Goal: Task Accomplishment & Management: Complete application form

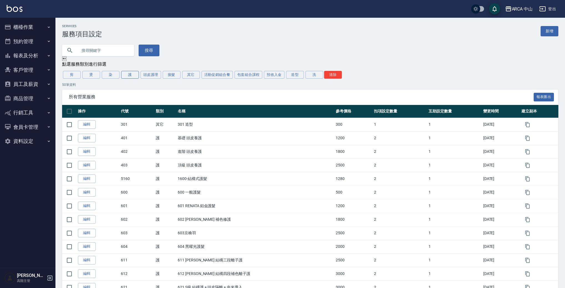
click at [130, 75] on button "護" at bounding box center [130, 75] width 18 height 8
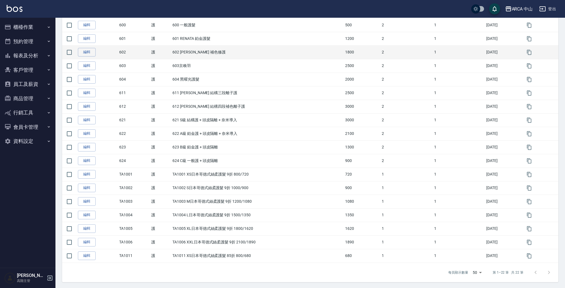
scroll to position [155, 0]
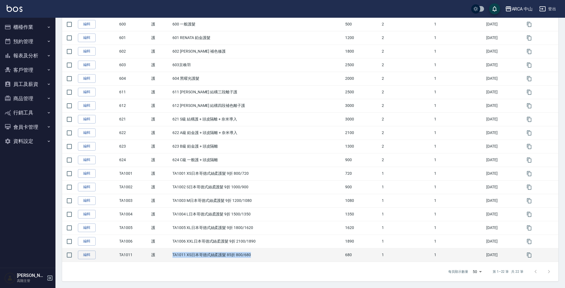
drag, startPoint x: 169, startPoint y: 254, endPoint x: 251, endPoint y: 257, distance: 82.1
click at [251, 257] on td "TA1011 XS日本哥德式絲柔護髮 85折 800/680" at bounding box center [257, 255] width 172 height 14
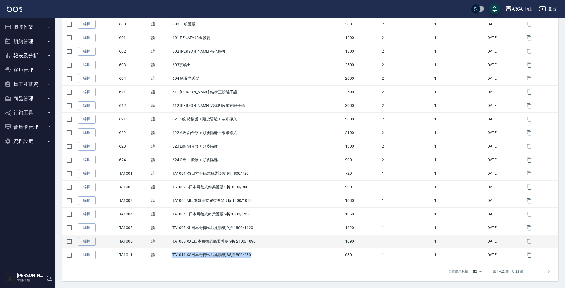
copy td "TA1011 XS日本哥德式絲柔護髮 85折 800/680"
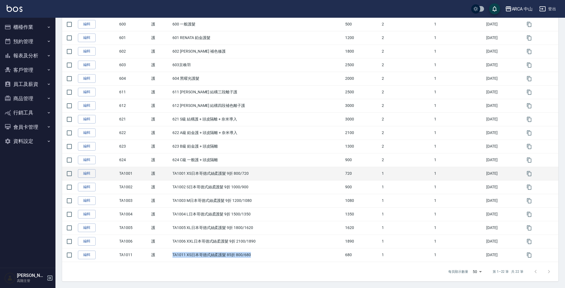
scroll to position [0, 0]
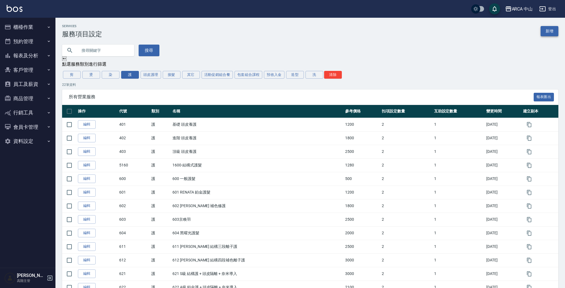
click at [546, 34] on link "新增" at bounding box center [550, 31] width 18 height 10
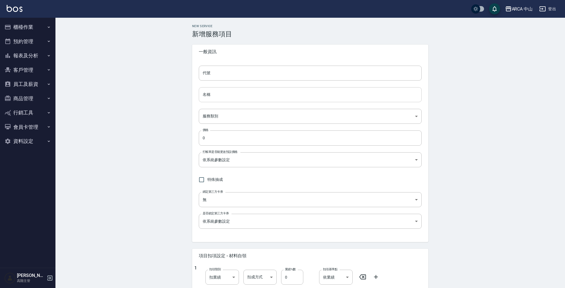
click at [269, 96] on input "名稱" at bounding box center [310, 94] width 223 height 15
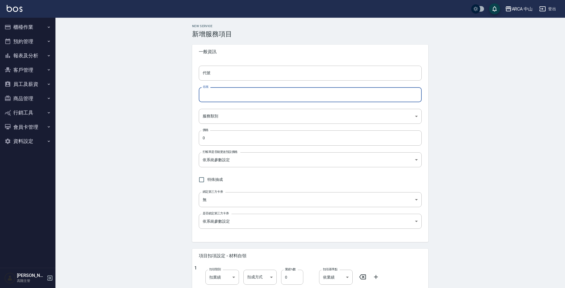
paste input "TA1011 XS日本哥德式絲柔護髮 85折 800/680"
click at [215, 95] on input "TA1011 XS日本哥德式絲柔護髮 85折 800/680" at bounding box center [310, 94] width 223 height 15
click at [266, 95] on input "TA1012 S日本哥德式絲柔護髮 85折 800/680" at bounding box center [310, 94] width 223 height 15
drag, startPoint x: 275, startPoint y: 94, endPoint x: 285, endPoint y: 93, distance: 9.7
click at [285, 93] on input "TA1012 S日本哥德式絲柔護髮 85折 1000/680" at bounding box center [310, 94] width 223 height 15
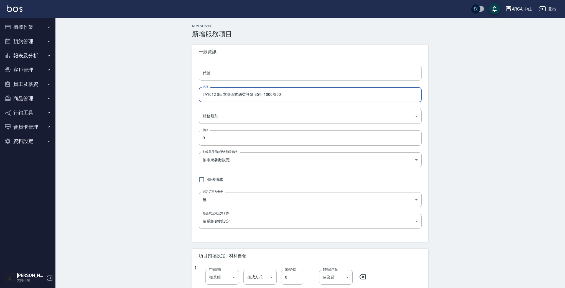
type input "TA1012 S日本哥德式絲柔護髮 85折 1000/850"
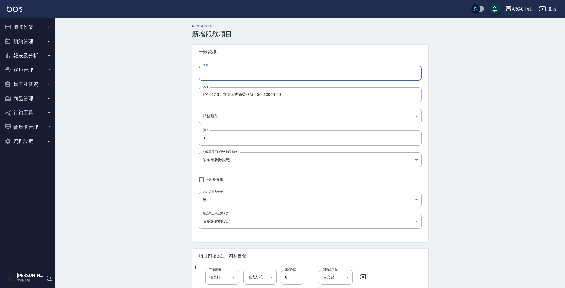
click at [269, 75] on input "代號" at bounding box center [310, 73] width 223 height 15
paste input "TA1011 XS日本哥德式絲柔護髮 85折 800/680"
drag, startPoint x: 214, startPoint y: 73, endPoint x: 283, endPoint y: 75, distance: 69.3
click at [282, 75] on input "TA1011 XS日本哥德式絲柔護髮 85折 800/680" at bounding box center [310, 73] width 223 height 15
type input "TA1012"
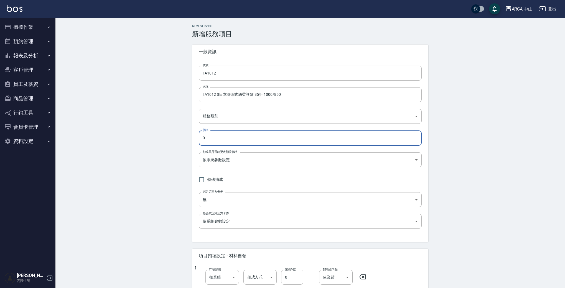
drag, startPoint x: 254, startPoint y: 134, endPoint x: 172, endPoint y: 133, distance: 82.1
click at [172, 133] on div "New Service 新增服務項目 一般資訊 代號 TA1012 代號 名稱 TA1012 S日本哥德式絲柔護髮 85折 1000/850 名稱 服務類別 …" at bounding box center [309, 234] width 509 height 433
type input "850"
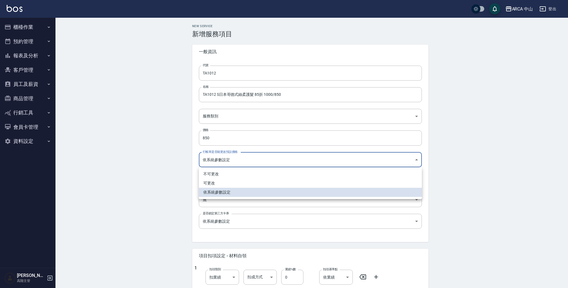
click at [279, 162] on body "ARCA 中山 登出 櫃檯作業 打帳單 帳單列表 掛單列表 座位開單 營業儀表板 現金收支登錄 高階收支登錄 材料自購登錄 每日結帳 排班表 現場電腦打卡 掃…" at bounding box center [284, 225] width 568 height 451
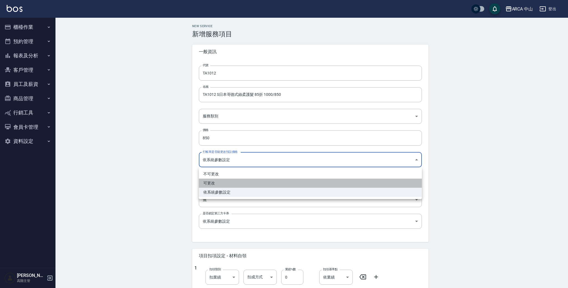
click at [279, 182] on li "可更改" at bounding box center [310, 183] width 223 height 9
type input "FALSE"
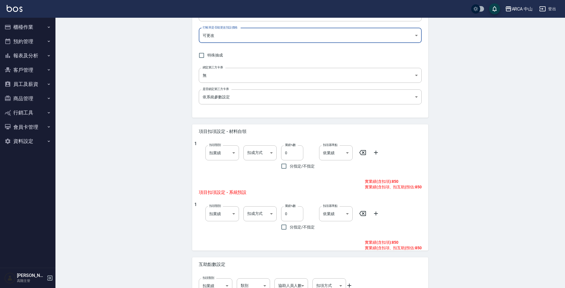
scroll to position [163, 0]
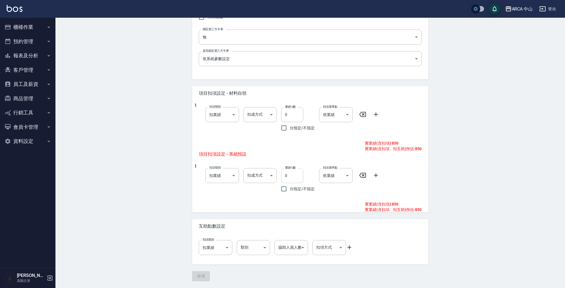
click at [284, 175] on input "0" at bounding box center [292, 175] width 22 height 15
type input "10"
click at [177, 233] on div "New Service 新增服務項目 一般資訊 代號 TA1012 代號 名稱 TA1012 S日本哥德式絲柔護髮 85折 1000/850 名稱 服務類別 …" at bounding box center [309, 71] width 509 height 433
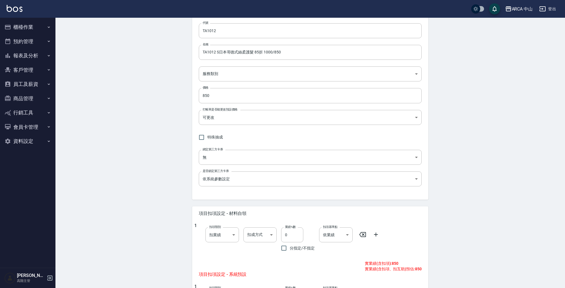
scroll to position [0, 0]
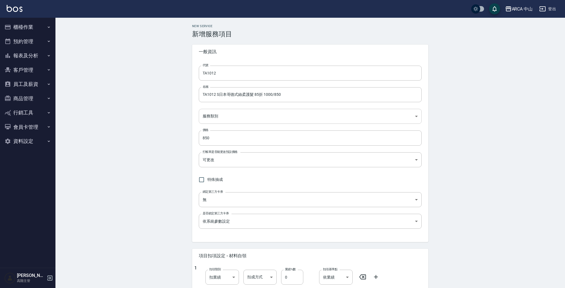
click at [249, 116] on body "ARCA 中山 登出 櫃檯作業 打帳單 帳單列表 掛單列表 座位開單 營業儀表板 現金收支登錄 高階收支登錄 材料自購登錄 每日結帳 排班表 現場電腦打卡 掃…" at bounding box center [282, 225] width 565 height 451
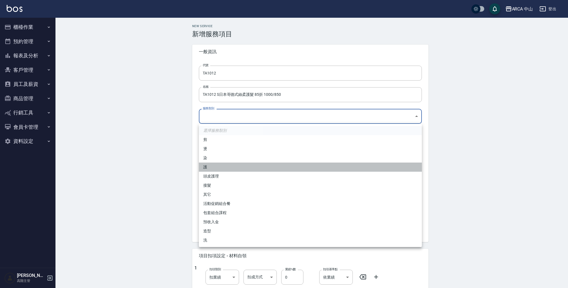
click at [228, 164] on li "護" at bounding box center [310, 167] width 223 height 9
type input "62b87afc-db31-4c04-a44f-9904132a3c4d"
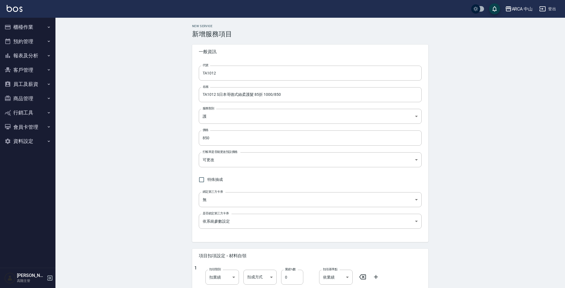
click at [164, 132] on div "New Service 新增服務項目 一般資訊 代號 TA1012 代號 名稱 TA1012 S日本哥德式絲柔護髮 85折 1000/850 名稱 服務類別 …" at bounding box center [309, 234] width 509 height 433
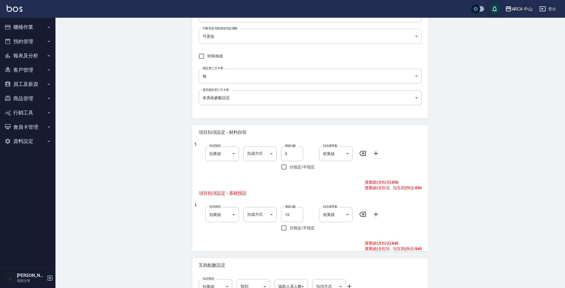
scroll to position [163, 0]
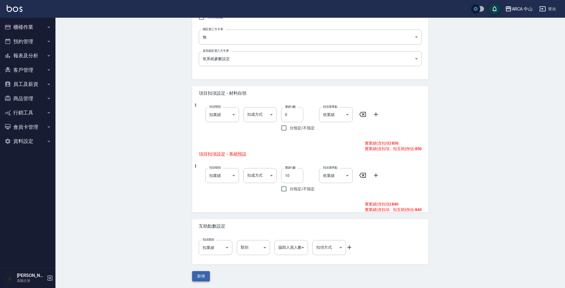
click at [202, 272] on button "新增" at bounding box center [201, 276] width 18 height 10
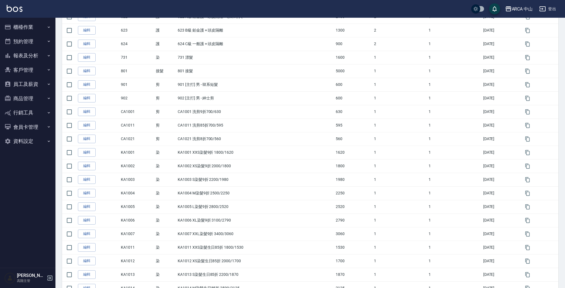
scroll to position [39, 0]
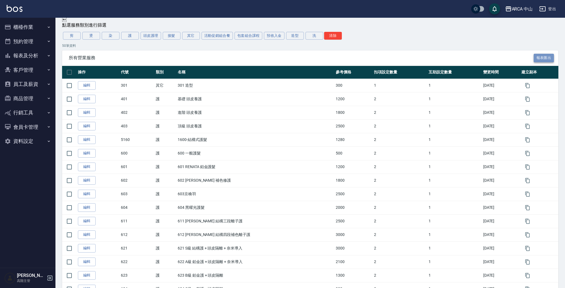
click at [552, 54] on button "報表匯出" at bounding box center [544, 58] width 21 height 9
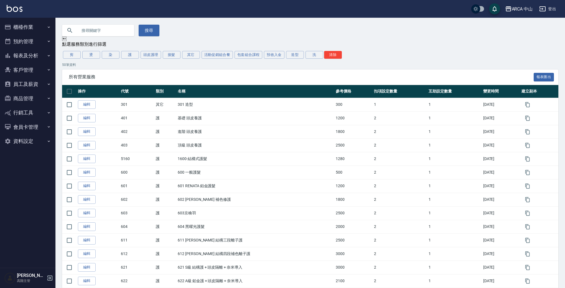
scroll to position [0, 0]
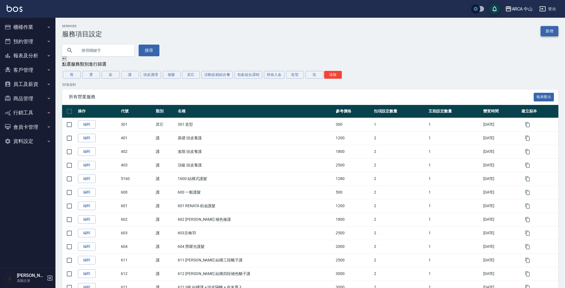
click at [551, 32] on link "新增" at bounding box center [550, 31] width 18 height 10
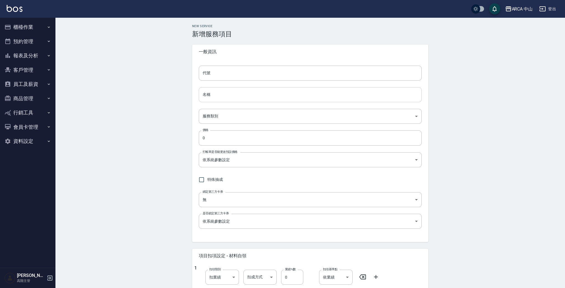
click at [229, 97] on input "名稱" at bounding box center [310, 94] width 223 height 15
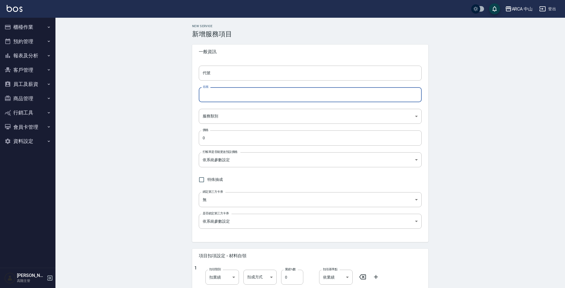
paste input "TA1011 XS日本哥德式絲柔護髮 85折 800/680"
drag, startPoint x: 213, startPoint y: 96, endPoint x: 359, endPoint y: 95, distance: 145.3
click at [359, 95] on input "TA1011 XS日本哥德式絲柔護髮 85折 800/680" at bounding box center [310, 94] width 223 height 15
drag, startPoint x: 311, startPoint y: 95, endPoint x: 24, endPoint y: 68, distance: 288.5
click at [24, 68] on div "ARCA 中山 登出 櫃檯作業 打帳單 帳單列表 掛單列表 座位開單 營業儀表板 現金收支登錄 高階收支登錄 材料自購登錄 每日結帳 排班表 現場電腦打卡 掃…" at bounding box center [282, 225] width 565 height 451
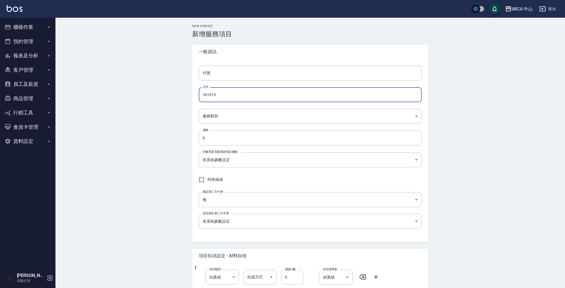
paste input "1 XS日本哥德式絲柔護髮 85折 800/680"
drag, startPoint x: 215, startPoint y: 95, endPoint x: 221, endPoint y: 94, distance: 6.4
click at [221, 94] on input "TA1011 XS日本哥德式絲柔護髮 85折 800/680" at bounding box center [310, 94] width 223 height 15
drag, startPoint x: 271, startPoint y: 94, endPoint x: 283, endPoint y: 95, distance: 12.2
click at [283, 95] on input "TA1013 M日本哥德式絲柔護髮 85折 800/680" at bounding box center [310, 94] width 223 height 15
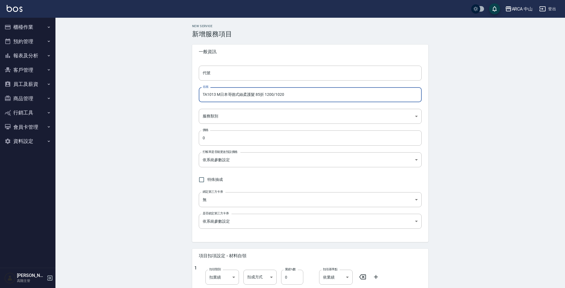
drag, startPoint x: 203, startPoint y: 97, endPoint x: 216, endPoint y: 94, distance: 12.8
click at [216, 94] on input "TA1013 M日本哥德式絲柔護髮 85折 1200/1020" at bounding box center [310, 94] width 223 height 15
type input "TA1013 M日本哥德式絲柔護髮 85折 1200/1020"
click at [226, 73] on input "代號" at bounding box center [310, 73] width 223 height 15
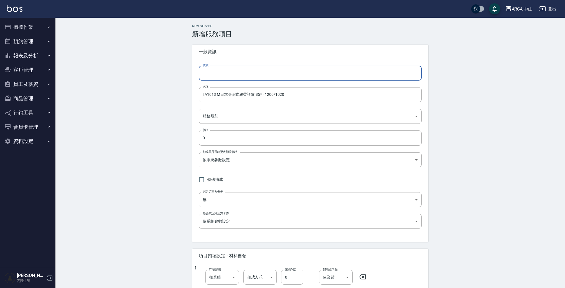
paste input "TA1013"
type input "TA1013"
click at [230, 112] on body "ARCA 中山 登出 櫃檯作業 打帳單 帳單列表 掛單列表 座位開單 營業儀表板 現金收支登錄 高階收支登錄 材料自購登錄 每日結帳 排班表 現場電腦打卡 掃…" at bounding box center [282, 225] width 565 height 451
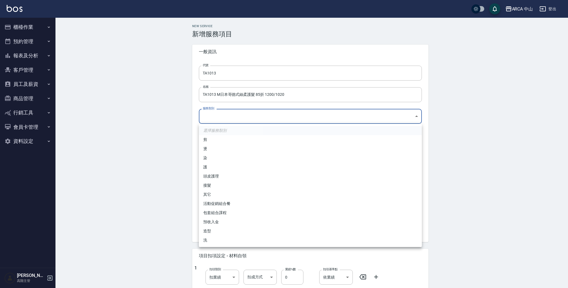
click at [241, 166] on li "護" at bounding box center [310, 167] width 223 height 9
type input "62b87afc-db31-4c04-a44f-9904132a3c4d"
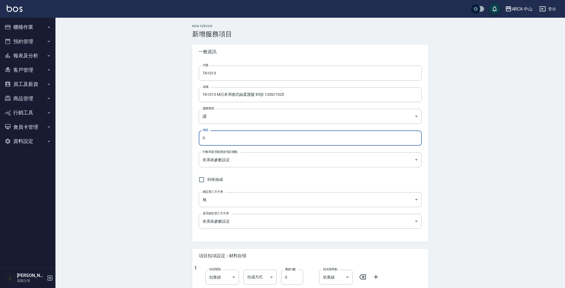
drag, startPoint x: 261, startPoint y: 138, endPoint x: 157, endPoint y: 132, distance: 104.4
click at [157, 132] on div "New Service 新增服務項目 一般資訊 代號 TA1013 代號 名稱 TA1013 M日本哥德式絲柔護髮 85折 1200/1020 名稱 服務類別…" at bounding box center [309, 234] width 509 height 433
type input "1020"
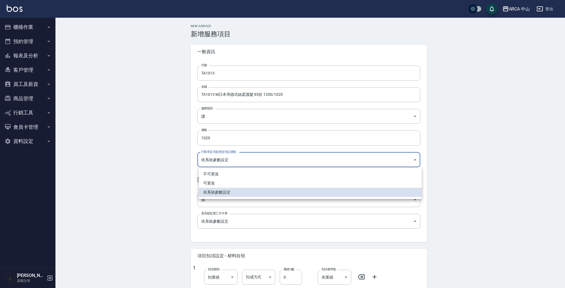
click at [231, 155] on body "ARCA 中山 登出 櫃檯作業 打帳單 帳單列表 掛單列表 座位開單 營業儀表板 現金收支登錄 高階收支登錄 材料自購登錄 每日結帳 排班表 現場電腦打卡 掃…" at bounding box center [282, 225] width 565 height 451
click at [238, 182] on li "可更改" at bounding box center [310, 183] width 223 height 9
type input "FALSE"
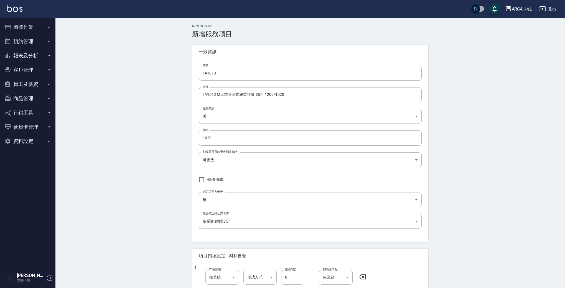
click at [165, 176] on div "New Service 新增服務項目 一般資訊 代號 TA1013 代號 名稱 TA1013 M日本哥德式絲柔護髮 85折 1200/1020 名稱 服務類別…" at bounding box center [309, 234] width 509 height 433
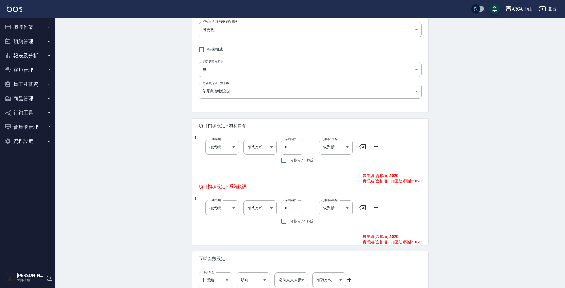
scroll to position [163, 0]
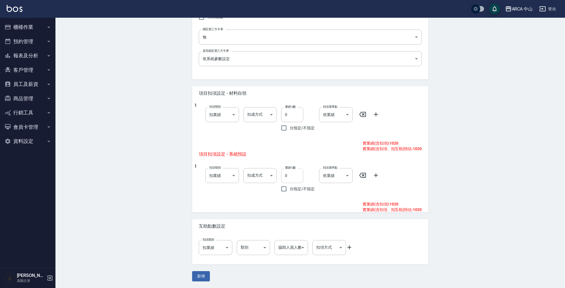
click at [283, 178] on input "0" at bounding box center [292, 175] width 22 height 15
type input "10"
click at [427, 116] on div "1 扣項類別 扣業績 onSales 扣項類別 扣成方式 ​ 扣成方式 業績%數 0 業績%數 分指定/不指定 扣項基準點 依業績 0 扣項基準點 實業績(含…" at bounding box center [310, 124] width 236 height 47
click at [195, 279] on button "新增" at bounding box center [201, 276] width 18 height 10
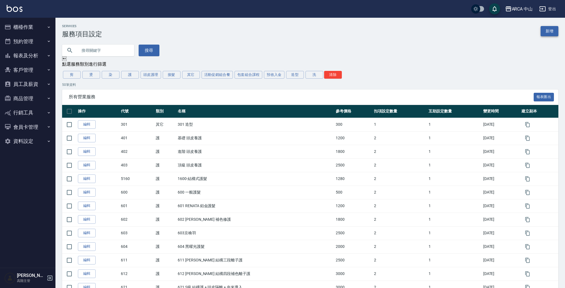
click at [548, 32] on link "新增" at bounding box center [550, 31] width 18 height 10
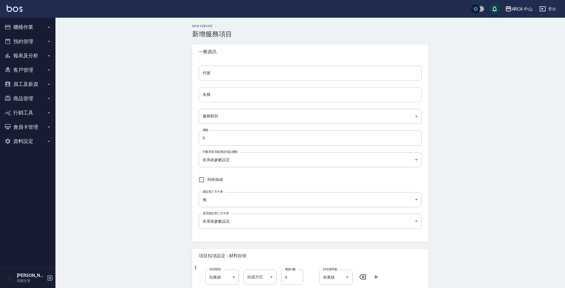
click at [241, 92] on input "名稱" at bounding box center [310, 94] width 223 height 15
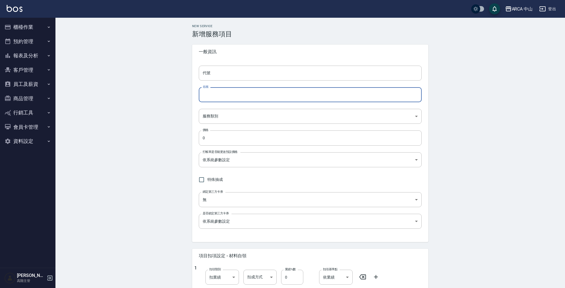
paste input "TA1013"
drag, startPoint x: 189, startPoint y: 93, endPoint x: 130, endPoint y: 92, distance: 59.3
click at [134, 92] on div "New Service 新增服務項目 一般資訊 代號 代號 名稱 TA1013 名稱 服務類別 ​ 服務類別 價格 0 價格 打帳單是否能更改預設價格 依系統…" at bounding box center [309, 234] width 509 height 433
paste input "M日本哥德式絲柔護髮 85折 1200/1020"
drag, startPoint x: 214, startPoint y: 95, endPoint x: 219, endPoint y: 95, distance: 5.3
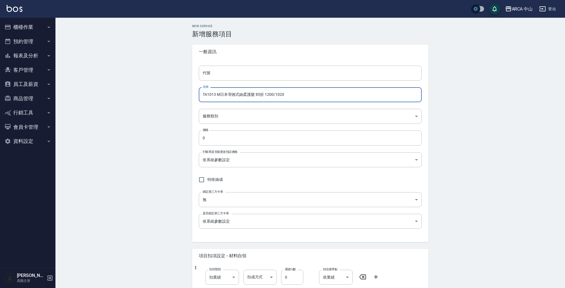
click at [219, 95] on input "TA1013 M日本哥德式絲柔護髮 85折 1200/1020" at bounding box center [310, 94] width 223 height 15
drag, startPoint x: 215, startPoint y: 94, endPoint x: 219, endPoint y: 94, distance: 3.9
click at [215, 94] on input "TA1014L日本哥德式絲柔護髮 85折 1200/1020" at bounding box center [310, 94] width 223 height 15
drag, startPoint x: 265, startPoint y: 95, endPoint x: 269, endPoint y: 95, distance: 4.4
click at [269, 95] on input "TA1014 L日本哥德式絲柔護髮 85折 1200/1020" at bounding box center [310, 94] width 223 height 15
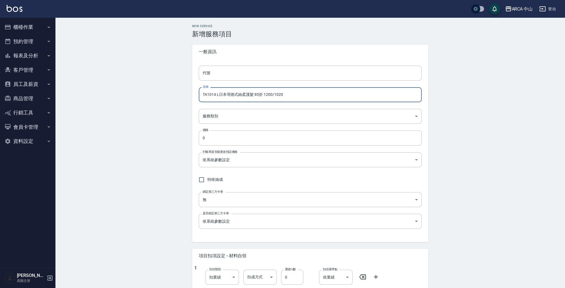
drag, startPoint x: 267, startPoint y: 95, endPoint x: 292, endPoint y: 98, distance: 24.9
click at [292, 98] on input "TA1014 L日本哥德式絲柔護髮 85折 1200/1020" at bounding box center [310, 94] width 223 height 15
type input "TA1014 L日本哥德式絲柔護髮 85折 1500/1275"
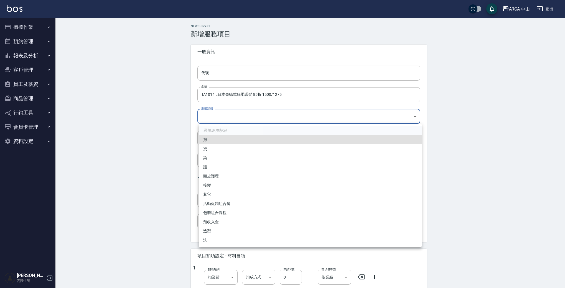
click at [237, 111] on body "ARCA 中山 登出 櫃檯作業 打帳單 帳單列表 掛單列表 座位開單 營業儀表板 現金收支登錄 高階收支登錄 材料自購登錄 每日結帳 排班表 現場電腦打卡 掃…" at bounding box center [282, 225] width 565 height 451
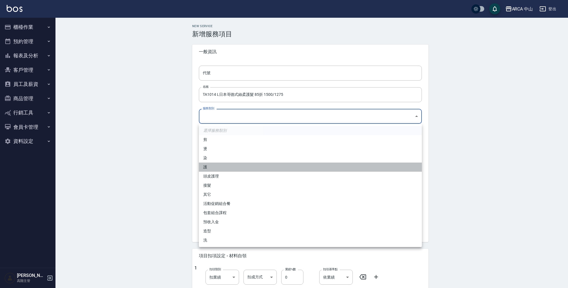
click at [223, 165] on li "護" at bounding box center [310, 167] width 223 height 9
type input "62b87afc-db31-4c04-a44f-9904132a3c4d"
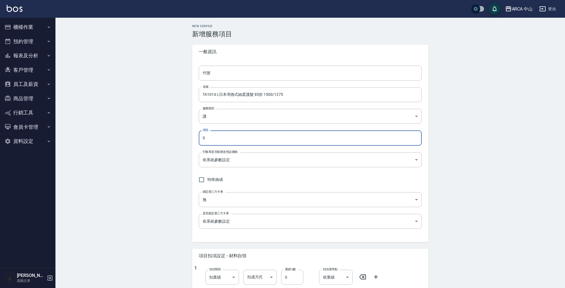
drag, startPoint x: 240, startPoint y: 143, endPoint x: 162, endPoint y: 133, distance: 77.7
click at [163, 133] on div "New Service 新增服務項目 一般資訊 代號 代號 名稱 TA1014 L日本哥德式絲柔護髮 85折 1500/1275 名稱 服務類別 護 62b8…" at bounding box center [309, 234] width 509 height 433
type input "1275"
click at [240, 156] on body "ARCA 中山 登出 櫃檯作業 打帳單 帳單列表 掛單列表 座位開單 營業儀表板 現金收支登錄 高階收支登錄 材料自購登錄 每日結帳 排班表 現場電腦打卡 掃…" at bounding box center [282, 225] width 565 height 451
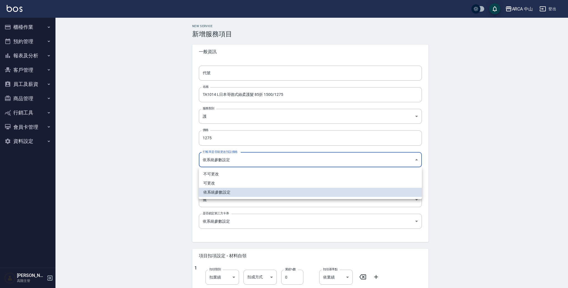
click at [238, 183] on li "可更改" at bounding box center [310, 183] width 223 height 9
type input "FALSE"
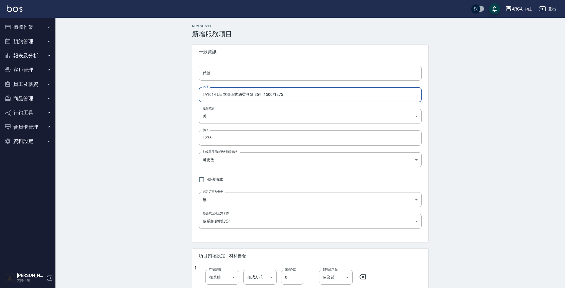
drag, startPoint x: 213, startPoint y: 95, endPoint x: 170, endPoint y: 92, distance: 43.4
click at [170, 92] on div "New Service 新增服務項目 一般資訊 代號 代號 名稱 TA1014 L日本哥德式絲柔護髮 85折 1500/1275 名稱 服務類別 護 62b8…" at bounding box center [309, 234] width 509 height 433
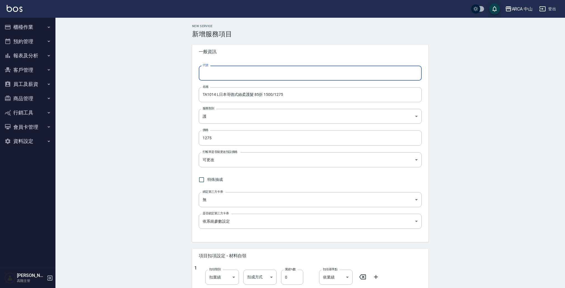
click at [231, 74] on input "代號" at bounding box center [310, 73] width 223 height 15
paste input "TA1014"
type input "TA1014"
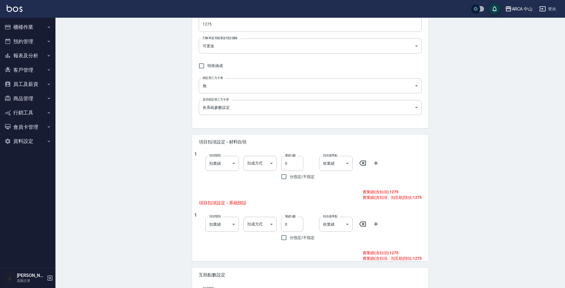
scroll to position [163, 0]
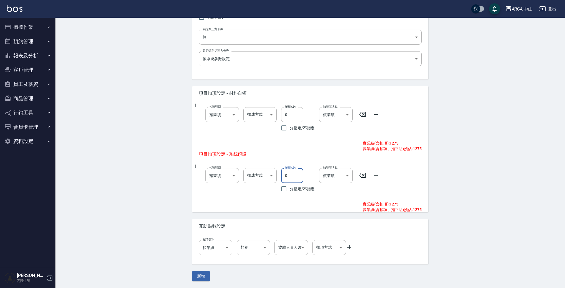
click at [285, 176] on input "0" at bounding box center [292, 175] width 22 height 15
type input "10"
click at [205, 271] on button "新增" at bounding box center [201, 276] width 18 height 10
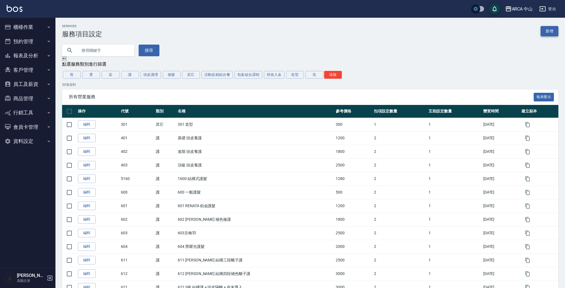
click at [543, 32] on link "新增" at bounding box center [550, 31] width 18 height 10
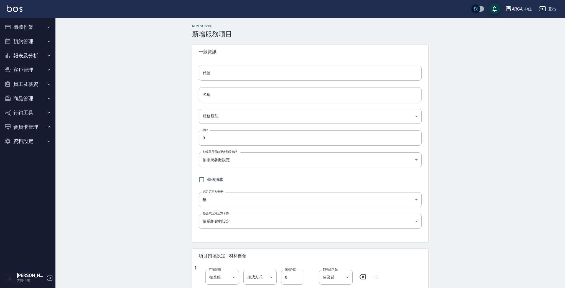
click at [249, 94] on input "名稱" at bounding box center [310, 94] width 223 height 15
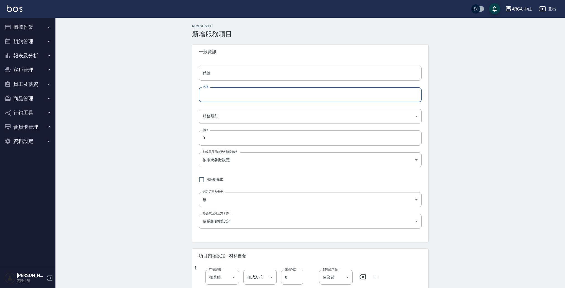
paste input "TA1014"
drag, startPoint x: 214, startPoint y: 94, endPoint x: 128, endPoint y: 81, distance: 87.4
click at [129, 81] on div "New Service 新增服務項目 一般資訊 代號 代號 名稱 TA1014 名稱 服務類別 ​ 服務類別 價格 0 價格 打帳單是否能更改預設價格 依系統…" at bounding box center [309, 234] width 509 height 433
paste input "3 M日本哥德式絲柔護髮 85折 1200/1020"
drag, startPoint x: 214, startPoint y: 93, endPoint x: 334, endPoint y: 92, distance: 120.0
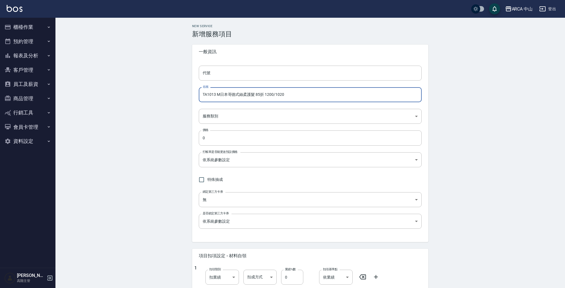
click at [334, 92] on input "TA1013 M日本哥德式絲柔護髮 85折 1200/1020" at bounding box center [310, 94] width 223 height 15
click at [249, 95] on input "TA1013 M日本哥德式絲柔護髮 85折 1200/1020" at bounding box center [310, 94] width 223 height 15
drag, startPoint x: 213, startPoint y: 95, endPoint x: 311, endPoint y: 102, distance: 97.5
click at [311, 102] on div "代號 代號 名稱 TA1013 M日本哥德式絲柔護髮 85折 1200/1020 名稱 服務類別 ​ 服務類別 價格 0 價格 打帳單是否能更改預設價格 依系…" at bounding box center [310, 150] width 236 height 183
drag, startPoint x: 272, startPoint y: 89, endPoint x: 183, endPoint y: 88, distance: 88.4
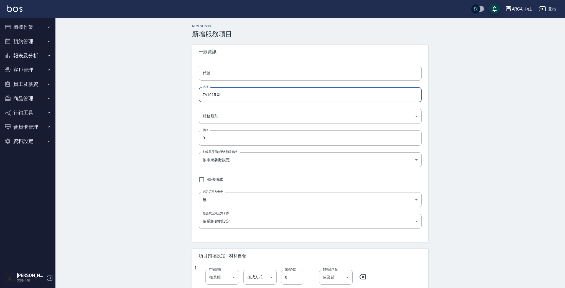
click at [173, 85] on div "New Service 新增服務項目 一般資訊 代號 代號 名稱 TA1015 XL 名稱 服務類別 ​ 服務類別 價格 0 價格 打帳單是否能更改預設價格 …" at bounding box center [309, 234] width 509 height 433
drag, startPoint x: 235, startPoint y: 95, endPoint x: 129, endPoint y: 83, distance: 107.1
click at [136, 84] on div "New Service 新增服務項目 一般資訊 代號 代號 名稱 TA1015 XL 名稱 服務類別 ​ 服務類別 價格 0 價格 打帳單是否能更改預設價格 …" at bounding box center [309, 234] width 509 height 433
paste input "3 M日本哥德式絲柔護髮 85折 1200/1020"
drag, startPoint x: 214, startPoint y: 95, endPoint x: 220, endPoint y: 95, distance: 5.3
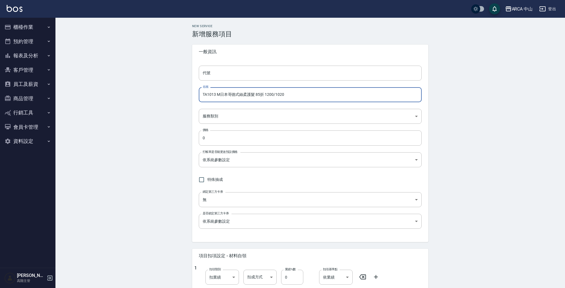
click at [220, 95] on input "TA1013 M日本哥德式絲柔護髮 85折 1200/1020" at bounding box center [310, 94] width 223 height 15
click at [271, 93] on input "TA1015 XL日本哥德式絲柔護髮 85折 1200/1020" at bounding box center [310, 94] width 223 height 15
drag, startPoint x: 277, startPoint y: 95, endPoint x: 307, endPoint y: 98, distance: 29.8
click at [305, 98] on input "TA1015 XL日本哥德式絲柔護髮 85折 1800/1020" at bounding box center [310, 94] width 223 height 15
drag, startPoint x: 216, startPoint y: 93, endPoint x: 199, endPoint y: 91, distance: 17.0
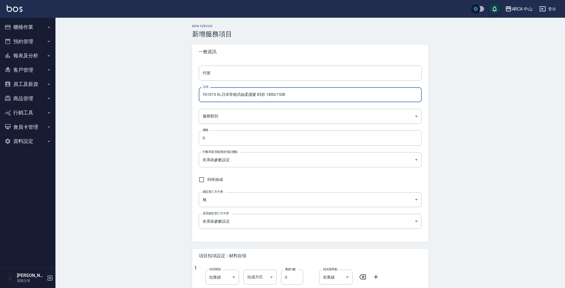
click at [199, 91] on input "TA1015 XL日本哥德式絲柔護髮 85折 1800/1530" at bounding box center [310, 94] width 223 height 15
type input "TA1015 XL日本哥德式絲柔護髮 85折 1800/1530"
click at [215, 71] on input "代號" at bounding box center [310, 73] width 223 height 15
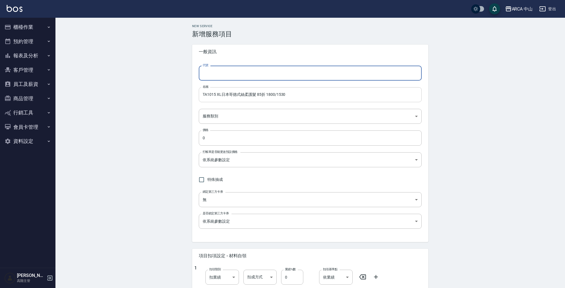
paste input "TA1015"
type input "TA1015"
drag, startPoint x: 203, startPoint y: 94, endPoint x: 341, endPoint y: 97, distance: 137.8
click at [337, 97] on input "TA1015 XL日本哥德式絲柔護髮 85折 1800/1530" at bounding box center [310, 94] width 223 height 15
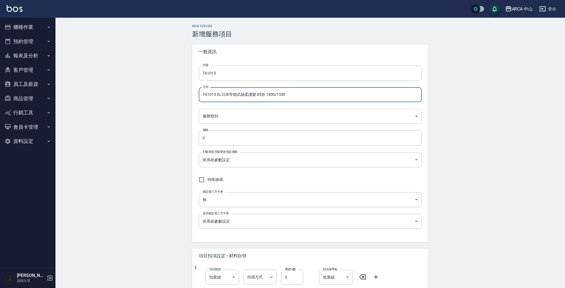
click at [255, 113] on body "ARCA 中山 登出 櫃檯作業 打帳單 帳單列表 掛單列表 座位開單 營業儀表板 現金收支登錄 高階收支登錄 材料自購登錄 每日結帳 排班表 現場電腦打卡 掃…" at bounding box center [282, 225] width 565 height 451
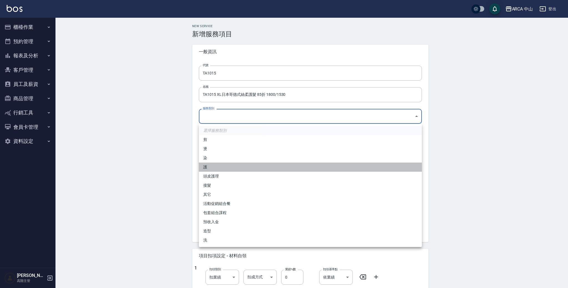
click at [222, 165] on li "護" at bounding box center [310, 167] width 223 height 9
type input "62b87afc-db31-4c04-a44f-9904132a3c4d"
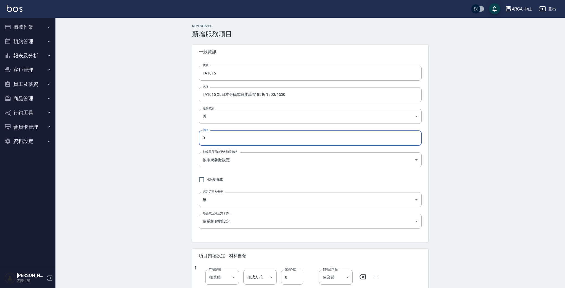
drag, startPoint x: 244, startPoint y: 141, endPoint x: 210, endPoint y: 130, distance: 36.6
click at [185, 131] on div "New Service 新增服務項目 一般資訊 代號 TA1015 代號 名稱 TA1015 XL日本哥德式絲柔護髮 85折 1800/1530 名稱 服務類…" at bounding box center [309, 234] width 509 height 433
type input "1530"
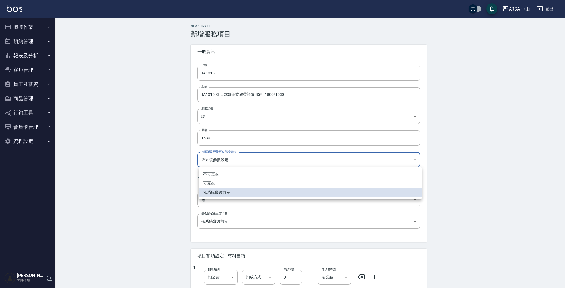
click at [231, 162] on body "ARCA 中山 登出 櫃檯作業 打帳單 帳單列表 掛單列表 座位開單 營業儀表板 現金收支登錄 高階收支登錄 材料自購登錄 每日結帳 排班表 現場電腦打卡 掃…" at bounding box center [282, 225] width 565 height 451
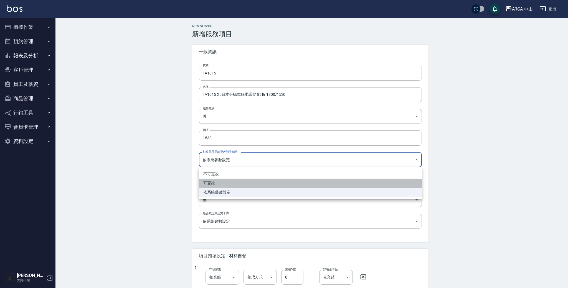
click at [241, 184] on li "可更改" at bounding box center [310, 183] width 223 height 9
type input "FALSE"
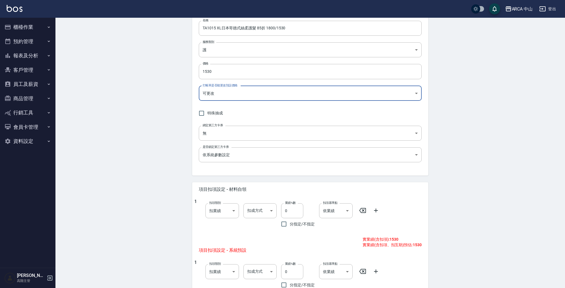
scroll to position [143, 0]
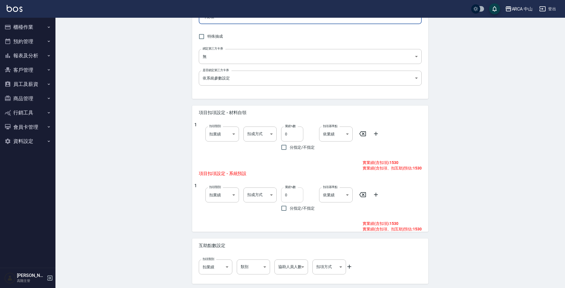
click at [285, 196] on input "0" at bounding box center [292, 195] width 22 height 15
type input "10"
click at [476, 187] on div "New Service 新增服務項目 一般資訊 代號 TA1015 代號 名稱 TA1015 XL日本哥德式絲柔護髮 85折 1800/1530 名稱 服務類…" at bounding box center [309, 90] width 509 height 433
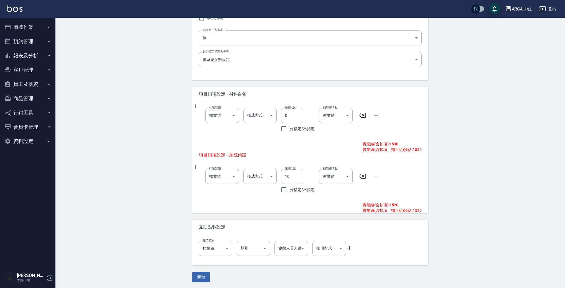
scroll to position [163, 0]
click at [206, 273] on button "新增" at bounding box center [201, 276] width 18 height 10
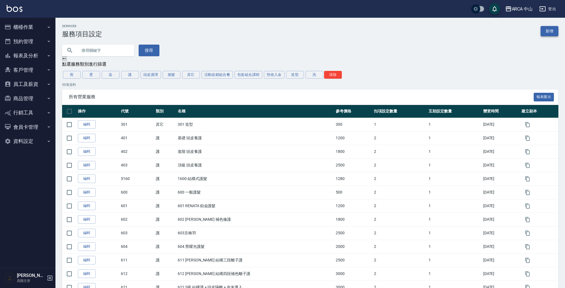
click at [545, 33] on link "新增" at bounding box center [550, 31] width 18 height 10
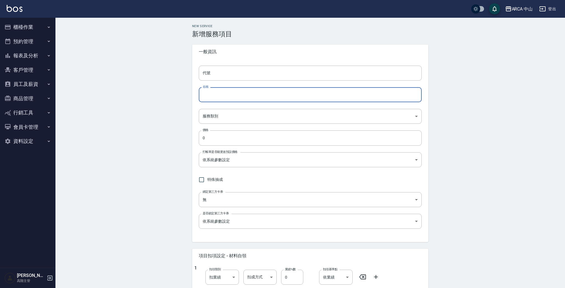
click at [246, 95] on input "名稱" at bounding box center [310, 94] width 223 height 15
paste input "TA1015 XL日本哥德式絲柔護髮 85折 1800/1530"
drag, startPoint x: 214, startPoint y: 96, endPoint x: 221, endPoint y: 96, distance: 6.9
click at [221, 96] on input "TA1015 XL日本哥德式絲柔護髮 85折 1800/1530" at bounding box center [310, 94] width 223 height 15
drag, startPoint x: 270, startPoint y: 96, endPoint x: 313, endPoint y: 95, distance: 42.7
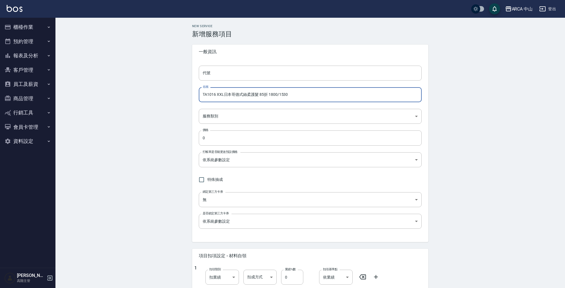
click at [313, 95] on input "TA1016 XXL日本哥德式絲柔護髮 85折 1800/1530" at bounding box center [310, 94] width 223 height 15
drag, startPoint x: 203, startPoint y: 94, endPoint x: 215, endPoint y: 93, distance: 12.5
click at [215, 93] on input "TA1016 XXL日本哥德式絲柔護髮 85折 2100/1785" at bounding box center [310, 94] width 223 height 15
type input "TA1016 XXL日本哥德式絲柔護髮 85折 2100/1785"
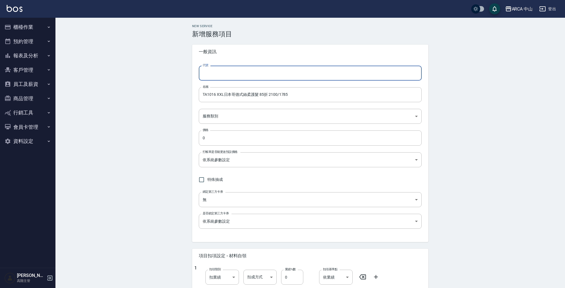
click at [229, 76] on input "代號" at bounding box center [310, 73] width 223 height 15
paste input "TA1016"
type input "TA1016"
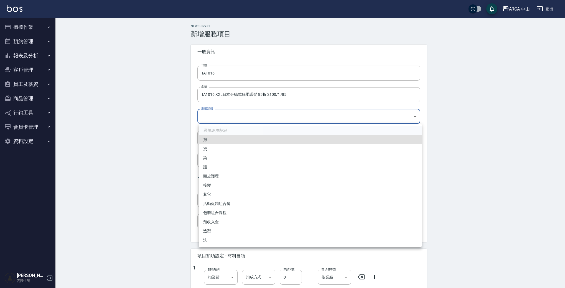
click at [236, 118] on body "ARCA 中山 登出 櫃檯作業 打帳單 帳單列表 掛單列表 座位開單 營業儀表板 現金收支登錄 高階收支登錄 材料自購登錄 每日結帳 排班表 現場電腦打卡 掃…" at bounding box center [282, 225] width 565 height 451
click at [214, 165] on li "護" at bounding box center [310, 167] width 223 height 9
type input "62b87afc-db31-4c04-a44f-9904132a3c4d"
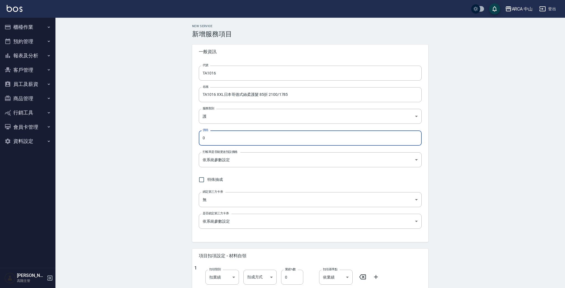
drag, startPoint x: 232, startPoint y: 136, endPoint x: 200, endPoint y: 134, distance: 32.2
click at [200, 134] on input "0" at bounding box center [310, 138] width 223 height 15
type input "1785"
click at [228, 162] on body "ARCA 中山 登出 櫃檯作業 打帳單 帳單列表 掛單列表 座位開單 營業儀表板 現金收支登錄 高階收支登錄 材料自購登錄 每日結帳 排班表 現場電腦打卡 掃…" at bounding box center [282, 225] width 565 height 451
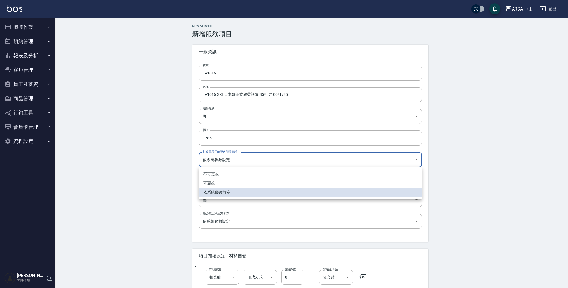
click at [239, 184] on li "可更改" at bounding box center [310, 183] width 223 height 9
type input "FALSE"
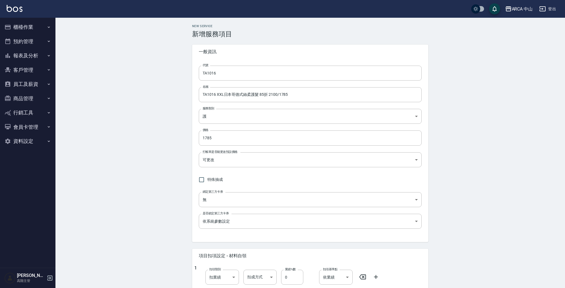
click at [138, 193] on div "New Service 新增服務項目 一般資訊 代號 TA1016 代號 名稱 TA1016 XXL日本哥德式絲柔護髮 85折 2100/1785 名稱 服務…" at bounding box center [309, 234] width 509 height 433
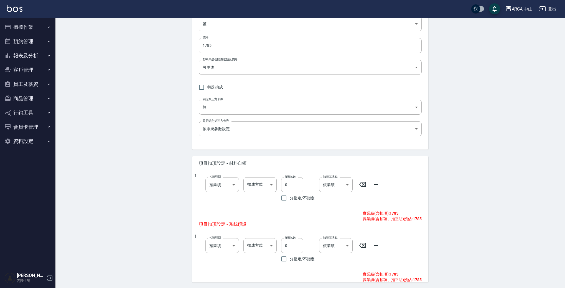
scroll to position [163, 0]
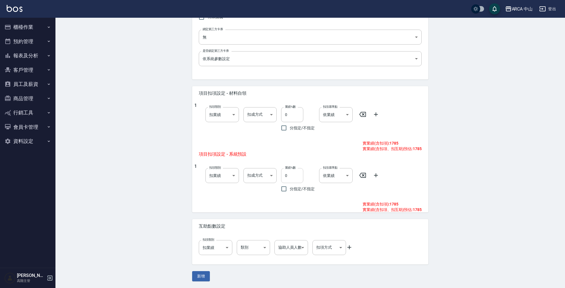
click at [285, 179] on input "0" at bounding box center [292, 175] width 22 height 15
type input "10"
click at [144, 204] on div "New Service 新增服務項目 一般資訊 代號 TA1016 代號 名稱 TA1016 XXL日本哥德式絲柔護髮 85折 2100/1785 名稱 服務…" at bounding box center [309, 71] width 509 height 433
click at [194, 274] on button "新增" at bounding box center [201, 276] width 18 height 10
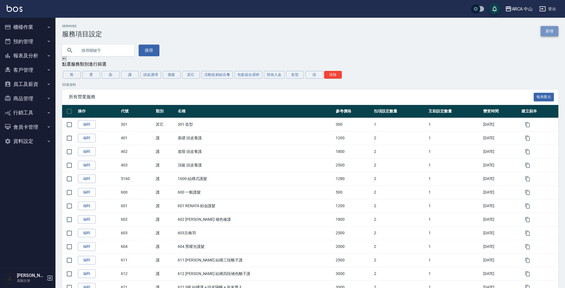
click at [550, 28] on link "新增" at bounding box center [550, 31] width 18 height 10
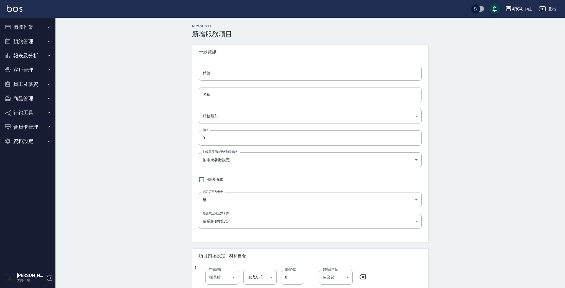
click at [235, 91] on input "名稱" at bounding box center [310, 94] width 223 height 15
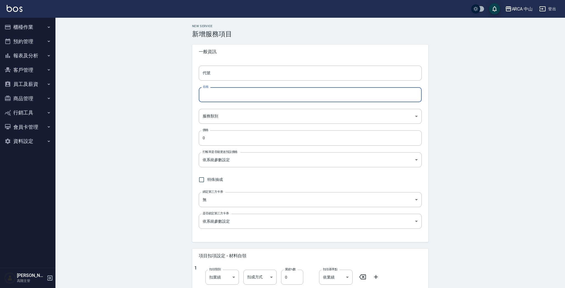
paste input "TA1016"
drag, startPoint x: 223, startPoint y: 100, endPoint x: 170, endPoint y: 86, distance: 55.0
click at [163, 88] on div "New Service 新增服務項目 一般資訊 代號 代號 名稱 TA1016 名稱 服務類別 ​ 服務類別 價格 0 價格 打帳單是否能更改預設價格 依系統…" at bounding box center [309, 234] width 509 height 433
paste input "TA1015 XL日本哥德式絲柔護髮 85折 1800/1530"
drag, startPoint x: 210, startPoint y: 96, endPoint x: 188, endPoint y: 93, distance: 22.2
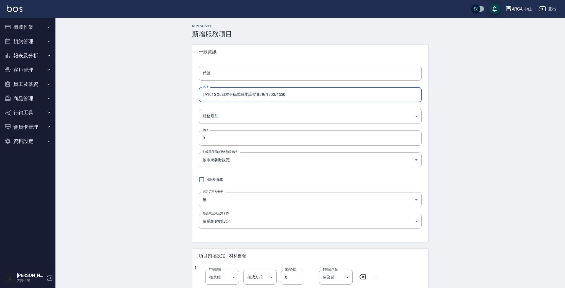
click at [188, 94] on div "New Service 新增服務項目 一般資訊 代號 代號 名稱 TA1015 XL日本哥德式絲柔護髮 85折 1800/1530 名稱 服務類別 ​ 服務類…" at bounding box center [309, 234] width 249 height 420
drag, startPoint x: 212, startPoint y: 95, endPoint x: 215, endPoint y: 95, distance: 3.2
click at [215, 95] on input "TA1015 XL日本哥德式絲柔護髮 85折 1800/1530" at bounding box center [310, 94] width 223 height 15
click at [221, 95] on input "TA1021 XL日本哥德式絲柔護髮 85折 1800/1530" at bounding box center [310, 94] width 223 height 15
click at [262, 94] on input "TA1021 XS日本哥德式絲柔護髮 85折 1800/1530" at bounding box center [310, 94] width 223 height 15
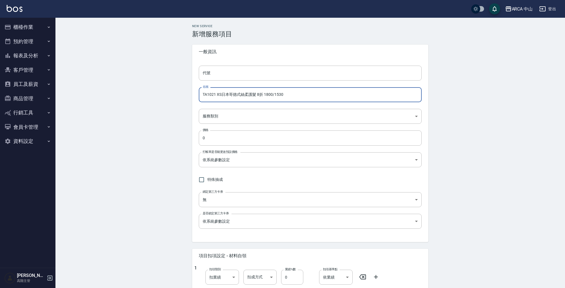
click at [266, 95] on input "TA1021 XS日本哥德式絲柔護髮 8折 1800/1530" at bounding box center [310, 94] width 223 height 15
drag, startPoint x: 273, startPoint y: 95, endPoint x: 288, endPoint y: 94, distance: 15.0
click at [288, 94] on input "TA1021 XS日本哥德式絲柔護髮 8折 800/1530" at bounding box center [310, 94] width 223 height 15
click at [212, 93] on input "TA1021 XS日本哥德式絲柔護髮 8折 800/640" at bounding box center [310, 94] width 223 height 15
drag, startPoint x: 204, startPoint y: 96, endPoint x: 283, endPoint y: 96, distance: 79.6
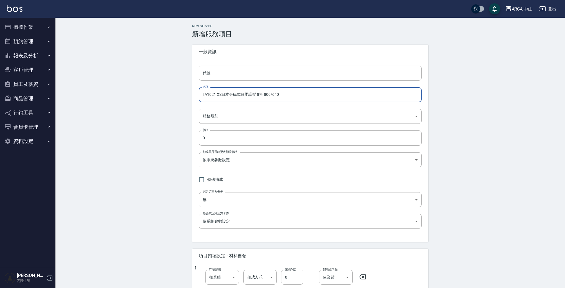
click at [283, 96] on input "TA1021 XS日本哥德式絲柔護髮 8折 800/640" at bounding box center [310, 94] width 223 height 15
click at [205, 94] on input "TA1021 XS日本哥德式絲柔護髮 8折 800/640" at bounding box center [310, 94] width 223 height 15
drag, startPoint x: 202, startPoint y: 94, endPoint x: 297, endPoint y: 96, distance: 94.6
click at [297, 96] on input "TA1021 XS日本哥德式絲柔護髮 8折 800/640" at bounding box center [310, 94] width 223 height 15
type input "TA1021 XS日本哥德式絲柔護髮 8折 800/640"
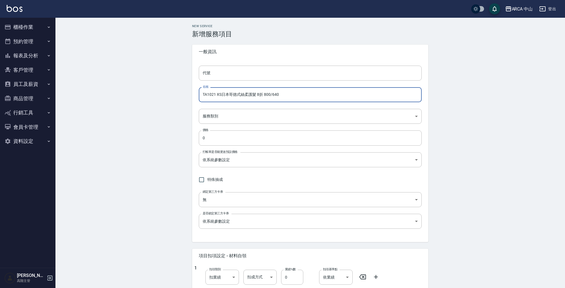
click at [247, 81] on div "代號 代號 名稱 TA1021 XS日本哥德式絲柔護髮 8折 800/640 名稱 服務類別 ​ 服務類別 價格 0 價格 打帳單是否能更改預設價格 依系統參…" at bounding box center [310, 150] width 236 height 183
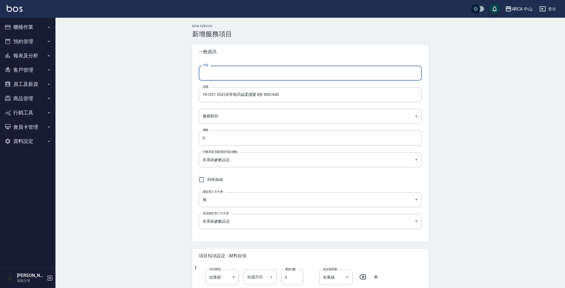
click at [248, 76] on input "代號" at bounding box center [310, 73] width 223 height 15
paste input "TA1021 XS日本哥德式絲柔護髮 8折 800/640"
drag, startPoint x: 213, startPoint y: 74, endPoint x: 298, endPoint y: 76, distance: 84.3
click at [298, 76] on input "TA1021 XS日本哥德式絲柔護髮 8折 800/640" at bounding box center [310, 73] width 223 height 15
click at [240, 72] on input "TA1021 XS日本哥德式絲柔護髮 8折 800/640" at bounding box center [310, 73] width 223 height 15
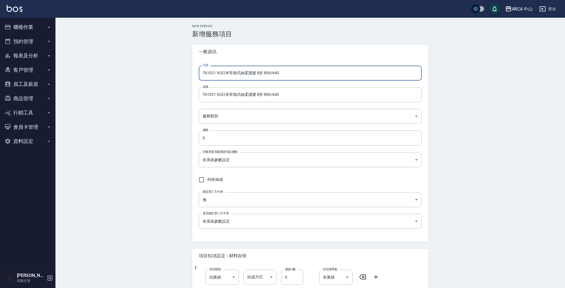
drag, startPoint x: 218, startPoint y: 73, endPoint x: 286, endPoint y: 74, distance: 67.9
click at [286, 74] on input "TA1021 XS日本哥德式絲柔護髮 8折 800/640" at bounding box center [310, 73] width 223 height 15
type input "TA1021"
click at [233, 112] on body "ARCA 中山 登出 櫃檯作業 打帳單 帳單列表 掛單列表 座位開單 營業儀表板 現金收支登錄 高階收支登錄 材料自購登錄 每日結帳 排班表 現場電腦打卡 掃…" at bounding box center [284, 225] width 568 height 451
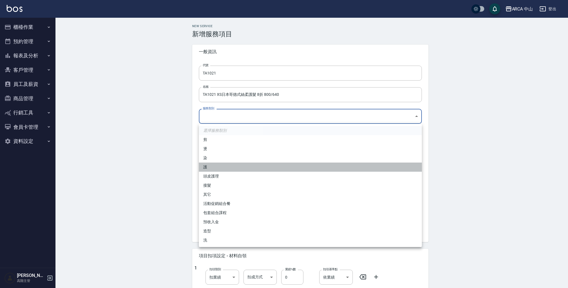
click at [236, 165] on li "護" at bounding box center [310, 167] width 223 height 9
type input "62b87afc-db31-4c04-a44f-9904132a3c4d"
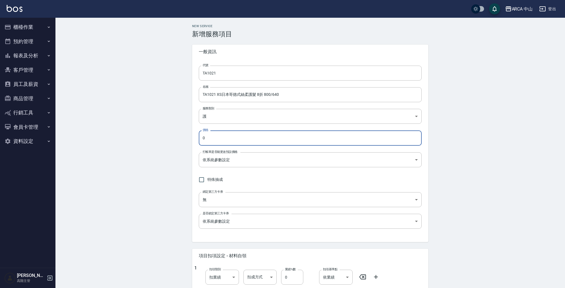
drag, startPoint x: 214, startPoint y: 137, endPoint x: 175, endPoint y: 134, distance: 39.2
click at [174, 134] on div "New Service 新增服務項目 一般資訊 代號 TA1021 代號 名稱 TA1021 XS日本哥德式絲柔護髮 8折 800/640 名稱 服務類別 護…" at bounding box center [309, 234] width 509 height 433
type input "640"
click at [252, 162] on body "ARCA 中山 登出 櫃檯作業 打帳單 帳單列表 掛單列表 座位開單 營業儀表板 現金收支登錄 高階收支登錄 材料自購登錄 每日結帳 排班表 現場電腦打卡 掃…" at bounding box center [282, 225] width 565 height 451
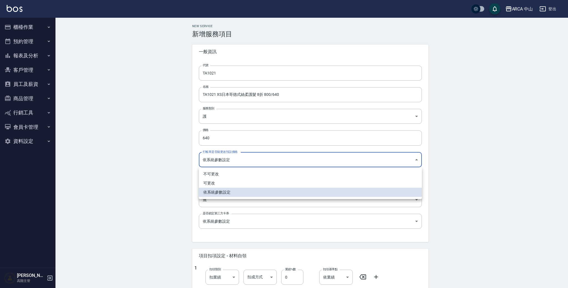
click at [238, 179] on li "可更改" at bounding box center [310, 183] width 223 height 9
type input "FALSE"
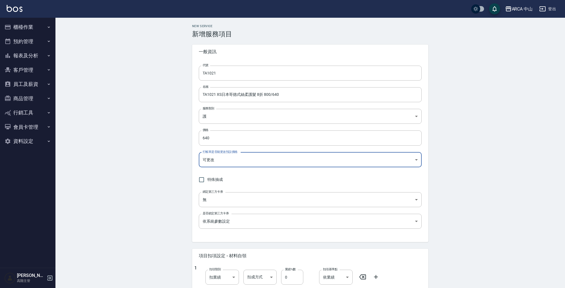
click at [149, 173] on div "New Service 新增服務項目 一般資訊 代號 TA1021 代號 名稱 TA1021 XS日本哥德式絲柔護髮 8折 800/640 名稱 服務類別 護…" at bounding box center [309, 234] width 509 height 433
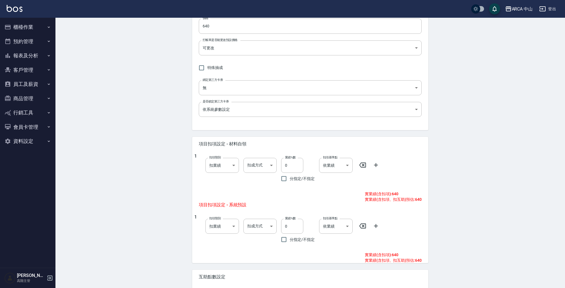
scroll to position [122, 0]
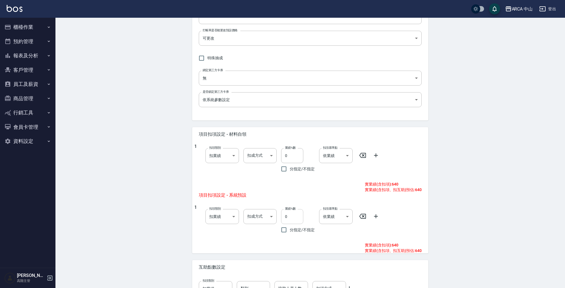
click at [285, 221] on input "0" at bounding box center [292, 216] width 22 height 15
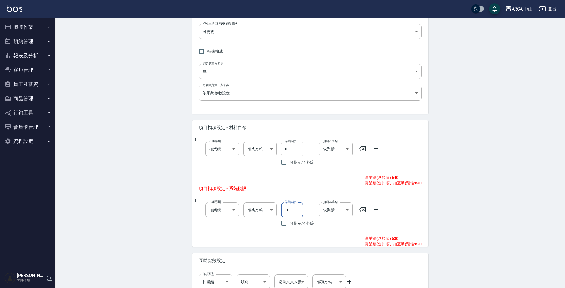
scroll to position [163, 0]
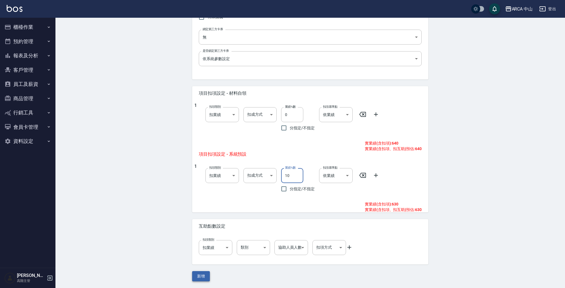
type input "10"
click at [202, 278] on button "新增" at bounding box center [201, 276] width 18 height 10
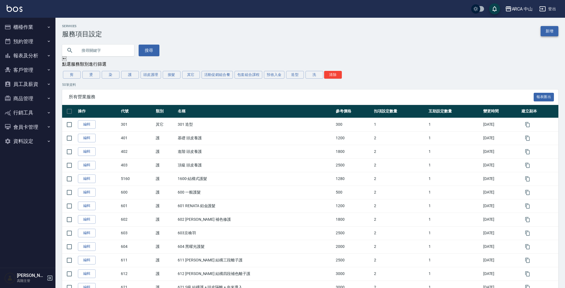
click at [549, 32] on link "新增" at bounding box center [550, 31] width 18 height 10
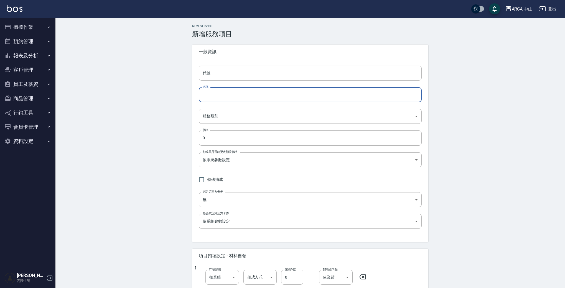
click at [239, 97] on input "名稱" at bounding box center [310, 94] width 223 height 15
paste input "TA1021 XS日本哥德式絲柔護髮 8折 800/640"
drag, startPoint x: 214, startPoint y: 95, endPoint x: 219, endPoint y: 95, distance: 5.0
click at [219, 95] on input "TA1021 XS日本哥德式絲柔護髮 8折 800/640" at bounding box center [310, 94] width 223 height 15
drag, startPoint x: 262, startPoint y: 95, endPoint x: 268, endPoint y: 95, distance: 5.9
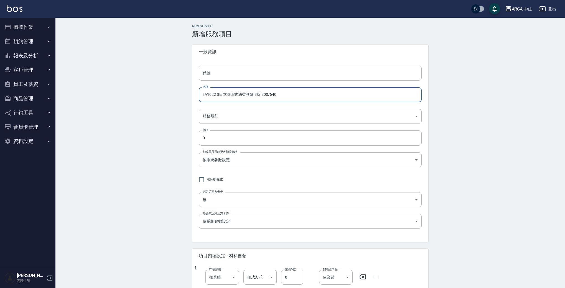
click at [268, 95] on input "TA1022 S日本哥德式絲柔護髮 8折 800/640" at bounding box center [310, 94] width 223 height 15
drag, startPoint x: 275, startPoint y: 96, endPoint x: 282, endPoint y: 95, distance: 7.8
click at [282, 95] on input "TA1022 S日本哥德式絲柔護髮 8折 1000/640" at bounding box center [310, 94] width 223 height 15
drag, startPoint x: 215, startPoint y: 94, endPoint x: 197, endPoint y: 95, distance: 18.3
click at [197, 95] on div "代號 代號 名稱 TA1022 S日本哥德式絲柔護髮 8折 1000/800 名稱 服務類別 ​ 服務類別 價格 0 價格 打帳單是否能更改預設價格 依系統參…" at bounding box center [310, 150] width 236 height 183
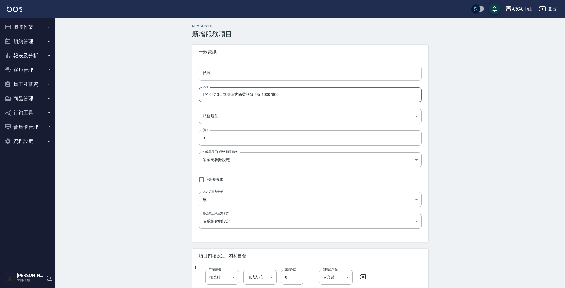
type input "TA1022 S日本哥德式絲柔護髮 8折 1000/800"
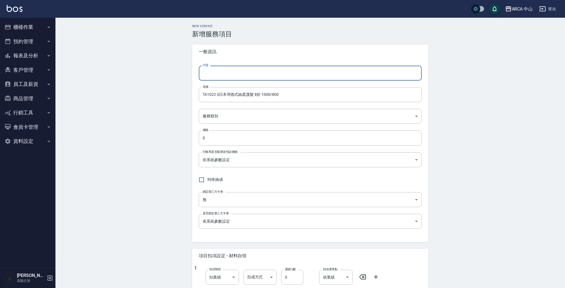
click at [222, 75] on input "代號" at bounding box center [310, 73] width 223 height 15
paste input "TA1022"
type input "TA1022"
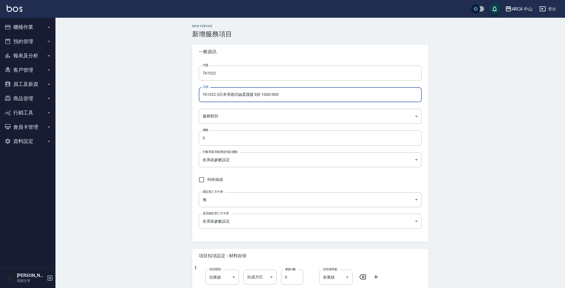
drag, startPoint x: 203, startPoint y: 94, endPoint x: 329, endPoint y: 91, distance: 126.2
click at [330, 91] on input "TA1022 S日本哥德式絲柔護髮 8折 1000/800" at bounding box center [310, 94] width 223 height 15
drag, startPoint x: 284, startPoint y: 96, endPoint x: 194, endPoint y: 97, distance: 89.8
click at [194, 97] on div "代號 TA1022 代號 名稱 TA1022 S日本哥德式絲柔護髮 8折 1000/800 名稱 服務類別 ​ 服務類別 價格 0 價格 打帳單是否能更改預設…" at bounding box center [310, 150] width 236 height 183
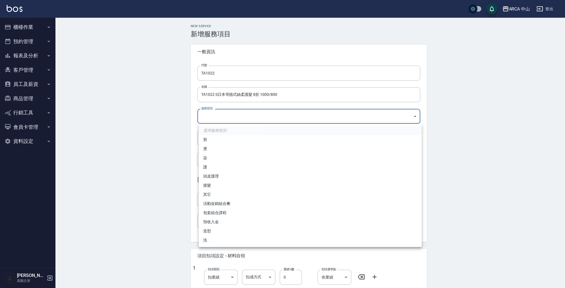
click at [247, 117] on body "ARCA 中山 登出 櫃檯作業 打帳單 帳單列表 掛單列表 座位開單 營業儀表板 現金收支登錄 高階收支登錄 材料自購登錄 每日結帳 排班表 現場電腦打卡 掃…" at bounding box center [282, 225] width 565 height 451
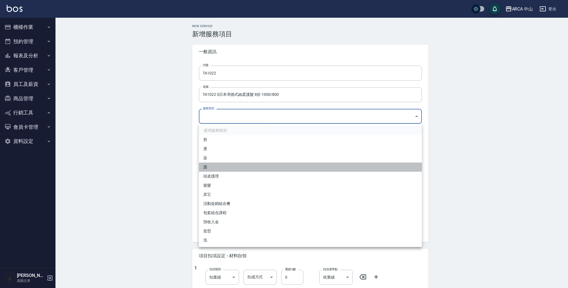
click at [245, 167] on li "護" at bounding box center [310, 167] width 223 height 9
type input "62b87afc-db31-4c04-a44f-9904132a3c4d"
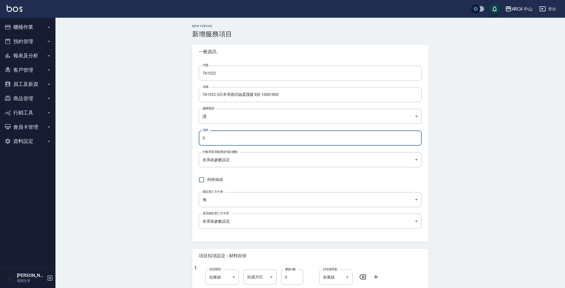
drag, startPoint x: 249, startPoint y: 135, endPoint x: 174, endPoint y: 135, distance: 74.8
click at [174, 135] on div "New Service 新增服務項目 一般資訊 代號 TA1022 代號 名稱 TA1022 S日本哥德式絲柔護髮 8折 1000/800 名稱 服務類別 護…" at bounding box center [309, 234] width 509 height 433
type input "800"
click at [290, 163] on body "ARCA 中山 登出 櫃檯作業 打帳單 帳單列表 掛單列表 座位開單 營業儀表板 現金收支登錄 高階收支登錄 材料自購登錄 每日結帳 排班表 現場電腦打卡 掃…" at bounding box center [282, 225] width 565 height 451
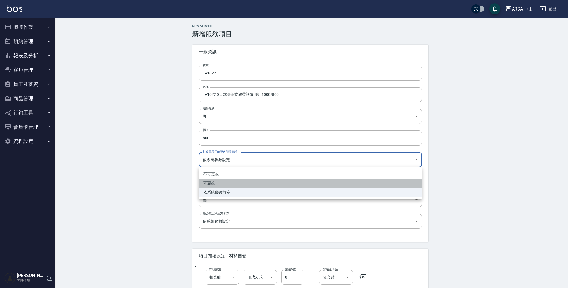
click at [267, 184] on li "可更改" at bounding box center [310, 183] width 223 height 9
type input "FALSE"
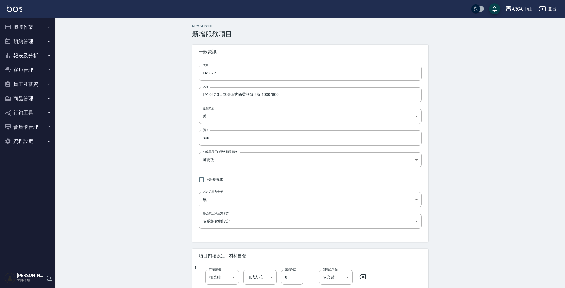
click at [147, 178] on div "New Service 新增服務項目 一般資訊 代號 TA1022 代號 名稱 TA1022 S日本哥德式絲柔護髮 8折 1000/800 名稱 服務類別 護…" at bounding box center [309, 234] width 509 height 433
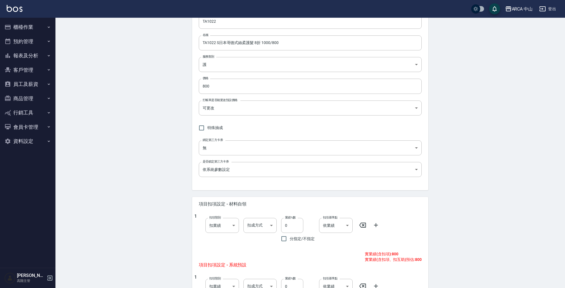
scroll to position [83, 0]
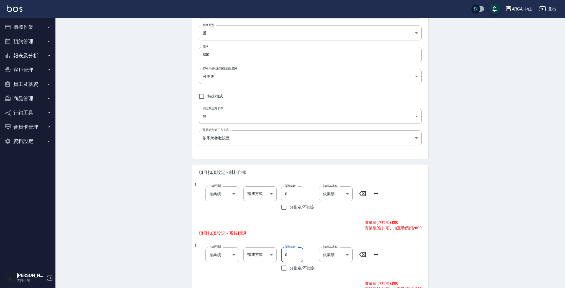
click at [282, 251] on input "0" at bounding box center [292, 255] width 22 height 15
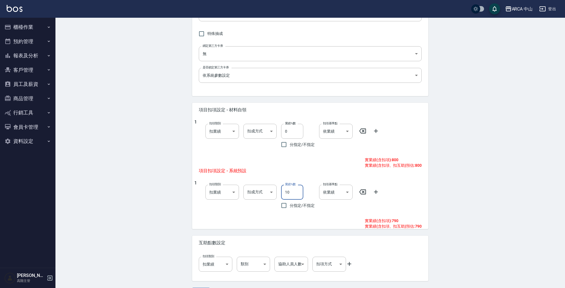
scroll to position [163, 0]
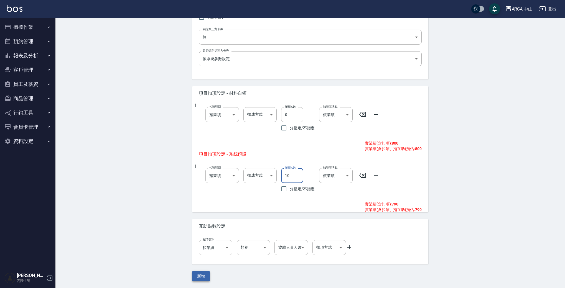
type input "10"
click at [207, 272] on button "新增" at bounding box center [201, 276] width 18 height 10
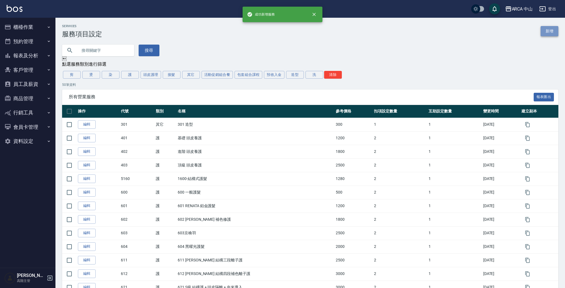
click at [546, 31] on link "新增" at bounding box center [550, 31] width 18 height 10
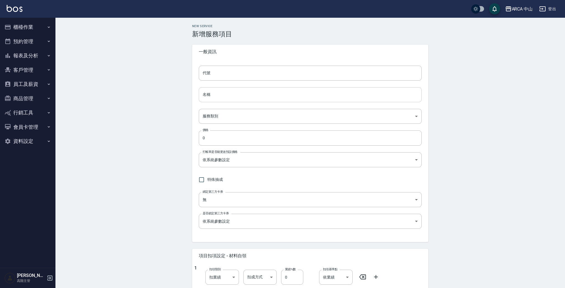
click at [272, 96] on input "名稱" at bounding box center [310, 94] width 223 height 15
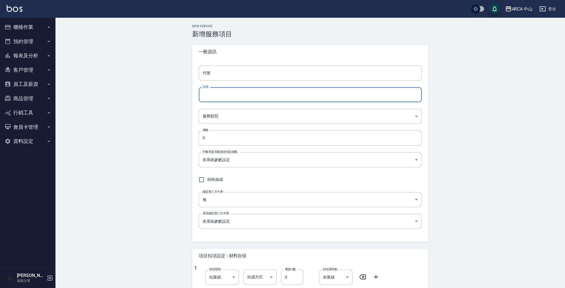
paste input "TA1022 S日本哥德式絲柔護髮 8折 1000/800"
click at [218, 95] on input "TA1022 S日本哥德式絲柔護髮 8折 1000/800" at bounding box center [310, 94] width 223 height 15
click at [267, 95] on input "TA1022 M日本哥德式絲柔護髮 8折 1000/800" at bounding box center [310, 94] width 223 height 15
drag, startPoint x: 274, startPoint y: 96, endPoint x: 288, endPoint y: 95, distance: 13.9
click at [288, 95] on input "TA1022 M日本哥德式絲柔護髮 8折 1200/800" at bounding box center [310, 94] width 223 height 15
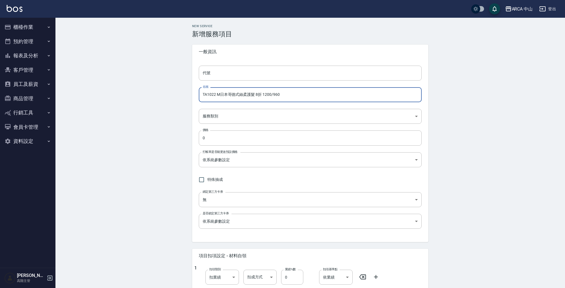
click at [214, 95] on input "TA1022 M日本哥德式絲柔護髮 8折 1200/960" at bounding box center [310, 94] width 223 height 15
drag, startPoint x: 202, startPoint y: 93, endPoint x: 215, endPoint y: 93, distance: 13.0
click at [215, 93] on input "TA1023 M日本哥德式絲柔護髮 8折 1200/960" at bounding box center [310, 94] width 223 height 15
type input "TA1023 M日本哥德式絲柔護髮 8折 1200/960"
click at [233, 71] on input "代號" at bounding box center [310, 73] width 223 height 15
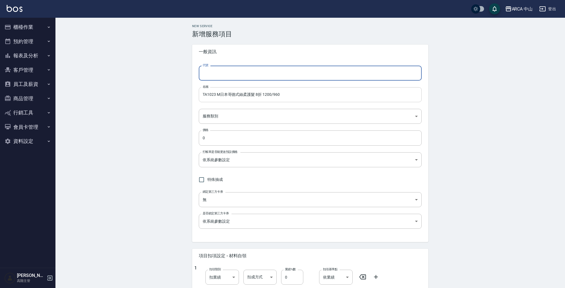
paste input "TA1023"
type input "TA1023"
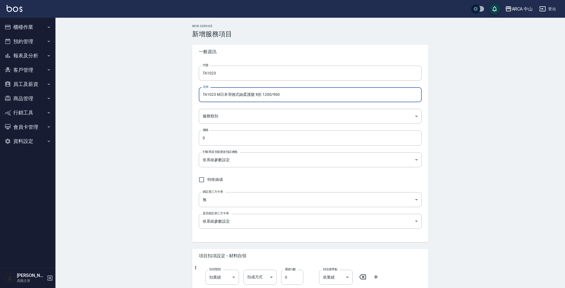
drag, startPoint x: 202, startPoint y: 93, endPoint x: 309, endPoint y: 96, distance: 106.5
click at [309, 96] on input "TA1023 M日本哥德式絲柔護髮 8折 1200/960" at bounding box center [310, 94] width 223 height 15
click at [253, 118] on body "ARCA 中山 登出 櫃檯作業 打帳單 帳單列表 掛單列表 座位開單 營業儀表板 現金收支登錄 高階收支登錄 材料自購登錄 每日結帳 排班表 現場電腦打卡 掃…" at bounding box center [282, 225] width 565 height 451
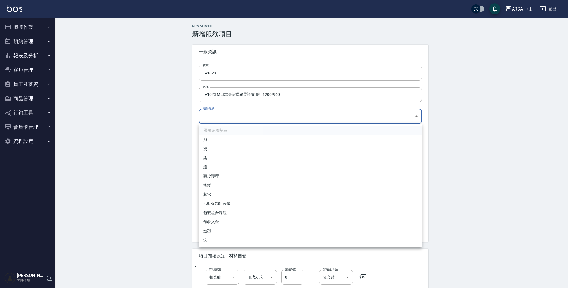
click at [228, 167] on li "護" at bounding box center [310, 167] width 223 height 9
type input "62b87afc-db31-4c04-a44f-9904132a3c4d"
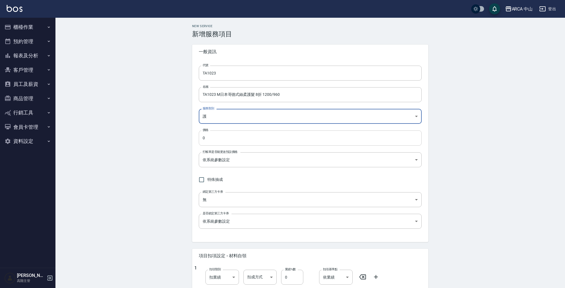
click at [245, 137] on input "0" at bounding box center [310, 138] width 223 height 15
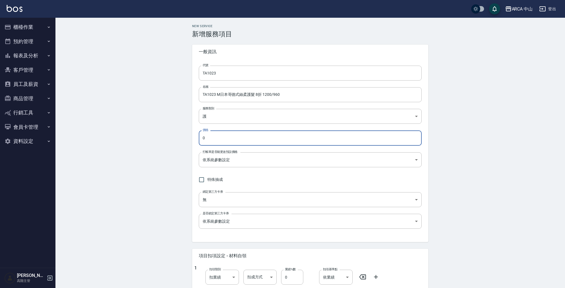
drag, startPoint x: 245, startPoint y: 137, endPoint x: 195, endPoint y: 137, distance: 50.2
click at [191, 138] on div "New Service 新增服務項目 一般資訊 代號 TA1023 代號 名稱 TA1023 M日本哥德式絲柔護髮 8折 1200/960 名稱 服務類別 護…" at bounding box center [309, 234] width 249 height 420
type input "960"
click at [263, 166] on body "ARCA 中山 登出 櫃檯作業 打帳單 帳單列表 掛單列表 座位開單 營業儀表板 現金收支登錄 高階收支登錄 材料自購登錄 每日結帳 排班表 現場電腦打卡 掃…" at bounding box center [284, 225] width 568 height 451
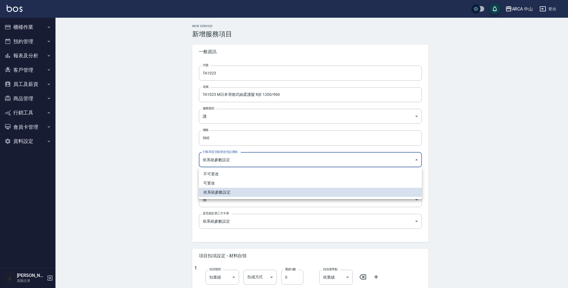
click at [249, 184] on li "可更改" at bounding box center [310, 183] width 223 height 9
type input "FALSE"
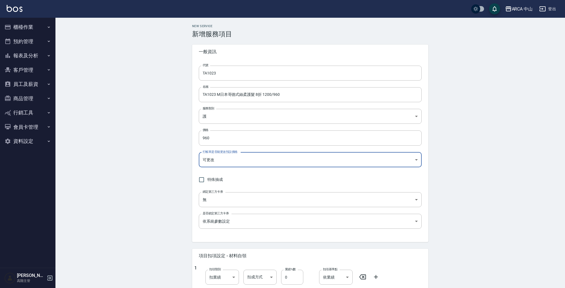
click at [146, 172] on div "New Service 新增服務項目 一般資訊 代號 TA1023 代號 名稱 TA1023 M日本哥德式絲柔護髮 8折 1200/960 名稱 服務類別 護…" at bounding box center [309, 234] width 509 height 433
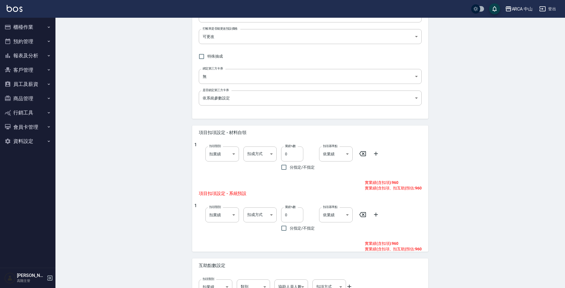
scroll to position [152, 0]
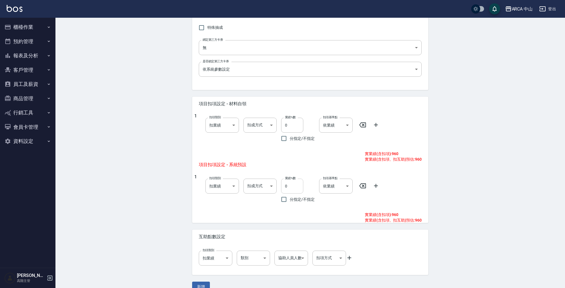
click at [284, 187] on input "0" at bounding box center [292, 186] width 22 height 15
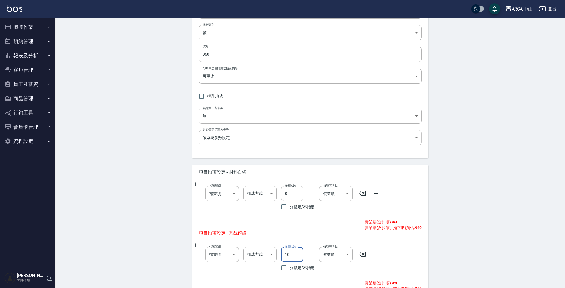
scroll to position [163, 0]
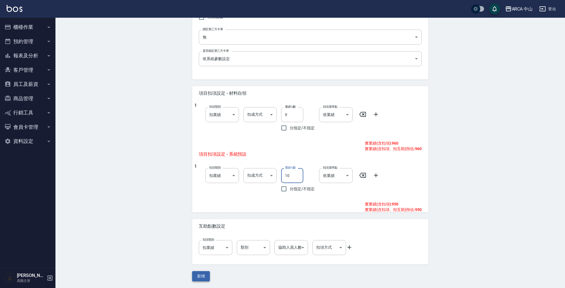
type input "10"
click at [196, 277] on button "新增" at bounding box center [201, 276] width 18 height 10
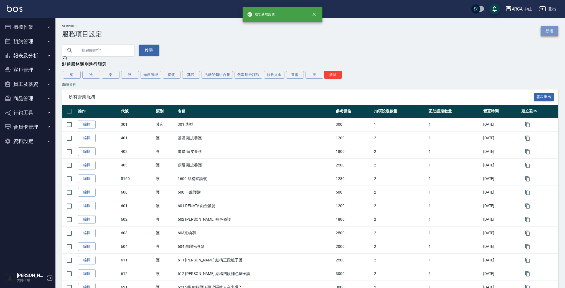
click at [555, 34] on link "新增" at bounding box center [550, 31] width 18 height 10
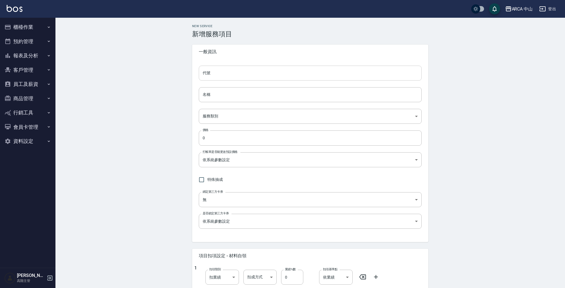
click at [269, 71] on input "代號" at bounding box center [310, 73] width 223 height 15
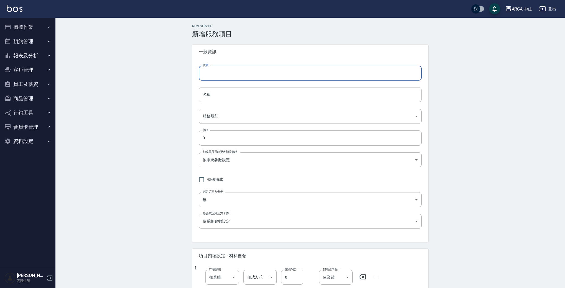
click at [250, 93] on input "名稱" at bounding box center [310, 94] width 223 height 15
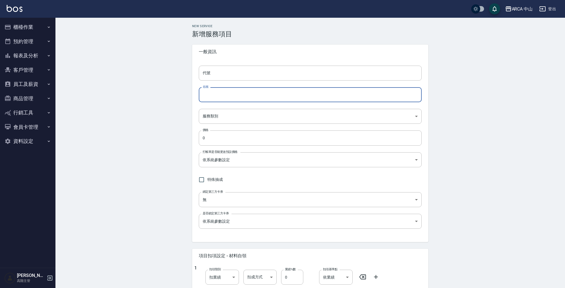
paste input "TA1023 M日本哥德式絲柔護髮 8折 1200/960"
drag, startPoint x: 213, startPoint y: 95, endPoint x: 220, endPoint y: 94, distance: 6.1
click at [220, 94] on input "TA1023 M日本哥德式絲柔護髮 8折 1200/960" at bounding box center [310, 94] width 223 height 15
click at [266, 95] on input "TA1024 L日本哥德式絲柔護髮 8折 1200/960" at bounding box center [310, 94] width 223 height 15
drag, startPoint x: 272, startPoint y: 96, endPoint x: 279, endPoint y: 95, distance: 6.2
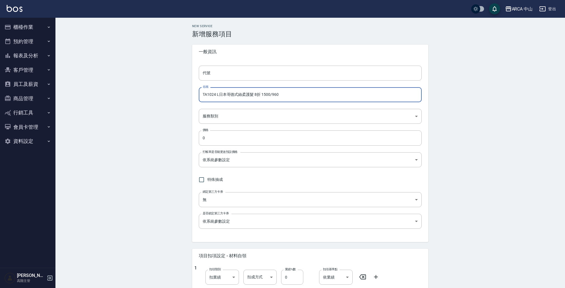
click at [279, 95] on input "TA1024 L日本哥德式絲柔護髮 8折 1500/960" at bounding box center [310, 94] width 223 height 15
type input "TA1024 L日本哥德式絲柔護髮 8折 1500/1200"
click at [258, 77] on input "代號" at bounding box center [310, 73] width 223 height 15
drag, startPoint x: 216, startPoint y: 95, endPoint x: 205, endPoint y: 96, distance: 11.1
click at [205, 96] on input "TA1024 L日本哥德式絲柔護髮 8折 1500/1200" at bounding box center [310, 94] width 223 height 15
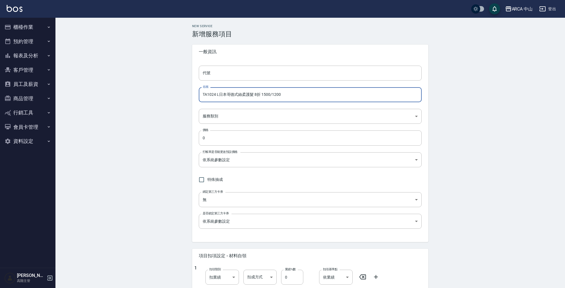
drag, startPoint x: 202, startPoint y: 96, endPoint x: 215, endPoint y: 94, distance: 13.1
click at [215, 94] on input "TA1024 L日本哥德式絲柔護髮 8折 1500/1200" at bounding box center [310, 94] width 223 height 15
click at [233, 72] on input "代號" at bounding box center [310, 73] width 223 height 15
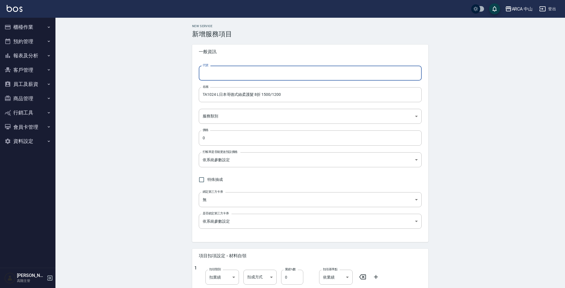
paste input "TA1024"
type input "TA1024"
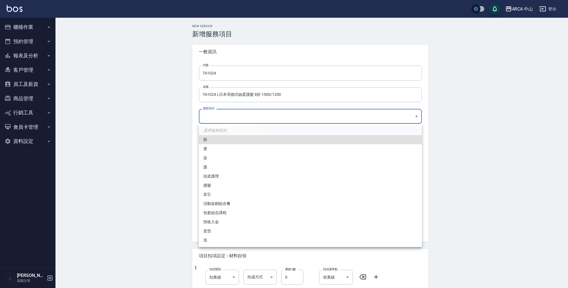
click at [246, 116] on body "ARCA 中山 登出 櫃檯作業 打帳單 帳單列表 掛單列表 座位開單 營業儀表板 現金收支登錄 高階收支登錄 材料自購登錄 每日結帳 排班表 現場電腦打卡 掃…" at bounding box center [284, 225] width 568 height 451
click at [224, 169] on li "護" at bounding box center [310, 167] width 223 height 9
type input "62b87afc-db31-4c04-a44f-9904132a3c4d"
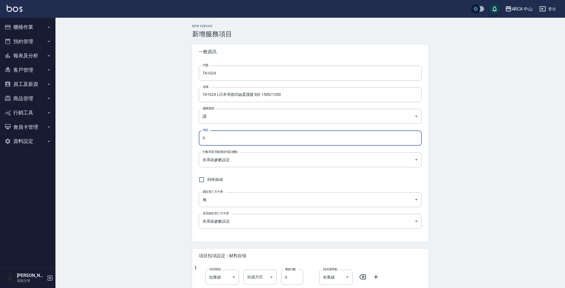
drag, startPoint x: 249, startPoint y: 138, endPoint x: 152, endPoint y: 130, distance: 97.6
click at [151, 130] on div "New Service 新增服務項目 一般資訊 代號 TA1024 代號 名稱 TA1024 L日本哥德式絲柔護髮 8折 1500/1200 名稱 服務類別 …" at bounding box center [309, 234] width 509 height 433
type input "1200"
click at [290, 162] on body "ARCA 中山 登出 櫃檯作業 打帳單 帳單列表 掛單列表 座位開單 營業儀表板 現金收支登錄 高階收支登錄 材料自購登錄 每日結帳 排班表 現場電腦打卡 掃…" at bounding box center [282, 225] width 565 height 451
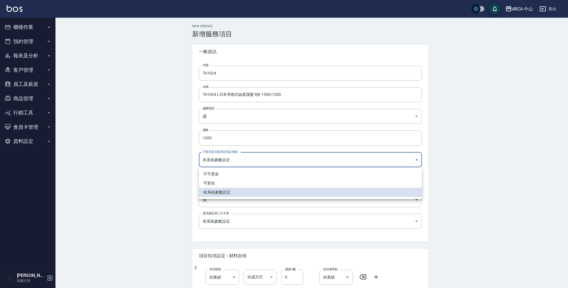
click at [277, 180] on li "可更改" at bounding box center [310, 183] width 223 height 9
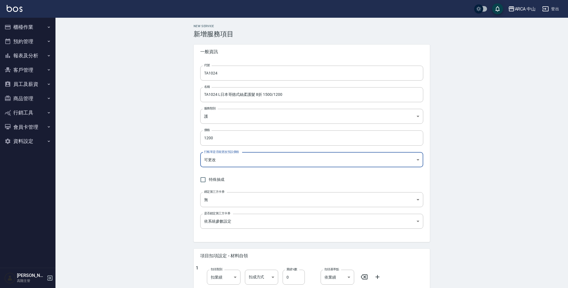
type input "FALSE"
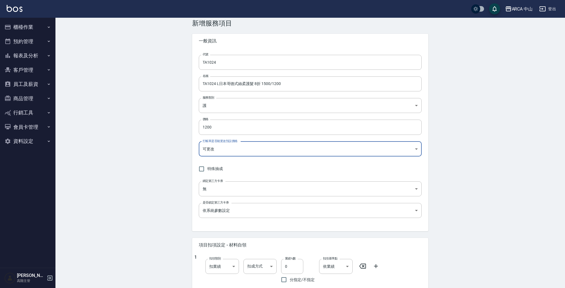
scroll to position [90, 0]
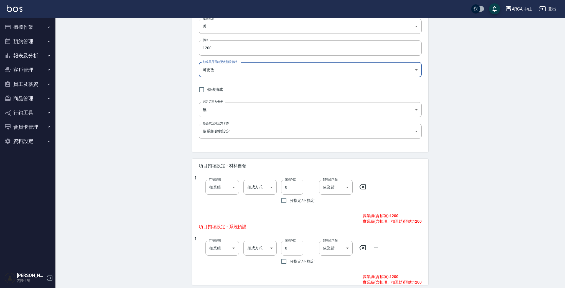
click at [285, 249] on input "0" at bounding box center [292, 248] width 22 height 15
type input "10"
click at [452, 216] on div "New Service 新增服務項目 一般資訊 代號 TA1024 代號 名稱 TA1024 L日本哥德式絲柔護髮 8折 1500/1200 名稱 服務類別 …" at bounding box center [309, 144] width 509 height 433
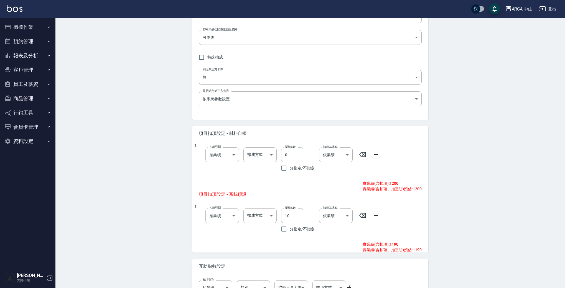
scroll to position [163, 0]
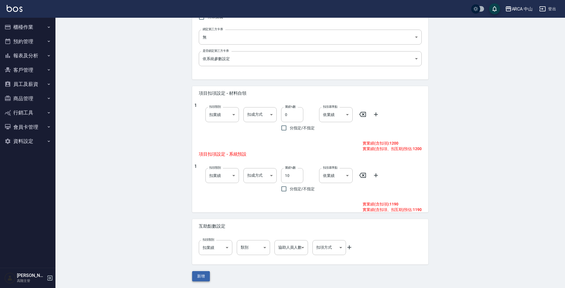
click at [197, 272] on button "新增" at bounding box center [201, 276] width 18 height 10
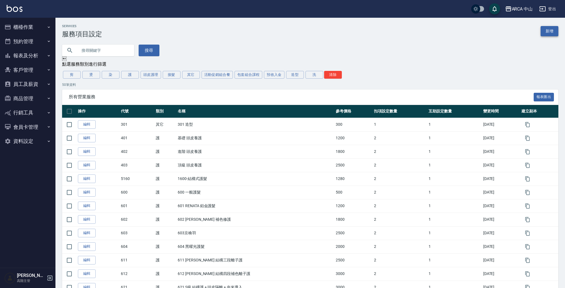
click at [549, 30] on link "新增" at bounding box center [550, 31] width 18 height 10
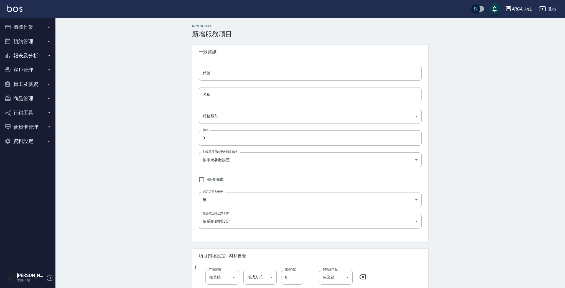
click at [222, 90] on input "名稱" at bounding box center [310, 94] width 223 height 15
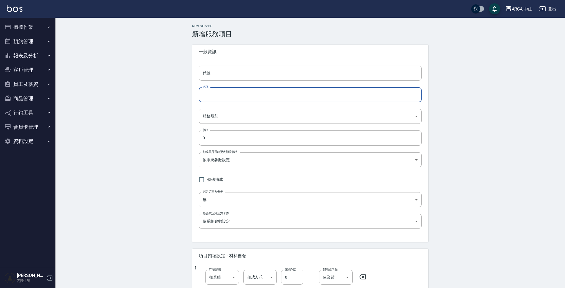
paste input "TA1024"
drag, startPoint x: 235, startPoint y: 96, endPoint x: 124, endPoint y: 66, distance: 114.7
click at [133, 86] on div "New Service 新增服務項目 一般資訊 代號 代號 名稱 TA1024 名稱 服務類別 ​ 服務類別 價格 0 價格 打帳單是否能更改預設價格 依系統…" at bounding box center [309, 234] width 509 height 433
click at [246, 92] on input "TA1024" at bounding box center [310, 94] width 223 height 15
drag, startPoint x: 245, startPoint y: 95, endPoint x: 152, endPoint y: 87, distance: 93.2
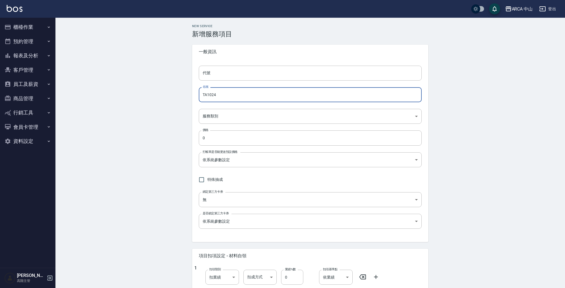
click at [153, 87] on div "New Service 新增服務項目 一般資訊 代號 代號 名稱 TA1024 名稱 服務類別 ​ 服務類別 價格 0 價格 打帳單是否能更改預設價格 依系統…" at bounding box center [309, 234] width 509 height 433
paste input "1 XS日本哥德式絲柔護髮 8折 800/640"
click at [216, 96] on input "TA1021 XS日本哥德式絲柔護髮 8折 800/640" at bounding box center [310, 94] width 223 height 15
drag, startPoint x: 264, startPoint y: 96, endPoint x: 270, endPoint y: 94, distance: 6.7
click at [270, 94] on input "TA1025 XL日本哥德式絲柔護髮 8折 800/640" at bounding box center [310, 94] width 223 height 15
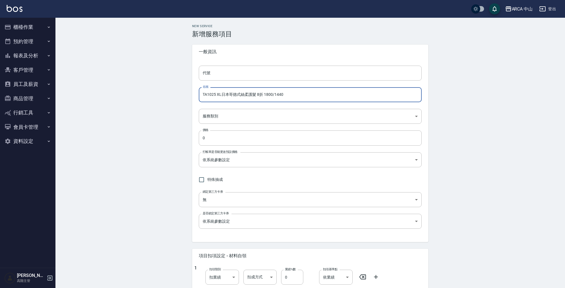
drag, startPoint x: 215, startPoint y: 95, endPoint x: 200, endPoint y: 95, distance: 15.0
click at [200, 95] on input "TA1025 XL日本哥德式絲柔護髮 8折 1800/1440" at bounding box center [310, 94] width 223 height 15
type input "TA1025 XL日本哥德式絲柔護髮 8折 1800/1440"
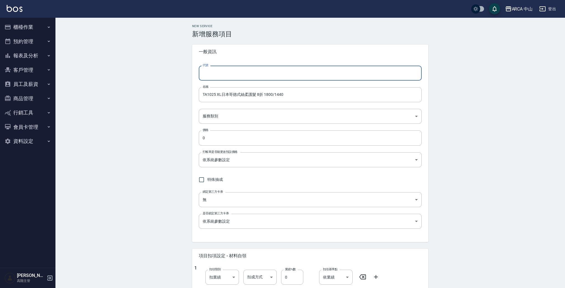
click at [216, 76] on input "代號" at bounding box center [310, 73] width 223 height 15
paste input "TA1025"
type input "TA1025"
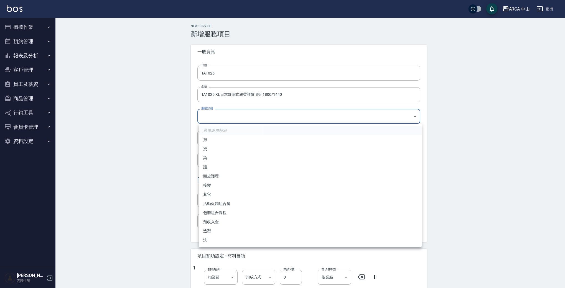
click at [263, 115] on body "ARCA 中山 登出 櫃檯作業 打帳單 帳單列表 掛單列表 座位開單 營業儀表板 現金收支登錄 高階收支登錄 材料自購登錄 每日結帳 排班表 現場電腦打卡 掃…" at bounding box center [282, 225] width 565 height 451
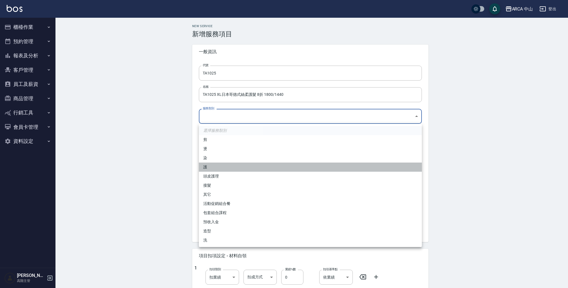
click at [238, 167] on li "護" at bounding box center [310, 167] width 223 height 9
type input "62b87afc-db31-4c04-a44f-9904132a3c4d"
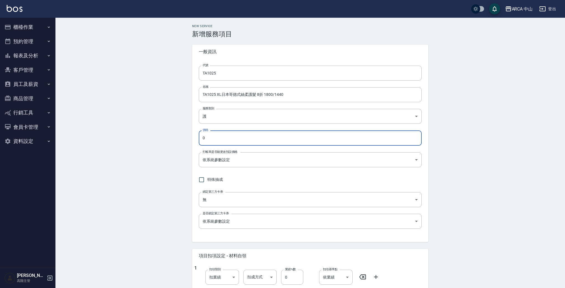
drag, startPoint x: 255, startPoint y: 137, endPoint x: 160, endPoint y: 133, distance: 95.5
click at [160, 133] on div "New Service 新增服務項目 一般資訊 代號 TA1025 代號 名稱 TA1025 XL日本哥德式絲柔護髮 8折 1800/1440 名稱 服務類別…" at bounding box center [309, 234] width 509 height 433
type input "1440"
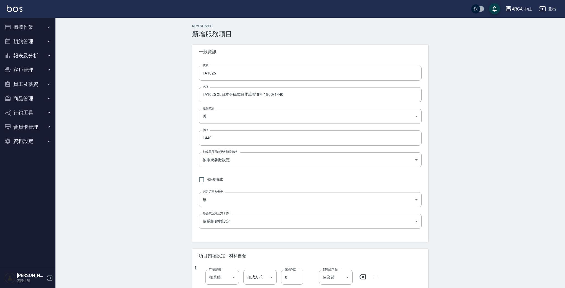
click at [484, 144] on div "New Service 新增服務項目 一般資訊 代號 TA1025 代號 名稱 TA1025 XL日本哥德式絲柔護髮 8折 1800/1440 名稱 服務類別…" at bounding box center [309, 234] width 509 height 433
click at [322, 157] on body "ARCA 中山 登出 櫃檯作業 打帳單 帳單列表 掛單列表 座位開單 營業儀表板 現金收支登錄 高階收支登錄 材料自購登錄 每日結帳 排班表 現場電腦打卡 掃…" at bounding box center [282, 225] width 565 height 451
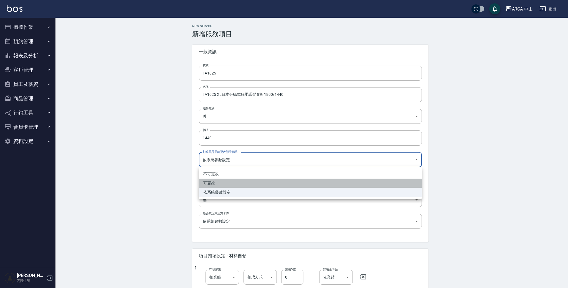
click at [262, 185] on li "可更改" at bounding box center [310, 183] width 223 height 9
type input "FALSE"
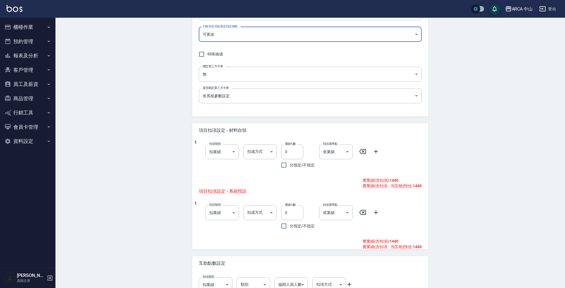
scroll to position [163, 0]
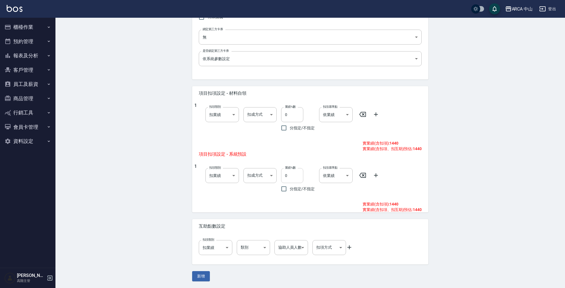
click at [285, 176] on input "0" at bounding box center [292, 175] width 22 height 15
type input "10"
click at [468, 177] on div "New Service 新增服務項目 一般資訊 代號 TA1025 代號 名稱 TA1025 XL日本哥德式絲柔護髮 8折 1800/1440 名稱 服務類別…" at bounding box center [309, 71] width 509 height 433
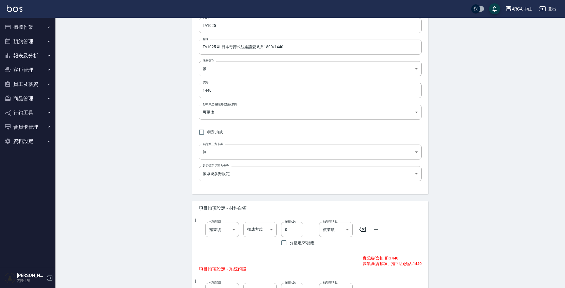
scroll to position [0, 0]
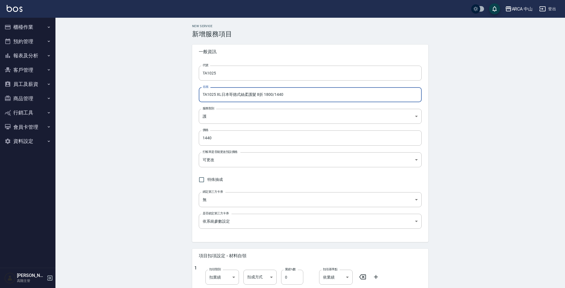
drag, startPoint x: 304, startPoint y: 95, endPoint x: 150, endPoint y: 80, distance: 155.0
click at [150, 80] on div "New Service 新增服務項目 一般資訊 代號 TA1025 代號 名稱 TA1025 XL日本哥德式絲柔護髮 8折 1800/1440 名稱 服務類別…" at bounding box center [309, 234] width 509 height 433
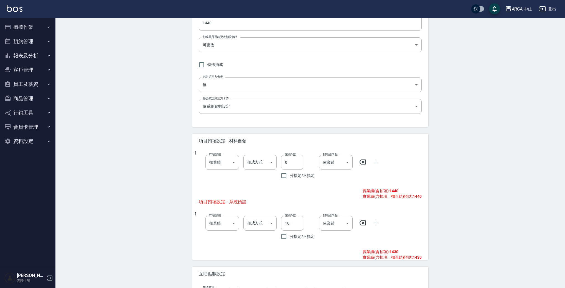
scroll to position [163, 0]
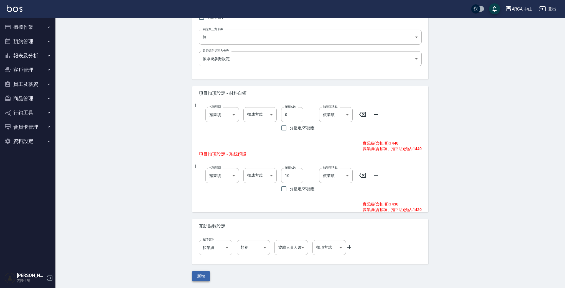
click at [198, 275] on button "新增" at bounding box center [201, 276] width 18 height 10
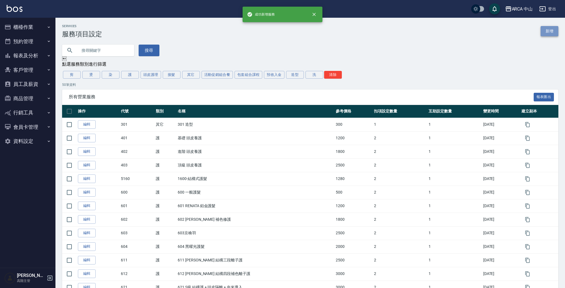
click at [550, 33] on link "新增" at bounding box center [550, 31] width 18 height 10
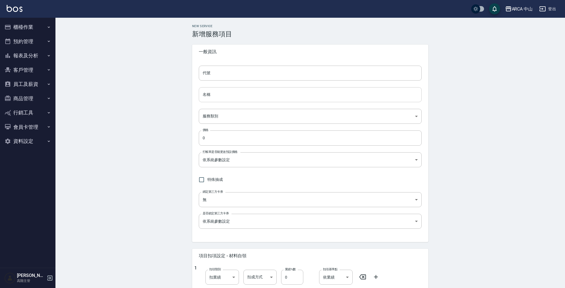
click at [272, 100] on input "名稱" at bounding box center [310, 94] width 223 height 15
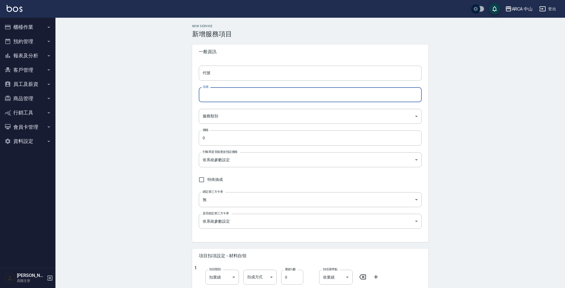
paste input "TA1025 XL日本哥德式絲柔護髮 8折 1800/1440"
click at [221, 95] on input "TA1025 XL日本哥德式絲柔護髮 8折 1800/1440" at bounding box center [310, 94] width 223 height 15
drag, startPoint x: 215, startPoint y: 96, endPoint x: 212, endPoint y: 96, distance: 3.1
click at [212, 96] on input "TA1025 XXL日本哥德式絲柔護髮 8折 1800/1440" at bounding box center [310, 94] width 223 height 15
drag, startPoint x: 267, startPoint y: 95, endPoint x: 297, endPoint y: 94, distance: 30.2
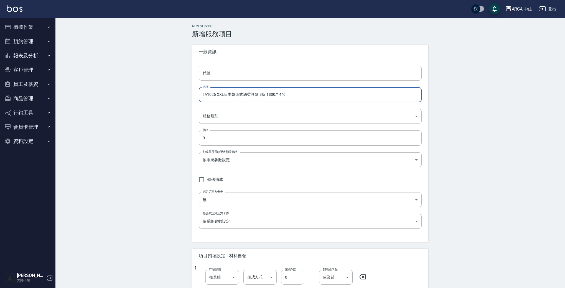
click at [297, 94] on input "TA1026 XXL日本哥德式絲柔護髮 8折 1800/1440" at bounding box center [310, 94] width 223 height 15
type input "TA1026 XXL日本哥德式絲柔護髮 8折 2100/1680"
click at [220, 77] on input "代號" at bounding box center [310, 73] width 223 height 15
drag, startPoint x: 206, startPoint y: 94, endPoint x: 216, endPoint y: 93, distance: 9.8
click at [216, 93] on input "TA1026 XXL日本哥德式絲柔護髮 8折 2100/1680" at bounding box center [310, 94] width 223 height 15
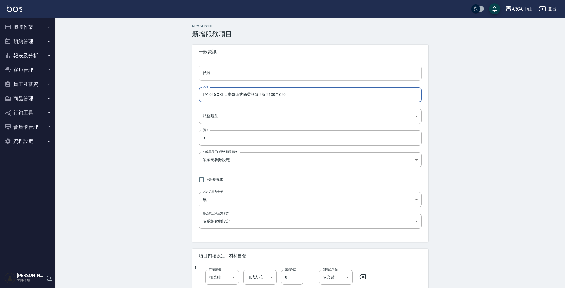
click at [230, 73] on input "代號" at bounding box center [310, 73] width 223 height 15
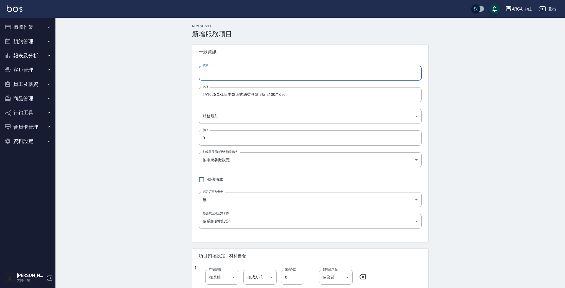
paste input "TA1026"
type input "TA1026"
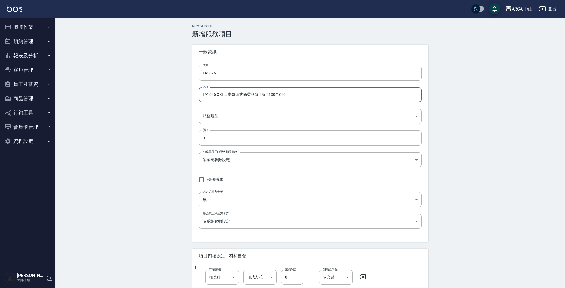
drag, startPoint x: 294, startPoint y: 93, endPoint x: 191, endPoint y: 87, distance: 103.3
click at [191, 87] on div "New Service 新增服務項目 一般資訊 代號 TA1026 代號 名稱 TA1026 XXL日本哥德式絲柔護髮 8折 2100/1680 名稱 服務類…" at bounding box center [309, 234] width 249 height 420
click at [233, 114] on body "ARCA 中山 登出 櫃檯作業 打帳單 帳單列表 掛單列表 座位開單 營業儀表板 現金收支登錄 高階收支登錄 材料自購登錄 每日結帳 排班表 現場電腦打卡 掃…" at bounding box center [284, 225] width 568 height 451
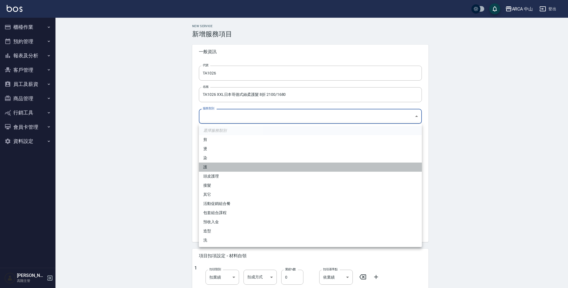
click at [211, 169] on li "護" at bounding box center [310, 167] width 223 height 9
type input "62b87afc-db31-4c04-a44f-9904132a3c4d"
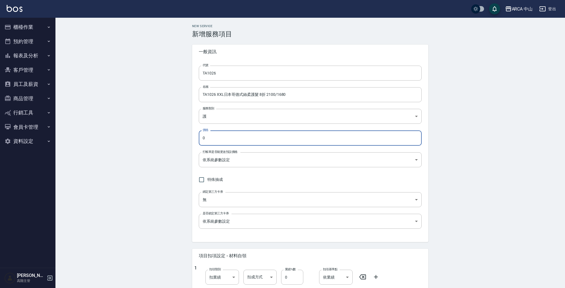
drag, startPoint x: 232, startPoint y: 138, endPoint x: 183, endPoint y: 129, distance: 50.2
click at [183, 129] on div "New Service 新增服務項目 一般資訊 代號 TA1026 代號 名稱 TA1026 XXL日本哥德式絲柔護髮 8折 2100/1680 名稱 服務類…" at bounding box center [309, 234] width 509 height 433
type input "1680"
click at [296, 155] on body "ARCA 中山 登出 櫃檯作業 打帳單 帳單列表 掛單列表 座位開單 營業儀表板 現金收支登錄 高階收支登錄 材料自購登錄 每日結帳 排班表 現場電腦打卡 掃…" at bounding box center [282, 225] width 565 height 451
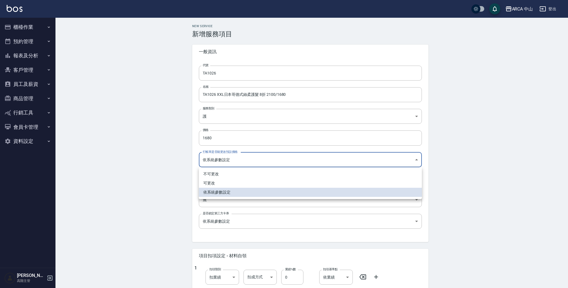
click at [256, 186] on li "可更改" at bounding box center [310, 183] width 223 height 9
type input "FALSE"
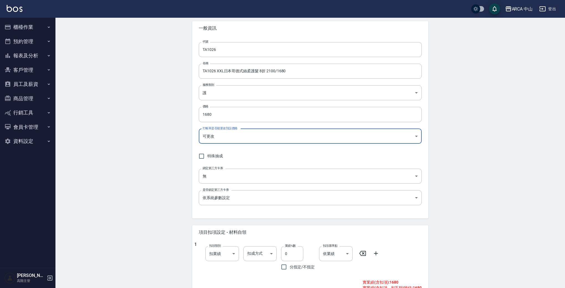
scroll to position [138, 0]
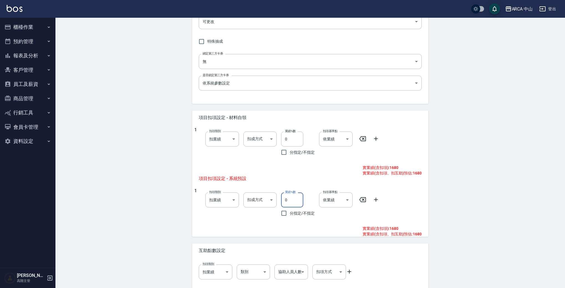
click at [285, 201] on input "0" at bounding box center [292, 200] width 22 height 15
type input "10"
click at [74, 190] on div "New Service 新增服務項目 一般資訊 代號 TA1026 代號 名稱 TA1026 XXL日本哥德式絲柔護髮 8折 2100/1680 名稱 服務類…" at bounding box center [309, 95] width 509 height 433
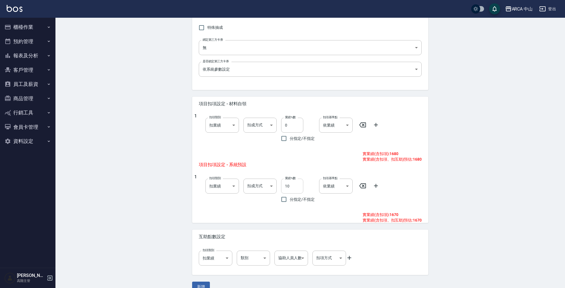
scroll to position [163, 0]
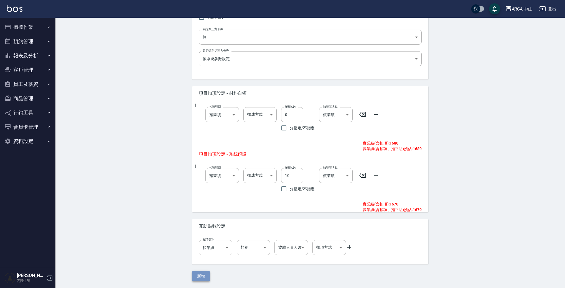
click at [209, 276] on button "新增" at bounding box center [201, 276] width 18 height 10
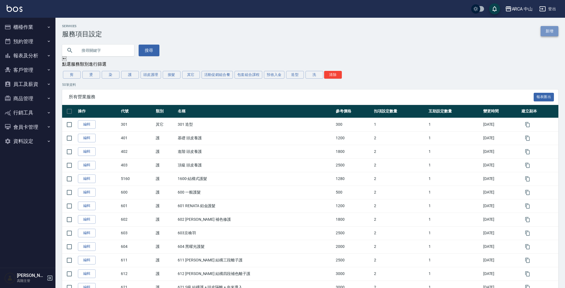
click at [551, 33] on link "新增" at bounding box center [550, 31] width 18 height 10
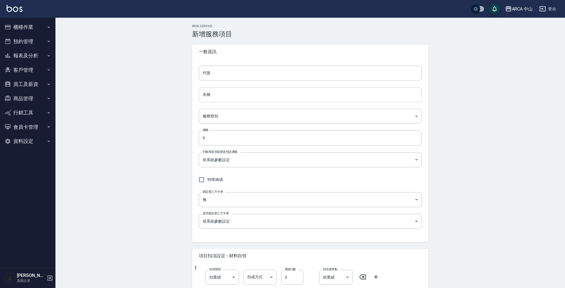
click at [217, 96] on input "名稱" at bounding box center [310, 94] width 223 height 15
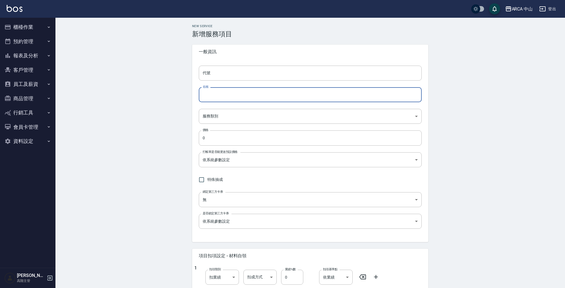
paste input "TA1026 XXL日本哥德式絲柔護髮 8折 2100/1680"
drag, startPoint x: 218, startPoint y: 95, endPoint x: 221, endPoint y: 94, distance: 3.4
click at [221, 94] on input "TA1026 XXL日本哥德式絲柔護髮 8折 2100/1680" at bounding box center [310, 94] width 223 height 15
drag, startPoint x: 213, startPoint y: 95, endPoint x: 216, endPoint y: 94, distance: 2.8
click at [217, 94] on input "TA1026 XXL日本哥德式絲柔護髮 8折 2100/1680" at bounding box center [310, 94] width 223 height 15
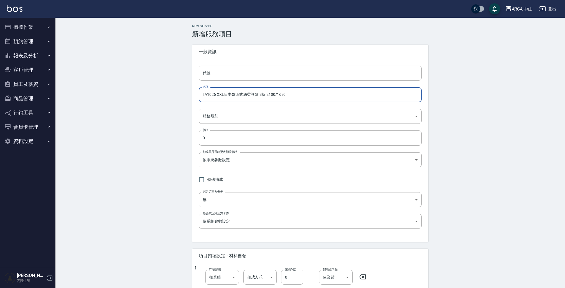
drag, startPoint x: 212, startPoint y: 95, endPoint x: 286, endPoint y: 95, distance: 74.3
click at [286, 95] on input "TA1026 XXL日本哥德式絲柔護髮 8折 2100/1680" at bounding box center [310, 94] width 223 height 15
drag, startPoint x: 202, startPoint y: 96, endPoint x: 215, endPoint y: 95, distance: 13.6
click at [215, 95] on input "TA1001 XS日本哥德式潤活/京澤/煥金護髮" at bounding box center [310, 94] width 223 height 15
type input "TA1001 XS日本哥德式潤活/京澤/煥金護髮"
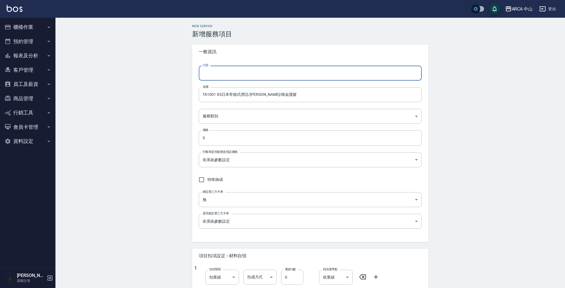
click at [227, 75] on input "代號" at bounding box center [310, 73] width 223 height 15
paste input "TA1001"
type input "TA1001"
click at [293, 99] on input "TA1001 XS日本哥德式潤活/京澤/煥金護髮" at bounding box center [310, 94] width 223 height 15
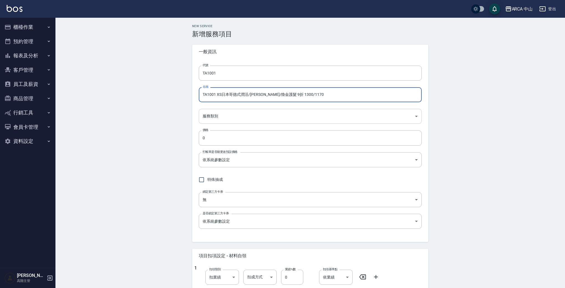
type input "TA1001 XS日本哥德式潤活/京澤/煥金護髮 9折 1300/1170"
click at [278, 115] on body "ARCA 中山 登出 櫃檯作業 打帳單 帳單列表 掛單列表 座位開單 營業儀表板 現金收支登錄 高階收支登錄 材料自購登錄 每日結帳 排班表 現場電腦打卡 掃…" at bounding box center [282, 225] width 565 height 451
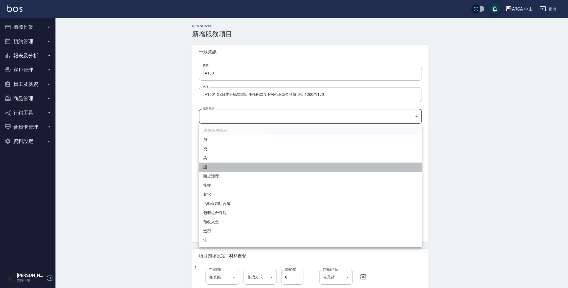
click at [236, 170] on li "護" at bounding box center [310, 167] width 223 height 9
type input "62b87afc-db31-4c04-a44f-9904132a3c4d"
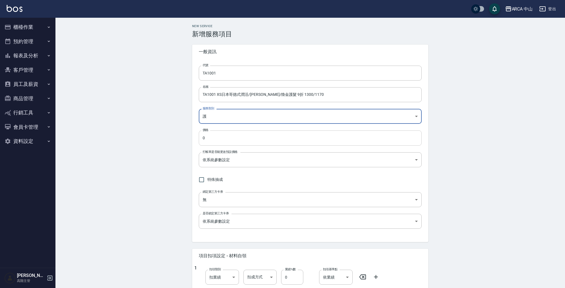
click at [251, 141] on input "0" at bounding box center [310, 138] width 223 height 15
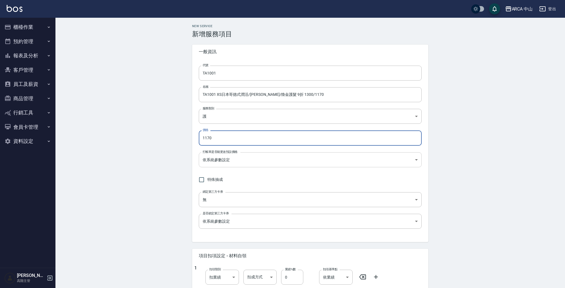
type input "1170"
click at [239, 160] on body "ARCA 中山 登出 櫃檯作業 打帳單 帳單列表 掛單列表 座位開單 營業儀表板 現金收支登錄 高階收支登錄 材料自購登錄 每日結帳 排班表 現場電腦打卡 掃…" at bounding box center [282, 225] width 565 height 451
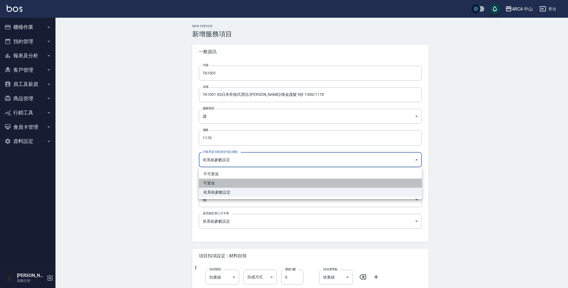
click at [266, 183] on li "可更改" at bounding box center [310, 183] width 223 height 9
type input "FALSE"
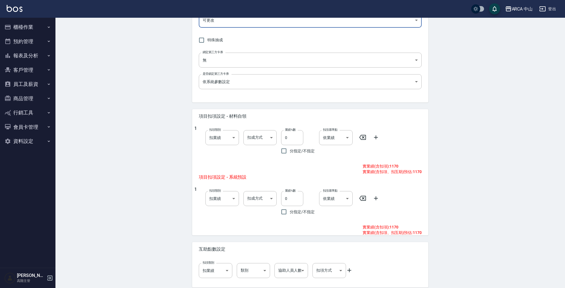
scroll to position [163, 0]
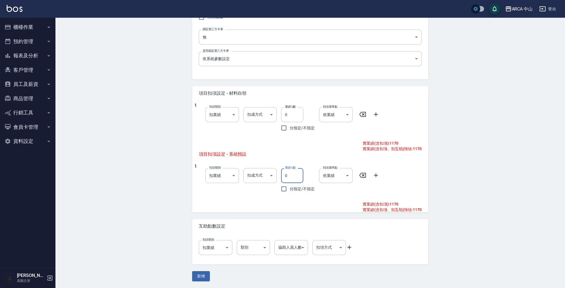
click at [295, 175] on input "0" at bounding box center [292, 175] width 22 height 15
type input "10"
click at [204, 277] on button "新增" at bounding box center [201, 276] width 18 height 10
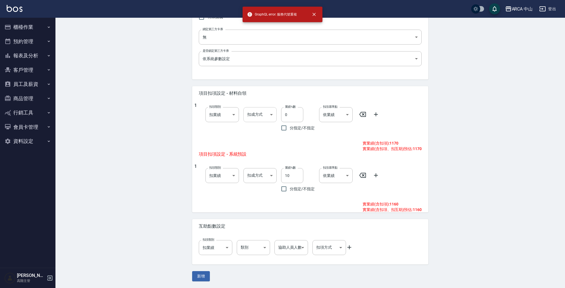
scroll to position [0, 0]
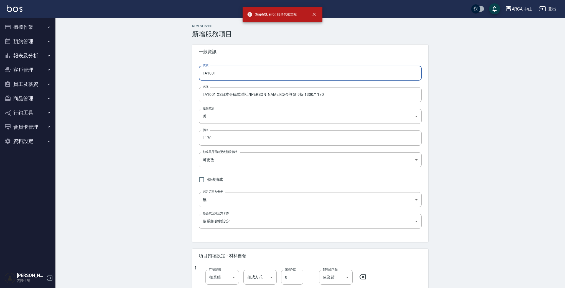
click at [211, 71] on input "TA1001" at bounding box center [310, 73] width 223 height 15
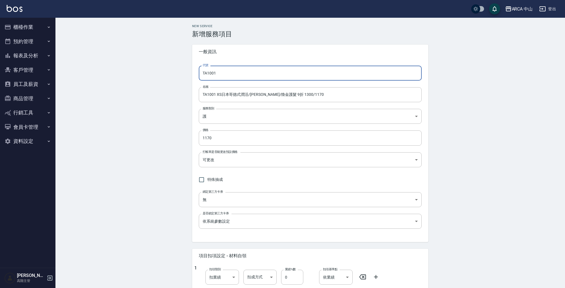
click at [208, 73] on input "TA1001" at bounding box center [310, 73] width 223 height 15
type input "TA2001"
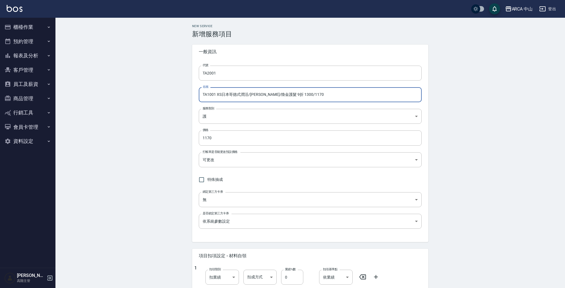
click at [208, 95] on input "TA1001 XS日本哥德式潤活/京澤/煥金護髮 9折 1300/1170" at bounding box center [310, 94] width 223 height 15
type input "TA2001 XS日本哥德式潤活/[PERSON_NAME]/煥金護髮 9折 1300/1170"
click at [150, 145] on div "New Service 新增服務項目 一般資訊 代號 TA2001 代號 名稱 TA2001 XS日本哥德式潤活/京澤/煥金護髮 9折 1300/1170 名…" at bounding box center [309, 234] width 509 height 433
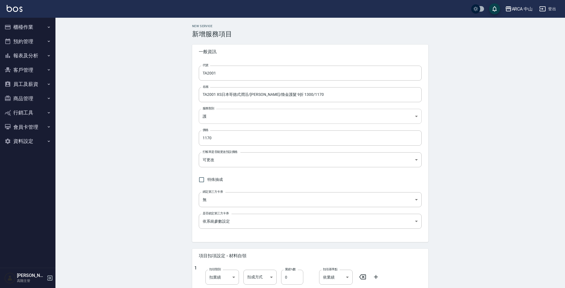
scroll to position [15, 0]
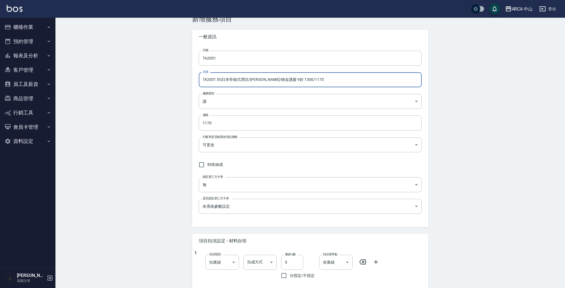
drag, startPoint x: 309, startPoint y: 77, endPoint x: 198, endPoint y: 76, distance: 110.3
click at [198, 76] on div "代號 TA2001 代號 名稱 TA2001 XS日本哥德式潤活/京澤/煥金護髮 9折 1300/1170 名稱 服務類別 護 62b87afc-db31-4…" at bounding box center [310, 135] width 236 height 183
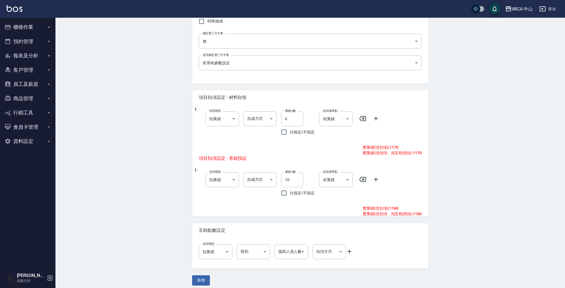
scroll to position [163, 0]
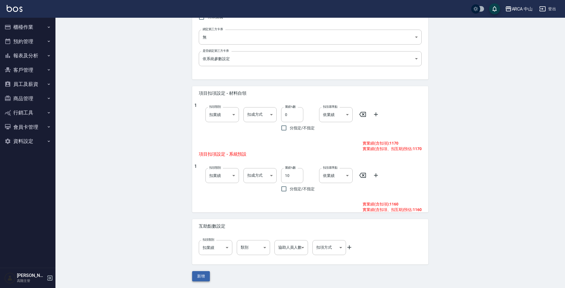
click at [196, 278] on button "新增" at bounding box center [201, 276] width 18 height 10
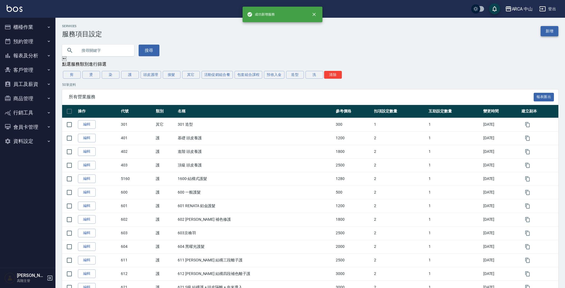
click at [544, 32] on link "新增" at bounding box center [550, 31] width 18 height 10
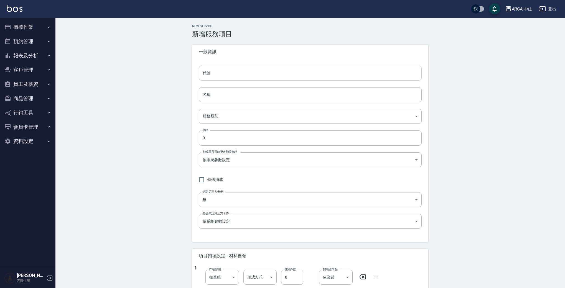
click at [253, 76] on input "代號" at bounding box center [310, 73] width 223 height 15
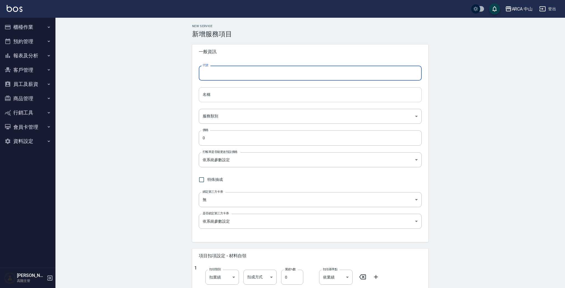
click at [242, 92] on input "名稱" at bounding box center [310, 94] width 223 height 15
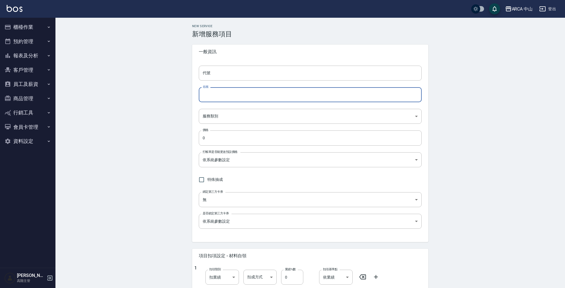
paste input "TA2001 XS日本哥德式潤活/[PERSON_NAME]/煥金護髮 9折 1300/1170"
click at [215, 94] on input "TA2001 XS日本哥德式潤活/[PERSON_NAME]/煥金護髮 9折 1300/1170" at bounding box center [310, 94] width 223 height 15
drag, startPoint x: 220, startPoint y: 95, endPoint x: 238, endPoint y: 93, distance: 18.8
click at [220, 95] on input "TA2002 XS日本哥德式潤活/京澤/煥金護髮 9折 1300/1170" at bounding box center [310, 94] width 223 height 15
drag, startPoint x: 281, startPoint y: 95, endPoint x: 289, endPoint y: 93, distance: 8.2
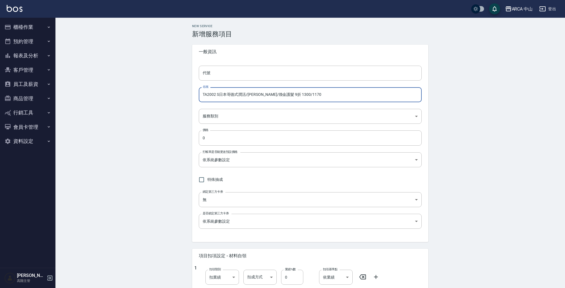
click at [289, 93] on input "TA2002 S日本哥德式潤活/京澤/煥金護髮 9折 1300/1170" at bounding box center [310, 94] width 223 height 15
drag, startPoint x: 292, startPoint y: 95, endPoint x: 298, endPoint y: 94, distance: 6.4
click at [298, 94] on input "TA2002 S日本哥德式潤活/京澤/煥金護髮 9折 1500/1170" at bounding box center [310, 94] width 223 height 15
drag, startPoint x: 292, startPoint y: 95, endPoint x: 301, endPoint y: 95, distance: 8.3
click at [301, 95] on input "TA2002 S日本哥德式潤活/京澤/煥金護髮 9折 1500/1170" at bounding box center [310, 94] width 223 height 15
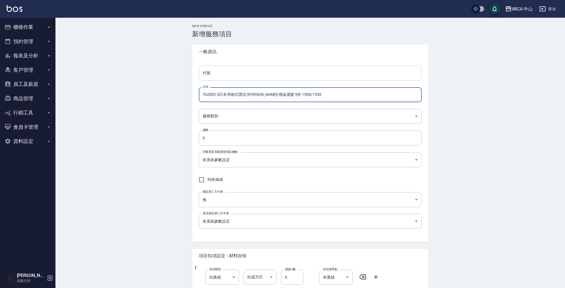
type input "TA2002 S日本哥德式潤活/[PERSON_NAME]/煥金護髮 9折 1500/1350"
click at [252, 74] on input "代號" at bounding box center [310, 73] width 223 height 15
drag, startPoint x: 215, startPoint y: 95, endPoint x: 201, endPoint y: 95, distance: 13.9
click at [201, 95] on input "TA2002 S日本哥德式潤活/[PERSON_NAME]/煥金護髮 9折 1500/1350" at bounding box center [310, 94] width 223 height 15
click at [216, 77] on input "代號" at bounding box center [310, 73] width 223 height 15
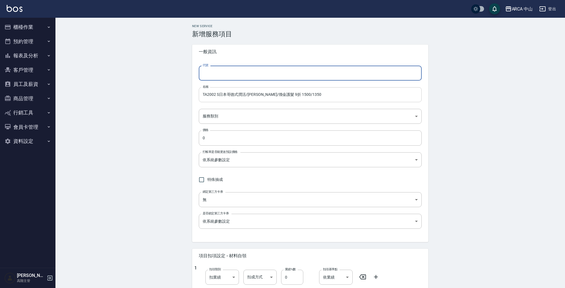
paste input "TA2002"
type input "TA2002"
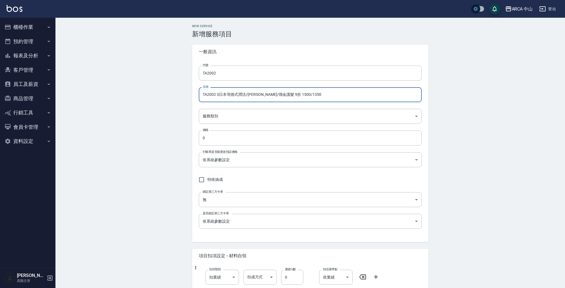
drag, startPoint x: 203, startPoint y: 94, endPoint x: 307, endPoint y: 95, distance: 104.0
click at [307, 95] on input "TA2002 S日本哥德式潤活/[PERSON_NAME]/煥金護髮 9折 1500/1350" at bounding box center [310, 94] width 223 height 15
click at [248, 117] on body "ARCA 中山 登出 櫃檯作業 打帳單 帳單列表 掛單列表 座位開單 營業儀表板 現金收支登錄 高階收支登錄 材料自購登錄 每日結帳 排班表 現場電腦打卡 掃…" at bounding box center [284, 225] width 568 height 451
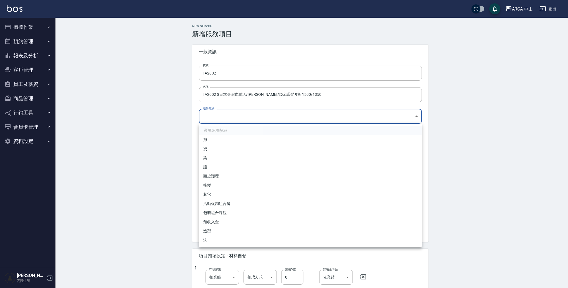
click at [231, 165] on li "護" at bounding box center [310, 167] width 223 height 9
type input "62b87afc-db31-4c04-a44f-9904132a3c4d"
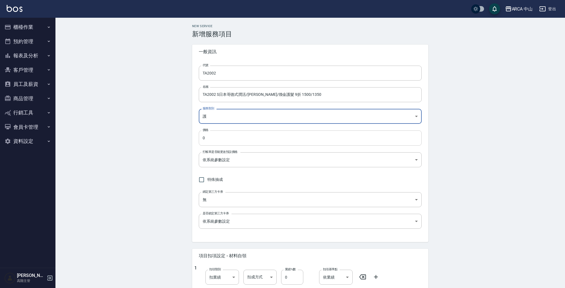
click at [246, 133] on input "0" at bounding box center [310, 138] width 223 height 15
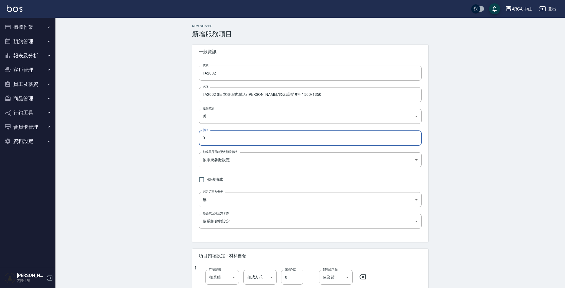
drag, startPoint x: 243, startPoint y: 136, endPoint x: 186, endPoint y: 131, distance: 57.5
click at [169, 132] on div "New Service 新增服務項目 一般資訊 代號 TA2002 代號 名稱 TA2002 S日本哥德式潤活/京澤/煥金護髮 9折 1500/1350 名稱…" at bounding box center [309, 234] width 509 height 433
type input "1350"
click at [175, 123] on div "New Service 新增服務項目 一般資訊 代號 TA2002 代號 名稱 TA2002 S日本哥德式潤活/京澤/煥金護髮 9折 1500/1350 名稱…" at bounding box center [309, 234] width 509 height 433
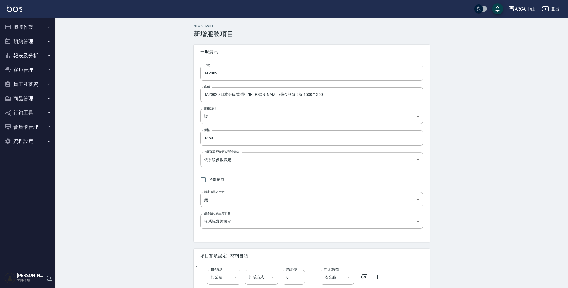
click at [268, 158] on body "ARCA 中山 登出 櫃檯作業 打帳單 帳單列表 掛單列表 座位開單 營業儀表板 現金收支登錄 高階收支登錄 材料自購登錄 每日結帳 排班表 現場電腦打卡 掃…" at bounding box center [284, 225] width 568 height 451
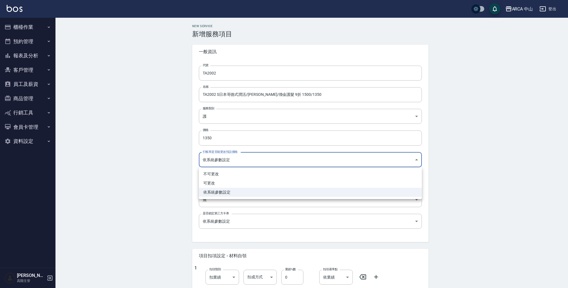
click at [253, 180] on li "可更改" at bounding box center [310, 183] width 223 height 9
type input "FALSE"
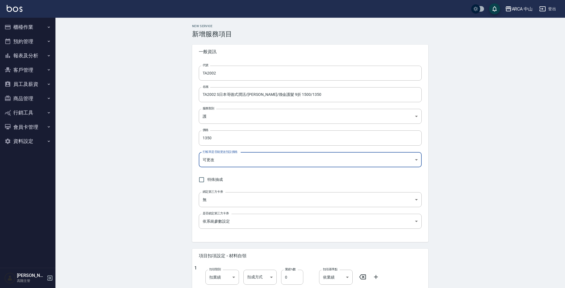
scroll to position [163, 0]
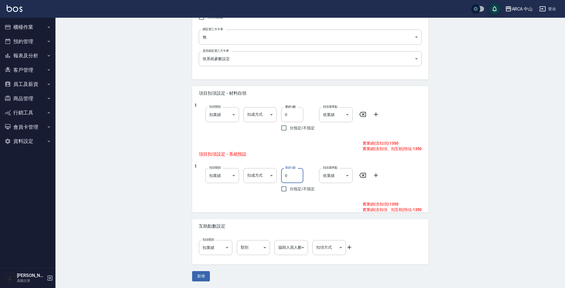
click at [283, 176] on input "0" at bounding box center [292, 175] width 22 height 15
type input "10"
click at [447, 172] on div "New Service 新增服務項目 一般資訊 代號 TA2002 代號 名稱 TA2002 S日本哥德式潤活/京澤/煥金護髮 9折 1500/1350 名稱…" at bounding box center [309, 71] width 509 height 433
click at [202, 271] on div "New Service 新增服務項目 一般資訊 代號 TA2002 代號 名稱 TA2002 S日本哥德式潤活/京澤/煥金護髮 9折 1500/1350 名稱…" at bounding box center [309, 72] width 249 height 420
click at [202, 273] on button "新增" at bounding box center [201, 276] width 18 height 10
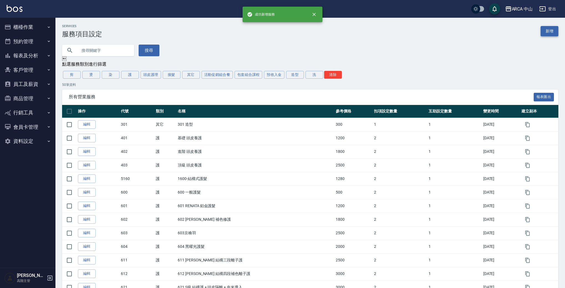
click at [548, 30] on link "新增" at bounding box center [550, 31] width 18 height 10
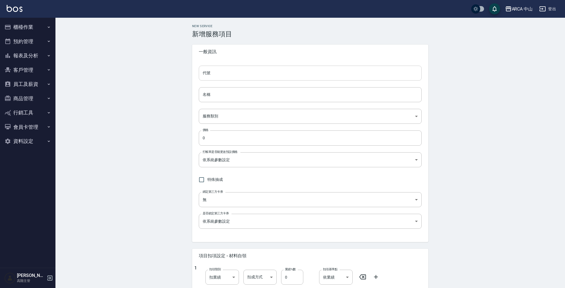
click at [248, 70] on input "代號" at bounding box center [310, 73] width 223 height 15
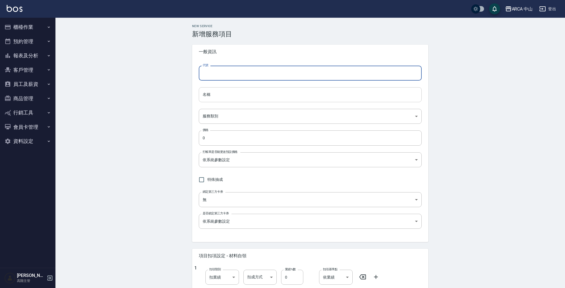
click at [229, 97] on input "名稱" at bounding box center [310, 94] width 223 height 15
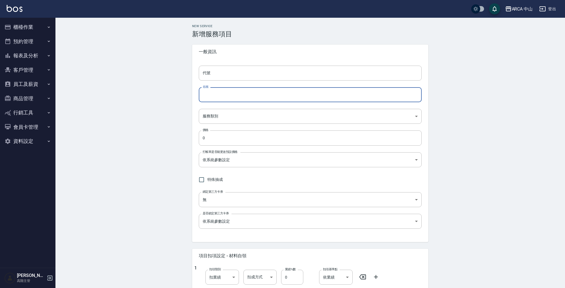
paste input "TA2002 S日本哥德式潤活/[PERSON_NAME]/煥金護髮 9折 1500/1350"
click at [216, 96] on input "TA2002 S日本哥德式潤活/[PERSON_NAME]/煥金護髮 9折 1500/1350" at bounding box center [310, 94] width 223 height 15
click at [218, 95] on input "TA2003 S日本哥德式潤活/京澤/煥金護髮 9折 1500/1350" at bounding box center [310, 94] width 223 height 15
click at [217, 95] on input "TA2003 S日本哥德式潤活/京澤/煥金護髮 9折 1500/1350" at bounding box center [310, 94] width 223 height 15
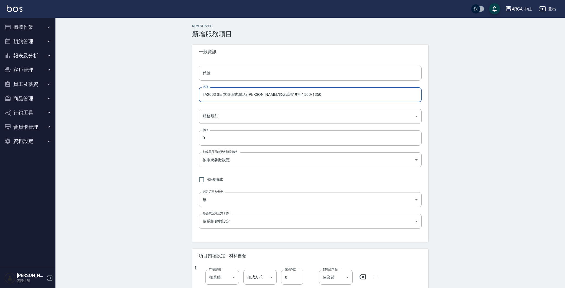
click at [217, 95] on input "TA2003 S日本哥德式潤活/京澤/煥金護髮 9折 1500/1350" at bounding box center [310, 94] width 223 height 15
drag, startPoint x: 283, startPoint y: 95, endPoint x: 314, endPoint y: 99, distance: 31.4
click at [320, 99] on input "TA2003 M日本哥德式潤活/京澤/煥金護髮 9折 1500/1350" at bounding box center [310, 94] width 223 height 15
drag, startPoint x: 282, startPoint y: 95, endPoint x: 318, endPoint y: 98, distance: 35.4
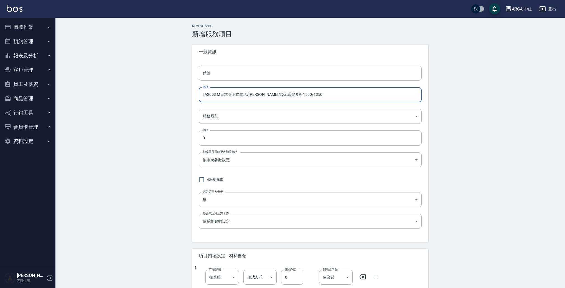
click at [318, 98] on input "TA2003 M日本哥德式潤活/京澤/煥金護髮 9折 1500/1350" at bounding box center [310, 94] width 223 height 15
drag, startPoint x: 216, startPoint y: 96, endPoint x: 203, endPoint y: 96, distance: 12.5
click at [203, 96] on input "TA2003 M日本哥德式潤活/[PERSON_NAME]/煥金護髮 9折 1700/1530" at bounding box center [310, 94] width 223 height 15
type input "TA2003 M日本哥德式潤活/[PERSON_NAME]/煥金護髮 9折 1700/1530"
click at [216, 70] on input "代號" at bounding box center [310, 73] width 223 height 15
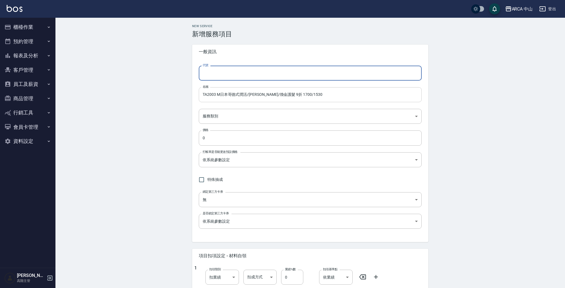
paste input "TA2003"
type input "TA2003"
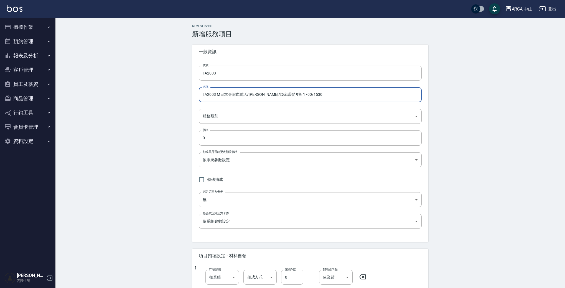
drag, startPoint x: 203, startPoint y: 95, endPoint x: 309, endPoint y: 96, distance: 106.2
click at [309, 96] on input "TA2003 M日本哥德式潤活/[PERSON_NAME]/煥金護髮 9折 1700/1530" at bounding box center [310, 94] width 223 height 15
click at [232, 118] on body "ARCA 中山 登出 櫃檯作業 打帳單 帳單列表 掛單列表 座位開單 營業儀表板 現金收支登錄 高階收支登錄 材料自購登錄 每日結帳 排班表 現場電腦打卡 掃…" at bounding box center [282, 225] width 565 height 451
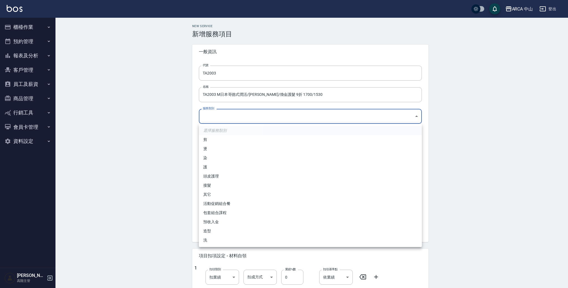
click at [236, 165] on li "護" at bounding box center [310, 167] width 223 height 9
type input "62b87afc-db31-4c04-a44f-9904132a3c4d"
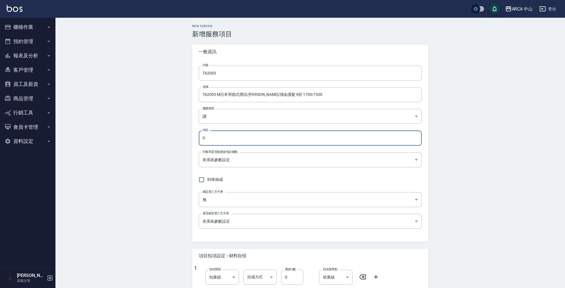
drag, startPoint x: 246, startPoint y: 142, endPoint x: 186, endPoint y: 132, distance: 60.8
click at [186, 132] on div "New Service 新增服務項目 一般資訊 代號 TA2003 代號 名稱 TA2003 M日本哥德式潤活/京澤/煥金護髮 9折 1700/1530 名稱…" at bounding box center [309, 234] width 249 height 420
type input "1530"
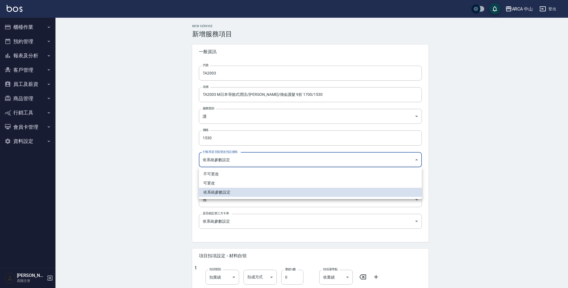
drag, startPoint x: 271, startPoint y: 154, endPoint x: 268, endPoint y: 158, distance: 5.2
click at [271, 154] on body "ARCA 中山 登出 櫃檯作業 打帳單 帳單列表 掛單列表 座位開單 營業儀表板 現金收支登錄 高階收支登錄 材料自購登錄 每日結帳 排班表 現場電腦打卡 掃…" at bounding box center [284, 225] width 568 height 451
click at [243, 183] on li "可更改" at bounding box center [310, 183] width 223 height 9
type input "FALSE"
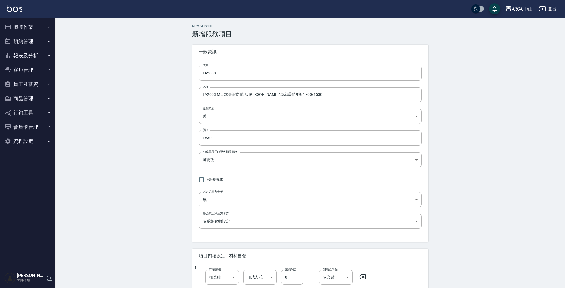
click at [154, 153] on div "New Service 新增服務項目 一般資訊 代號 TA2003 代號 名稱 TA2003 M日本哥德式潤活/京澤/煥金護髮 9折 1700/1530 名稱…" at bounding box center [309, 234] width 509 height 433
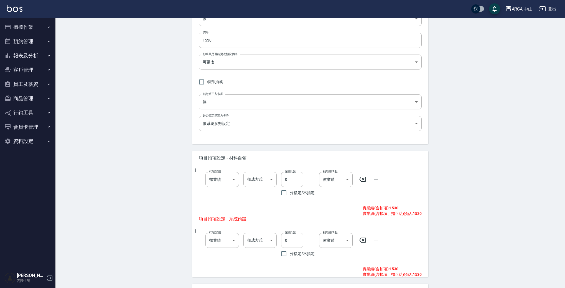
scroll to position [99, 0]
drag, startPoint x: 285, startPoint y: 240, endPoint x: 303, endPoint y: 230, distance: 21.0
click at [284, 240] on input "0" at bounding box center [292, 239] width 22 height 15
type input "10"
click at [464, 222] on div "New Service 新增服務項目 一般資訊 代號 TA2003 代號 名稱 TA2003 M日本哥德式潤活/京澤/煥金護髮 9折 1700/1530 名稱…" at bounding box center [309, 135] width 509 height 433
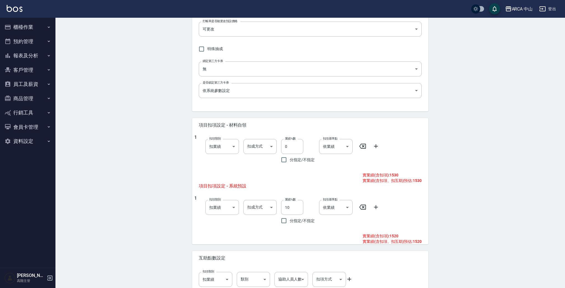
scroll to position [163, 0]
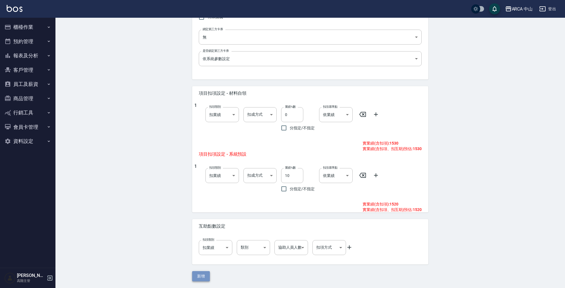
click at [203, 275] on button "新增" at bounding box center [201, 276] width 18 height 10
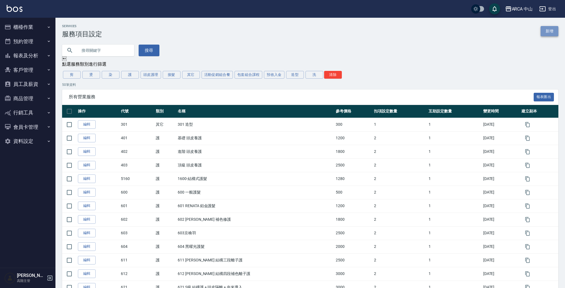
click at [553, 33] on link "新增" at bounding box center [550, 31] width 18 height 10
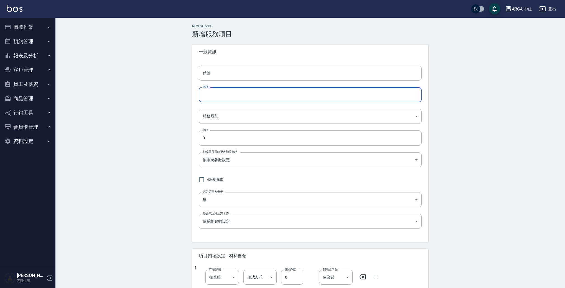
click at [262, 96] on input "名稱" at bounding box center [310, 94] width 223 height 15
paste input "TA2003 M日本哥德式潤活/[PERSON_NAME]/煥金護髮 9折 1700/1530"
drag, startPoint x: 215, startPoint y: 95, endPoint x: 219, endPoint y: 95, distance: 4.5
click at [219, 95] on input "TA2003 M日本哥德式潤活/[PERSON_NAME]/煥金護髮 9折 1700/1530" at bounding box center [310, 94] width 223 height 15
drag, startPoint x: 281, startPoint y: 95, endPoint x: 302, endPoint y: 93, distance: 21.7
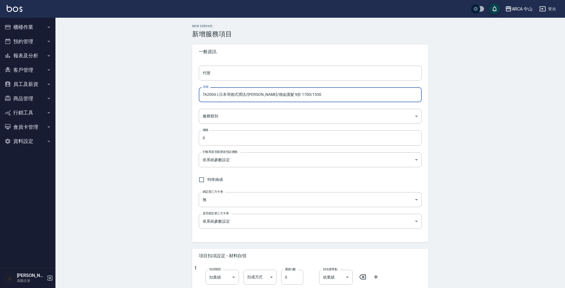
click at [302, 93] on input "TA2004 L日本哥德式潤活/京澤/煥金護髮 9折 1700/1530" at bounding box center [310, 94] width 223 height 15
drag, startPoint x: 202, startPoint y: 93, endPoint x: 216, endPoint y: 92, distance: 14.1
click at [216, 92] on input "TA2004 L日本哥德式潤活/[PERSON_NAME]/煥金護髮 9折 2000/1800" at bounding box center [310, 94] width 223 height 15
type input "TA2004 L日本哥德式潤活/[PERSON_NAME]/煥金護髮 9折 2000/1800"
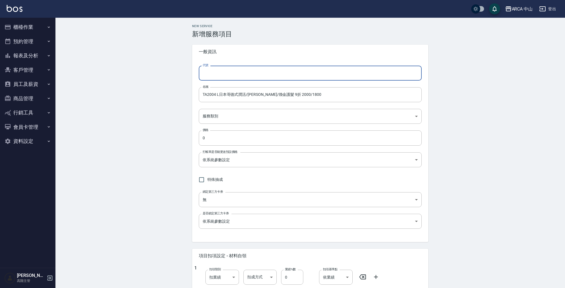
click at [231, 70] on input "代號" at bounding box center [310, 73] width 223 height 15
paste input "TA2004"
type input "TA2004"
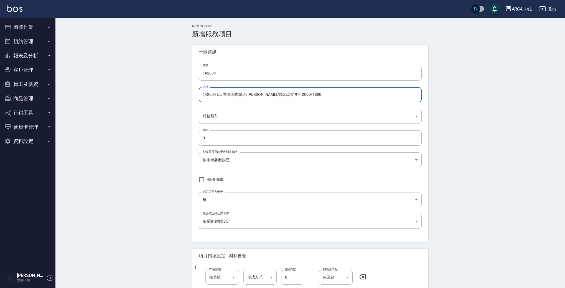
drag, startPoint x: 268, startPoint y: 93, endPoint x: 200, endPoint y: 93, distance: 67.9
click at [200, 93] on input "TA2004 L日本哥德式潤活/[PERSON_NAME]/煥金護髮 9折 2000/1800" at bounding box center [310, 94] width 223 height 15
click at [238, 117] on body "ARCA 中山 登出 櫃檯作業 打帳單 帳單列表 掛單列表 座位開單 營業儀表板 現金收支登錄 高階收支登錄 材料自購登錄 每日結帳 排班表 現場電腦打卡 掃…" at bounding box center [282, 225] width 565 height 451
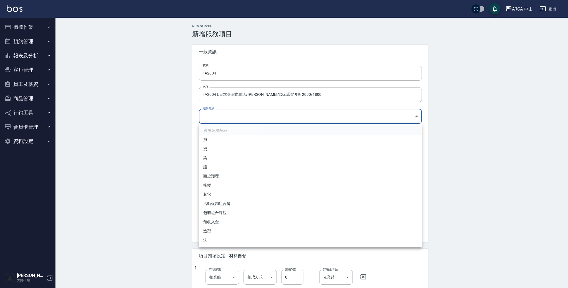
click at [248, 169] on li "護" at bounding box center [310, 167] width 223 height 9
type input "62b87afc-db31-4c04-a44f-9904132a3c4d"
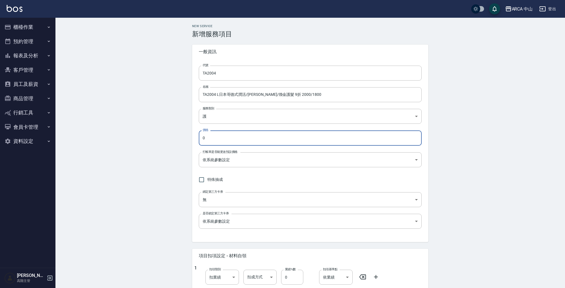
drag, startPoint x: 245, startPoint y: 139, endPoint x: 162, endPoint y: 134, distance: 83.1
click at [160, 134] on div "New Service 新增服務項目 一般資訊 代號 TA2004 代號 名稱 TA2004 L日本哥德式潤活/京澤/煥金護髮 9折 2000/1800 名稱…" at bounding box center [309, 234] width 509 height 433
type input "1800"
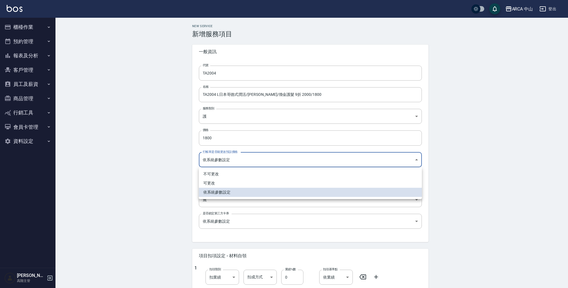
click at [270, 162] on body "ARCA 中山 登出 櫃檯作業 打帳單 帳單列表 掛單列表 座位開單 營業儀表板 現金收支登錄 高階收支登錄 材料自購登錄 每日結帳 排班表 現場電腦打卡 掃…" at bounding box center [284, 225] width 568 height 451
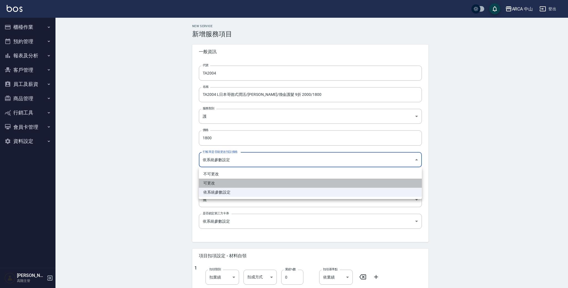
click at [266, 182] on li "可更改" at bounding box center [310, 183] width 223 height 9
type input "FALSE"
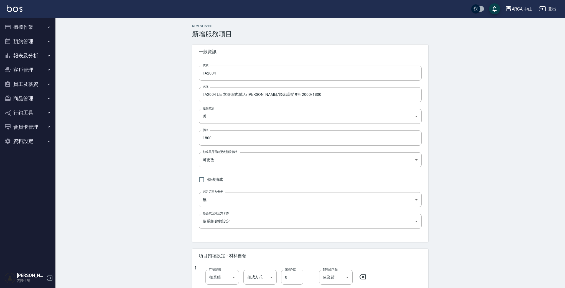
click at [171, 151] on div "New Service 新增服務項目 一般資訊 代號 TA2004 代號 名稱 TA2004 L日本哥德式潤活/京澤/煥金護髮 9折 2000/1800 名稱…" at bounding box center [309, 234] width 509 height 433
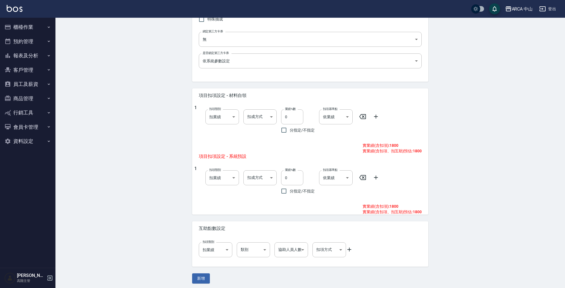
scroll to position [163, 0]
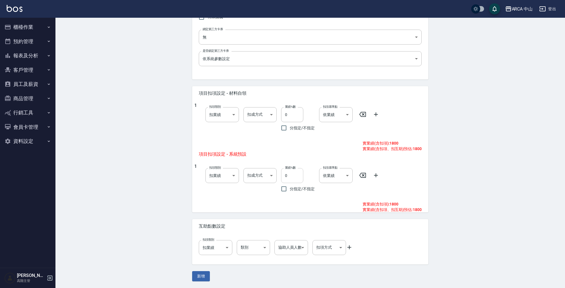
click at [283, 174] on input "0" at bounding box center [292, 175] width 22 height 15
type input "10"
click at [471, 177] on div "New Service 新增服務項目 一般資訊 代號 TA2004 代號 名稱 TA2004 L日本哥德式潤活/京澤/煥金護髮 9折 2000/1800 名稱…" at bounding box center [309, 71] width 509 height 433
click at [207, 277] on button "新增" at bounding box center [201, 276] width 18 height 10
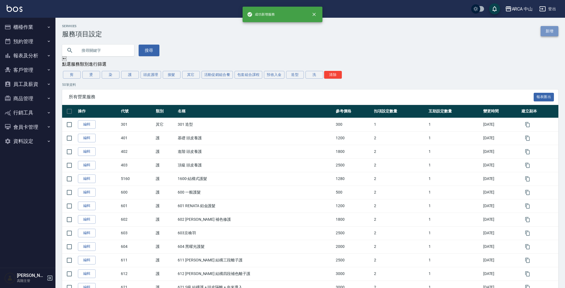
click at [555, 33] on link "新增" at bounding box center [550, 31] width 18 height 10
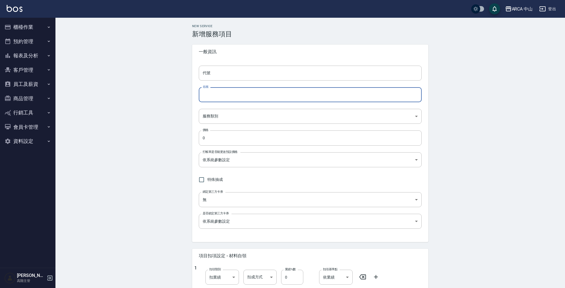
click at [276, 97] on input "名稱" at bounding box center [310, 94] width 223 height 15
paste input "TA2004 L日本哥德式潤活/[PERSON_NAME]/煥金護髮 9折 2000/1800"
drag, startPoint x: 214, startPoint y: 96, endPoint x: 219, endPoint y: 95, distance: 4.8
click at [219, 95] on input "TA2004 L日本哥德式潤活/[PERSON_NAME]/煥金護髮 9折 2000/1800" at bounding box center [310, 94] width 223 height 15
drag, startPoint x: 284, startPoint y: 94, endPoint x: 306, endPoint y: 92, distance: 22.3
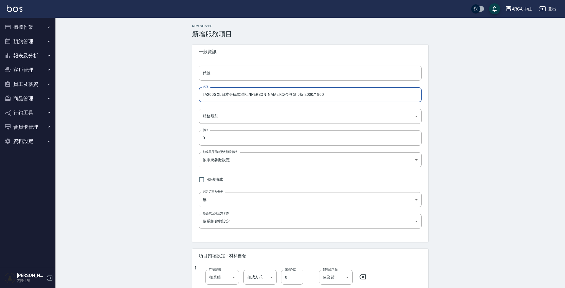
click at [306, 92] on input "TA2005 XL日本哥德式潤活/京澤/煥金護髮 9折 2000/1800" at bounding box center [310, 94] width 223 height 15
type input "TA2005 XL日本哥德式潤活/[PERSON_NAME]/煥金護髮 9折 2300/2070"
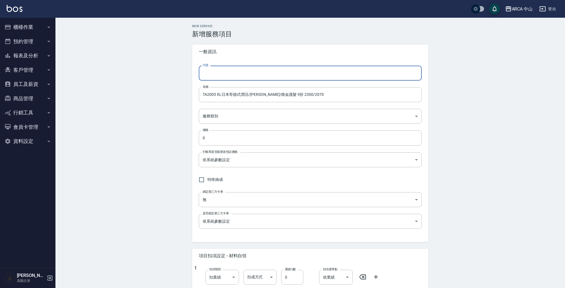
click at [322, 78] on input "代號" at bounding box center [310, 73] width 223 height 15
paste input "TA2004 L日本哥德式潤活/[PERSON_NAME]/煥金護髮 9折 2000/1800"
drag, startPoint x: 214, startPoint y: 73, endPoint x: 313, endPoint y: 75, distance: 98.7
click at [313, 75] on input "TA2004 L日本哥德式潤活/[PERSON_NAME]/煥金護髮 9折 2000/1800" at bounding box center [310, 73] width 223 height 15
type input "TA2005"
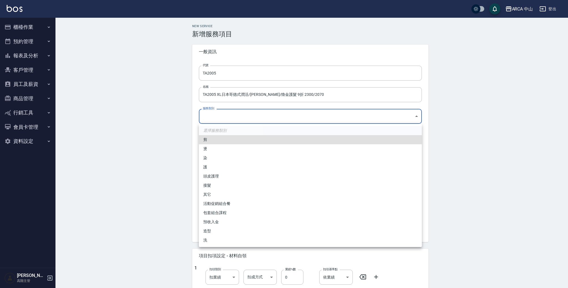
click at [266, 112] on body "ARCA 中山 登出 櫃檯作業 打帳單 帳單列表 掛單列表 座位開單 營業儀表板 現金收支登錄 高階收支登錄 材料自購登錄 每日結帳 排班表 現場電腦打卡 掃…" at bounding box center [284, 225] width 568 height 451
click at [249, 163] on li "護" at bounding box center [310, 167] width 223 height 9
type input "62b87afc-db31-4c04-a44f-9904132a3c4d"
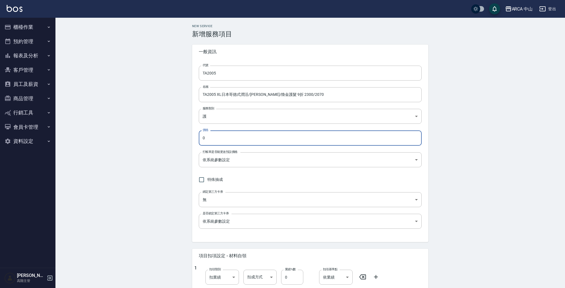
drag, startPoint x: 257, startPoint y: 139, endPoint x: 114, endPoint y: 129, distance: 143.7
click at [115, 129] on div "New Service 新增服務項目 一般資訊 代號 TA2005 代號 名稱 TA2005 XL日本哥德式潤活/京澤/煥金護髮 9折 2300/2070 名…" at bounding box center [309, 234] width 509 height 433
type input "2070"
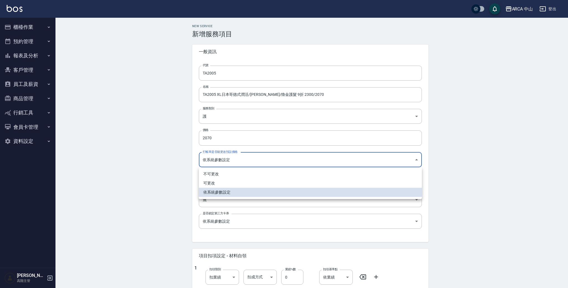
click at [276, 155] on body "ARCA 中山 登出 櫃檯作業 打帳單 帳單列表 掛單列表 座位開單 營業儀表板 現金收支登錄 高階收支登錄 材料自購登錄 每日結帳 排班表 現場電腦打卡 掃…" at bounding box center [284, 225] width 568 height 451
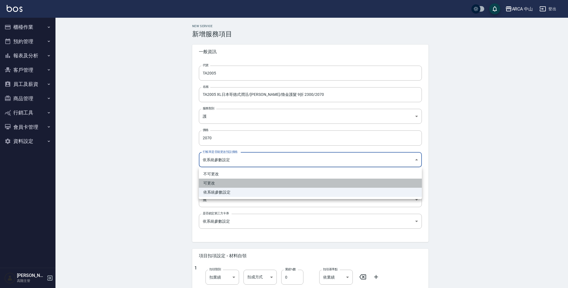
click at [229, 180] on li "可更改" at bounding box center [310, 183] width 223 height 9
type input "FALSE"
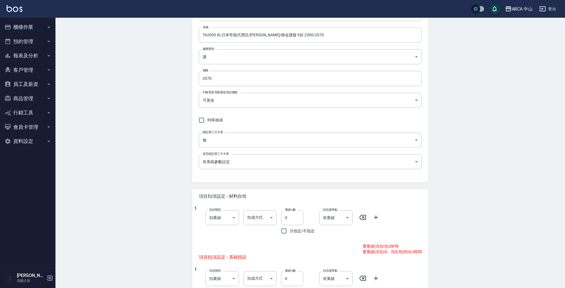
scroll to position [163, 0]
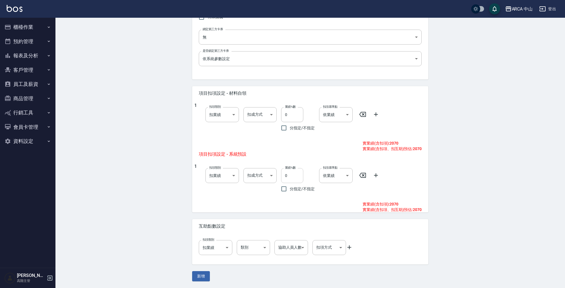
click at [285, 174] on input "0" at bounding box center [292, 175] width 22 height 15
type input "10"
click at [129, 165] on div "New Service 新增服務項目 一般資訊 代號 TA2005 代號 名稱 TA2005 XL日本哥德式潤活/京澤/煥金護髮 9折 2300/2070 名…" at bounding box center [309, 71] width 509 height 433
click at [200, 273] on button "新增" at bounding box center [201, 276] width 18 height 10
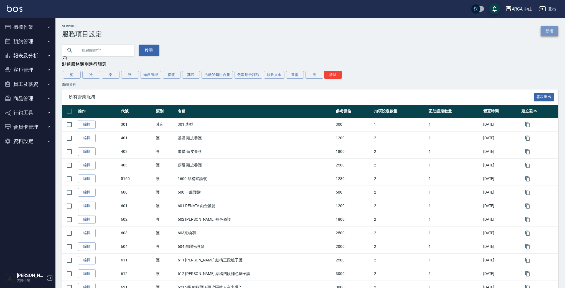
click at [551, 32] on link "新增" at bounding box center [550, 31] width 18 height 10
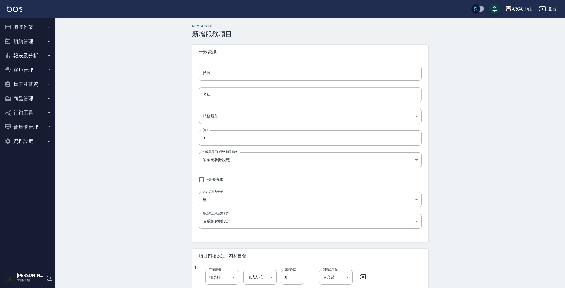
click at [220, 94] on input "名稱" at bounding box center [310, 94] width 223 height 15
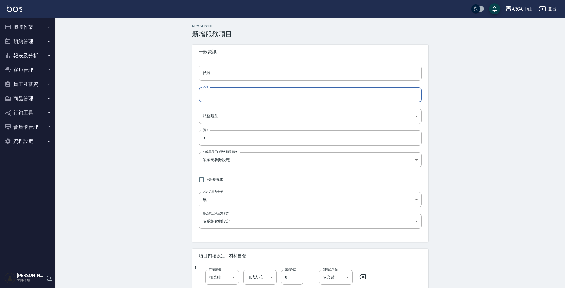
paste input "TA2004 L日本哥德式潤活/[PERSON_NAME]/煥金護髮 9折 2000/1800"
drag, startPoint x: 214, startPoint y: 95, endPoint x: 287, endPoint y: 95, distance: 73.2
click at [287, 95] on input "TA2004 L日本哥德式潤活/[PERSON_NAME]/煥金護髮 9折 2000/1800" at bounding box center [310, 94] width 223 height 15
drag, startPoint x: 258, startPoint y: 96, endPoint x: 114, endPoint y: 85, distance: 144.3
click at [108, 86] on div "New Service 新增服務項目 一般資訊 代號 代號 名稱 TA20060/1800 名稱 服務類別 ​ 服務類別 價格 0 價格 打帳單是否能更改預設…" at bounding box center [309, 234] width 509 height 433
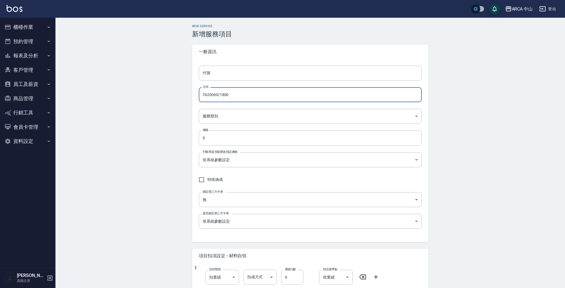
paste input "4 L日本哥德式潤活/京澤/煥金護髮 9折 200"
drag, startPoint x: 215, startPoint y: 96, endPoint x: 219, endPoint y: 96, distance: 3.9
click at [219, 96] on input "TA2004 L日本哥德式潤活/[PERSON_NAME]/煥金護髮 9折 2000/1800" at bounding box center [310, 94] width 223 height 15
click at [216, 95] on input "TA2004 L日本哥德式潤活/[PERSON_NAME]/煥金護髮 9折 2000/1800" at bounding box center [310, 94] width 223 height 15
drag, startPoint x: 285, startPoint y: 95, endPoint x: 309, endPoint y: 95, distance: 24.4
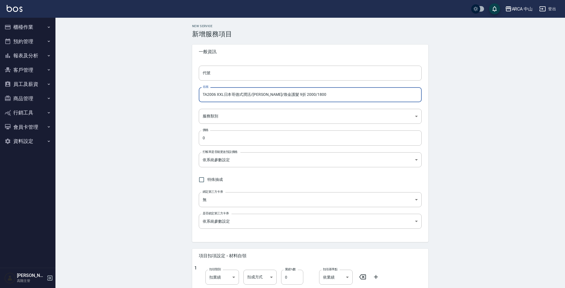
click at [309, 95] on input "TA2006 XXL日本哥德式潤活/京澤/煥金護髮 9折 2000/1800" at bounding box center [310, 94] width 223 height 15
type input "TA2006 XXL日本哥德式潤活/京澤/煥金護髮 9折 2600/2340"
click at [310, 105] on div "代號 代號 名稱 TA2006 XXL日本哥德式潤活/京澤/煥金護髮 9折 2600/2340 名稱 服務類別 ​ 服務類別 價格 0 價格 打帳單是否能更改…" at bounding box center [310, 150] width 236 height 183
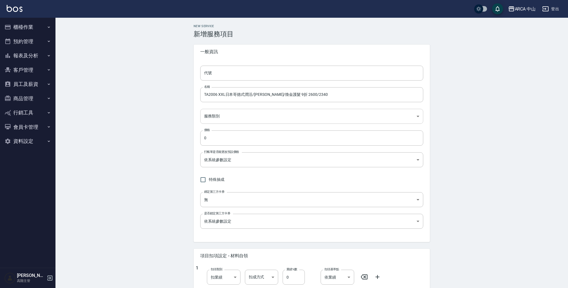
click at [228, 117] on body "ARCA 中山 登出 櫃檯作業 打帳單 帳單列表 掛單列表 座位開單 營業儀表板 現金收支登錄 高階收支登錄 材料自購登錄 每日結帳 排班表 現場電腦打卡 掃…" at bounding box center [284, 225] width 568 height 451
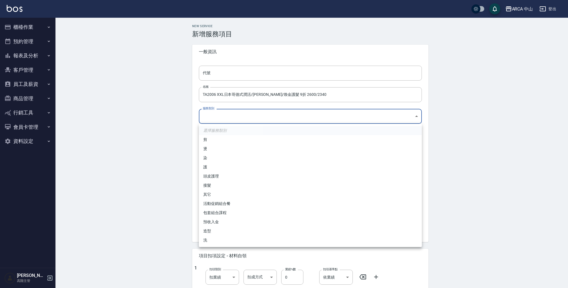
click at [220, 163] on li "護" at bounding box center [310, 167] width 223 height 9
type input "62b87afc-db31-4c04-a44f-9904132a3c4d"
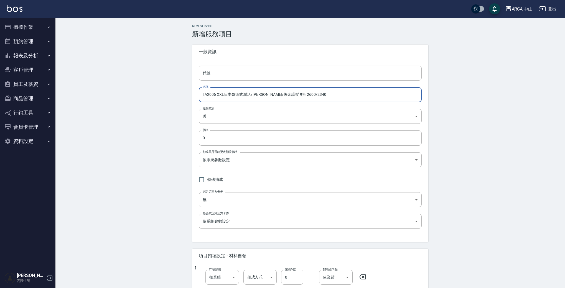
drag, startPoint x: 331, startPoint y: 97, endPoint x: 148, endPoint y: 87, distance: 183.0
click at [147, 87] on div "New Service 新增服務項目 一般資訊 代號 代號 名稱 TA2006 XXL日本哥德式潤活/京澤/煥金護髮 9折 2600/2340 名稱 服務類別…" at bounding box center [309, 234] width 509 height 433
click at [210, 95] on input "TA2006 XXL日本哥德式潤活/京澤/煥金護髮 9折 2600/2340" at bounding box center [310, 94] width 223 height 15
drag, startPoint x: 203, startPoint y: 96, endPoint x: 218, endPoint y: 90, distance: 16.5
click at [216, 96] on input "TA2006 XXL日本哥德式潤活/京澤/煥金護髮 9折 2600/2340" at bounding box center [310, 94] width 223 height 15
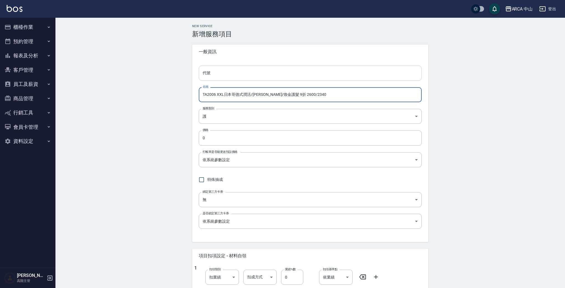
click at [224, 74] on input "代號" at bounding box center [310, 73] width 223 height 15
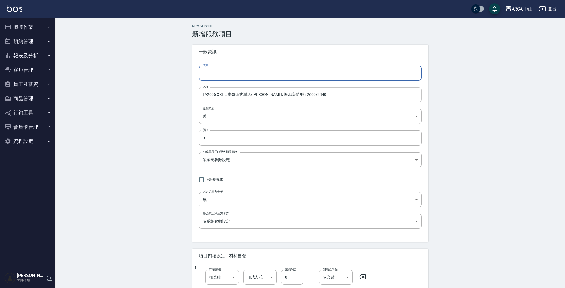
paste input "TA2006"
type input "TA2006"
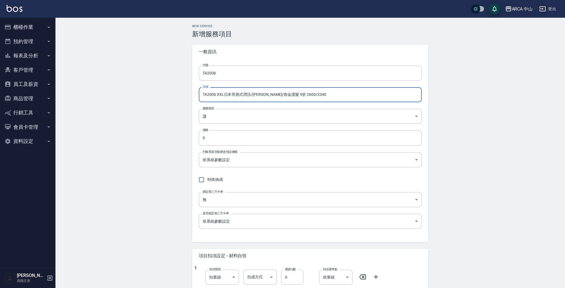
drag, startPoint x: 203, startPoint y: 94, endPoint x: 305, endPoint y: 96, distance: 102.0
click at [305, 96] on input "TA2006 XXL日本哥德式潤活/京澤/煥金護髮 9折 2600/2340" at bounding box center [310, 94] width 223 height 15
click at [236, 137] on input "0" at bounding box center [310, 138] width 223 height 15
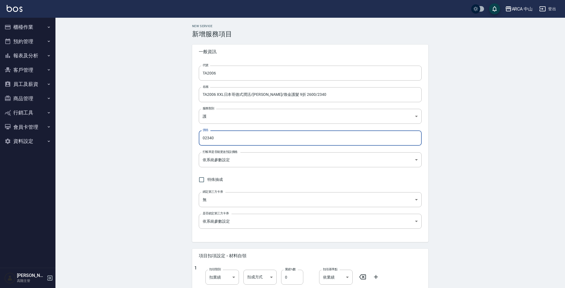
click at [204, 140] on input "02340" at bounding box center [310, 138] width 223 height 15
type input "2340"
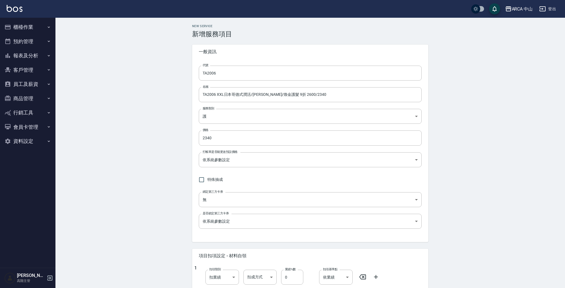
click at [152, 130] on div "New Service 新增服務項目 一般資訊 代號 TA2006 代號 名稱 TA2006 XXL日本哥德式潤活/京澤/煥金護髮 9折 2600/2340 …" at bounding box center [309, 234] width 509 height 433
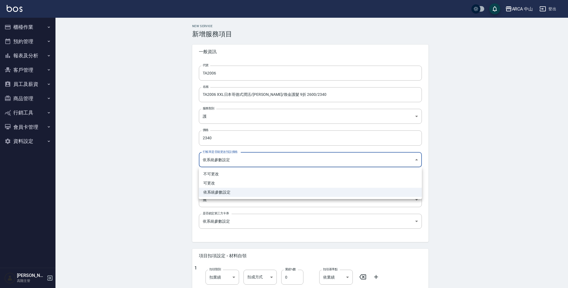
click at [247, 164] on body "ARCA 中山 登出 櫃檯作業 打帳單 帳單列表 掛單列表 座位開單 營業儀表板 現金收支登錄 高階收支登錄 材料自購登錄 每日結帳 排班表 現場電腦打卡 掃…" at bounding box center [284, 225] width 568 height 451
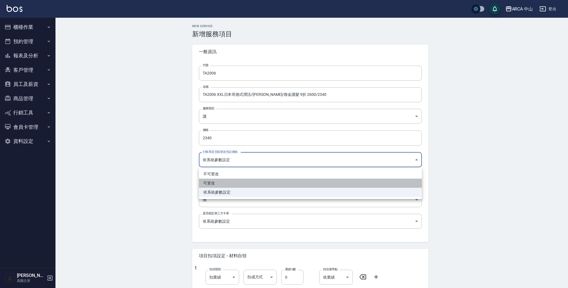
click at [245, 182] on li "可更改" at bounding box center [310, 183] width 223 height 9
type input "FALSE"
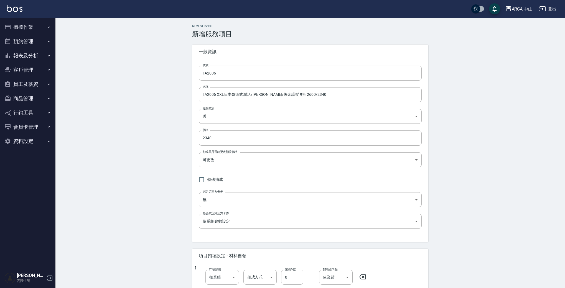
click at [119, 158] on div "New Service 新增服務項目 一般資訊 代號 TA2006 代號 名稱 TA2006 XXL日本哥德式潤活/京澤/煥金護髮 9折 2600/2340 …" at bounding box center [309, 234] width 509 height 433
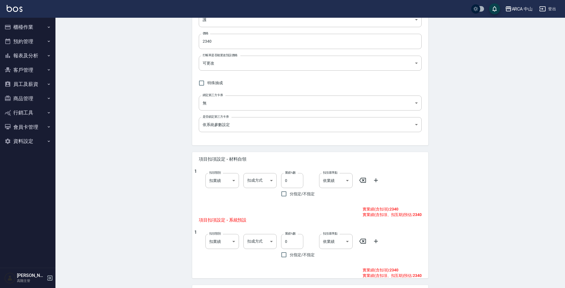
scroll to position [103, 0]
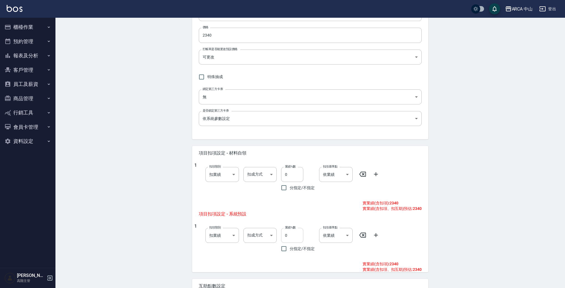
click at [284, 232] on input "0" at bounding box center [292, 235] width 22 height 15
type input "10"
click at [456, 176] on div "New Service 新增服務項目 一般資訊 代號 TA2006 代號 名稱 TA2006 XXL日本哥德式潤活/京澤/煥金護髮 9折 2600/2340 …" at bounding box center [309, 131] width 509 height 433
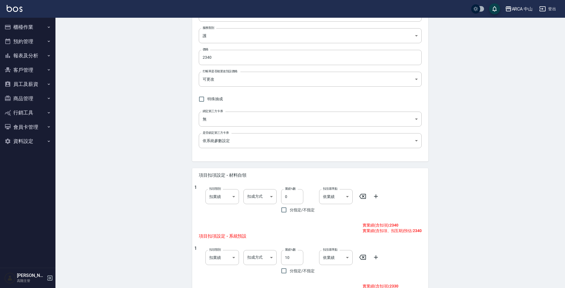
scroll to position [163, 0]
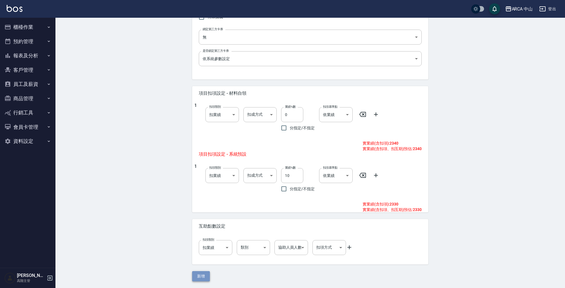
click at [203, 275] on button "新增" at bounding box center [201, 276] width 18 height 10
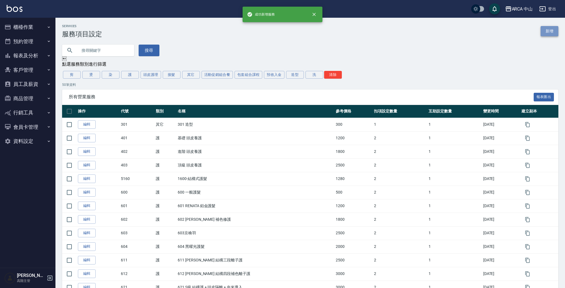
click at [551, 33] on link "新增" at bounding box center [550, 31] width 18 height 10
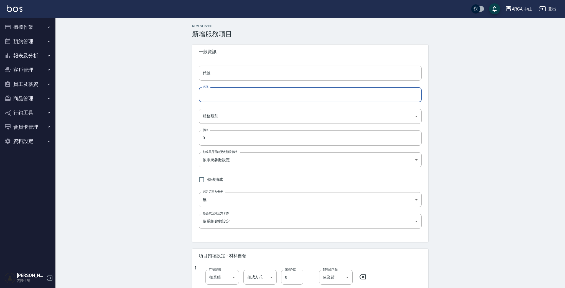
click at [282, 93] on input "名稱" at bounding box center [310, 94] width 223 height 15
paste input "TA2006 XXL日本哥德式潤活/京澤/煥金護髮 9折 2600/2340"
click at [212, 95] on input "TA2006 XXL日本哥德式潤活/京澤/煥金護髮 9折 2600/2340" at bounding box center [310, 94] width 223 height 15
drag, startPoint x: 217, startPoint y: 97, endPoint x: 223, endPoint y: 96, distance: 5.9
click at [223, 96] on input "TA2011 XXL日本哥德式潤活/京澤/煥金護髮 9折 2600/2340" at bounding box center [310, 94] width 223 height 15
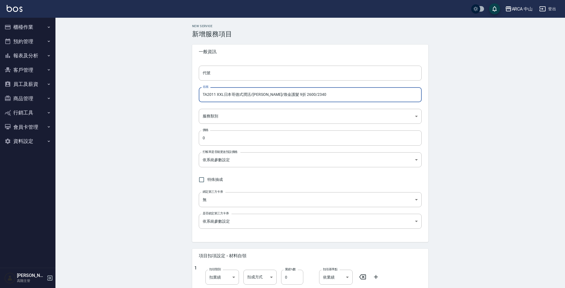
click at [220, 96] on input "TA2011 XXL日本哥德式潤活/京澤/煥金護髮 9折 2600/2340" at bounding box center [310, 94] width 223 height 15
drag, startPoint x: 219, startPoint y: 96, endPoint x: 223, endPoint y: 95, distance: 3.9
click at [223, 95] on input "TA2011 XXL日本哥德式潤活/京澤/煥金護髮 9折 2600/2340" at bounding box center [310, 94] width 223 height 15
drag, startPoint x: 283, startPoint y: 95, endPoint x: 319, endPoint y: 97, distance: 35.3
click at [319, 97] on input "TA2011 XS日本哥德式潤活/京澤/煥金護髮 9折 2600/2340" at bounding box center [310, 94] width 223 height 15
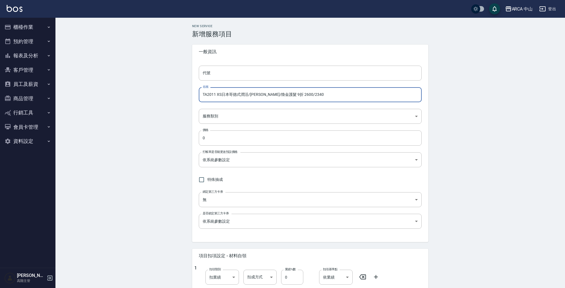
click at [276, 94] on input "TA2011 XS日本哥德式潤活/京澤/煥金護髮 9折 2600/2340" at bounding box center [310, 94] width 223 height 15
drag, startPoint x: 286, startPoint y: 95, endPoint x: 304, endPoint y: 94, distance: 17.8
click at [304, 94] on input "TA2011 XS日本哥德式潤活/京澤/煥金護髮 85折 2600/2340" at bounding box center [310, 94] width 223 height 15
type input "TA2011 XS日本哥德式潤活/京澤/煥金護髮 85折 1300/1105"
click at [213, 75] on input "代號" at bounding box center [310, 73] width 223 height 15
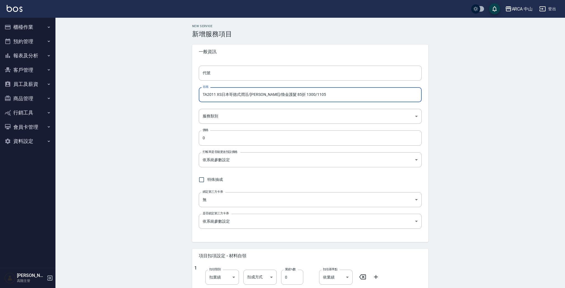
drag, startPoint x: 207, startPoint y: 93, endPoint x: 215, endPoint y: 93, distance: 8.6
click at [215, 93] on input "TA2011 XS日本哥德式潤活/京澤/煥金護髮 85折 1300/1105" at bounding box center [310, 94] width 223 height 15
click at [227, 78] on input "代號" at bounding box center [310, 73] width 223 height 15
paste input "TA2011"
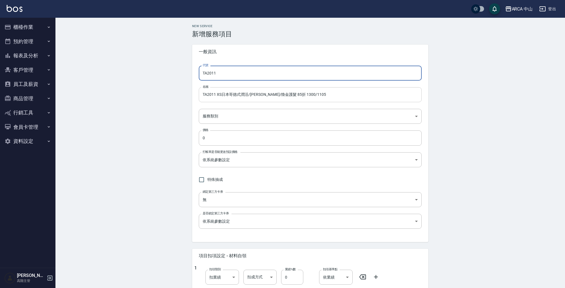
type input "TA2011"
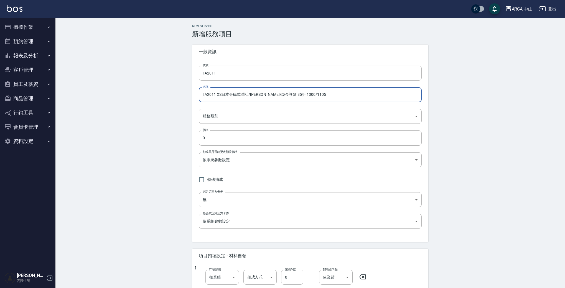
click at [229, 100] on input "TA2011 XS日本哥德式潤活/京澤/煥金護髮 85折 1300/1105" at bounding box center [310, 94] width 223 height 15
drag, startPoint x: 324, startPoint y: 97, endPoint x: 213, endPoint y: 89, distance: 111.8
click at [213, 89] on input "TA2011 XS日本哥德式潤活/京澤/煥金護髮 85折 1300/1105" at bounding box center [310, 94] width 223 height 15
click at [292, 99] on input "TA2011 XS日本哥德式潤活/京澤/煥金護髮 85折 1300/1105" at bounding box center [310, 94] width 223 height 15
drag, startPoint x: 317, startPoint y: 94, endPoint x: 156, endPoint y: 88, distance: 160.3
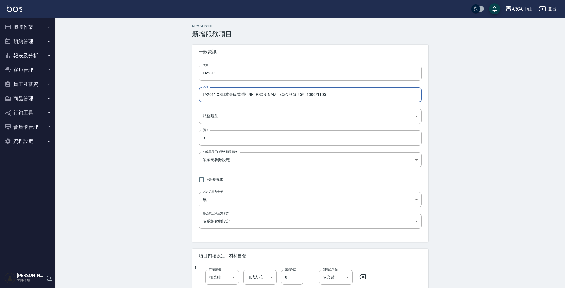
click at [156, 88] on div "New Service 新增服務項目 一般資訊 代號 TA2011 代號 名稱 TA2011 XS日本哥德式潤活/京澤/煥金護髮 85折 1300/1105 …" at bounding box center [309, 234] width 509 height 433
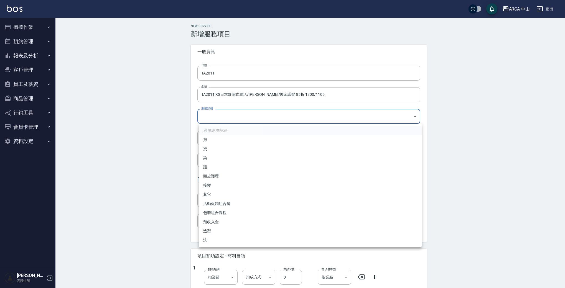
click at [240, 118] on body "ARCA 中山 登出 櫃檯作業 打帳單 帳單列表 掛單列表 座位開單 營業儀表板 現金收支登錄 高階收支登錄 材料自購登錄 每日結帳 排班表 現場電腦打卡 掃…" at bounding box center [282, 225] width 565 height 451
click at [243, 167] on li "護" at bounding box center [310, 167] width 223 height 9
type input "62b87afc-db31-4c04-a44f-9904132a3c4d"
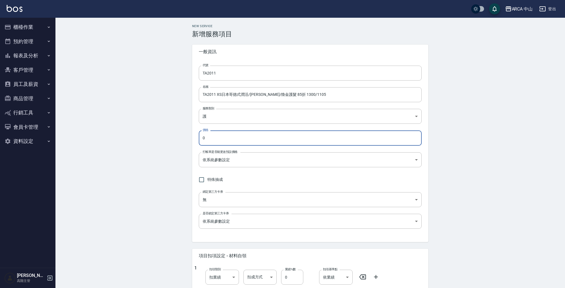
drag, startPoint x: 247, startPoint y: 140, endPoint x: 192, endPoint y: 130, distance: 55.6
click at [165, 130] on div "New Service 新增服務項目 一般資訊 代號 TA2011 代號 名稱 TA2011 XS日本哥德式潤活/京澤/煥金護髮 85折 1300/1105 …" at bounding box center [309, 234] width 509 height 433
type input "1105"
click at [303, 162] on body "ARCA 中山 登出 櫃檯作業 打帳單 帳單列表 掛單列表 座位開單 營業儀表板 現金收支登錄 高階收支登錄 材料自購登錄 每日結帳 排班表 現場電腦打卡 掃…" at bounding box center [284, 225] width 568 height 451
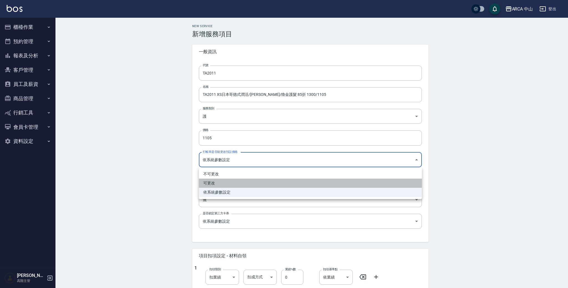
click at [254, 180] on li "可更改" at bounding box center [310, 183] width 223 height 9
type input "FALSE"
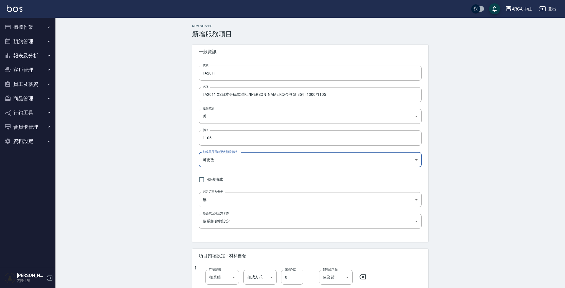
click at [146, 149] on div "New Service 新增服務項目 一般資訊 代號 TA2011 代號 名稱 TA2011 XS日本哥德式潤活/京澤/煥金護髮 85折 1300/1105 …" at bounding box center [309, 234] width 509 height 433
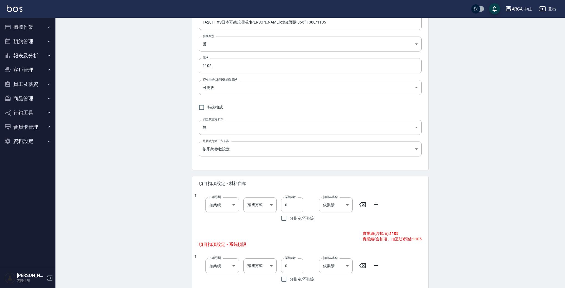
scroll to position [163, 0]
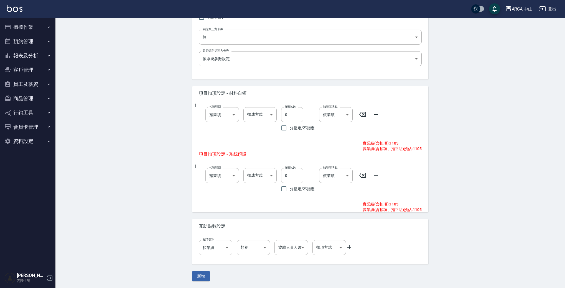
click at [285, 177] on input "0" at bounding box center [292, 175] width 22 height 15
type input "10"
click at [193, 276] on button "新增" at bounding box center [201, 276] width 18 height 10
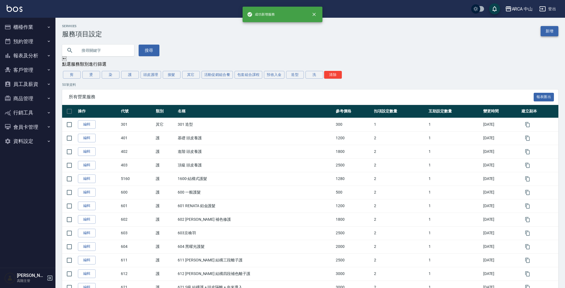
click at [553, 33] on link "新增" at bounding box center [550, 31] width 18 height 10
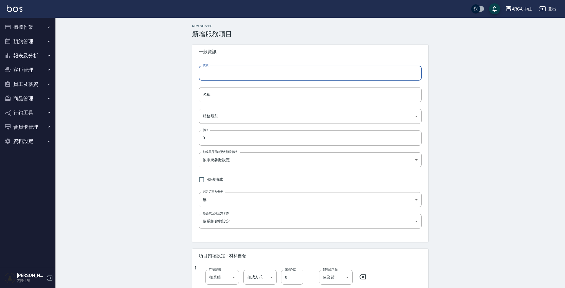
click at [295, 74] on input "代號" at bounding box center [310, 73] width 223 height 15
click at [277, 96] on input "名稱" at bounding box center [310, 94] width 223 height 15
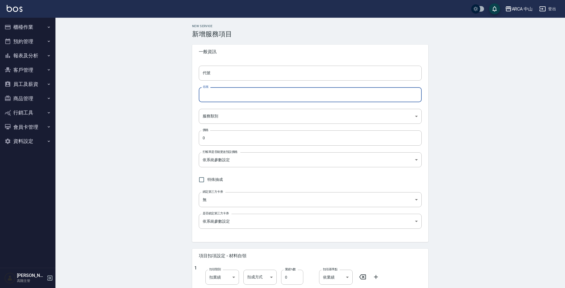
paste input "TA2011 XS日本哥德式潤活/京澤/煥金護髮 85折 1300/1105"
click at [215, 94] on input "TA2011 XS日本哥德式潤活/京澤/煥金護髮 85折 1300/1105" at bounding box center [310, 94] width 223 height 15
click at [219, 95] on input "TA2012 XS日本哥德式潤活/京澤/煥金護髮 85折 1300/1105" at bounding box center [310, 94] width 223 height 15
click at [276, 95] on input "TA2012 S日本哥德式潤活/京澤/煥金護髮 85折 1300/1105" at bounding box center [310, 94] width 223 height 15
drag, startPoint x: 283, startPoint y: 95, endPoint x: 307, endPoint y: 93, distance: 24.2
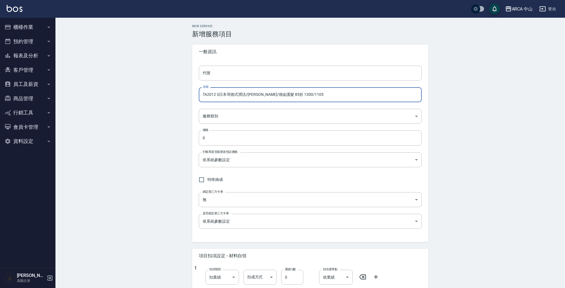
click at [307, 93] on input "TA2012 S日本哥德式潤活/京澤/煥金護髮 85折 1300/1105" at bounding box center [310, 94] width 223 height 15
drag, startPoint x: 201, startPoint y: 96, endPoint x: 216, endPoint y: 95, distance: 15.1
click at [216, 95] on input "TA2012 S日本哥德式潤活/京澤/煥金護髮 85折 1500/1275" at bounding box center [310, 94] width 223 height 15
type input "TA2012 S日本哥德式潤活/京澤/煥金護髮 85折 1500/1275"
click at [221, 73] on input "代號" at bounding box center [310, 73] width 223 height 15
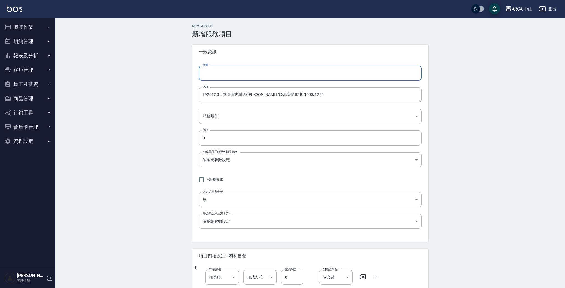
paste input "TA2012"
type input "TA2012"
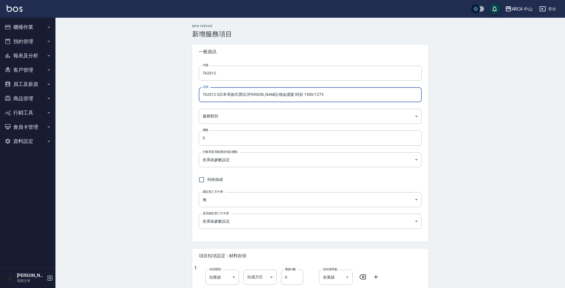
drag, startPoint x: 203, startPoint y: 93, endPoint x: 310, endPoint y: 93, distance: 107.0
click at [310, 93] on input "TA2012 S日本哥德式潤活/京澤/煥金護髮 85折 1500/1275" at bounding box center [310, 94] width 223 height 15
click at [253, 115] on body "ARCA 中山 登出 櫃檯作業 打帳單 帳單列表 掛單列表 座位開單 營業儀表板 現金收支登錄 高階收支登錄 材料自購登錄 每日結帳 排班表 現場電腦打卡 掃…" at bounding box center [284, 225] width 568 height 451
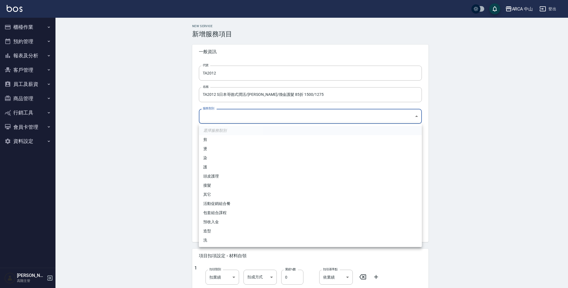
drag, startPoint x: 231, startPoint y: 161, endPoint x: 230, endPoint y: 167, distance: 5.3
click at [230, 167] on ul "選擇服務類別 剪 燙 染 護 頭皮護理 接髮 其它 活動促銷組合餐 包套組合課程 預收入金 造型 洗" at bounding box center [310, 185] width 223 height 123
click at [230, 167] on li "護" at bounding box center [310, 167] width 223 height 9
type input "62b87afc-db31-4c04-a44f-9904132a3c4d"
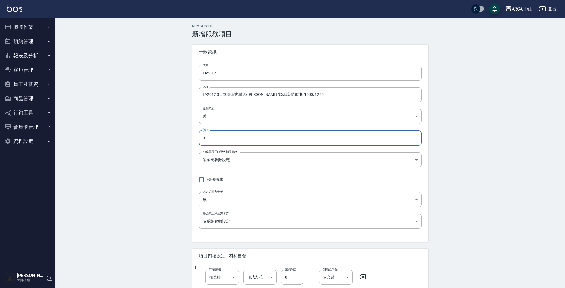
drag, startPoint x: 253, startPoint y: 142, endPoint x: 161, endPoint y: 129, distance: 92.0
click at [155, 130] on div "New Service 新增服務項目 一般資訊 代號 TA2012 代號 名稱 TA2012 S日本哥德式潤活/京澤/煥金護髮 85折 1500/1275 名…" at bounding box center [309, 234] width 509 height 433
type input "1275"
click at [220, 161] on body "ARCA 中山 登出 櫃檯作業 打帳單 帳單列表 掛單列表 座位開單 營業儀表板 現金收支登錄 高階收支登錄 材料自購登錄 每日結帳 排班表 現場電腦打卡 掃…" at bounding box center [282, 225] width 565 height 451
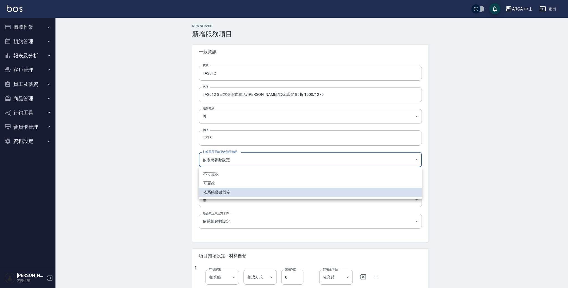
click at [224, 181] on li "可更改" at bounding box center [310, 183] width 223 height 9
type input "FALSE"
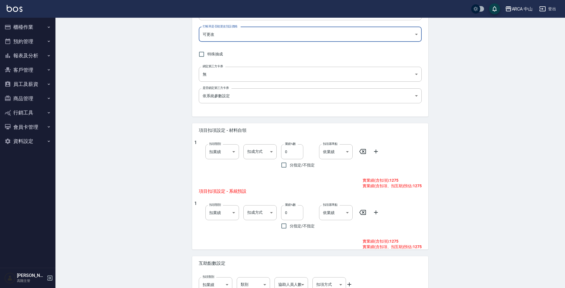
scroll to position [163, 0]
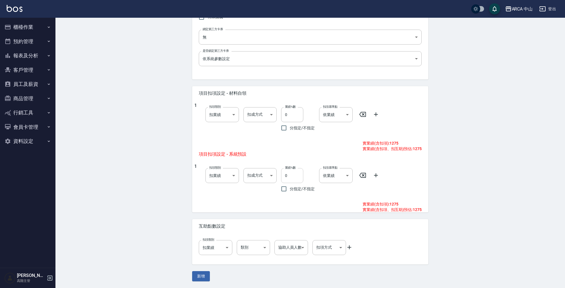
click at [284, 177] on input "0" at bounding box center [292, 175] width 22 height 15
type input "10"
click at [198, 276] on button "新增" at bounding box center [201, 276] width 18 height 10
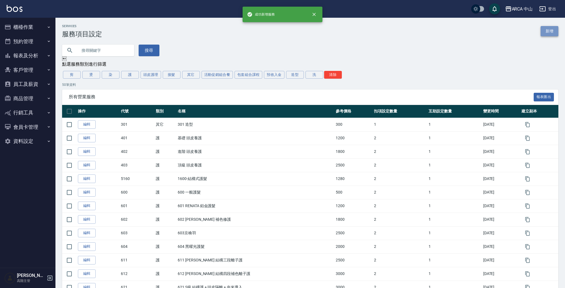
click at [551, 33] on link "新增" at bounding box center [550, 31] width 18 height 10
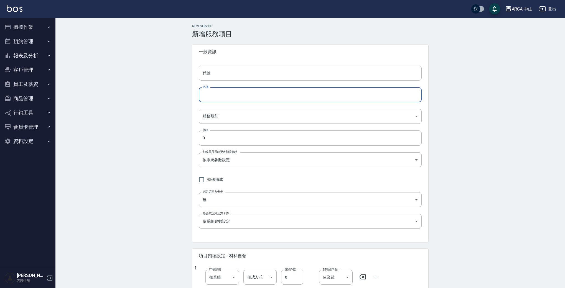
click at [247, 94] on input "名稱" at bounding box center [310, 94] width 223 height 15
paste input "TA2012 S日本哥德式潤活/京澤/煥金護髮 85折 1500/1275"
drag, startPoint x: 214, startPoint y: 96, endPoint x: 219, endPoint y: 95, distance: 4.8
click at [219, 95] on input "TA2012 S日本哥德式潤活/京澤/煥金護髮 85折 1500/1275" at bounding box center [310, 94] width 223 height 15
drag, startPoint x: 310, startPoint y: 97, endPoint x: 328, endPoint y: 100, distance: 17.7
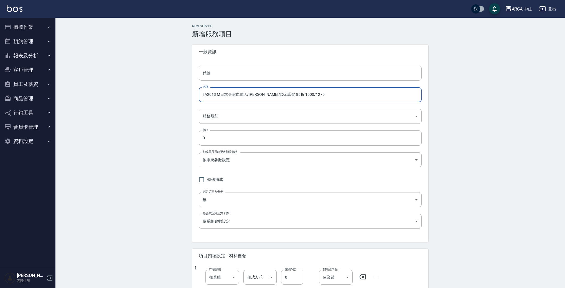
click at [328, 100] on input "TA2013 M日本哥德式潤活/京澤/煥金護髮 85折 1500/1275" at bounding box center [310, 94] width 223 height 15
type input "TA2013 M日本哥德式潤活/京澤/煥金護髮 85折 1700/1445"
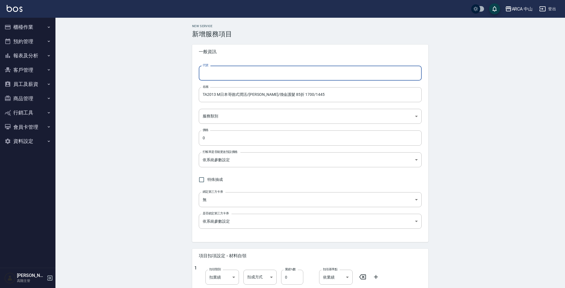
click at [228, 75] on input "代號" at bounding box center [310, 73] width 223 height 15
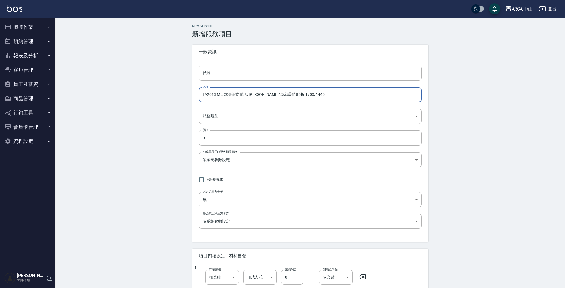
drag, startPoint x: 215, startPoint y: 94, endPoint x: 207, endPoint y: 93, distance: 8.1
click at [202, 93] on input "TA2013 M日本哥德式潤活/京澤/煥金護髮 85折 1700/1445" at bounding box center [310, 94] width 223 height 15
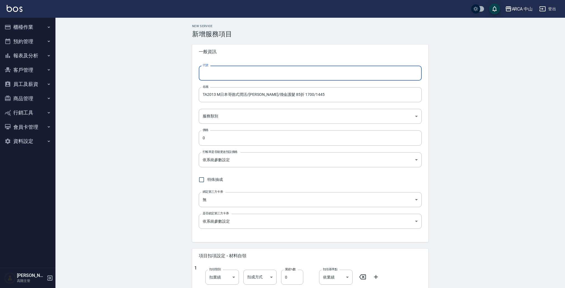
click at [235, 74] on input "代號" at bounding box center [310, 73] width 223 height 15
paste input "TA2013"
type input "TA2013"
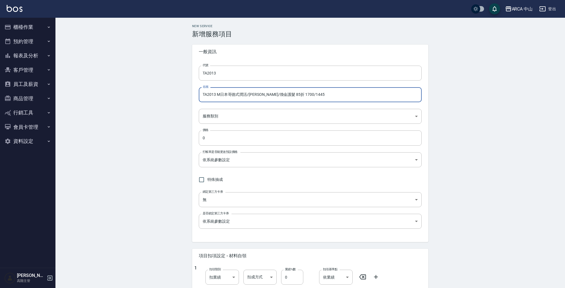
drag, startPoint x: 209, startPoint y: 97, endPoint x: 348, endPoint y: 105, distance: 139.7
click at [348, 105] on div "代號 TA2013 代號 名稱 TA2013 M日本哥德式潤活/京澤/煥金護髮 85折 1700/1445 名稱 服務類別 ​ 服務類別 價格 0 價格 打帳…" at bounding box center [310, 150] width 236 height 183
click at [269, 116] on body "ARCA 中山 登出 櫃檯作業 打帳單 帳單列表 掛單列表 座位開單 營業儀表板 現金收支登錄 高階收支登錄 材料自購登錄 每日結帳 排班表 現場電腦打卡 掃…" at bounding box center [282, 225] width 565 height 451
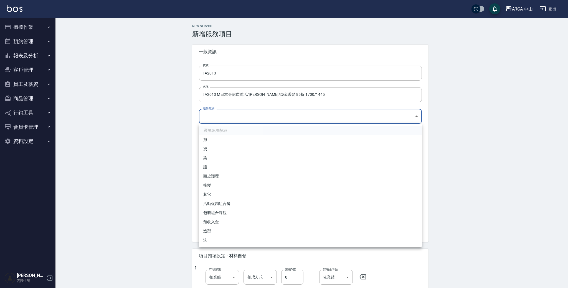
click at [214, 164] on li "護" at bounding box center [310, 167] width 223 height 9
type input "62b87afc-db31-4c04-a44f-9904132a3c4d"
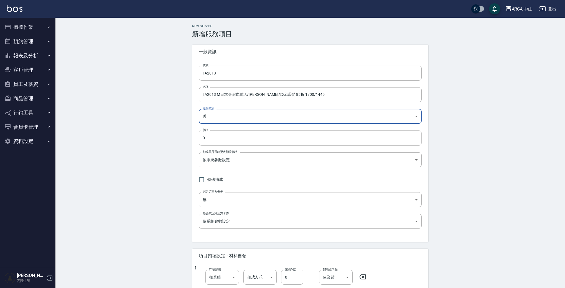
click at [239, 139] on input "0" at bounding box center [310, 138] width 223 height 15
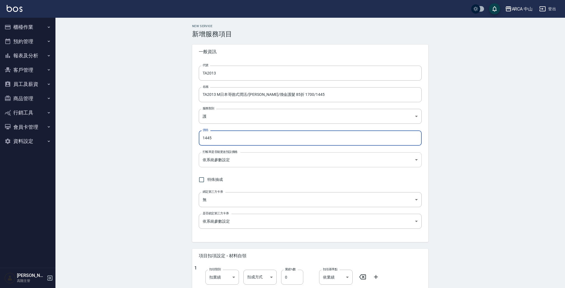
type input "1445"
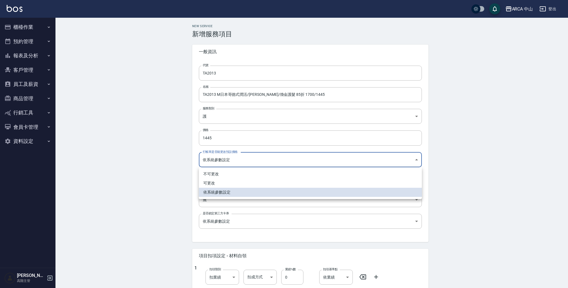
click at [325, 164] on body "ARCA 中山 登出 櫃檯作業 打帳單 帳單列表 掛單列表 座位開單 營業儀表板 現金收支登錄 高階收支登錄 材料自購登錄 每日結帳 排班表 現場電腦打卡 掃…" at bounding box center [284, 225] width 568 height 451
click at [295, 182] on li "可更改" at bounding box center [310, 183] width 223 height 9
type input "FALSE"
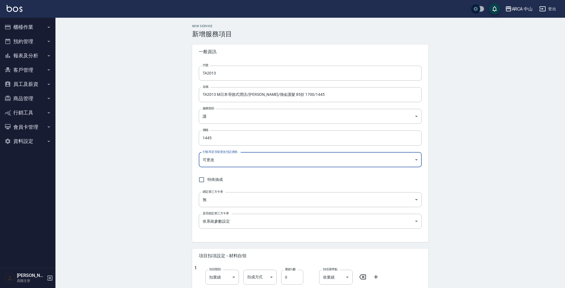
click at [149, 172] on div "New Service 新增服務項目 一般資訊 代號 TA2013 代號 名稱 TA2013 M日本哥德式潤活/京澤/煥金護髮 85折 1700/1445 名…" at bounding box center [309, 234] width 509 height 433
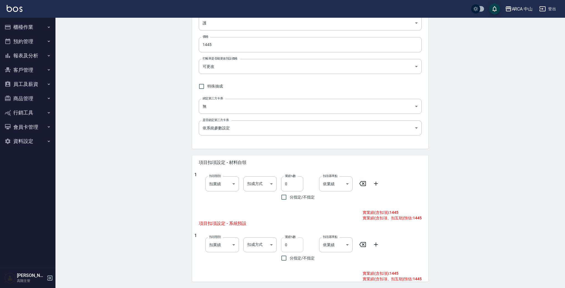
scroll to position [94, 0]
drag, startPoint x: 284, startPoint y: 247, endPoint x: 303, endPoint y: 241, distance: 19.3
click at [285, 247] on input "0" at bounding box center [292, 244] width 22 height 15
type input "10"
drag, startPoint x: 473, startPoint y: 186, endPoint x: 417, endPoint y: 190, distance: 56.4
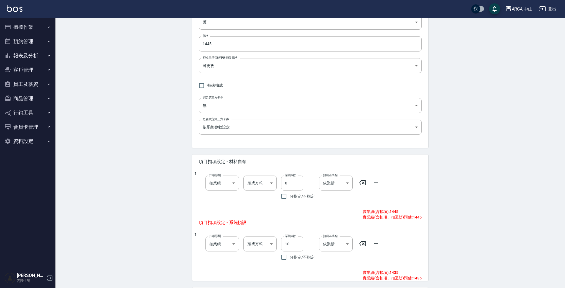
click at [473, 186] on div "New Service 新增服務項目 一般資訊 代號 TA2013 代號 名稱 TA2013 M日本哥德式潤活/京澤/煥金護髮 85折 1700/1445 名…" at bounding box center [309, 139] width 509 height 433
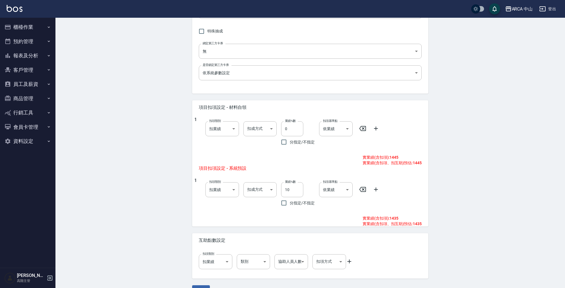
scroll to position [163, 0]
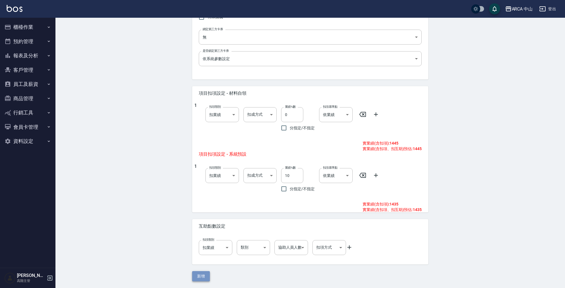
click at [202, 275] on button "新增" at bounding box center [201, 276] width 18 height 10
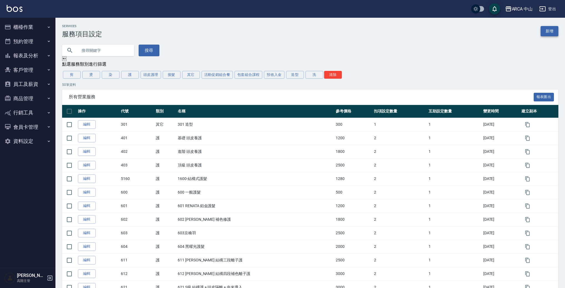
click at [554, 33] on link "新增" at bounding box center [550, 31] width 18 height 10
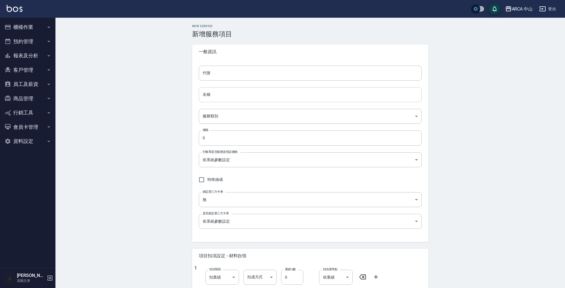
click at [220, 93] on input "名稱" at bounding box center [310, 94] width 223 height 15
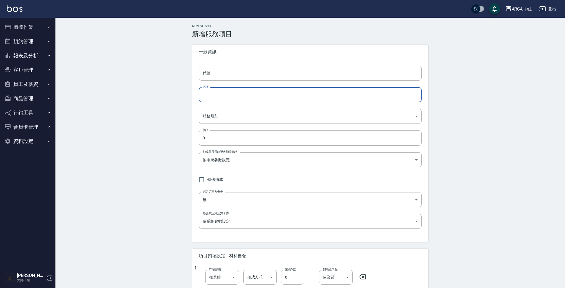
paste input "TA2013 M日本哥德式潤活/京澤/煥金護髮 85折 1700/1445"
click at [215, 95] on input "TA2013 M日本哥德式潤活/京澤/煥金護髮 85折 1700/1445" at bounding box center [310, 94] width 223 height 15
drag, startPoint x: 283, startPoint y: 94, endPoint x: 316, endPoint y: 95, distance: 33.0
click at [316, 95] on input "TA2014 L日本哥德式潤活/京澤/煥金護髮 85折 1700/1445" at bounding box center [310, 94] width 223 height 15
drag, startPoint x: 216, startPoint y: 96, endPoint x: 216, endPoint y: 82, distance: 13.6
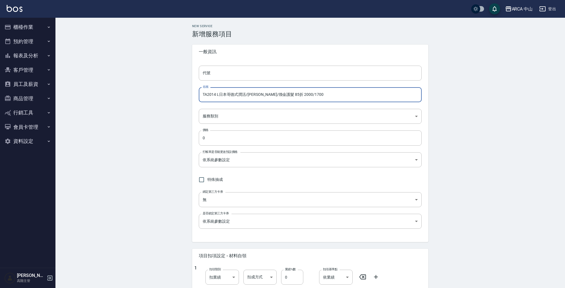
click at [184, 92] on div "New Service 新增服務項目 一般資訊 代號 代號 名稱 TA2014 L日本哥德式潤活/京澤/煥金護髮 85折 2000/1700 名稱 服務類別 …" at bounding box center [309, 234] width 509 height 433
type input "TA2014 L日本哥德式潤活/京澤/煥金護髮 85折 2000/1700"
click at [240, 77] on input "代號" at bounding box center [310, 73] width 223 height 15
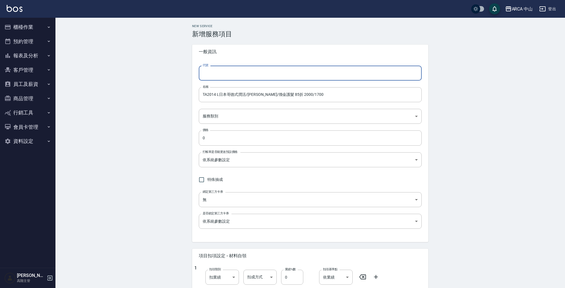
paste input "TA2014"
type input "TA2014"
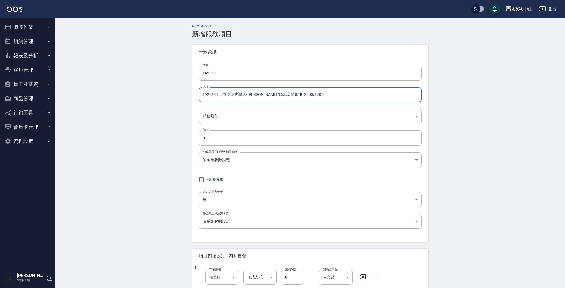
drag, startPoint x: 308, startPoint y: 94, endPoint x: 155, endPoint y: 89, distance: 153.4
click at [155, 89] on div "New Service 新增服務項目 一般資訊 代號 TA2014 代號 名稱 TA2014 L日本哥德式潤活/京澤/煥金護髮 85折 2000/1700 名…" at bounding box center [309, 234] width 509 height 433
click at [235, 110] on body "ARCA 中山 登出 櫃檯作業 打帳單 帳單列表 掛單列表 座位開單 營業儀表板 現金收支登錄 高階收支登錄 材料自購登錄 每日結帳 排班表 現場電腦打卡 掃…" at bounding box center [282, 225] width 565 height 451
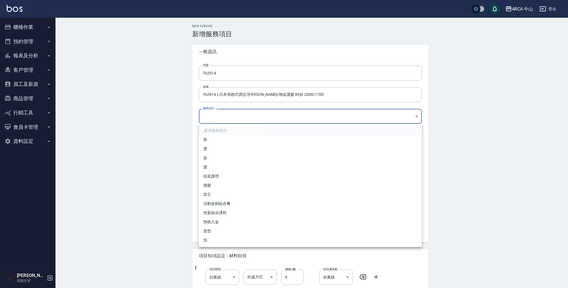
click at [224, 166] on li "護" at bounding box center [310, 167] width 223 height 9
type input "62b87afc-db31-4c04-a44f-9904132a3c4d"
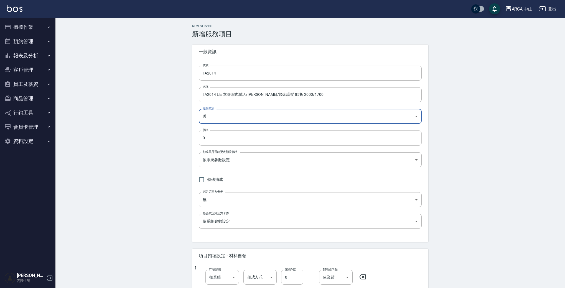
click at [231, 136] on input "0" at bounding box center [310, 138] width 223 height 15
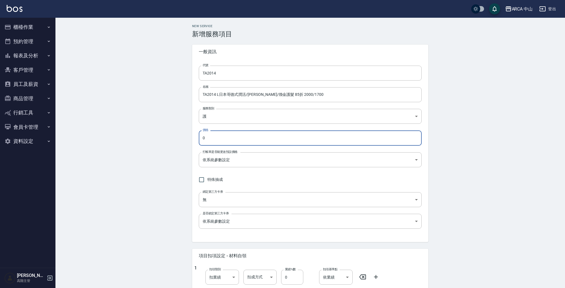
drag, startPoint x: 180, startPoint y: 138, endPoint x: 169, endPoint y: 138, distance: 11.1
click at [169, 138] on div "New Service 新增服務項目 一般資訊 代號 TA2014 代號 名稱 TA2014 L日本哥德式潤活/京澤/煥金護髮 85折 2000/1700 名…" at bounding box center [309, 234] width 509 height 433
type input "1700"
click at [244, 165] on body "ARCA 中山 登出 櫃檯作業 打帳單 帳單列表 掛單列表 座位開單 營業儀表板 現金收支登錄 高階收支登錄 材料自購登錄 每日結帳 排班表 現場電腦打卡 掃…" at bounding box center [284, 225] width 568 height 451
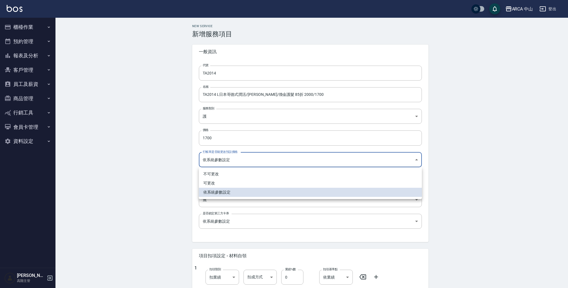
click at [239, 184] on li "可更改" at bounding box center [310, 183] width 223 height 9
type input "FALSE"
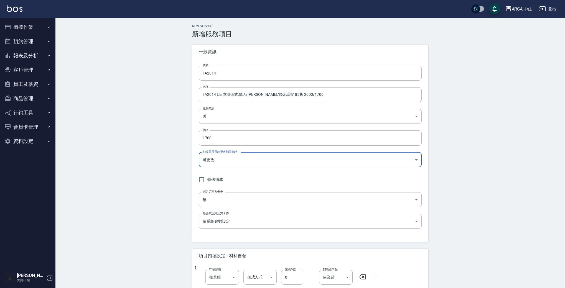
drag, startPoint x: 134, startPoint y: 147, endPoint x: 138, endPoint y: 149, distance: 4.1
click at [134, 147] on div "New Service 新增服務項目 一般資訊 代號 TA2014 代號 名稱 TA2014 L日本哥德式潤活/京澤/煥金護髮 85折 2000/1700 名…" at bounding box center [309, 234] width 509 height 433
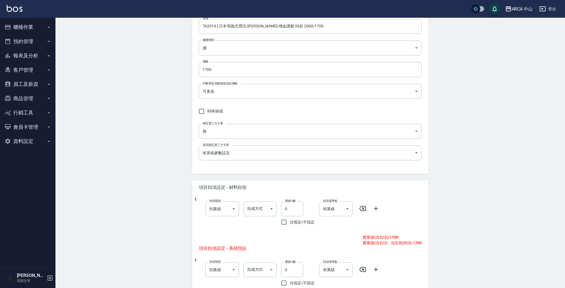
scroll to position [163, 0]
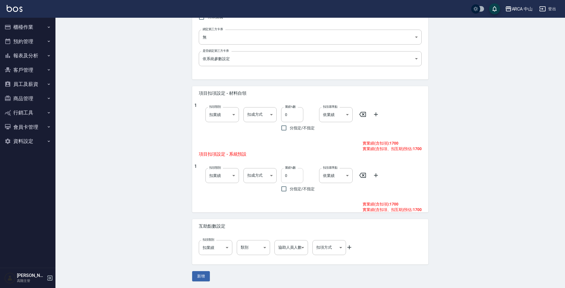
click at [284, 176] on input "0" at bounding box center [292, 175] width 22 height 15
type input "10"
click at [458, 149] on div "New Service 新增服務項目 一般資訊 代號 TA2014 代號 名稱 TA2014 L日本哥德式潤活/京澤/煥金護髮 85折 2000/1700 名…" at bounding box center [309, 71] width 509 height 433
click at [200, 273] on button "新增" at bounding box center [201, 276] width 18 height 10
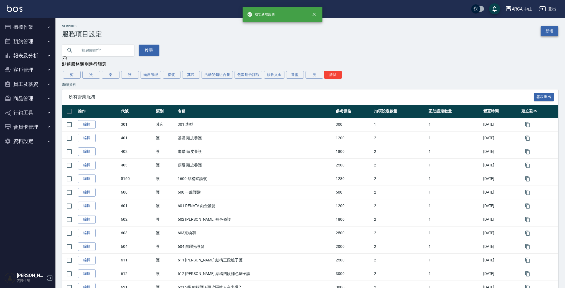
click at [547, 33] on link "新增" at bounding box center [550, 31] width 18 height 10
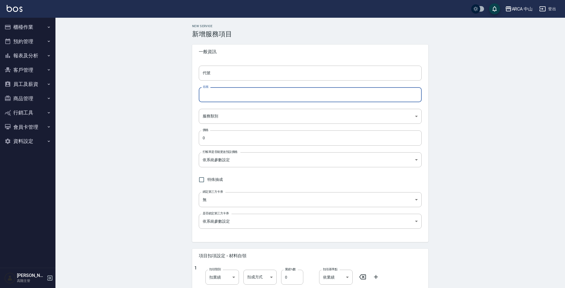
drag, startPoint x: 265, startPoint y: 96, endPoint x: 268, endPoint y: 96, distance: 2.8
click at [265, 96] on input "名稱" at bounding box center [310, 94] width 223 height 15
paste input "TA2014 L日本哥德式潤活/京澤/煥金護髮 85折 2000/1700"
drag, startPoint x: 214, startPoint y: 95, endPoint x: 219, endPoint y: 95, distance: 5.0
click at [219, 95] on input "TA2014 L日本哥德式潤活/京澤/煥金護髮 85折 2000/1700" at bounding box center [310, 94] width 223 height 15
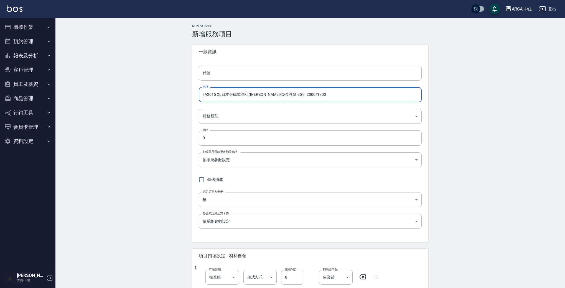
drag, startPoint x: 286, startPoint y: 94, endPoint x: 332, endPoint y: 96, distance: 46.1
click at [332, 96] on input "TA2015 XL日本哥德式潤活/京澤/煥金護髮 85折 2000/1700" at bounding box center [310, 94] width 223 height 15
drag, startPoint x: 203, startPoint y: 95, endPoint x: 215, endPoint y: 93, distance: 11.5
click at [215, 93] on input "TA2015 XL日本哥德式潤活/京澤/煥金護髮 85折 2300/1955" at bounding box center [310, 94] width 223 height 15
type input "TA2015 XL日本哥德式潤活/京澤/煥金護髮 85折 2300/1955"
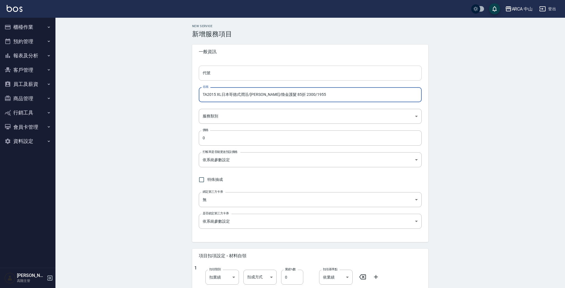
drag, startPoint x: 216, startPoint y: 75, endPoint x: 230, endPoint y: 80, distance: 15.3
click at [216, 75] on input "代號" at bounding box center [310, 73] width 223 height 15
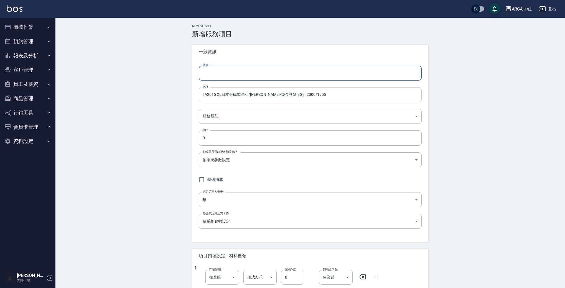
paste input "TA2015"
type input "TA2015"
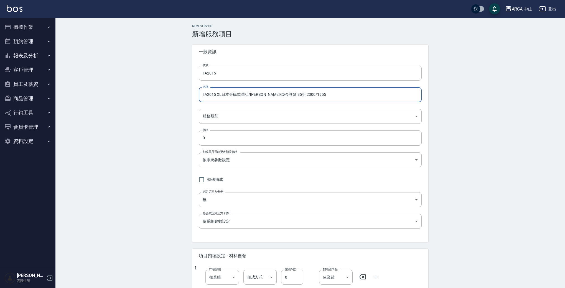
drag, startPoint x: 202, startPoint y: 94, endPoint x: 335, endPoint y: 98, distance: 133.1
click at [335, 98] on input "TA2015 XL日本哥德式潤活/京澤/煥金護髮 85折 2300/1955" at bounding box center [310, 94] width 223 height 15
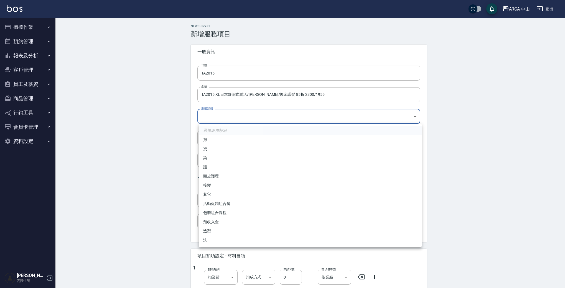
click at [253, 119] on body "ARCA 中山 登出 櫃檯作業 打帳單 帳單列表 掛單列表 座位開單 營業儀表板 現金收支登錄 高階收支登錄 材料自購登錄 每日結帳 排班表 現場電腦打卡 掃…" at bounding box center [282, 225] width 565 height 451
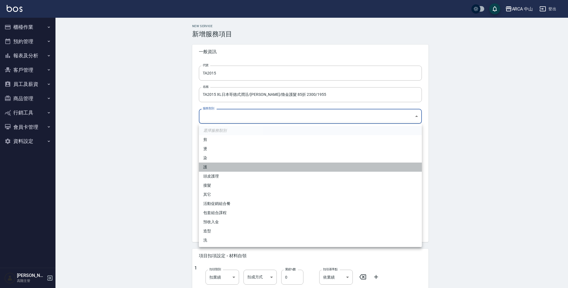
click at [226, 166] on li "護" at bounding box center [310, 167] width 223 height 9
type input "62b87afc-db31-4c04-a44f-9904132a3c4d"
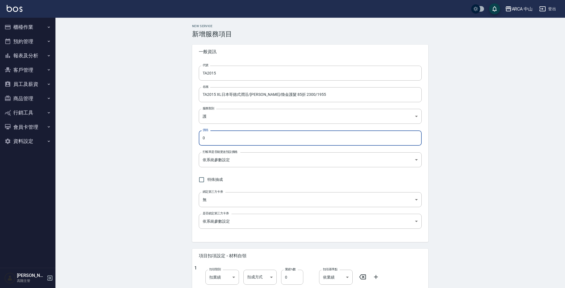
click at [256, 137] on input "0" at bounding box center [310, 138] width 223 height 15
drag, startPoint x: 255, startPoint y: 137, endPoint x: 184, endPoint y: 135, distance: 71.8
click at [182, 136] on div "New Service 新增服務項目 一般資訊 代號 TA2015 代號 名稱 TA2015 XL日本哥德式潤活/京澤/煥金護髮 85折 2300/1955 …" at bounding box center [309, 234] width 509 height 433
type input "1955"
click at [232, 158] on body "ARCA 中山 登出 櫃檯作業 打帳單 帳單列表 掛單列表 座位開單 營業儀表板 現金收支登錄 高階收支登錄 材料自購登錄 每日結帳 排班表 現場電腦打卡 掃…" at bounding box center [282, 225] width 565 height 451
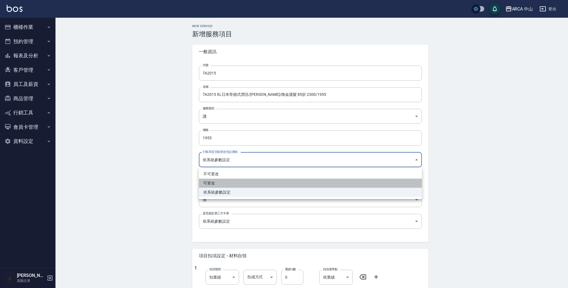
click at [221, 183] on li "可更改" at bounding box center [310, 183] width 223 height 9
type input "FALSE"
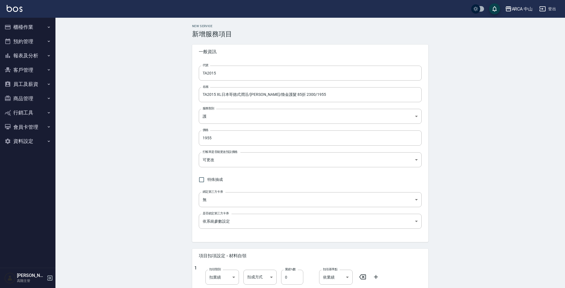
click at [164, 177] on div "New Service 新增服務項目 一般資訊 代號 TA2015 代號 名稱 TA2015 XL日本哥德式潤活/京澤/煥金護髮 85折 2300/1955 …" at bounding box center [309, 234] width 509 height 433
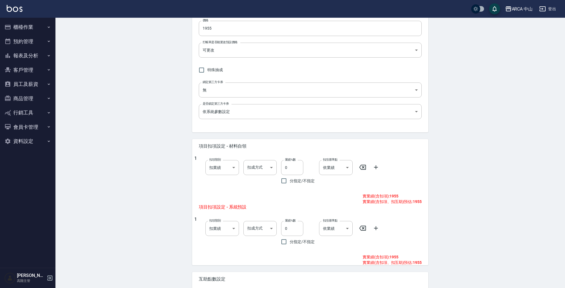
scroll to position [163, 0]
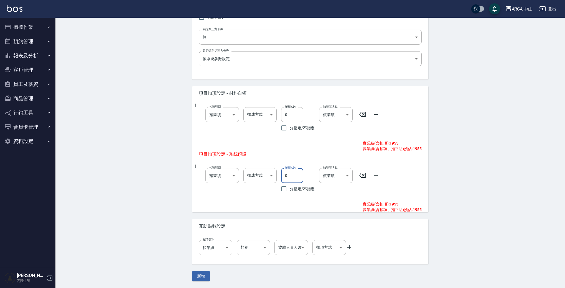
click at [282, 174] on input "0" at bounding box center [292, 175] width 22 height 15
type input "10"
drag, startPoint x: 144, startPoint y: 195, endPoint x: 170, endPoint y: 225, distance: 39.7
click at [145, 195] on div "New Service 新增服務項目 一般資訊 代號 TA2015 代號 名稱 TA2015 XL日本哥德式潤活/京澤/煥金護髮 85折 2300/1955 …" at bounding box center [309, 71] width 509 height 433
click at [205, 274] on button "新增" at bounding box center [201, 276] width 18 height 10
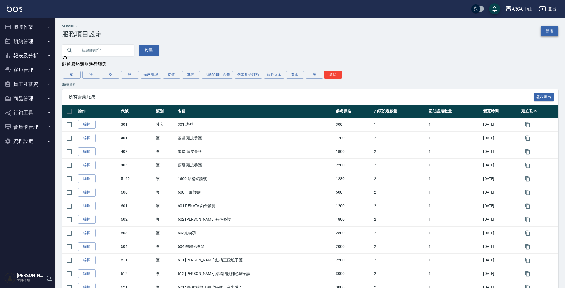
click at [553, 35] on link "新增" at bounding box center [550, 31] width 18 height 10
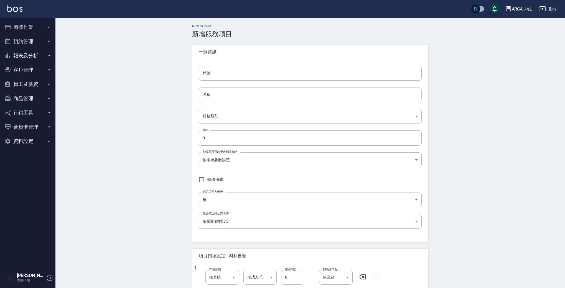
click at [265, 93] on input "名稱" at bounding box center [310, 94] width 223 height 15
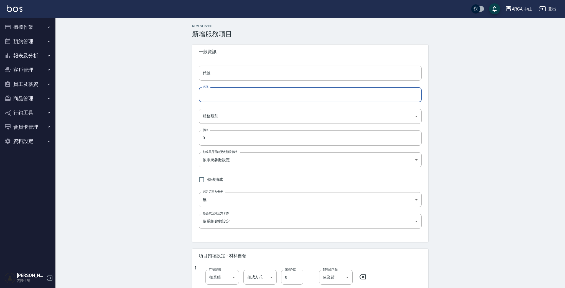
paste input "TA2015 XL日本哥德式潤活/京澤/煥金護髮 85折 2300/1955"
click at [219, 94] on input "TA2015 XL日本哥德式潤活/京澤/煥金護髮 85折 2300/1955" at bounding box center [310, 94] width 223 height 15
click at [213, 96] on input "TA2015 XXL日本哥德式潤活/京澤/煥金護髮 85折 2300/1955" at bounding box center [310, 94] width 223 height 15
drag, startPoint x: 288, startPoint y: 96, endPoint x: 353, endPoint y: 95, distance: 64.6
click at [352, 95] on input "TA2016 XXL日本哥德式潤活/京澤/煥金護髮 85折 2300/1955" at bounding box center [310, 94] width 223 height 15
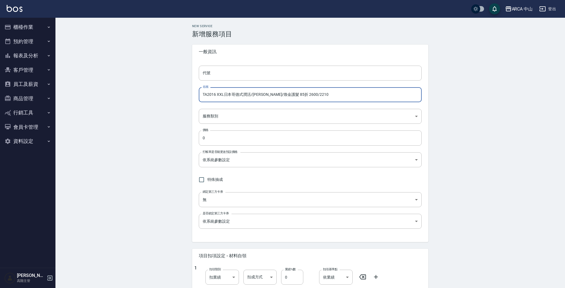
drag, startPoint x: 215, startPoint y: 95, endPoint x: 198, endPoint y: 96, distance: 17.8
click at [198, 96] on div "代號 代號 名稱 TA2016 XXL日本哥德式潤活/京澤/煥金護髮 85折 2600/2210 名稱 服務類別 ​ 服務類別 價格 0 價格 打帳單是否能更…" at bounding box center [310, 150] width 236 height 183
type input "TA2016 XXL日本哥德式潤活/京澤/煥金護髮 85折 2600/2210"
drag, startPoint x: 239, startPoint y: 72, endPoint x: 231, endPoint y: 79, distance: 10.2
click at [239, 72] on input "代號" at bounding box center [310, 73] width 223 height 15
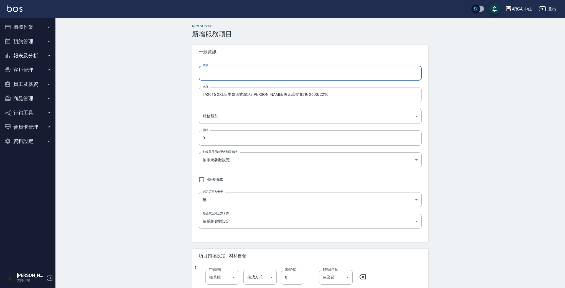
paste input "TA2016"
type input "TA2016"
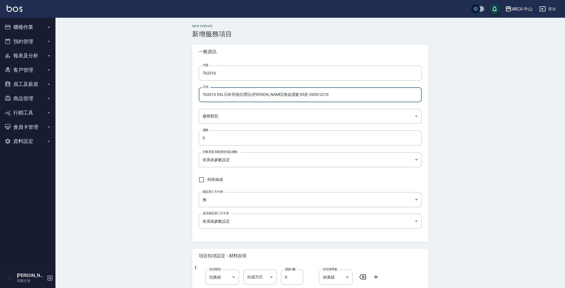
drag, startPoint x: 219, startPoint y: 94, endPoint x: 314, endPoint y: 95, distance: 95.1
click at [314, 95] on input "TA2016 XXL日本哥德式潤活/京澤/煥金護髮 85折 2600/2210" at bounding box center [310, 94] width 223 height 15
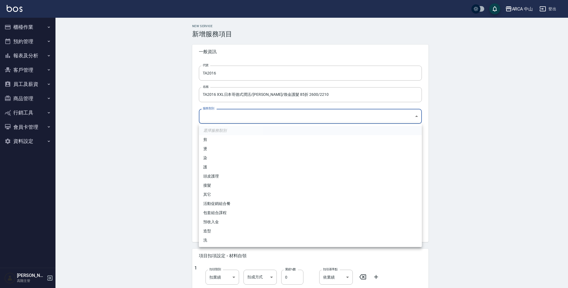
click at [257, 119] on body "ARCA 中山 登出 櫃檯作業 打帳單 帳單列表 掛單列表 座位開單 營業儀表板 現金收支登錄 高階收支登錄 材料自購登錄 每日結帳 排班表 現場電腦打卡 掃…" at bounding box center [284, 225] width 568 height 451
click at [220, 164] on li "護" at bounding box center [310, 167] width 223 height 9
type input "62b87afc-db31-4c04-a44f-9904132a3c4d"
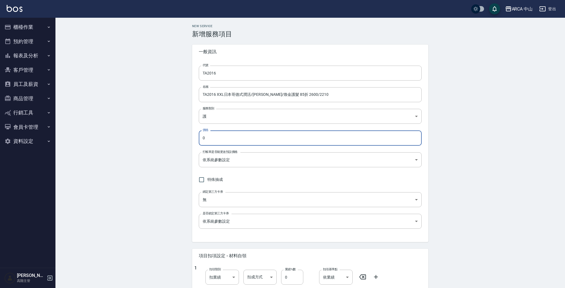
drag, startPoint x: 240, startPoint y: 138, endPoint x: 155, endPoint y: 132, distance: 84.8
click at [159, 133] on div "New Service 新增服務項目 一般資訊 代號 TA2016 代號 名稱 TA2016 XXL日本哥德式潤活/京澤/煥金護髮 85折 2600/2210…" at bounding box center [309, 234] width 509 height 433
type input "2210"
click at [221, 159] on body "ARCA 中山 登出 櫃檯作業 打帳單 帳單列表 掛單列表 座位開單 營業儀表板 現金收支登錄 高階收支登錄 材料自購登錄 每日結帳 排班表 現場電腦打卡 掃…" at bounding box center [282, 225] width 565 height 451
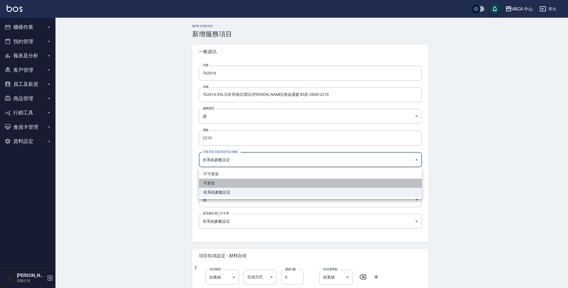
click at [219, 180] on li "可更改" at bounding box center [310, 183] width 223 height 9
type input "FALSE"
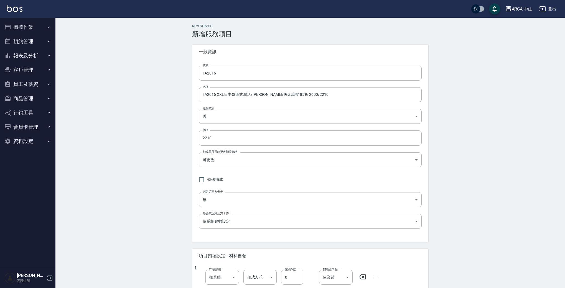
click at [133, 172] on div "New Service 新增服務項目 一般資訊 代號 TA2016 代號 名稱 TA2016 XXL日本哥德式潤活/京澤/煥金護髮 85折 2600/2210…" at bounding box center [309, 234] width 509 height 433
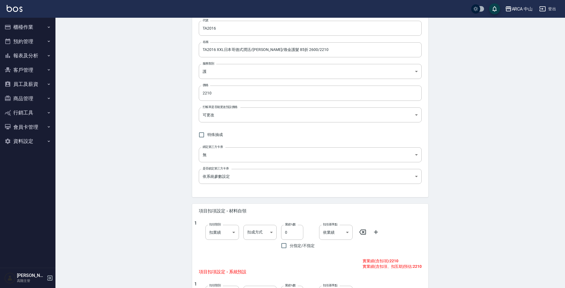
scroll to position [78, 0]
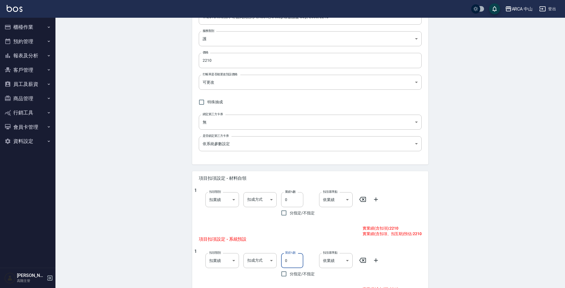
click at [282, 262] on input "0" at bounding box center [292, 260] width 22 height 15
type input "10"
click at [449, 226] on div "New Service 新增服務項目 一般資訊 代號 TA2016 代號 名稱 TA2016 XXL日本哥德式潤活/京澤/煥金護髮 85折 2600/2210…" at bounding box center [309, 156] width 509 height 433
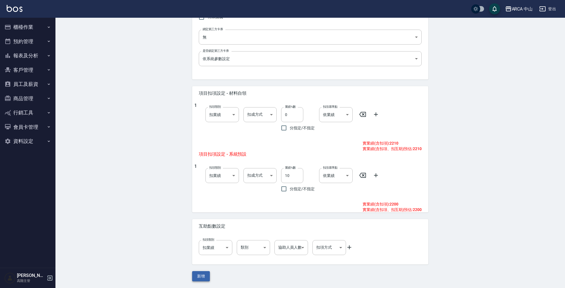
click at [194, 274] on button "新增" at bounding box center [201, 276] width 18 height 10
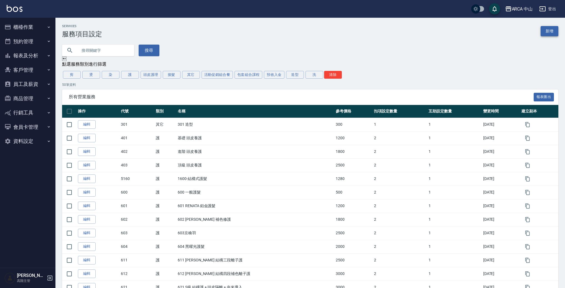
click at [552, 31] on link "新增" at bounding box center [550, 31] width 18 height 10
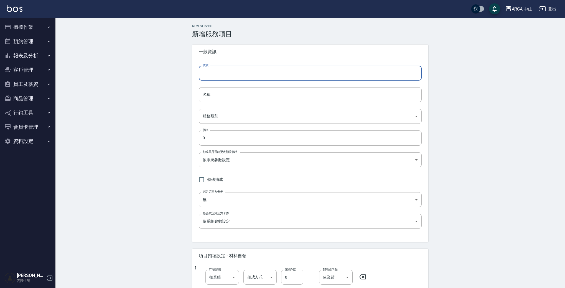
click at [236, 73] on input "代號" at bounding box center [310, 73] width 223 height 15
click at [238, 95] on input "名稱" at bounding box center [310, 94] width 223 height 15
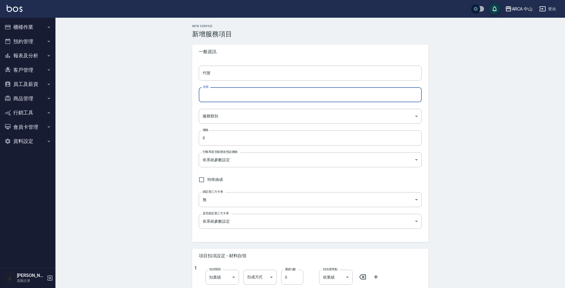
paste input "TA2016 XXL日本哥德式潤活/京澤/煥金護髮 85折 2600/2210"
click at [212, 96] on input "TA2016 XXL日本哥德式潤活/京澤/煥金護髮 85折 2600/2210" at bounding box center [310, 94] width 223 height 15
drag, startPoint x: 212, startPoint y: 95, endPoint x: 223, endPoint y: 94, distance: 11.1
click at [223, 94] on input "TA2016 XXL日本哥德式潤活/京澤/煥金護髮 85折 2600/2210" at bounding box center [310, 94] width 223 height 15
click at [279, 95] on input "TA2021 XS日本哥德式潤活/京澤/煥金護髮 85折 2600/2210" at bounding box center [310, 94] width 223 height 15
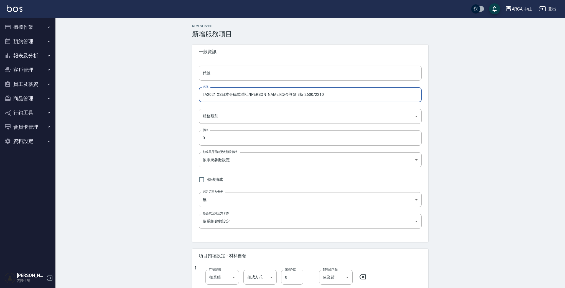
drag, startPoint x: 283, startPoint y: 95, endPoint x: 322, endPoint y: 93, distance: 39.4
click at [322, 93] on input "TA2021 XS日本哥德式潤活/京澤/煥金護髮 8折 2600/2210" at bounding box center [310, 94] width 223 height 15
drag, startPoint x: 214, startPoint y: 96, endPoint x: 187, endPoint y: 92, distance: 27.7
click at [187, 92] on div "New Service 新增服務項目 一般資訊 代號 代號 名稱 TA2021 XS日本哥德式潤活/京澤/煥金護髮 8折 1300/1040 名稱 服務類別 …" at bounding box center [309, 234] width 249 height 420
type input "TA2021 XS日本哥德式潤活/京澤/煥金護髮 8折 1300/1040"
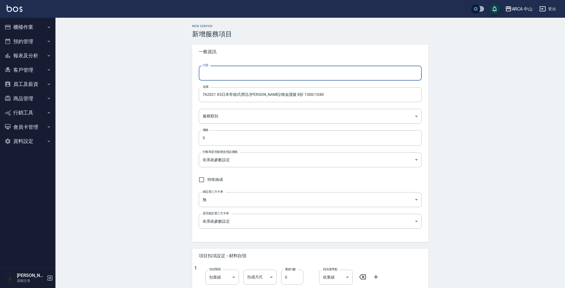
click at [229, 75] on input "代號" at bounding box center [310, 73] width 223 height 15
paste input "TA2021"
type input "TA2021"
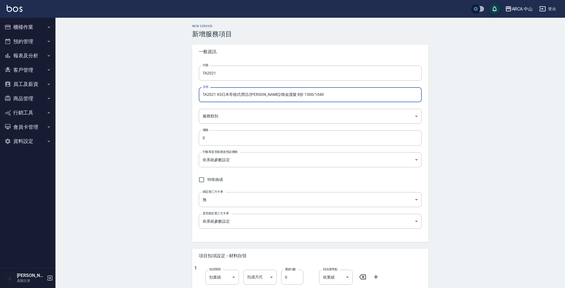
drag, startPoint x: 202, startPoint y: 95, endPoint x: 309, endPoint y: 95, distance: 107.0
click at [309, 95] on input "TA2021 XS日本哥德式潤活/京澤/煥金護髮 8折 1300/1040" at bounding box center [310, 94] width 223 height 15
click at [241, 114] on body "ARCA 中山 登出 櫃檯作業 打帳單 帳單列表 掛單列表 座位開單 營業儀表板 現金收支登錄 高階收支登錄 材料自購登錄 每日結帳 排班表 現場電腦打卡 掃…" at bounding box center [284, 225] width 568 height 451
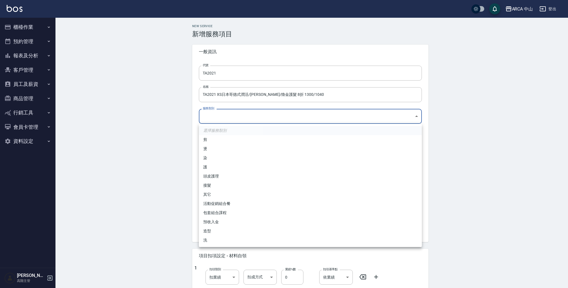
click at [235, 163] on li "護" at bounding box center [310, 167] width 223 height 9
type input "62b87afc-db31-4c04-a44f-9904132a3c4d"
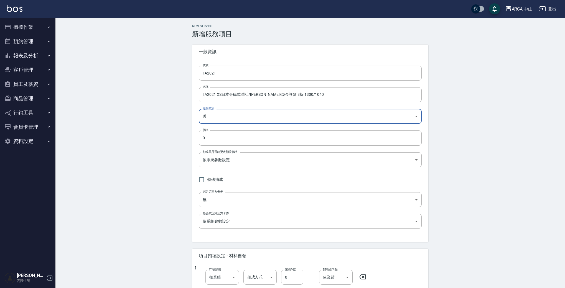
drag, startPoint x: 246, startPoint y: 140, endPoint x: 172, endPoint y: 132, distance: 74.4
click at [176, 132] on div "New Service 新增服務項目 一般資訊 代號 TA2021 代號 名稱 TA2021 XS日本哥德式潤活/京澤/煥金護髮 8折 1300/1040 名…" at bounding box center [309, 234] width 509 height 433
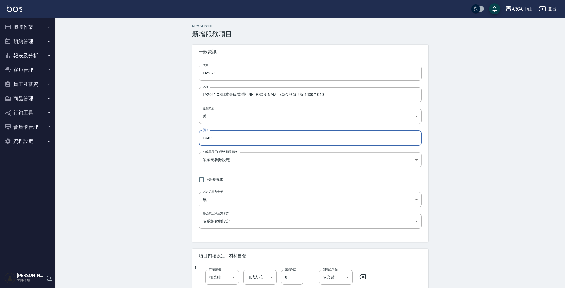
type input "1040"
click at [257, 160] on body "ARCA 中山 登出 櫃檯作業 打帳單 帳單列表 掛單列表 座位開單 營業儀表板 現金收支登錄 高階收支登錄 材料自購登錄 每日結帳 排班表 現場電腦打卡 掃…" at bounding box center [282, 225] width 565 height 451
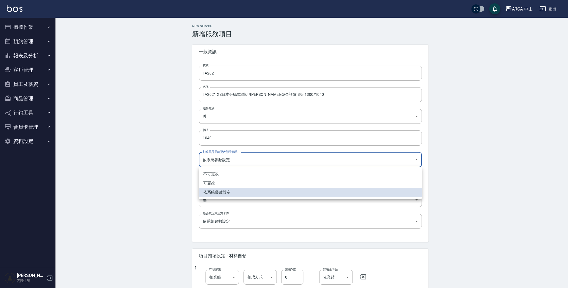
click at [235, 182] on li "可更改" at bounding box center [310, 183] width 223 height 9
type input "FALSE"
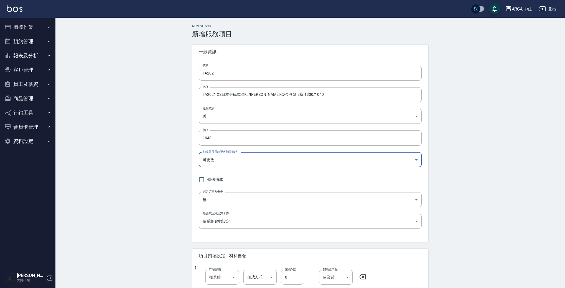
click at [160, 141] on div "New Service 新增服務項目 一般資訊 代號 TA2021 代號 名稱 TA2021 XS日本哥德式潤活/京澤/煥金護髮 8折 1300/1040 名…" at bounding box center [309, 234] width 509 height 433
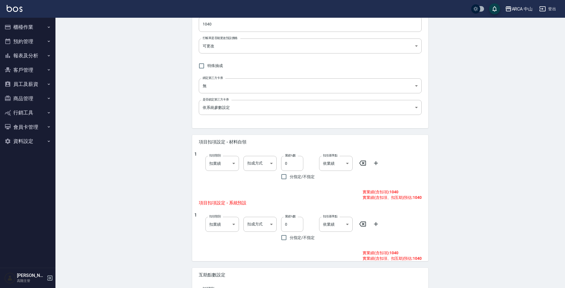
scroll to position [163, 0]
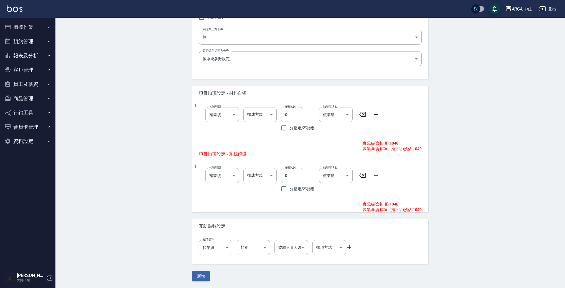
click at [286, 174] on input "0" at bounding box center [292, 175] width 22 height 15
type input "10"
click at [469, 175] on div "New Service 新增服務項目 一般資訊 代號 TA2021 代號 名稱 TA2021 XS日本哥德式潤活/京澤/煥金護髮 8折 1300/1040 名…" at bounding box center [309, 71] width 509 height 433
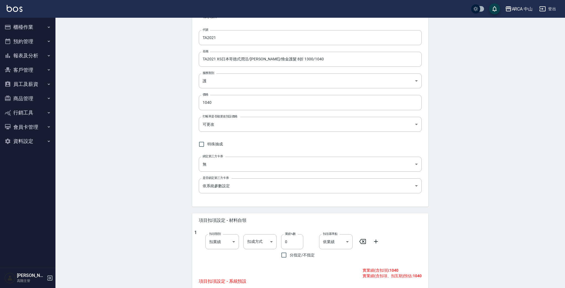
scroll to position [0, 0]
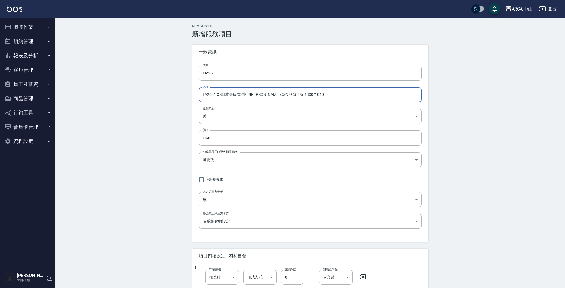
drag, startPoint x: 322, startPoint y: 93, endPoint x: 165, endPoint y: 87, distance: 156.2
click at [166, 86] on div "New Service 新增服務項目 一般資訊 代號 TA2021 代號 名稱 TA2021 XS日本哥德式潤活/京澤/煥金護髮 8折 1300/1040 名…" at bounding box center [309, 234] width 509 height 433
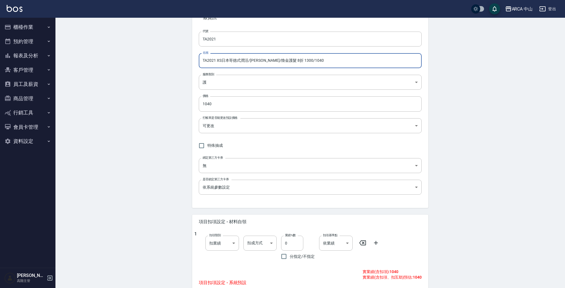
scroll to position [163, 0]
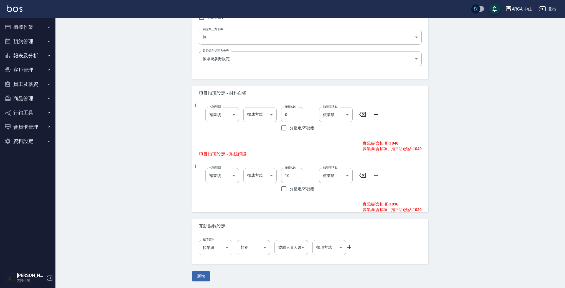
click at [190, 275] on div "New Service 新增服務項目 一般資訊 代號 TA2021 代號 名稱 TA2021 XS日本哥德式潤活/京澤/煥金護髮 8折 1300/1040 名…" at bounding box center [309, 72] width 249 height 420
click at [194, 274] on button "新增" at bounding box center [201, 276] width 18 height 10
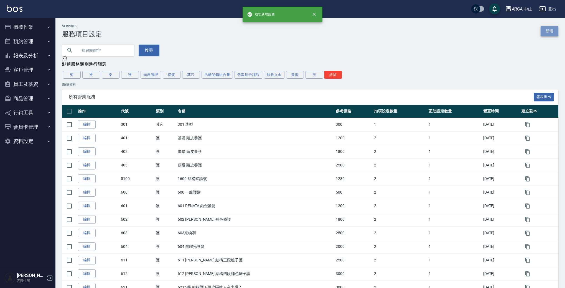
click at [547, 33] on link "新增" at bounding box center [550, 31] width 18 height 10
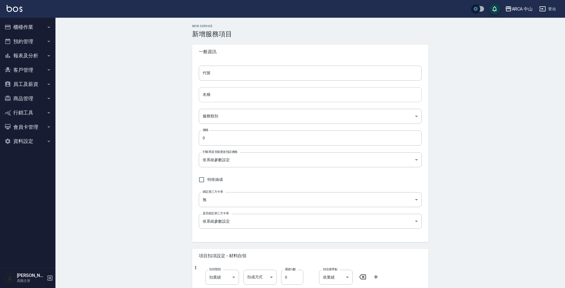
click at [232, 100] on input "名稱" at bounding box center [310, 94] width 223 height 15
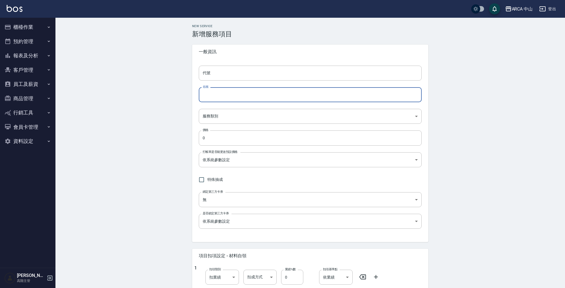
paste input "TA2021 XS日本哥德式潤活/京澤/煥金護髮 8折 1300/1040"
drag, startPoint x: 220, startPoint y: 94, endPoint x: 214, endPoint y: 95, distance: 5.3
click at [214, 95] on input "TA2021 XS日本哥德式潤活/京澤/煥金護髮 8折 1300/1040" at bounding box center [310, 94] width 223 height 15
drag, startPoint x: 281, startPoint y: 95, endPoint x: 328, endPoint y: 99, distance: 47.9
click at [328, 99] on input "TA2022 S日本哥德式潤活/京澤/煥金護髮 8折 1300/1040" at bounding box center [310, 94] width 223 height 15
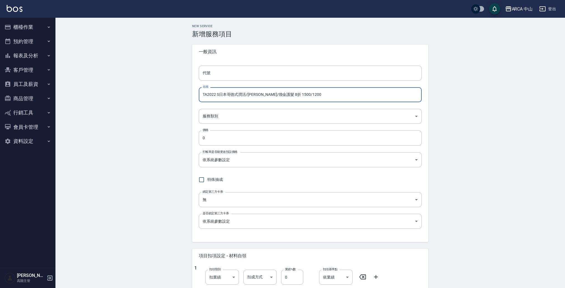
drag, startPoint x: 216, startPoint y: 95, endPoint x: 199, endPoint y: 94, distance: 16.9
click at [199, 94] on input "TA2022 S日本哥德式潤活/京澤/煥金護髮 8折 1500/1200" at bounding box center [310, 94] width 223 height 15
type input "TA2022 S日本哥德式潤活/京澤/煥金護髮 8折 1500/1200"
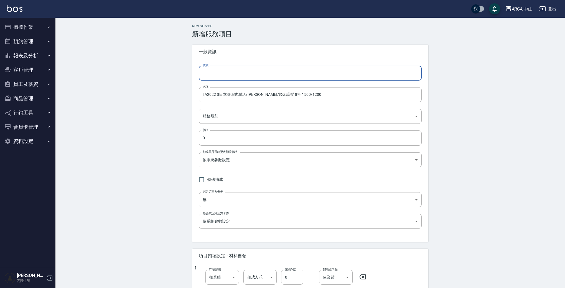
click at [228, 78] on input "代號" at bounding box center [310, 73] width 223 height 15
paste input "TA2022"
type input "TA2022"
click at [220, 119] on body "ARCA 中山 登出 櫃檯作業 打帳單 帳單列表 掛單列表 座位開單 營業儀表板 現金收支登錄 高階收支登錄 材料自購登錄 每日結帳 排班表 現場電腦打卡 掃…" at bounding box center [282, 225] width 565 height 451
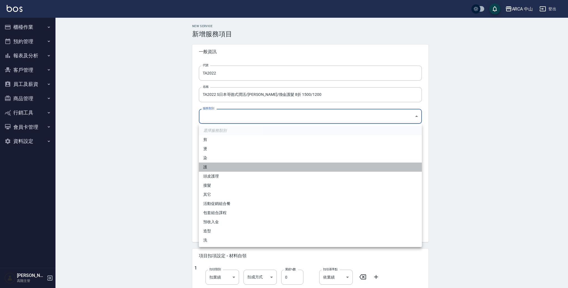
click at [244, 168] on li "護" at bounding box center [310, 167] width 223 height 9
type input "62b87afc-db31-4c04-a44f-9904132a3c4d"
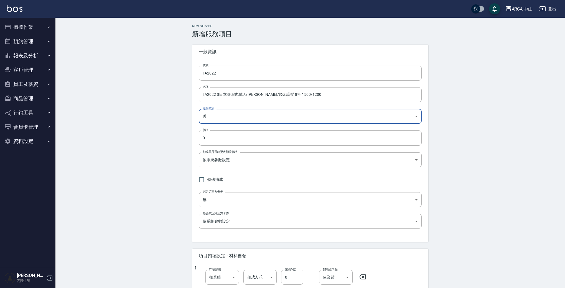
drag, startPoint x: 172, startPoint y: 131, endPoint x: 161, endPoint y: 131, distance: 11.7
click at [161, 131] on div "New Service 新增服務項目 一般資訊 代號 TA2022 代號 名稱 TA2022 S日本哥德式潤活/京澤/煥金護髮 8折 1500/1200 名稱…" at bounding box center [309, 234] width 509 height 433
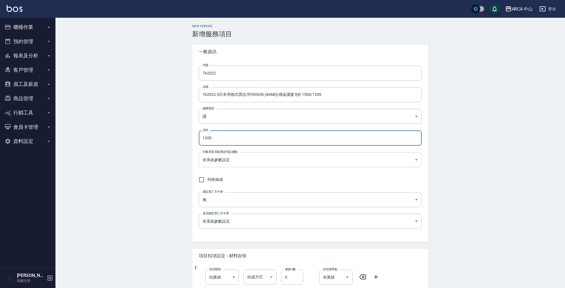
type input "1200"
click at [259, 157] on body "ARCA 中山 登出 櫃檯作業 打帳單 帳單列表 掛單列表 座位開單 營業儀表板 現金收支登錄 高階收支登錄 材料自購登錄 每日結帳 排班表 現場電腦打卡 掃…" at bounding box center [282, 225] width 565 height 451
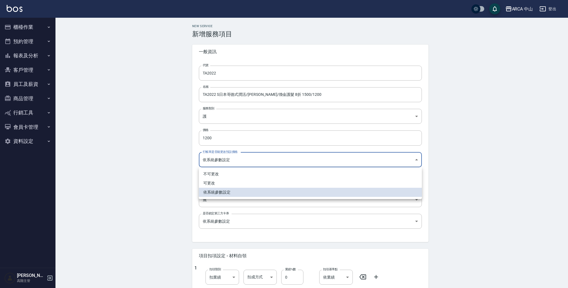
click at [229, 184] on li "可更改" at bounding box center [310, 183] width 223 height 9
type input "FALSE"
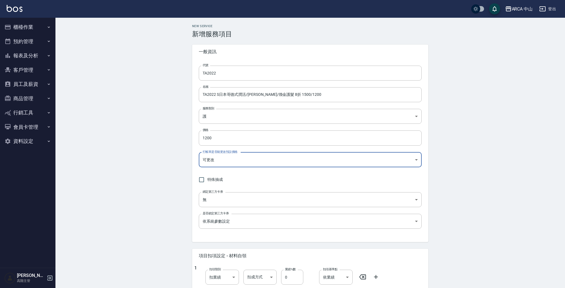
click at [160, 148] on div "New Service 新增服務項目 一般資訊 代號 TA2022 代號 名稱 TA2022 S日本哥德式潤活/京澤/煥金護髮 8折 1500/1200 名稱…" at bounding box center [309, 234] width 509 height 433
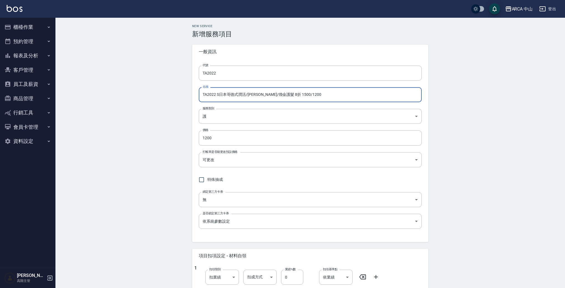
drag, startPoint x: 317, startPoint y: 93, endPoint x: 169, endPoint y: 88, distance: 147.8
click at [169, 88] on div "New Service 新增服務項目 一般資訊 代號 TA2022 代號 名稱 TA2022 S日本哥德式潤活/京澤/煥金護髮 8折 1500/1200 名稱…" at bounding box center [309, 234] width 509 height 433
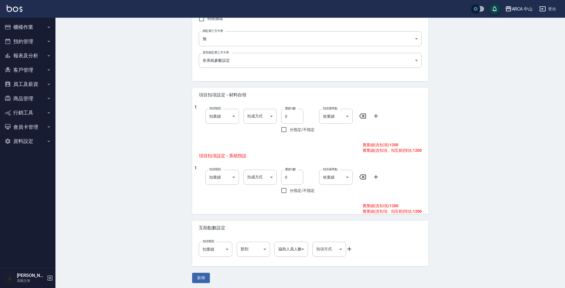
scroll to position [163, 0]
click at [283, 179] on input "0" at bounding box center [292, 175] width 22 height 15
type input "10"
click at [203, 276] on button "新增" at bounding box center [201, 276] width 18 height 10
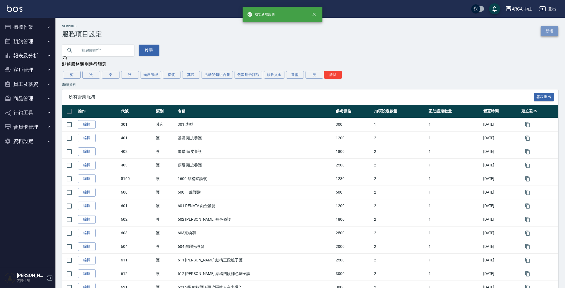
click at [552, 32] on link "新增" at bounding box center [550, 31] width 18 height 10
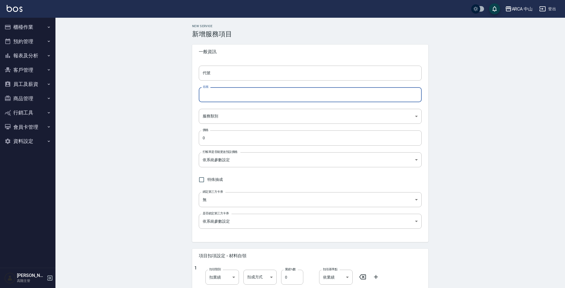
click at [264, 93] on input "名稱" at bounding box center [310, 94] width 223 height 15
paste input "TA2022 S日本哥德式潤活/京澤/煥金護髮 8折 1500/1200"
drag, startPoint x: 215, startPoint y: 96, endPoint x: 230, endPoint y: 96, distance: 15.8
click at [219, 96] on input "TA2022 S日本哥德式潤活/京澤/煥金護髮 8折 1500/1200" at bounding box center [310, 94] width 223 height 15
drag, startPoint x: 283, startPoint y: 96, endPoint x: 314, endPoint y: 98, distance: 30.3
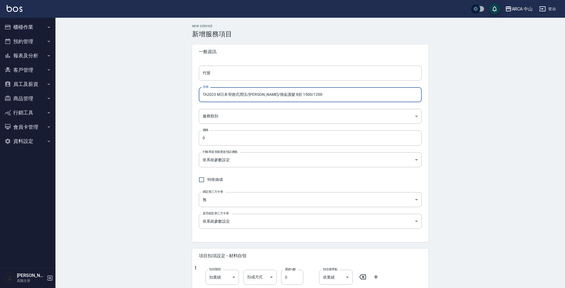
click at [314, 98] on input "TA2023 M日本哥德式潤活/京澤/煥金護髮 8折 1500/1200" at bounding box center [310, 94] width 223 height 15
drag, startPoint x: 215, startPoint y: 93, endPoint x: 180, endPoint y: 87, distance: 35.7
click at [186, 89] on div "New Service 新增服務項目 一般資訊 代號 代號 名稱 TA2023 M日本哥德式潤活/京澤/煥金護髮 8折 1700/1360 名稱 服務類別 ​…" at bounding box center [309, 234] width 249 height 420
type input "TA2023 M日本哥德式潤活/京澤/煥金護髮 8折 1700/1360"
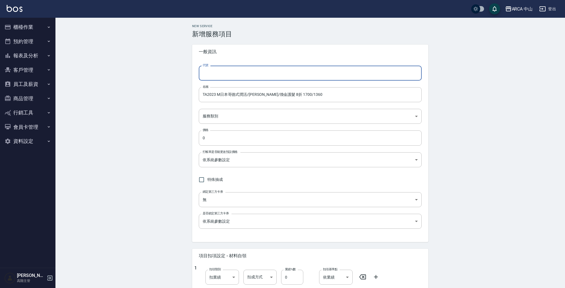
click at [240, 73] on input "代號" at bounding box center [310, 73] width 223 height 15
paste input "TA2023"
type input "TA2023"
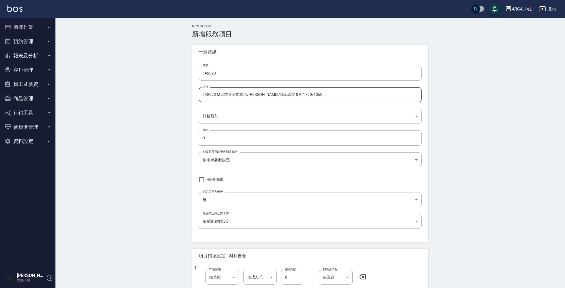
drag, startPoint x: 202, startPoint y: 93, endPoint x: 326, endPoint y: 96, distance: 123.9
click at [326, 96] on input "TA2023 M日本哥德式潤活/京澤/煥金護髮 8折 1700/1360" at bounding box center [310, 94] width 223 height 15
click at [238, 117] on body "ARCA 中山 登出 櫃檯作業 打帳單 帳單列表 掛單列表 座位開單 營業儀表板 現金收支登錄 高階收支登錄 材料自購登錄 每日結帳 排班表 現場電腦打卡 掃…" at bounding box center [282, 225] width 565 height 451
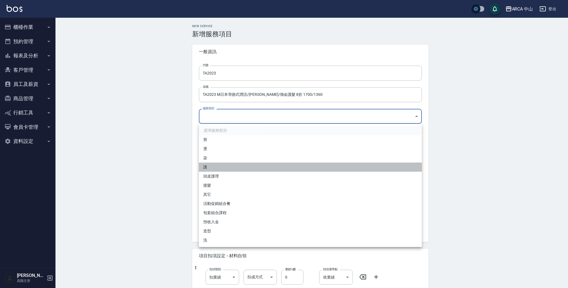
click at [222, 167] on li "護" at bounding box center [310, 167] width 223 height 9
type input "62b87afc-db31-4c04-a44f-9904132a3c4d"
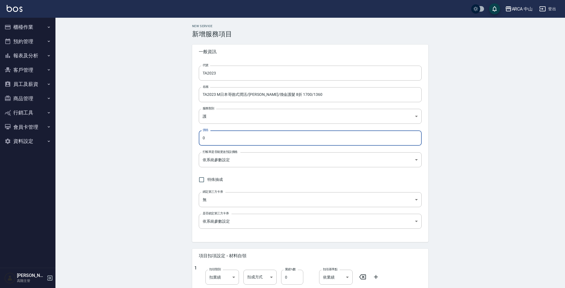
drag, startPoint x: 217, startPoint y: 141, endPoint x: 157, endPoint y: 136, distance: 60.1
click at [162, 136] on div "New Service 新增服務項目 一般資訊 代號 TA2023 代號 名稱 TA2023 M日本哥德式潤活/京澤/煥金護髮 8折 1700/1360 名稱…" at bounding box center [309, 234] width 509 height 433
type input "1360"
click at [253, 165] on body "ARCA 中山 登出 櫃檯作業 打帳單 帳單列表 掛單列表 座位開單 營業儀表板 現金收支登錄 高階收支登錄 材料自購登錄 每日結帳 排班表 現場電腦打卡 掃…" at bounding box center [284, 225] width 568 height 451
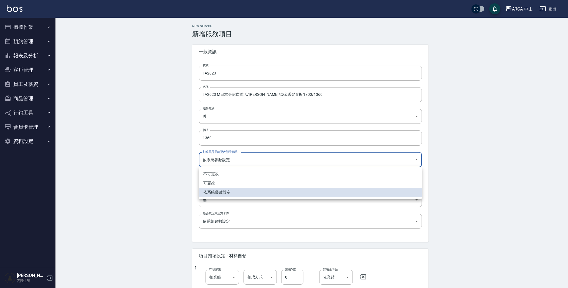
click at [236, 185] on li "可更改" at bounding box center [310, 183] width 223 height 9
type input "FALSE"
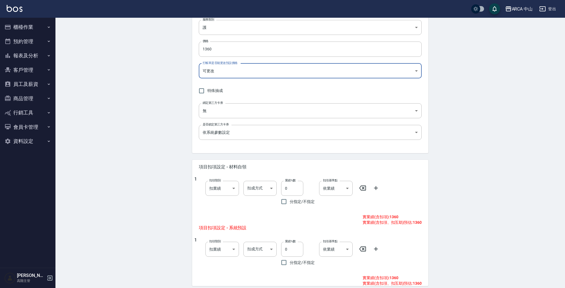
scroll to position [89, 0]
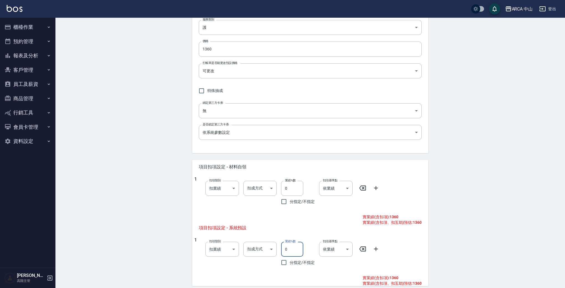
click at [285, 247] on input "0" at bounding box center [292, 249] width 22 height 15
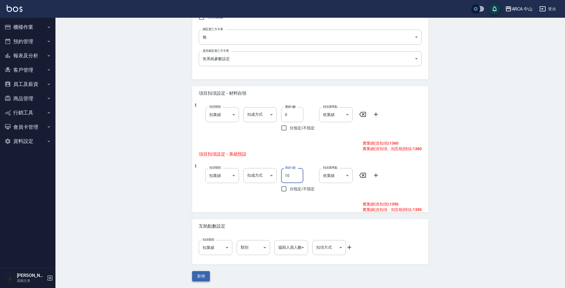
type input "10"
drag, startPoint x: 195, startPoint y: 277, endPoint x: 201, endPoint y: 276, distance: 6.2
click at [195, 277] on button "新增" at bounding box center [201, 276] width 18 height 10
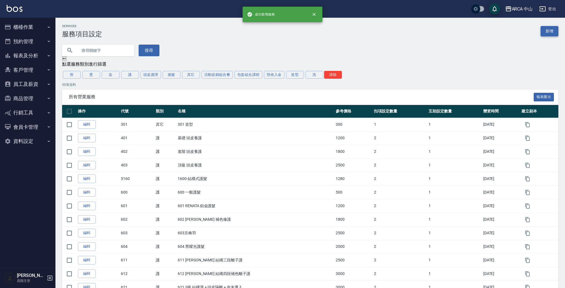
click at [549, 30] on link "新增" at bounding box center [550, 31] width 18 height 10
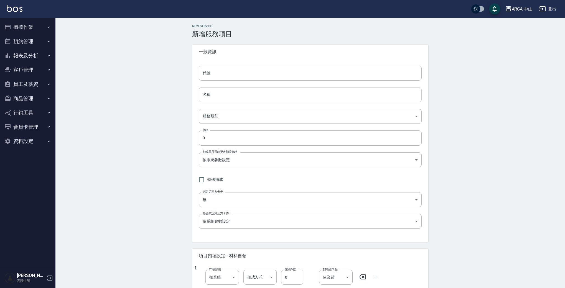
click at [229, 101] on input "名稱" at bounding box center [310, 94] width 223 height 15
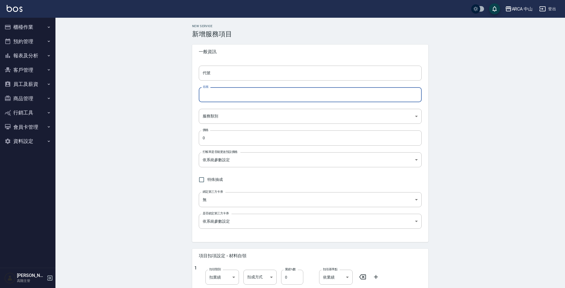
paste input "TA2023 M日本哥德式潤活/京澤/煥金護髮 8折 1700/1360"
drag, startPoint x: 214, startPoint y: 96, endPoint x: 219, endPoint y: 95, distance: 5.1
click at [219, 95] on input "TA2023 M日本哥德式潤活/京澤/煥金護髮 8折 1700/1360" at bounding box center [310, 94] width 223 height 15
drag, startPoint x: 281, startPoint y: 94, endPoint x: 317, endPoint y: 99, distance: 36.7
click at [317, 99] on input "TA2024 L日本哥德式潤活/京澤/煥金護髮 8折 1700/1360" at bounding box center [310, 94] width 223 height 15
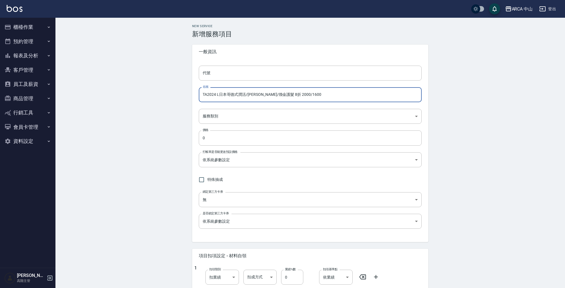
drag, startPoint x: 215, startPoint y: 96, endPoint x: 182, endPoint y: 94, distance: 32.8
click at [184, 95] on div "New Service 新增服務項目 一般資訊 代號 代號 名稱 TA2024 L日本哥德式潤活/京澤/煥金護髮 8折 2000/1600 名稱 服務類別 ​…" at bounding box center [309, 234] width 509 height 433
type input "TA2024 L日本哥德式潤活/京澤/煥金護髮 8折 2000/1600"
click at [220, 76] on input "代號" at bounding box center [310, 73] width 223 height 15
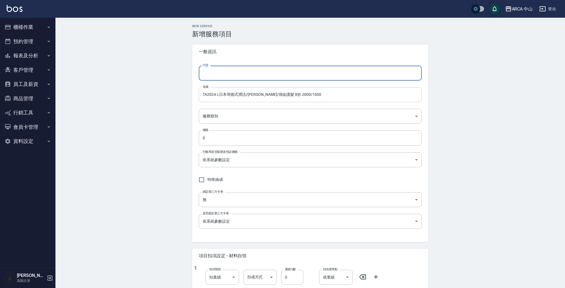
paste input "TA2024"
type input "TA2024"
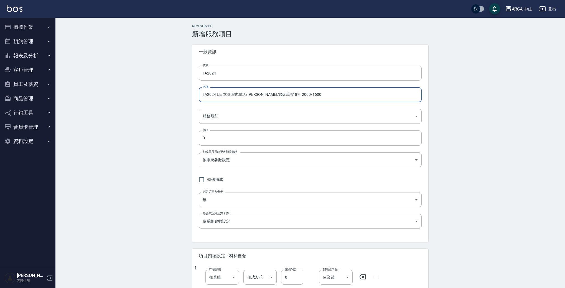
drag, startPoint x: 203, startPoint y: 94, endPoint x: 322, endPoint y: 95, distance: 119.5
click at [322, 95] on input "TA2024 L日本哥德式潤活/京澤/煥金護髮 8折 2000/1600" at bounding box center [310, 94] width 223 height 15
click at [239, 118] on body "ARCA 中山 登出 櫃檯作業 打帳單 帳單列表 掛單列表 座位開單 營業儀表板 現金收支登錄 高階收支登錄 材料自購登錄 每日結帳 排班表 現場電腦打卡 掃…" at bounding box center [282, 225] width 565 height 451
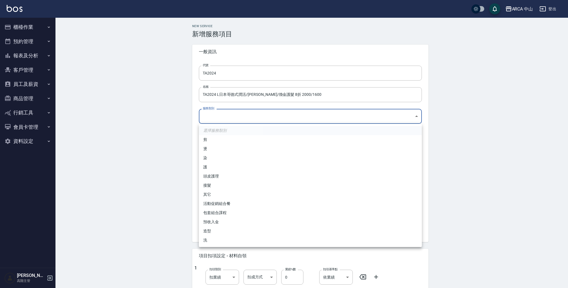
click at [234, 169] on li "護" at bounding box center [310, 167] width 223 height 9
type input "62b87afc-db31-4c04-a44f-9904132a3c4d"
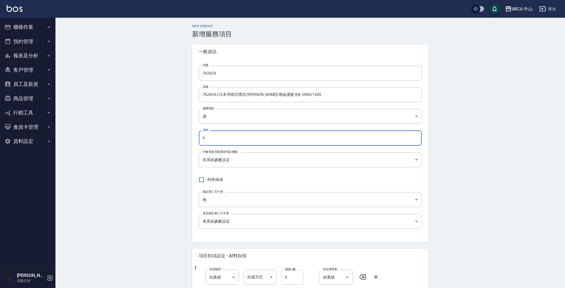
drag, startPoint x: 176, startPoint y: 129, endPoint x: 187, endPoint y: 128, distance: 10.6
click at [156, 127] on div "New Service 新增服務項目 一般資訊 代號 TA2024 代號 名稱 TA2024 L日本哥德式潤活/京澤/煥金護髮 8折 2000/1600 名稱…" at bounding box center [309, 234] width 509 height 433
type input "1600"
click at [269, 157] on body "ARCA 中山 登出 櫃檯作業 打帳單 帳單列表 掛單列表 座位開單 營業儀表板 現金收支登錄 高階收支登錄 材料自購登錄 每日結帳 排班表 現場電腦打卡 掃…" at bounding box center [284, 225] width 568 height 451
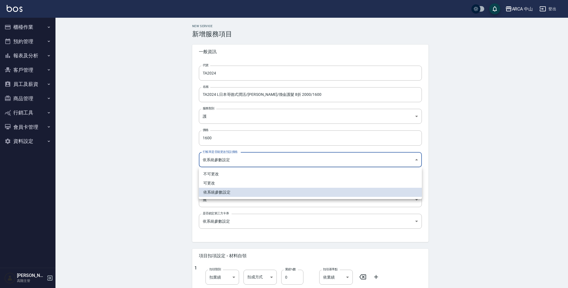
click at [238, 186] on li "可更改" at bounding box center [310, 183] width 223 height 9
type input "FALSE"
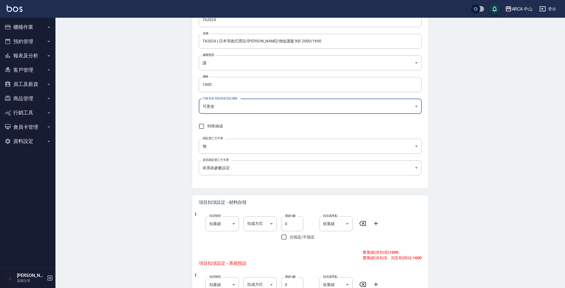
scroll to position [161, 0]
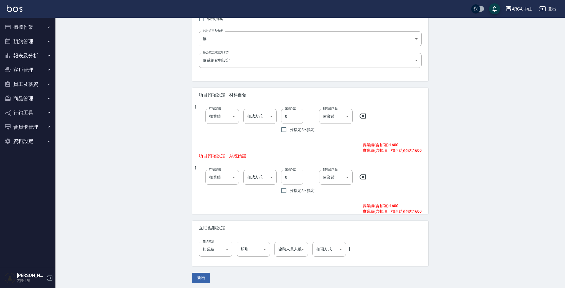
click at [282, 175] on input "0" at bounding box center [292, 177] width 22 height 15
type input "10"
click at [201, 276] on button "新增" at bounding box center [201, 276] width 18 height 10
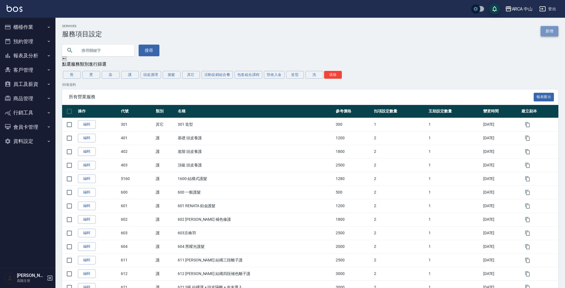
click at [552, 32] on link "新增" at bounding box center [550, 31] width 18 height 10
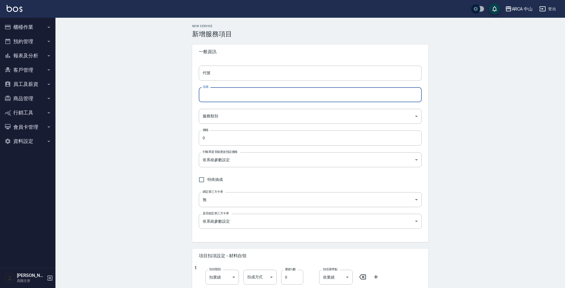
click at [220, 98] on input "名稱" at bounding box center [310, 94] width 223 height 15
paste input "TA2024 L日本哥德式潤活/京澤/煥金護髮 8折 2000/1600"
drag, startPoint x: 214, startPoint y: 97, endPoint x: 219, endPoint y: 96, distance: 5.4
click at [219, 96] on input "TA2024 L日本哥德式潤活/京澤/煥金護髮 8折 2000/1600" at bounding box center [310, 94] width 223 height 15
click at [229, 96] on input "TA2024 L日本哥德式潤活/京澤/煥金護髮 8折 2000/1600" at bounding box center [310, 94] width 223 height 15
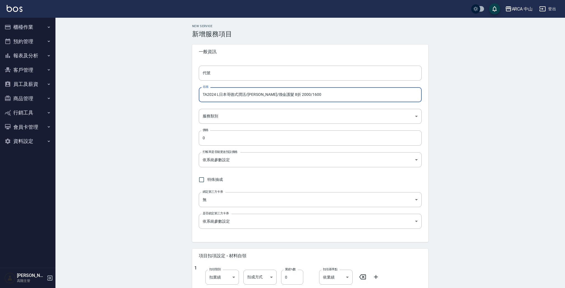
click at [217, 94] on input "TA2024 L日本哥德式潤活/京澤/煥金護髮 8折 2000/1600" at bounding box center [310, 94] width 223 height 15
drag, startPoint x: 283, startPoint y: 94, endPoint x: 332, endPoint y: 98, distance: 48.9
click at [332, 98] on input "TA2025 XL日本哥德式潤活/京澤/煥金護髮 8折 2000/1600" at bounding box center [310, 94] width 223 height 15
drag, startPoint x: 203, startPoint y: 94, endPoint x: 215, endPoint y: 95, distance: 12.5
click at [215, 95] on input "TA2025 XL日本哥德式潤活/京澤/煥金護髮 8折 2300/1840" at bounding box center [310, 94] width 223 height 15
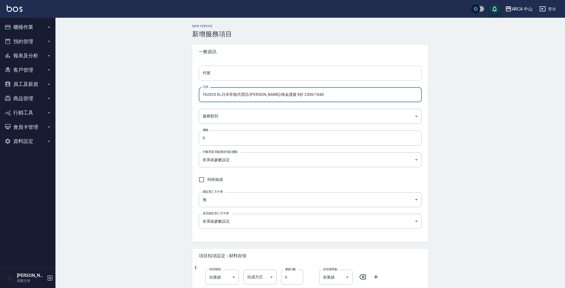
type input "TA2025 XL日本哥德式潤活/京澤/煥金護髮 8折 2300/1840"
click at [235, 77] on input "代號" at bounding box center [310, 73] width 223 height 15
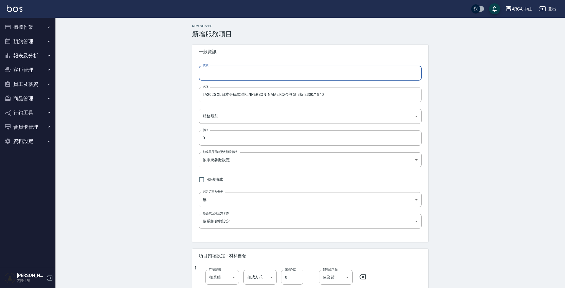
paste input "TA2025"
type input "TA2025"
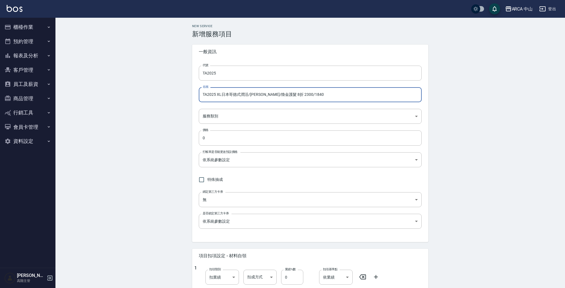
drag, startPoint x: 203, startPoint y: 96, endPoint x: 307, endPoint y: 93, distance: 104.6
click at [307, 93] on input "TA2025 XL日本哥德式潤活/京澤/煥金護髮 8折 2300/1840" at bounding box center [310, 94] width 223 height 15
click at [251, 119] on body "ARCA 中山 登出 櫃檯作業 打帳單 帳單列表 掛單列表 座位開單 營業儀表板 現金收支登錄 高階收支登錄 材料自購登錄 每日結帳 排班表 現場電腦打卡 掃…" at bounding box center [282, 225] width 565 height 451
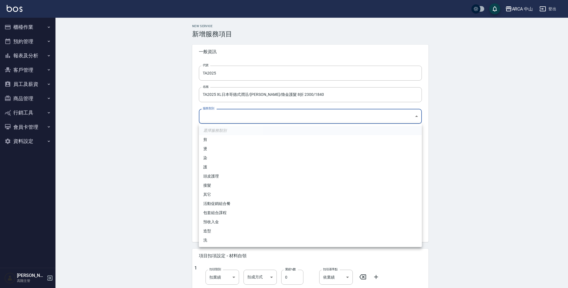
click at [235, 165] on li "護" at bounding box center [310, 167] width 223 height 9
type input "62b87afc-db31-4c04-a44f-9904132a3c4d"
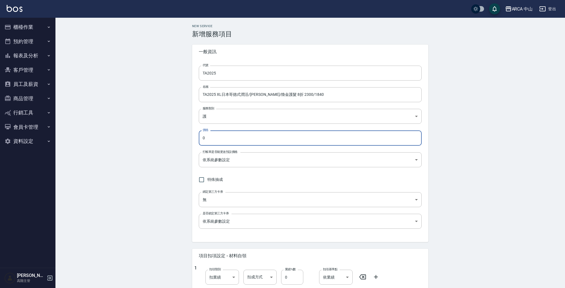
drag, startPoint x: 225, startPoint y: 141, endPoint x: 206, endPoint y: 129, distance: 22.3
click at [181, 134] on div "New Service 新增服務項目 一般資訊 代號 TA2025 代號 名稱 TA2025 XL日本哥德式潤活/京澤/煥金護髮 8折 2300/1840 名…" at bounding box center [309, 234] width 509 height 433
type input "1840"
click at [235, 157] on body "ARCA 中山 登出 櫃檯作業 打帳單 帳單列表 掛單列表 座位開單 營業儀表板 現金收支登錄 高階收支登錄 材料自購登錄 每日結帳 排班表 現場電腦打卡 掃…" at bounding box center [284, 225] width 568 height 451
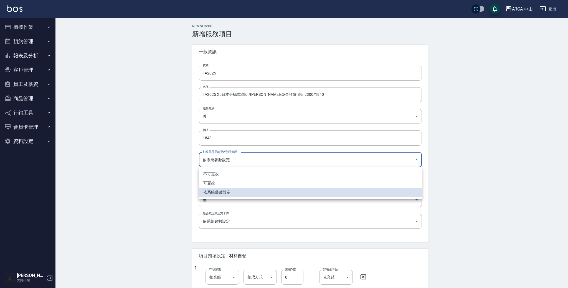
click at [227, 184] on li "可更改" at bounding box center [310, 183] width 223 height 9
type input "FALSE"
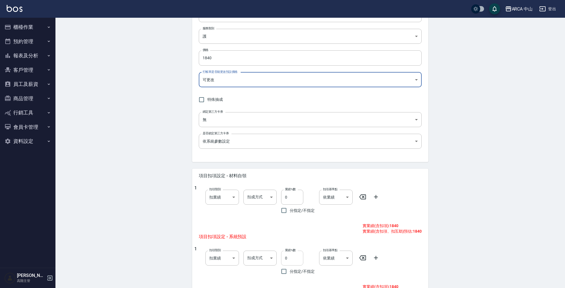
scroll to position [80, 0]
drag, startPoint x: 285, startPoint y: 258, endPoint x: 313, endPoint y: 246, distance: 29.9
click at [286, 258] on input "0" at bounding box center [292, 258] width 22 height 15
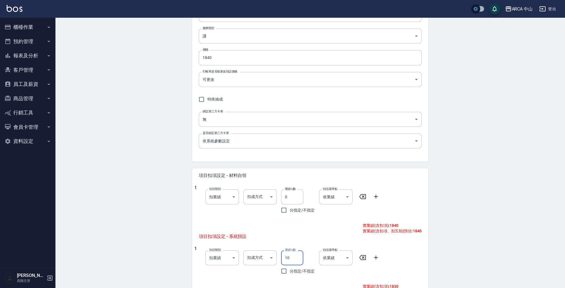
type input "10"
click at [516, 213] on div "New Service 新增服務項目 一般資訊 代號 TA2025 代號 名稱 TA2025 XL日本哥德式潤活/京澤/煥金護髮 8折 2300/1840 名…" at bounding box center [309, 153] width 509 height 433
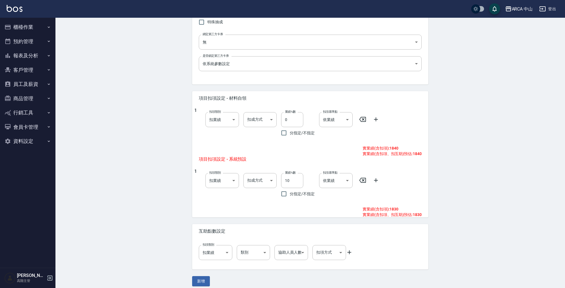
scroll to position [163, 0]
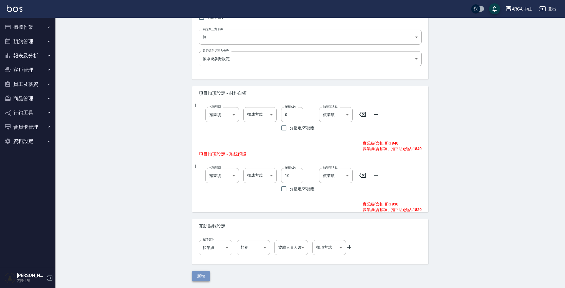
click at [207, 272] on button "新增" at bounding box center [201, 276] width 18 height 10
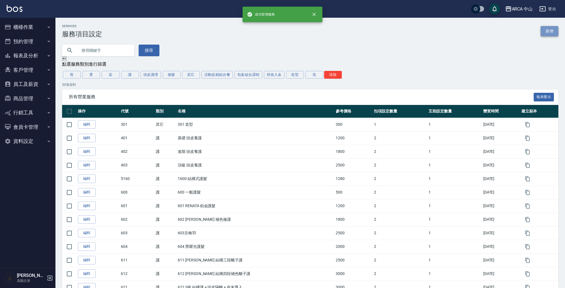
click at [555, 29] on link "新增" at bounding box center [550, 31] width 18 height 10
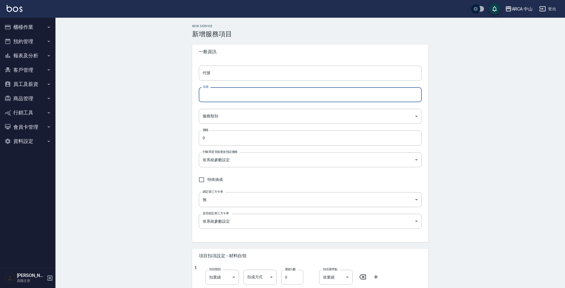
click at [230, 94] on input "名稱" at bounding box center [310, 94] width 223 height 15
paste input "TA2025 XL日本哥德式潤活/京澤/煥金護髮 8折 2300/1840"
click at [215, 95] on input "TA2025 XL日本哥德式潤活/京澤/煥金護髮 8折 2300/1840" at bounding box center [310, 94] width 223 height 15
drag, startPoint x: 307, startPoint y: 100, endPoint x: 339, endPoint y: 101, distance: 32.4
click at [339, 101] on input "TA2026 XXL日本哥德式潤活/京澤/煥金護髮 8折 2300/1840" at bounding box center [310, 94] width 223 height 15
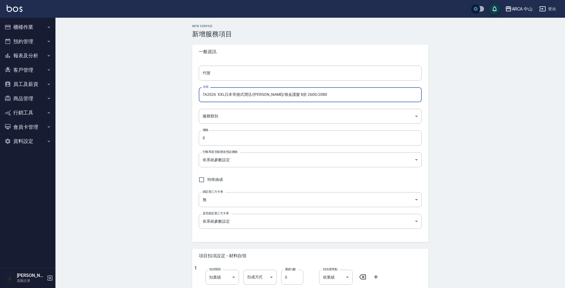
click at [215, 95] on input "TA2026 XXL日本哥德式潤活/京澤/煥金護髮 8折 2600/2080" at bounding box center [310, 94] width 223 height 15
drag, startPoint x: 215, startPoint y: 95, endPoint x: 195, endPoint y: 92, distance: 20.1
click at [188, 95] on div "New Service 新增服務項目 一般資訊 代號 代號 名稱 TA2026 XXL日本哥德式潤活/京澤/煥金護髮 8折 2600/2080 名稱 服務類別…" at bounding box center [309, 234] width 249 height 420
click at [218, 96] on input "TA2026 XXL日本哥德式潤活/京澤/煥金護髮 8折 2600/2080" at bounding box center [310, 94] width 223 height 15
drag, startPoint x: 215, startPoint y: 96, endPoint x: 188, endPoint y: 83, distance: 29.9
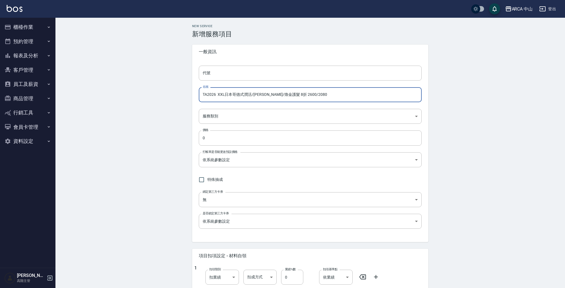
click at [169, 89] on div "New Service 新增服務項目 一般資訊 代號 代號 名稱 TA2026 XXL日本哥德式潤活/京澤/煥金護髮 8折 2600/2080 名稱 服務類別…" at bounding box center [309, 234] width 509 height 433
type input "TA2026 XXL日本哥德式潤活/京澤/煥金護髮 8折 2600/2080"
click at [224, 72] on input "代號" at bounding box center [310, 73] width 223 height 15
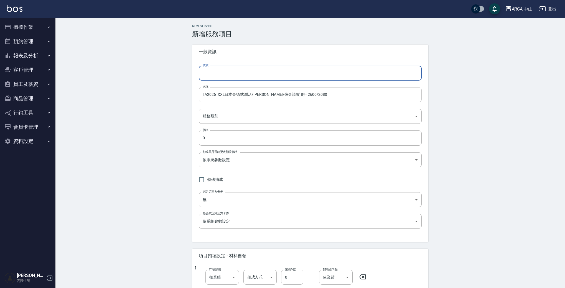
paste input "TA2026"
type input "TA2026"
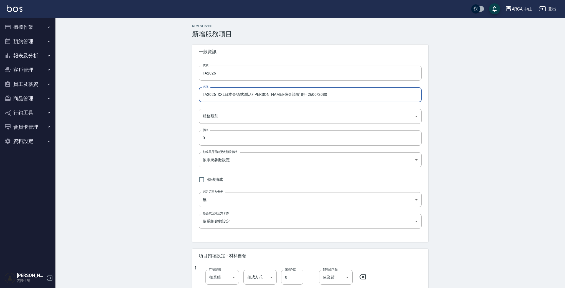
drag, startPoint x: 213, startPoint y: 96, endPoint x: 333, endPoint y: 96, distance: 119.8
click at [333, 96] on input "TA2026 XXL日本哥德式潤活/京澤/煥金護髮 8折 2600/2080" at bounding box center [310, 94] width 223 height 15
click at [238, 122] on body "ARCA 中山 登出 櫃檯作業 打帳單 帳單列表 掛單列表 座位開單 營業儀表板 現金收支登錄 高階收支登錄 材料自購登錄 每日結帳 排班表 現場電腦打卡 掃…" at bounding box center [284, 225] width 568 height 451
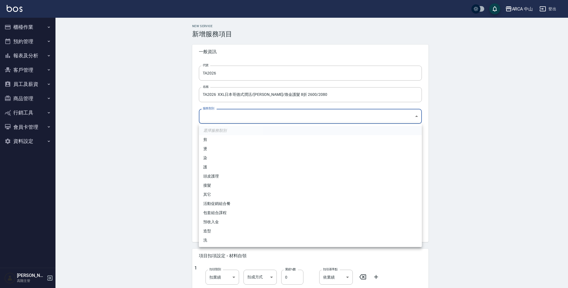
drag, startPoint x: 226, startPoint y: 162, endPoint x: 225, endPoint y: 166, distance: 4.1
click at [225, 166] on ul "選擇服務類別 剪 燙 染 護 頭皮護理 接髮 其它 活動促銷組合餐 包套組合課程 預收入金 造型 洗" at bounding box center [310, 185] width 223 height 123
click at [225, 166] on li "護" at bounding box center [310, 167] width 223 height 9
type input "62b87afc-db31-4c04-a44f-9904132a3c4d"
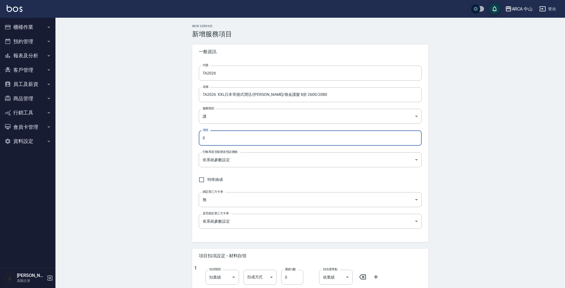
drag, startPoint x: 240, startPoint y: 138, endPoint x: 175, endPoint y: 132, distance: 64.6
click at [179, 132] on div "New Service 新增服務項目 一般資訊 代號 TA2026 代號 名稱 TA2026 XXL日本哥德式潤活/京澤/煥金護髮 8折 2600/2080 …" at bounding box center [309, 234] width 509 height 433
type input "2080"
click at [306, 163] on body "ARCA 中山 登出 櫃檯作業 打帳單 帳單列表 掛單列表 座位開單 營業儀表板 現金收支登錄 高階收支登錄 材料自購登錄 每日結帳 排班表 現場電腦打卡 掃…" at bounding box center [282, 225] width 565 height 451
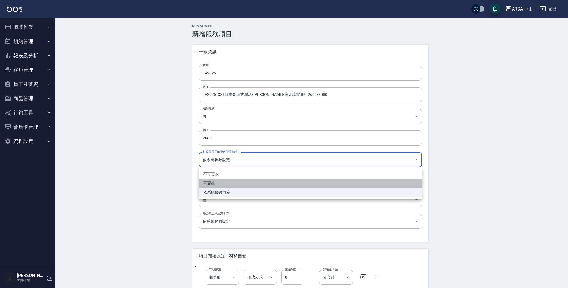
click at [223, 182] on li "可更改" at bounding box center [310, 183] width 223 height 9
type input "FALSE"
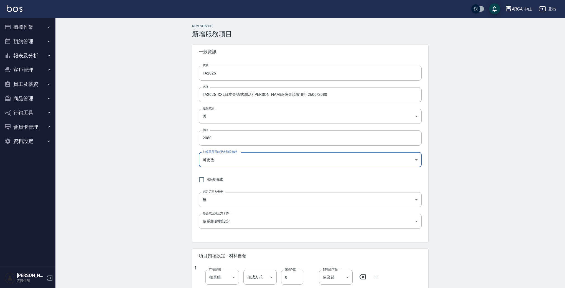
click at [154, 161] on div "New Service 新增服務項目 一般資訊 代號 TA2026 代號 名稱 TA2026 XXL日本哥德式潤活/京澤/煥金護髮 8折 2600/2080 …" at bounding box center [309, 234] width 509 height 433
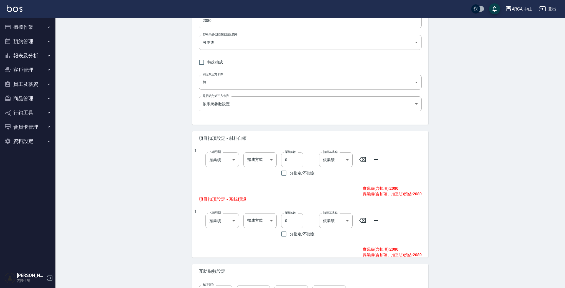
scroll to position [163, 0]
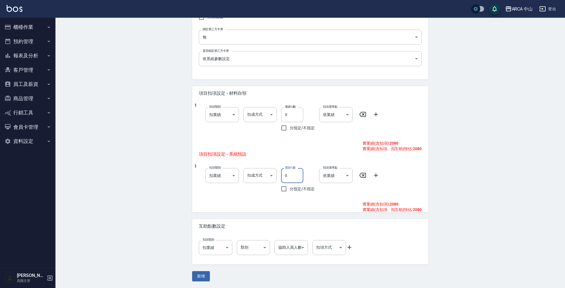
click at [286, 178] on input "0" at bounding box center [292, 175] width 22 height 15
type input "10"
click at [197, 273] on button "新增" at bounding box center [201, 276] width 18 height 10
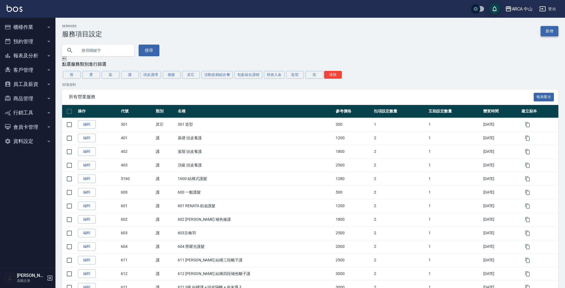
click at [555, 32] on link "新增" at bounding box center [550, 31] width 18 height 10
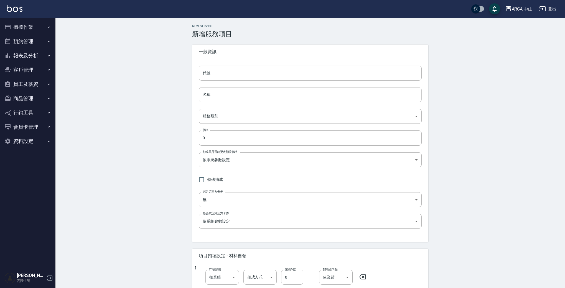
click at [232, 98] on input "名稱" at bounding box center [310, 94] width 223 height 15
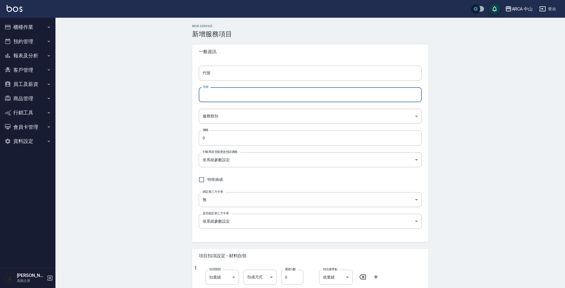
paste input "TA2026 XXL日本哥德式潤活/京澤/煥金護髮 8折 2600/2080"
drag, startPoint x: 208, startPoint y: 96, endPoint x: 344, endPoint y: 95, distance: 136.4
click at [344, 95] on input "TA2026 XXL日本哥德式潤活/京澤/煥金護髮 8折 2600/2080" at bounding box center [310, 94] width 223 height 15
drag, startPoint x: 216, startPoint y: 94, endPoint x: 200, endPoint y: 95, distance: 15.6
click at [200, 95] on input "TA3001 XS日本哥德式水妍護髮 9折 1500/1350" at bounding box center [310, 94] width 223 height 15
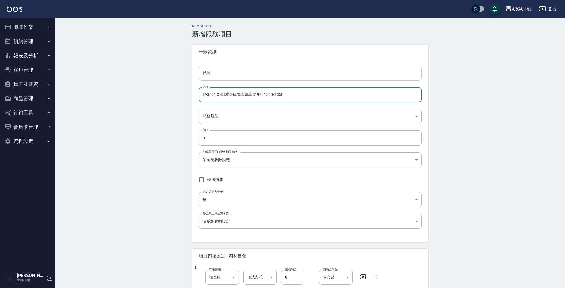
type input "TA3001 XS日本哥德式水妍護髮 9折 1500/1350"
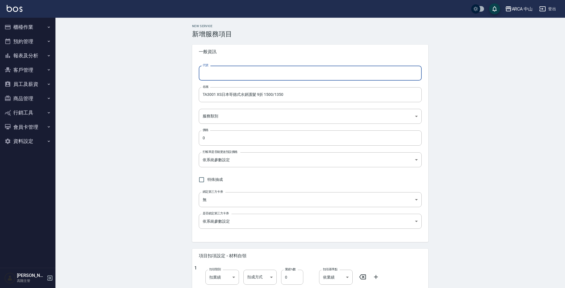
click at [247, 75] on input "代號" at bounding box center [310, 73] width 223 height 15
paste input "TA3001"
type input "TA3001"
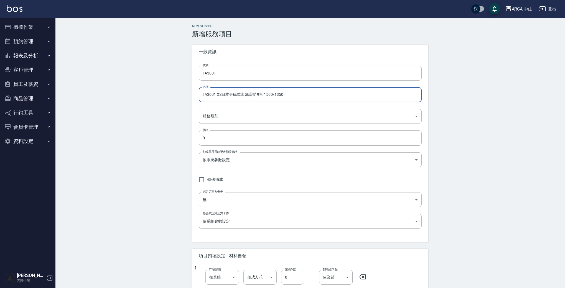
drag, startPoint x: 278, startPoint y: 93, endPoint x: 170, endPoint y: 92, distance: 108.4
click at [169, 92] on div "New Service 新增服務項目 一般資訊 代號 TA3001 代號 名稱 TA3001 XS日本哥德式水妍護髮 9折 1500/1350 名稱 服務類別…" at bounding box center [309, 234] width 509 height 433
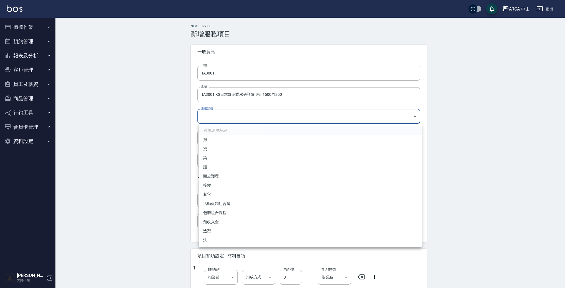
click at [236, 114] on body "ARCA 中山 登出 櫃檯作業 打帳單 帳單列表 掛單列表 座位開單 營業儀表板 現金收支登錄 高階收支登錄 材料自購登錄 每日結帳 排班表 現場電腦打卡 掃…" at bounding box center [282, 225] width 565 height 451
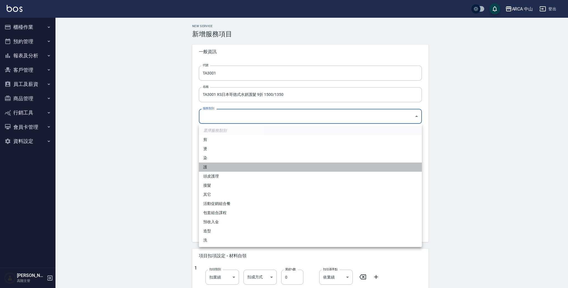
click at [231, 167] on li "護" at bounding box center [310, 167] width 223 height 9
type input "62b87afc-db31-4c04-a44f-9904132a3c4d"
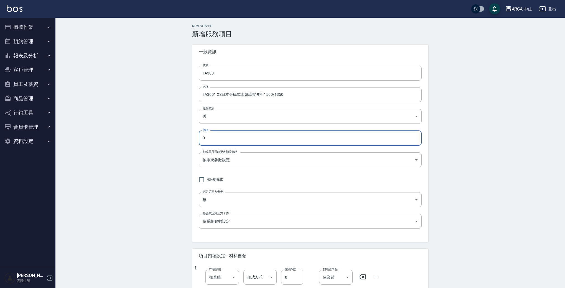
drag, startPoint x: 231, startPoint y: 140, endPoint x: 175, endPoint y: 133, distance: 57.3
click at [179, 134] on div "New Service 新增服務項目 一般資訊 代號 TA3001 代號 名稱 TA3001 XS日本哥德式水妍護髮 9折 1500/1350 名稱 服務類別…" at bounding box center [309, 234] width 509 height 433
type input "1350"
click at [213, 153] on label "打帳單是否能更改預設價格" at bounding box center [220, 152] width 35 height 4
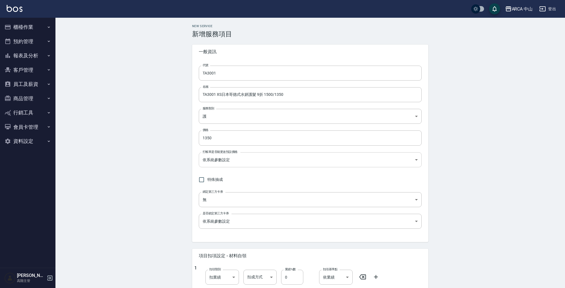
click at [226, 162] on body "ARCA 中山 登出 櫃檯作業 打帳單 帳單列表 掛單列表 座位開單 營業儀表板 現金收支登錄 高階收支登錄 材料自購登錄 每日結帳 排班表 現場電腦打卡 掃…" at bounding box center [282, 225] width 565 height 451
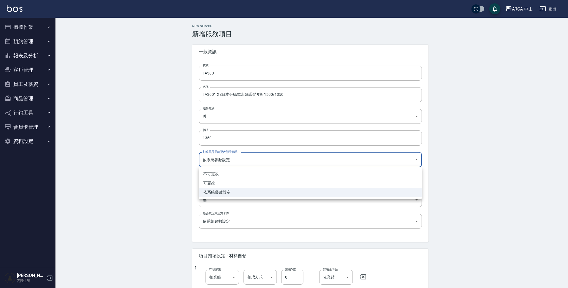
click at [242, 185] on li "可更改" at bounding box center [310, 183] width 223 height 9
type input "FALSE"
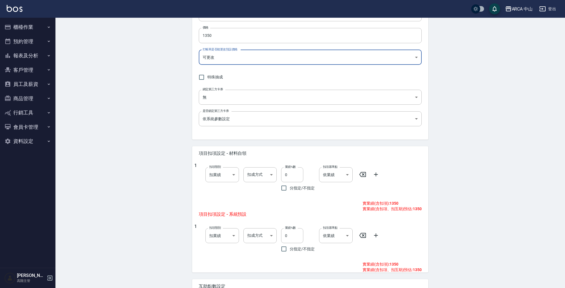
scroll to position [163, 0]
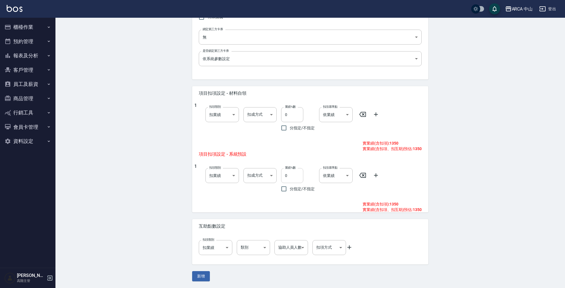
click at [285, 179] on input "0" at bounding box center [292, 175] width 22 height 15
type input "10"
click at [196, 277] on button "新增" at bounding box center [201, 276] width 18 height 10
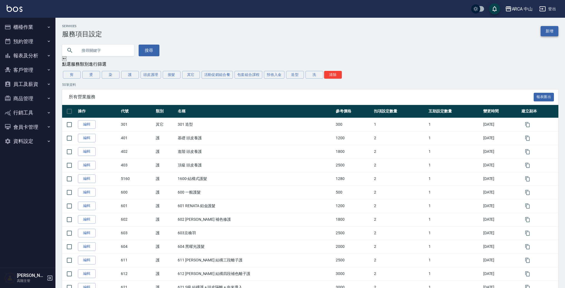
click at [549, 30] on link "新增" at bounding box center [550, 31] width 18 height 10
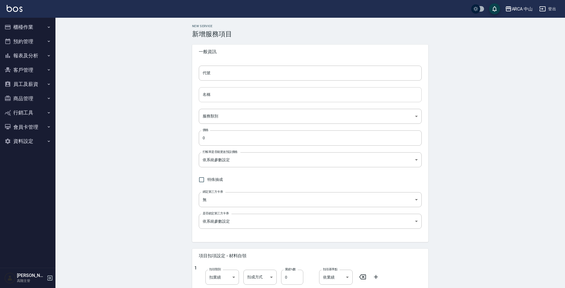
click at [272, 99] on input "名稱" at bounding box center [310, 94] width 223 height 15
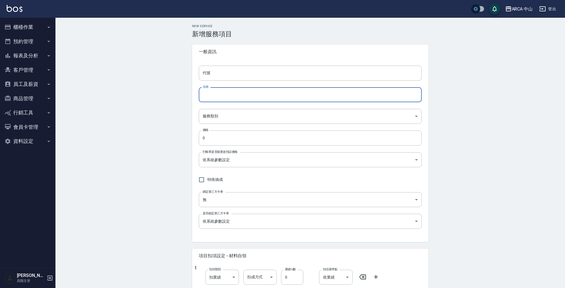
paste input "TA3001 XS日本哥德式水妍護髮 9折 1500/1350"
drag, startPoint x: 215, startPoint y: 95, endPoint x: 218, endPoint y: 95, distance: 3.9
click at [218, 95] on input "TA3001 XS日本哥德式水妍護髮 9折 1500/1350" at bounding box center [310, 94] width 223 height 15
drag, startPoint x: 263, startPoint y: 95, endPoint x: 291, endPoint y: 95, distance: 28.3
click at [291, 95] on input "TA3002 S日本哥德式水妍護髮 9折 1500/1350" at bounding box center [310, 94] width 223 height 15
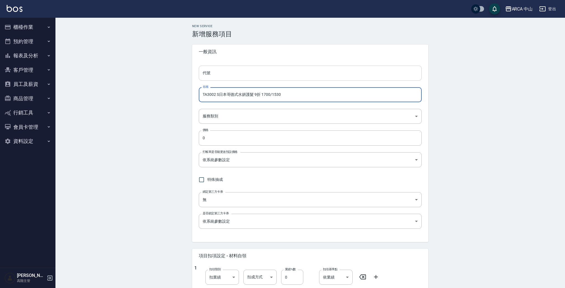
type input "TA3002 S日本哥德式水妍護髮 9折 1700/1530"
click at [222, 72] on input "代號" at bounding box center [310, 73] width 223 height 15
drag, startPoint x: 215, startPoint y: 95, endPoint x: 198, endPoint y: 94, distance: 17.2
click at [199, 94] on input "TA3002 S日本哥德式水妍護髮 9折 1700/1530" at bounding box center [310, 94] width 223 height 15
click at [227, 74] on input "代號" at bounding box center [310, 73] width 223 height 15
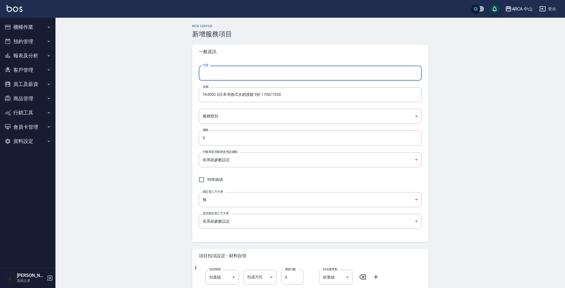
paste input "TA3002"
type input "TA3002"
click at [263, 112] on body "ARCA 中山 登出 櫃檯作業 打帳單 帳單列表 掛單列表 座位開單 營業儀表板 現金收支登錄 高階收支登錄 材料自購登錄 每日結帳 排班表 現場電腦打卡 掃…" at bounding box center [282, 225] width 565 height 451
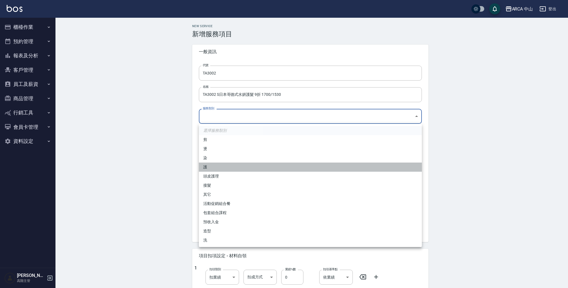
click at [219, 164] on li "護" at bounding box center [310, 167] width 223 height 9
type input "62b87afc-db31-4c04-a44f-9904132a3c4d"
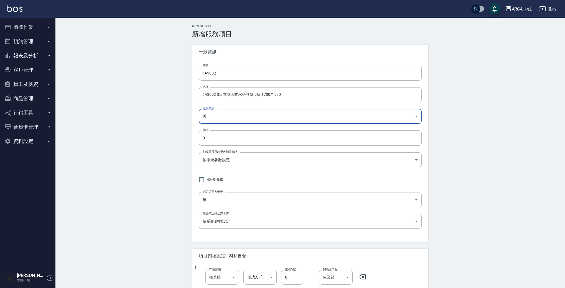
drag, startPoint x: 225, startPoint y: 136, endPoint x: 165, endPoint y: 135, distance: 60.2
click at [165, 135] on div "New Service 新增服務項目 一般資訊 代號 TA3002 代號 名稱 TA3002 S日本哥德式水妍護髮 9折 1700/1530 名稱 服務類別 …" at bounding box center [309, 234] width 509 height 433
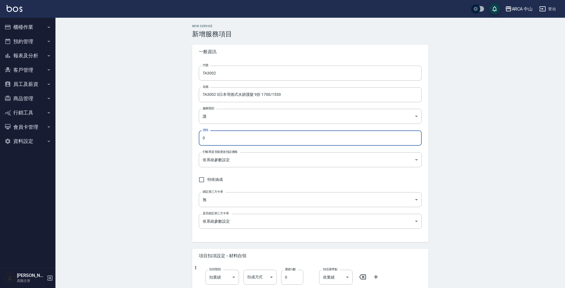
drag, startPoint x: 224, startPoint y: 137, endPoint x: 156, endPoint y: 138, distance: 68.2
click at [156, 138] on div "New Service 新增服務項目 一般資訊 代號 TA3002 代號 名稱 TA3002 S日本哥德式水妍護髮 9折 1700/1530 名稱 服務類別 …" at bounding box center [309, 234] width 509 height 433
type input "1530"
click at [212, 164] on body "ARCA 中山 登出 櫃檯作業 打帳單 帳單列表 掛單列表 座位開單 營業儀表板 現金收支登錄 高階收支登錄 材料自購登錄 每日結帳 排班表 現場電腦打卡 掃…" at bounding box center [282, 225] width 565 height 451
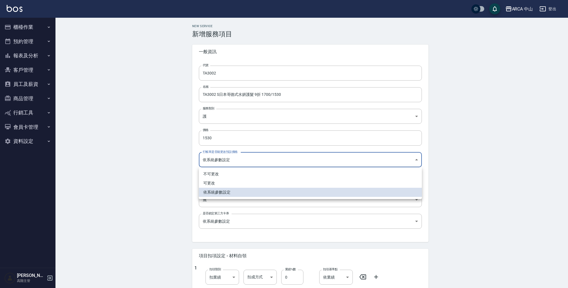
click at [229, 183] on li "可更改" at bounding box center [310, 183] width 223 height 9
type input "FALSE"
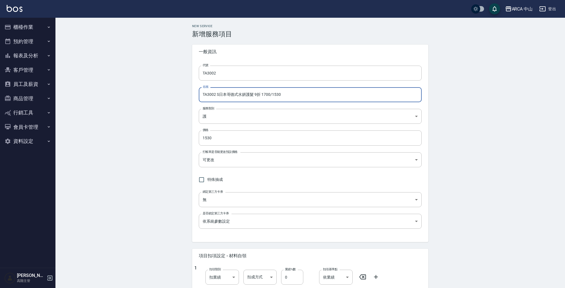
drag, startPoint x: 298, startPoint y: 93, endPoint x: 131, endPoint y: 94, distance: 167.4
click at [131, 94] on div "New Service 新增服務項目 一般資訊 代號 TA3002 代號 名稱 TA3002 S日本哥德式水妍護髮 9折 1700/1530 名稱 服務類別 …" at bounding box center [309, 234] width 509 height 433
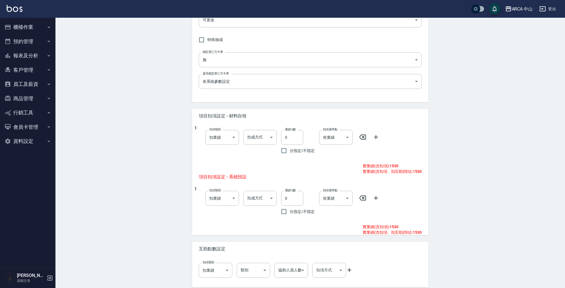
scroll to position [162, 0]
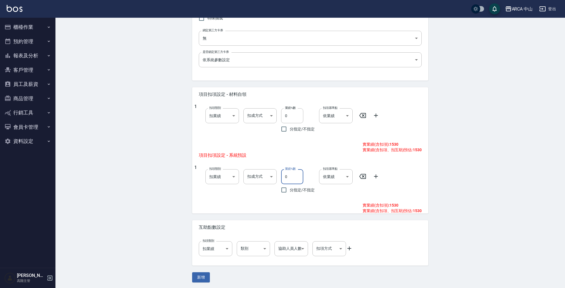
click at [284, 176] on input "0" at bounding box center [292, 176] width 22 height 15
type input "10"
drag, startPoint x: 473, startPoint y: 176, endPoint x: 432, endPoint y: 188, distance: 42.4
click at [474, 176] on div "New Service 新增服務項目 一般資訊 代號 TA3002 代號 名稱 TA3002 S日本哥德式水妍護髮 9折 1700/1530 名稱 服務類別 …" at bounding box center [309, 72] width 509 height 433
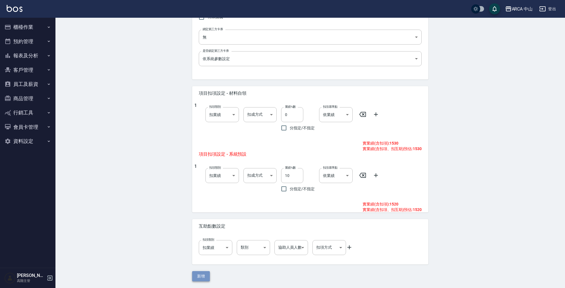
click at [202, 273] on button "新增" at bounding box center [201, 276] width 18 height 10
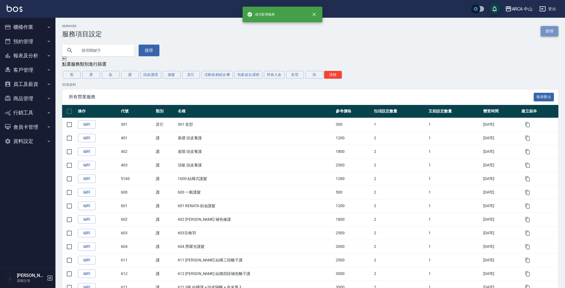
click at [549, 35] on link "新增" at bounding box center [550, 31] width 18 height 10
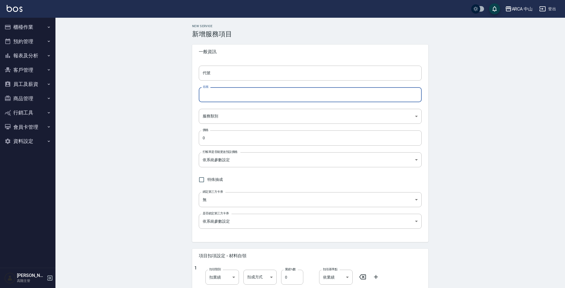
click at [252, 91] on input "名稱" at bounding box center [310, 94] width 223 height 15
paste input "TA3002 S日本哥德式水妍護髮 9折 1700/1530"
drag, startPoint x: 214, startPoint y: 96, endPoint x: 218, endPoint y: 96, distance: 4.2
click at [218, 96] on input "TA3002 S日本哥德式水妍護髮 9折 1700/1530" at bounding box center [310, 94] width 223 height 15
drag, startPoint x: 264, startPoint y: 94, endPoint x: 326, endPoint y: 96, distance: 61.9
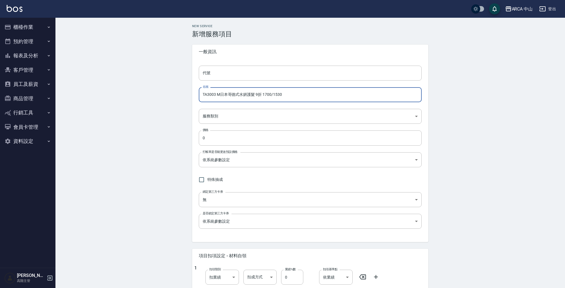
click at [326, 96] on input "TA3003 M日本哥德式水妍護髮 9折 1700/1530" at bounding box center [310, 94] width 223 height 15
drag, startPoint x: 216, startPoint y: 96, endPoint x: 172, endPoint y: 91, distance: 44.1
click at [168, 93] on div "New Service 新增服務項目 一般資訊 代號 代號 名稱 TA3003 M日本哥德式水妍護髮 9折 1900/1710 名稱 服務類別 ​ 服務類別 …" at bounding box center [309, 234] width 509 height 433
type input "TA3003 M日本哥德式水妍護髮 9折 1900/1710"
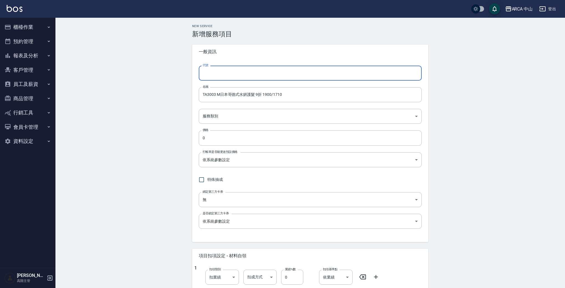
click at [220, 73] on input "代號" at bounding box center [310, 73] width 223 height 15
paste input "TA3003"
type input "TA3003"
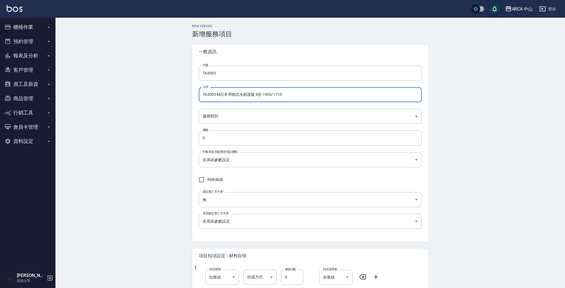
drag, startPoint x: 201, startPoint y: 94, endPoint x: 293, endPoint y: 93, distance: 92.0
click at [293, 93] on input "TA3003 M日本哥德式水妍護髮 9折 1900/1710" at bounding box center [310, 94] width 223 height 15
click at [245, 116] on body "ARCA 中山 登出 櫃檯作業 打帳單 帳單列表 掛單列表 座位開單 營業儀表板 現金收支登錄 高階收支登錄 材料自購登錄 每日結帳 排班表 現場電腦打卡 掃…" at bounding box center [282, 225] width 565 height 451
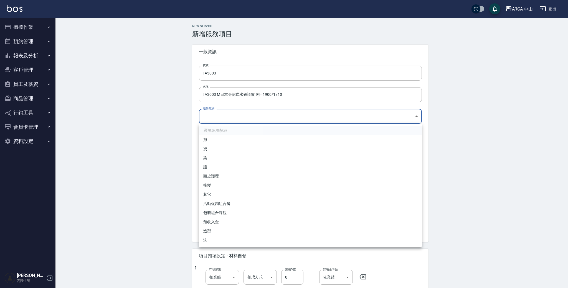
click at [232, 164] on li "護" at bounding box center [310, 167] width 223 height 9
type input "62b87afc-db31-4c04-a44f-9904132a3c4d"
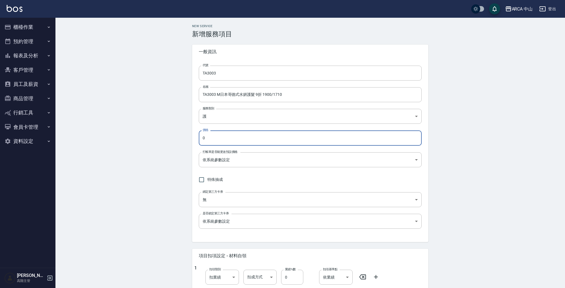
drag, startPoint x: 231, startPoint y: 140, endPoint x: 182, endPoint y: 134, distance: 50.0
click at [184, 134] on div "New Service 新增服務項目 一般資訊 代號 TA3003 代號 名稱 TA3003 M日本哥德式水妍護髮 9折 1900/1710 名稱 服務類別 …" at bounding box center [309, 234] width 509 height 433
type input "1710"
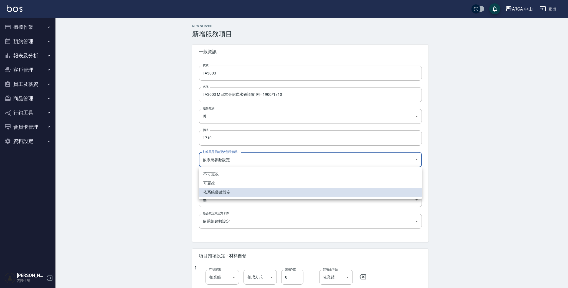
click at [222, 163] on body "ARCA 中山 登出 櫃檯作業 打帳單 帳單列表 掛單列表 座位開單 營業儀表板 現金收支登錄 高階收支登錄 材料自購登錄 每日結帳 排班表 現場電腦打卡 掃…" at bounding box center [284, 225] width 568 height 451
click at [243, 179] on li "可更改" at bounding box center [310, 183] width 223 height 9
type input "FALSE"
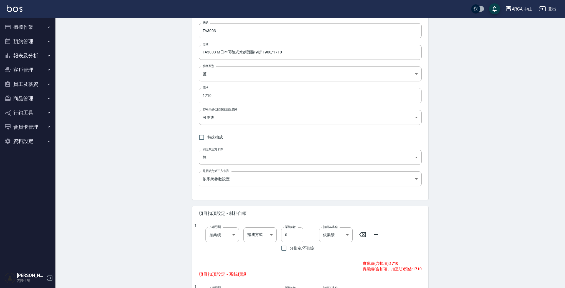
scroll to position [79, 0]
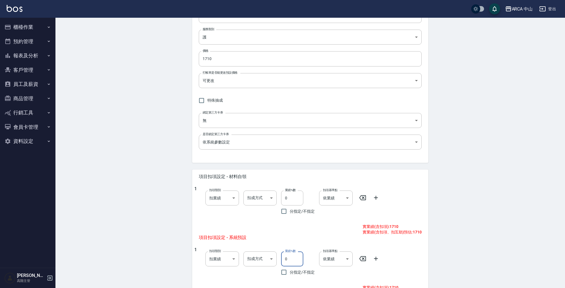
drag, startPoint x: 285, startPoint y: 257, endPoint x: 310, endPoint y: 250, distance: 26.4
click at [285, 257] on input "0" at bounding box center [292, 259] width 22 height 15
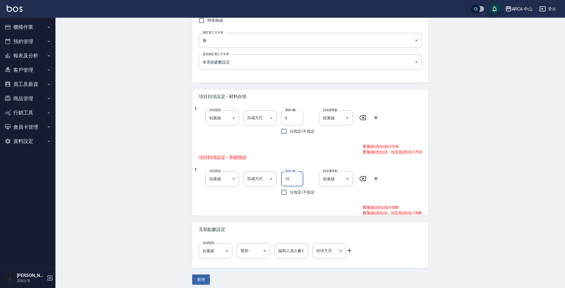
scroll to position [163, 0]
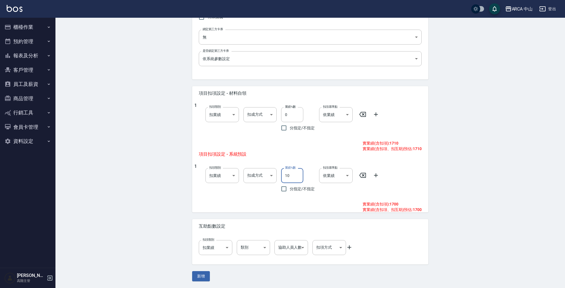
type input "10"
click at [447, 209] on div "New Service 新增服務項目 一般資訊 代號 TA3003 代號 名稱 TA3003 M日本哥德式水妍護髮 9折 1900/1710 名稱 服務類別 …" at bounding box center [309, 71] width 509 height 433
click at [204, 277] on button "新增" at bounding box center [201, 276] width 18 height 10
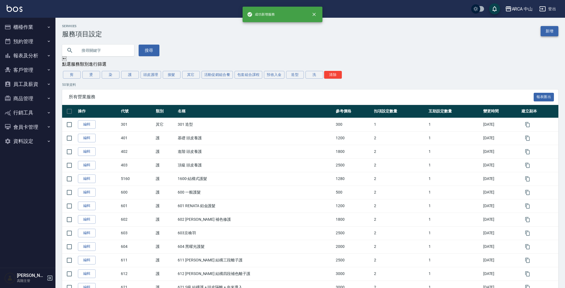
click at [555, 30] on link "新增" at bounding box center [550, 31] width 18 height 10
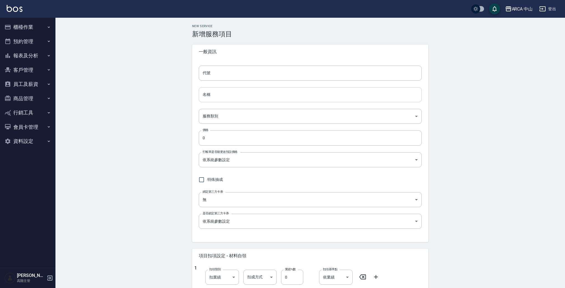
click at [256, 99] on input "名稱" at bounding box center [310, 94] width 223 height 15
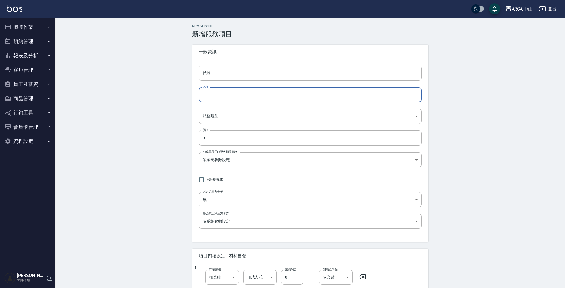
paste input "TA3003 M日本哥德式水妍護髮 9折 1900/1710"
drag, startPoint x: 213, startPoint y: 97, endPoint x: 219, endPoint y: 96, distance: 6.2
click at [219, 96] on input "TA3003 M日本哥德式水妍護髮 9折 1900/1710" at bounding box center [310, 94] width 223 height 15
drag, startPoint x: 262, startPoint y: 95, endPoint x: 287, endPoint y: 95, distance: 24.9
click at [287, 95] on input "TA3004 L日本哥德式水妍護髮 9折 1900/1710" at bounding box center [310, 94] width 223 height 15
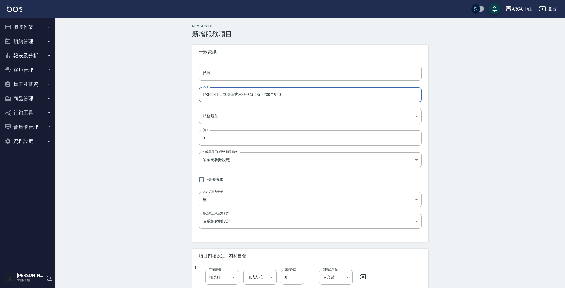
drag, startPoint x: 215, startPoint y: 93, endPoint x: 187, endPoint y: 93, distance: 28.6
click at [187, 93] on div "New Service 新增服務項目 一般資訊 代號 代號 名稱 TA3004 L日本哥德式水妍護髮 9折 2200/1980 名稱 服務類別 ​ 服務類別 …" at bounding box center [309, 234] width 249 height 420
type input "TA3004 L日本哥德式水妍護髮 9折 2200/1980"
click at [224, 76] on input "代號" at bounding box center [310, 73] width 223 height 15
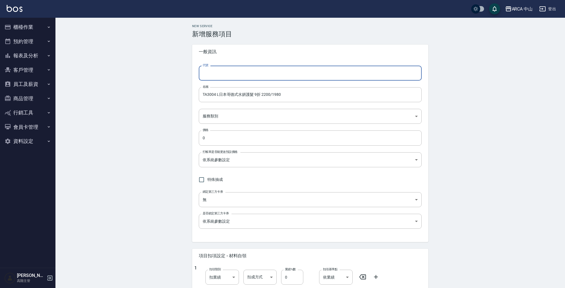
paste input "TA3004"
type input "TA3004"
click at [228, 104] on div "代號 TA3004 代號 名稱 TA3004 L日本哥德式水妍護髮 9折 2200/1980 名稱 服務類別 ​ 服務類別 價格 0 價格 打帳單是否能更改預…" at bounding box center [310, 150] width 236 height 183
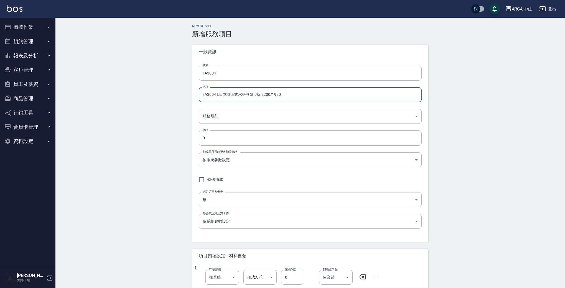
drag, startPoint x: 272, startPoint y: 95, endPoint x: 175, endPoint y: 95, distance: 97.9
click at [175, 95] on div "New Service 新增服務項目 一般資訊 代號 TA3004 代號 名稱 TA3004 L日本哥德式水妍護髮 9折 2200/1980 名稱 服務類別 …" at bounding box center [309, 234] width 509 height 433
click at [240, 115] on body "ARCA 中山 登出 櫃檯作業 打帳單 帳單列表 掛單列表 座位開單 營業儀表板 現金收支登錄 高階收支登錄 材料自購登錄 每日結帳 排班表 現場電腦打卡 掃…" at bounding box center [282, 225] width 565 height 451
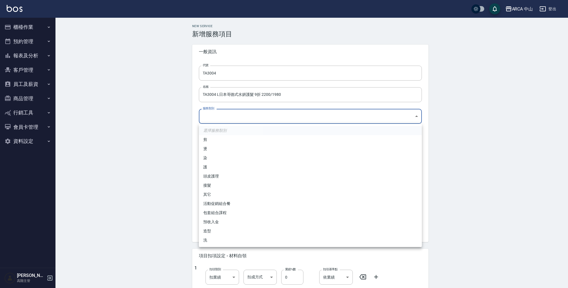
click at [241, 166] on li "護" at bounding box center [310, 167] width 223 height 9
type input "62b87afc-db31-4c04-a44f-9904132a3c4d"
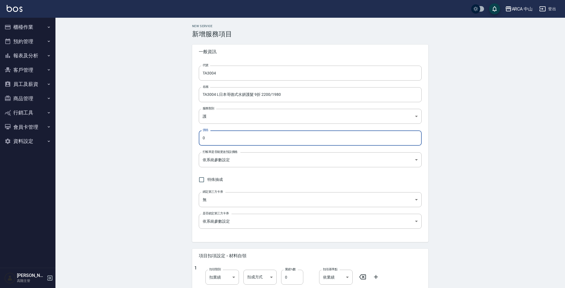
drag, startPoint x: 241, startPoint y: 139, endPoint x: 165, endPoint y: 136, distance: 76.6
click at [163, 137] on div "New Service 新增服務項目 一般資訊 代號 TA3004 代號 名稱 TA3004 L日本哥德式水妍護髮 9折 2200/1980 名稱 服務類別 …" at bounding box center [309, 234] width 509 height 433
type input "1980"
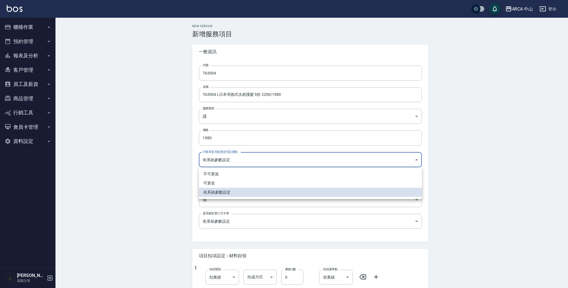
drag, startPoint x: 298, startPoint y: 162, endPoint x: 295, endPoint y: 165, distance: 4.3
click at [298, 162] on body "ARCA 中山 登出 櫃檯作業 打帳單 帳單列表 掛單列表 座位開單 營業儀表板 現金收支登錄 高階收支登錄 材料自購登錄 每日結帳 排班表 現場電腦打卡 掃…" at bounding box center [284, 225] width 568 height 451
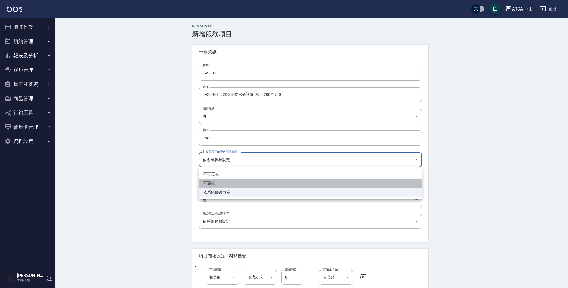
click at [266, 182] on li "可更改" at bounding box center [310, 183] width 223 height 9
type input "FALSE"
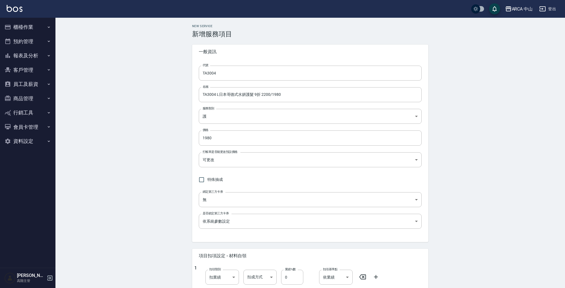
click at [145, 174] on div "New Service 新增服務項目 一般資訊 代號 TA3004 代號 名稱 TA3004 L日本哥德式水妍護髮 9折 2200/1980 名稱 服務類別 …" at bounding box center [309, 234] width 509 height 433
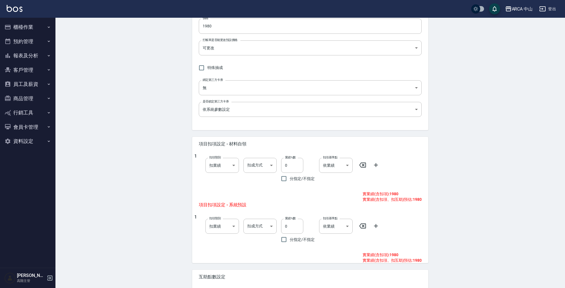
scroll to position [163, 0]
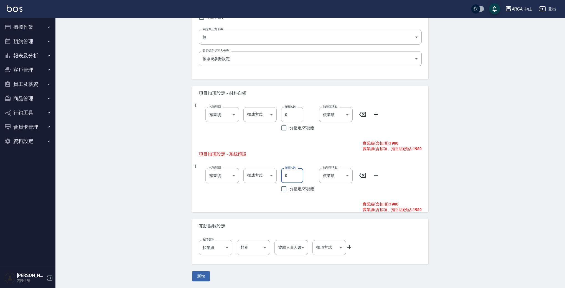
drag, startPoint x: 285, startPoint y: 176, endPoint x: 307, endPoint y: 172, distance: 22.4
click at [285, 176] on input "0" at bounding box center [292, 175] width 22 height 15
drag, startPoint x: 135, startPoint y: 185, endPoint x: 139, endPoint y: 193, distance: 8.1
click at [136, 185] on div "New Service 新增服務項目 一般資訊 代號 TA3004 代號 名稱 TA3004 L日本哥德式水妍護髮 9折 2200/1980 名稱 服務類別 …" at bounding box center [309, 71] width 509 height 433
click at [200, 276] on button "新增" at bounding box center [201, 276] width 18 height 10
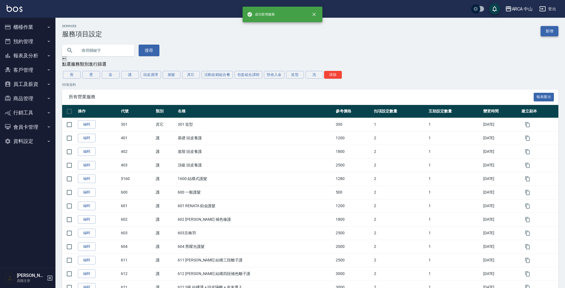
click at [549, 33] on link "新增" at bounding box center [550, 31] width 18 height 10
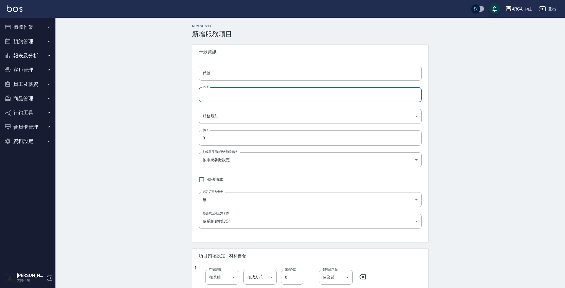
click at [257, 91] on input "名稱" at bounding box center [310, 94] width 223 height 15
paste input "TA3004 L日本哥德式水妍護髮 9折 2200/1980"
click at [216, 95] on input "TA3004 L日本哥德式水妍護髮 9折 2200/1980" at bounding box center [310, 94] width 223 height 15
drag, startPoint x: 219, startPoint y: 96, endPoint x: 215, endPoint y: 96, distance: 4.7
click at [215, 96] on input "TA3004 L日本哥德式水妍護髮 9折 2200/1980" at bounding box center [310, 94] width 223 height 15
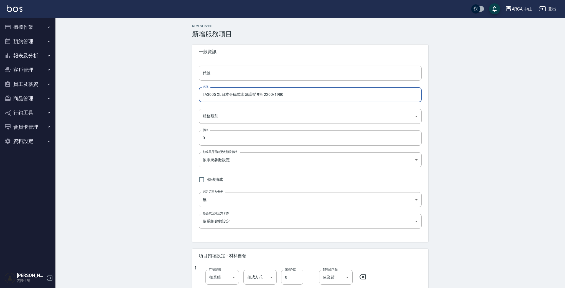
drag, startPoint x: 264, startPoint y: 95, endPoint x: 307, endPoint y: 92, distance: 42.2
click at [307, 92] on input "TA3005 XL日本哥德式水妍護髮 9折 2200/1980" at bounding box center [310, 94] width 223 height 15
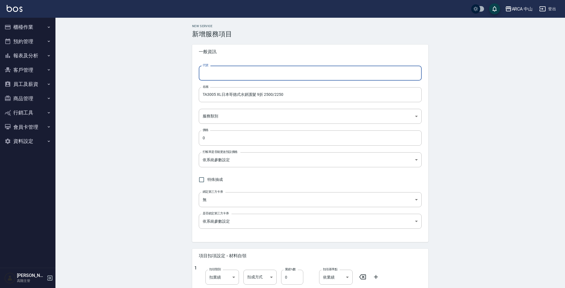
click at [229, 77] on input "代號" at bounding box center [310, 73] width 223 height 15
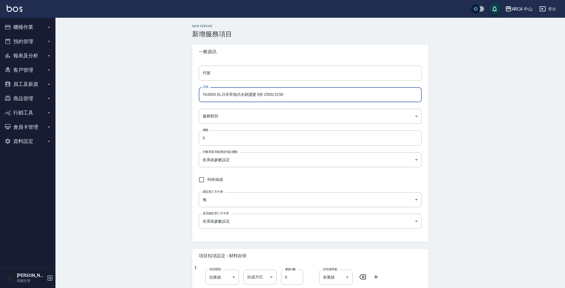
drag, startPoint x: 216, startPoint y: 96, endPoint x: 185, endPoint y: 95, distance: 30.8
click at [185, 95] on div "New Service 新增服務項目 一般資訊 代號 代號 名稱 TA3005 XL日本哥德式水妍護髮 9折 2500/2250 名稱 服務類別 ​ 服務類別…" at bounding box center [309, 234] width 509 height 433
click at [227, 72] on input "代號" at bounding box center [310, 73] width 223 height 15
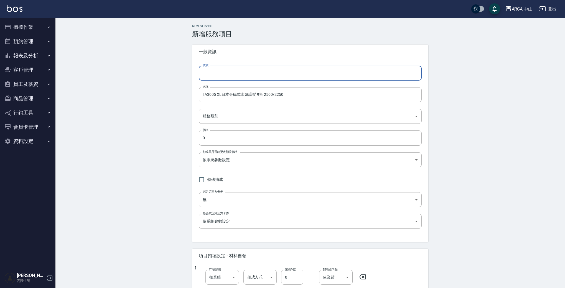
paste input "TA3005"
click at [233, 114] on body "ARCA 中山 登出 櫃檯作業 打帳單 帳單列表 掛單列表 座位開單 營業儀表板 現金收支登錄 高階收支登錄 材料自購登錄 每日結帳 排班表 現場電腦打卡 掃…" at bounding box center [284, 225] width 568 height 451
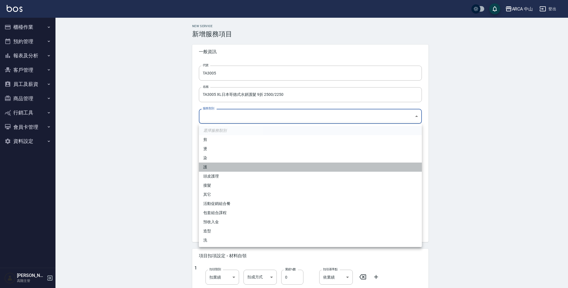
click at [223, 164] on li "護" at bounding box center [310, 167] width 223 height 9
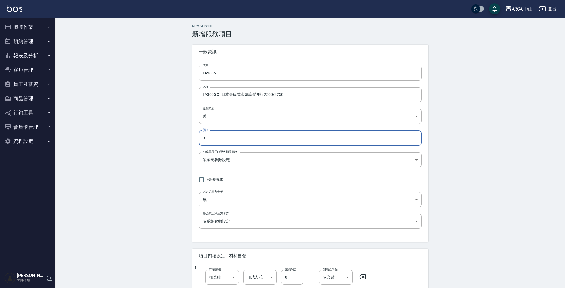
drag, startPoint x: 227, startPoint y: 139, endPoint x: 187, endPoint y: 133, distance: 40.6
click at [187, 133] on div "New Service 新增服務項目 一般資訊 代號 TA3005 代號 名稱 TA3005 XL日本哥德式水妍護髮 9折 2500/2250 名稱 服務類別…" at bounding box center [309, 234] width 249 height 420
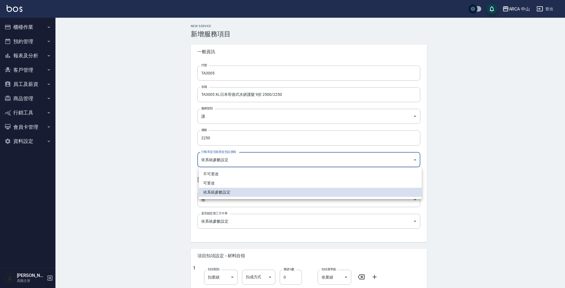
click at [268, 158] on body "ARCA 中山 登出 櫃檯作業 打帳單 帳單列表 掛單列表 座位開單 營業儀表板 現金收支登錄 高階收支登錄 材料自購登錄 每日結帳 排班表 現場電腦打卡 掃…" at bounding box center [282, 225] width 565 height 451
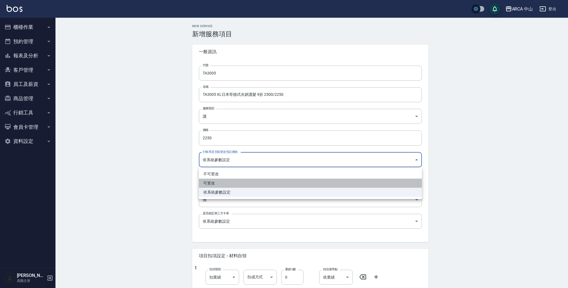
click at [231, 186] on li "可更改" at bounding box center [310, 183] width 223 height 9
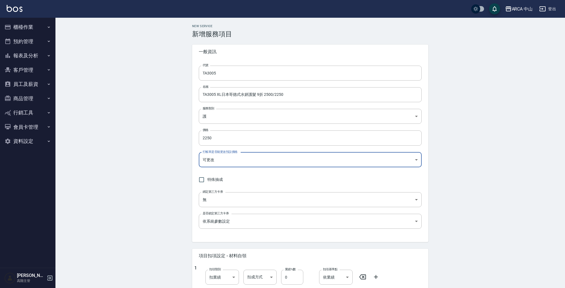
click at [134, 156] on div "New Service 新增服務項目 一般資訊 代號 TA3005 代號 名稱 TA3005 XL日本哥德式水妍護髮 9折 2500/2250 名稱 服務類別…" at bounding box center [309, 234] width 509 height 433
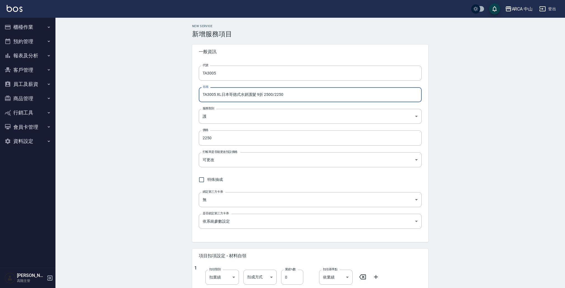
drag, startPoint x: 304, startPoint y: 95, endPoint x: 153, endPoint y: 91, distance: 150.6
click at [153, 91] on div "New Service 新增服務項目 一般資訊 代號 TA3005 代號 名稱 TA3005 XL日本哥德式水妍護髮 9折 2500/2250 名稱 服務類別…" at bounding box center [309, 234] width 509 height 433
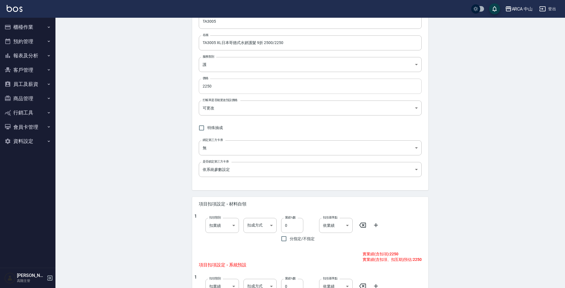
scroll to position [83, 0]
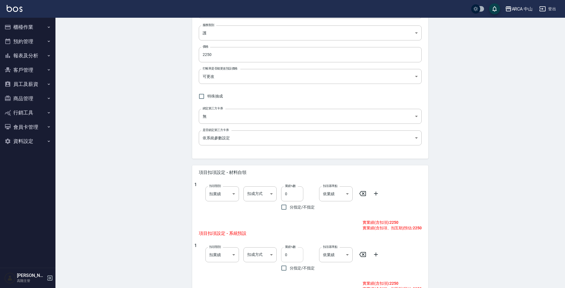
click at [286, 252] on input "0" at bounding box center [292, 255] width 22 height 15
click at [477, 187] on div "New Service 新增服務項目 一般資訊 代號 TA3005 代號 名稱 TA3005 XL日本哥德式水妍護髮 9折 2500/2250 名稱 服務類別…" at bounding box center [309, 150] width 509 height 433
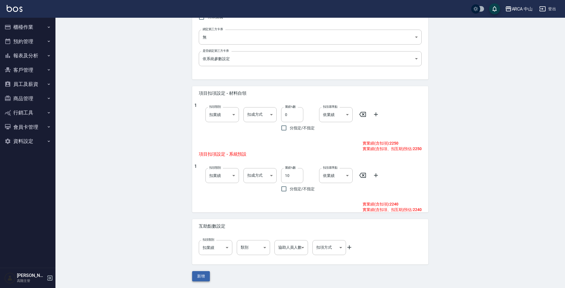
click at [195, 276] on button "新增" at bounding box center [201, 276] width 18 height 10
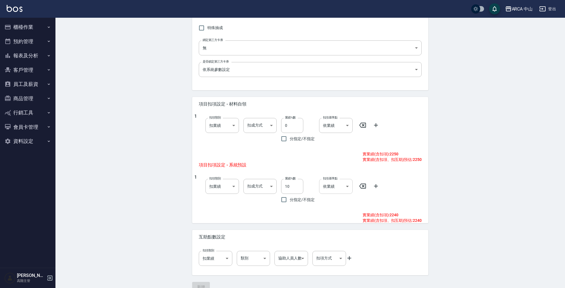
scroll to position [152, 0]
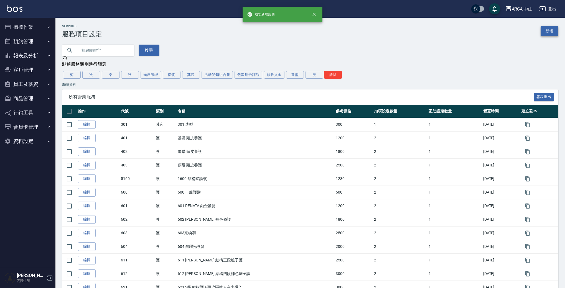
click at [549, 35] on link "新增" at bounding box center [550, 31] width 18 height 10
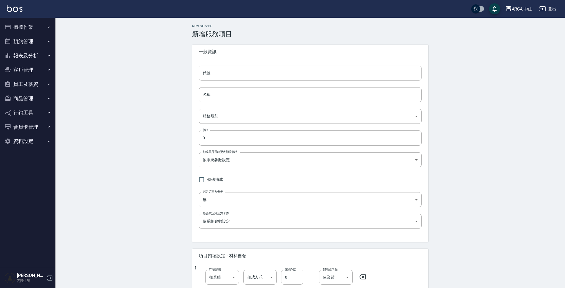
click at [275, 74] on input "代號" at bounding box center [310, 73] width 223 height 15
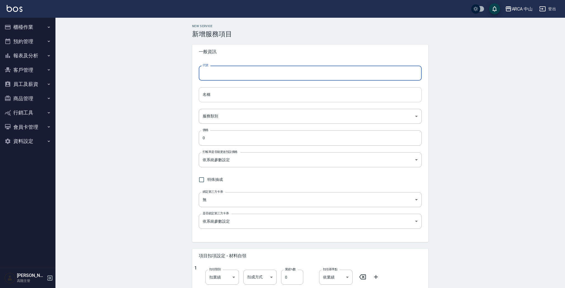
click at [264, 93] on input "名稱" at bounding box center [310, 94] width 223 height 15
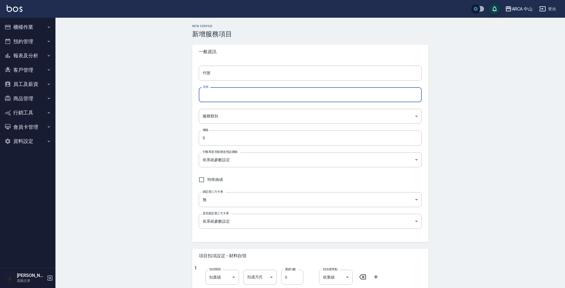
paste input "TA3005 XL日本哥德式水妍護髮 9折 2500/2250"
click at [219, 96] on input "TA3005 XL日本哥德式水妍護髮 9折 2500/2250" at bounding box center [310, 94] width 223 height 15
click at [214, 95] on input "TA3005 XL日本哥德式水妍護髮 9折 2500/2250" at bounding box center [310, 94] width 223 height 15
click at [218, 95] on input "TA3006 XL日本哥德式水妍護髮 9折 2500/2250" at bounding box center [310, 94] width 223 height 15
drag, startPoint x: 267, startPoint y: 93, endPoint x: 303, endPoint y: 93, distance: 36.0
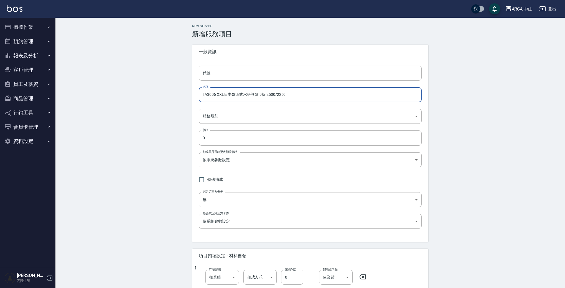
click at [303, 93] on input "TA3006 XXL日本哥德式水妍護髮 9折 2500/2250" at bounding box center [310, 94] width 223 height 15
drag, startPoint x: 216, startPoint y: 96, endPoint x: 186, endPoint y: 92, distance: 30.4
click at [186, 92] on div "New Service 新增服務項目 一般資訊 代號 代號 名稱 TA3006 XXL日本哥德式水妍護髮 9折 2800/2520 名稱 服務類別 ​ 服務類…" at bounding box center [309, 234] width 249 height 420
click at [220, 94] on input "TA3006 XXL日本哥德式水妍護髮 9折 2800/2520" at bounding box center [310, 94] width 223 height 15
drag, startPoint x: 216, startPoint y: 95, endPoint x: 182, endPoint y: 91, distance: 34.0
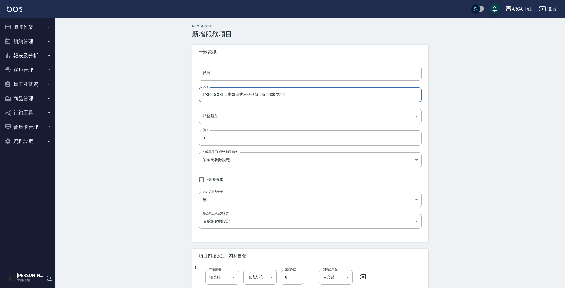
click at [182, 91] on div "New Service 新增服務項目 一般資訊 代號 代號 名稱 TA3006 XXL日本哥德式水妍護髮 9折 2800/2520 名稱 服務類別 ​ 服務類…" at bounding box center [309, 234] width 509 height 433
click at [257, 68] on input "代號" at bounding box center [310, 73] width 223 height 15
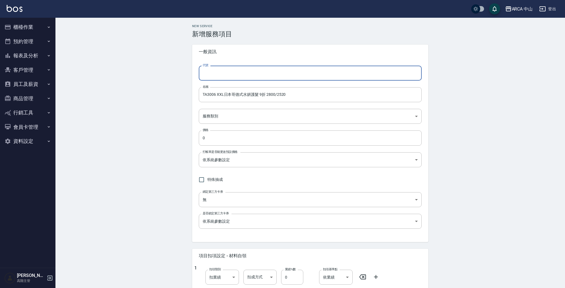
paste input "TA3006"
click at [228, 117] on body "ARCA 中山 登出 櫃檯作業 打帳單 帳單列表 掛單列表 座位開單 營業儀表板 現金收支登錄 高階收支登錄 材料自購登錄 每日結帳 排班表 現場電腦打卡 掃…" at bounding box center [284, 225] width 568 height 451
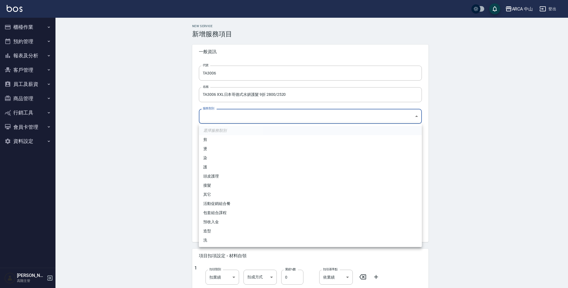
click at [247, 168] on li "護" at bounding box center [310, 167] width 223 height 9
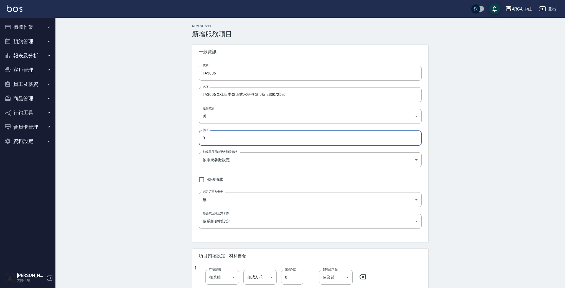
drag, startPoint x: 212, startPoint y: 136, endPoint x: 150, endPoint y: 127, distance: 62.4
click at [150, 127] on div "New Service 新增服務項目 一般資訊 代號 TA3006 代號 名稱 TA3006 XXL日本哥德式水妍護髮 9折 2800/2520 名稱 服務類…" at bounding box center [309, 234] width 509 height 433
click at [164, 126] on div "New Service 新增服務項目 一般資訊 代號 TA3006 代號 名稱 TA3006 XXL日本哥德式水妍護髮 9折 2800/2520 名稱 服務類…" at bounding box center [309, 234] width 509 height 433
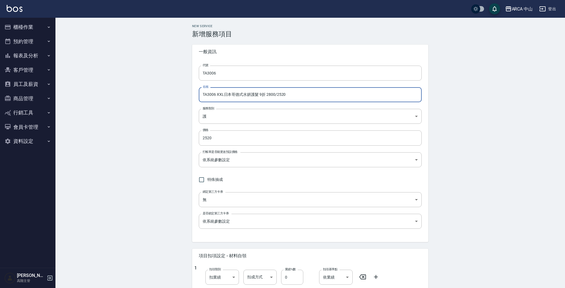
drag, startPoint x: 306, startPoint y: 96, endPoint x: 113, endPoint y: 81, distance: 194.0
click at [113, 81] on div "New Service 新增服務項目 一般資訊 代號 TA3006 代號 名稱 TA3006 XXL日本哥德式水妍護髮 9折 2800/2520 名稱 服務類…" at bounding box center [309, 234] width 509 height 433
click at [258, 159] on body "ARCA 中山 登出 櫃檯作業 打帳單 帳單列表 掛單列表 座位開單 營業儀表板 現金收支登錄 高階收支登錄 材料自購登錄 每日結帳 排班表 現場電腦打卡 掃…" at bounding box center [282, 225] width 565 height 451
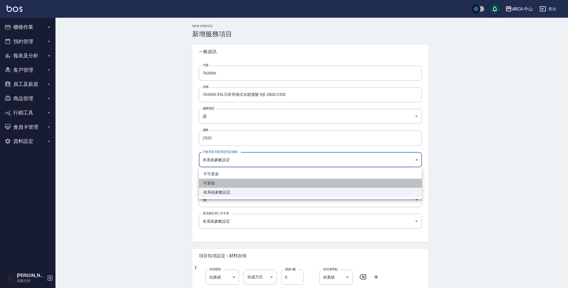
click at [247, 179] on li "可更改" at bounding box center [310, 183] width 223 height 9
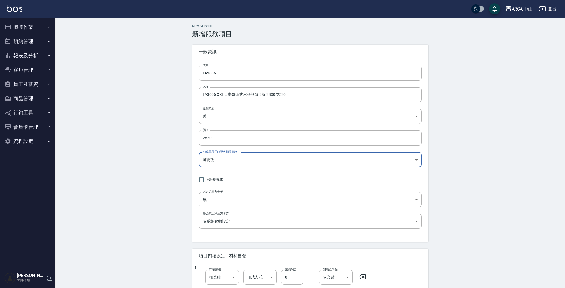
click at [157, 165] on div "New Service 新增服務項目 一般資訊 代號 TA3006 代號 名稱 TA3006 XXL日本哥德式水妍護髮 9折 2800/2520 名稱 服務類…" at bounding box center [309, 234] width 509 height 433
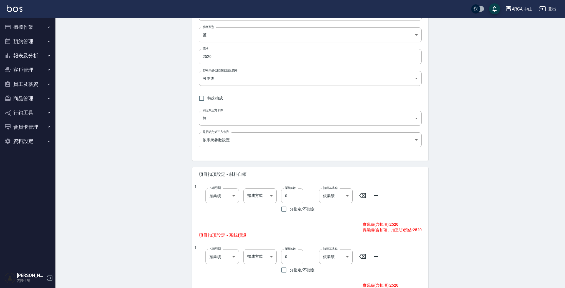
scroll to position [81, 0]
drag, startPoint x: 282, startPoint y: 255, endPoint x: 287, endPoint y: 254, distance: 5.1
click at [282, 255] on input "0" at bounding box center [292, 256] width 22 height 15
click at [517, 201] on div "New Service 新增服務項目 一般資訊 代號 TA3006 代號 名稱 TA3006 XXL日本哥德式水妍護髮 9折 2800/2520 名稱 服務類…" at bounding box center [309, 152] width 509 height 433
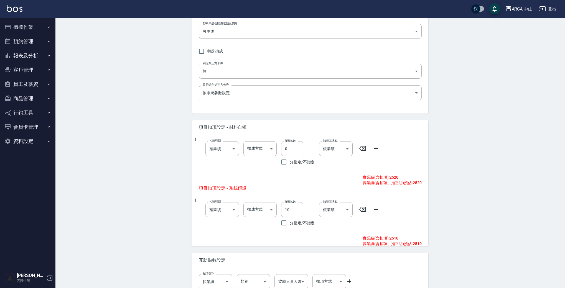
scroll to position [163, 0]
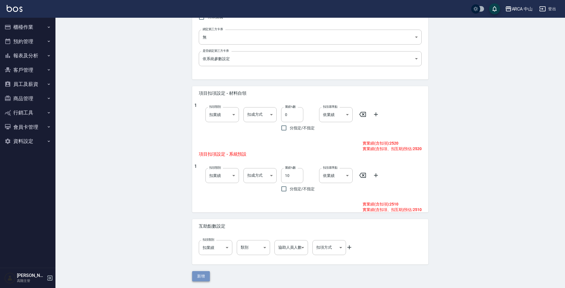
click at [196, 276] on button "新增" at bounding box center [201, 276] width 18 height 10
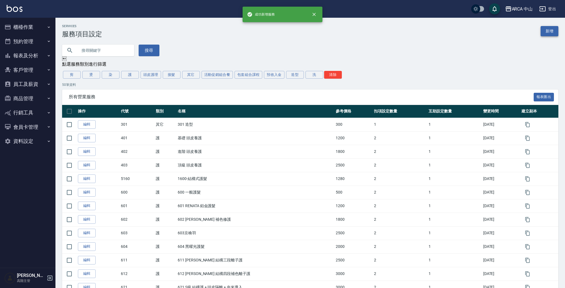
click at [547, 33] on link "新增" at bounding box center [550, 31] width 18 height 10
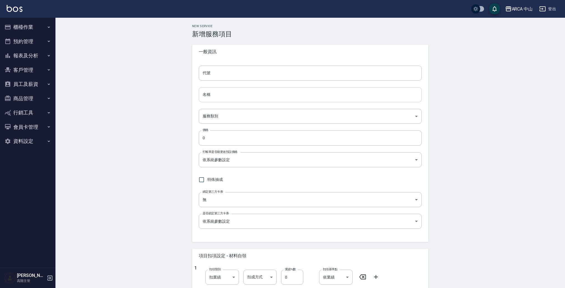
click at [306, 96] on input "名稱" at bounding box center [310, 94] width 223 height 15
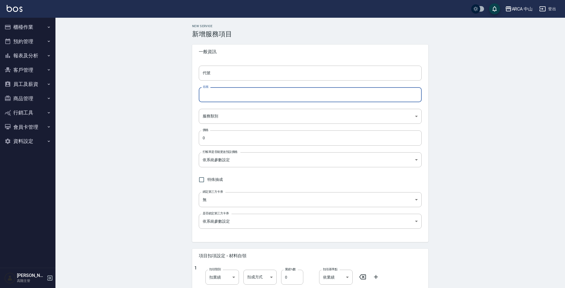
paste input "TA3006 XXL日本哥德式水妍護髮 9折 2800/2520"
click at [213, 95] on input "TA3006 XXL日本哥德式水妍護髮 9折 2800/2520" at bounding box center [310, 94] width 223 height 15
click at [332, 98] on input "TA3006 XXL日本哥德式水妍護髮 9折 2800/2520" at bounding box center [310, 94] width 223 height 15
drag, startPoint x: 211, startPoint y: 95, endPoint x: 241, endPoint y: 98, distance: 29.8
click at [224, 93] on input "TA3006 XXL日本哥德式水妍護髮 9折 2800/2520" at bounding box center [310, 94] width 223 height 15
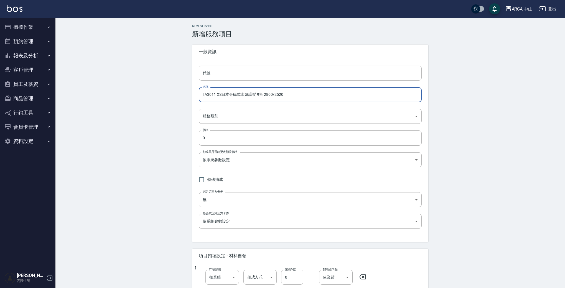
click at [257, 96] on input "TA3011 XS日本哥德式水妍護髮 9折 2800/2520" at bounding box center [310, 94] width 223 height 15
drag, startPoint x: 216, startPoint y: 95, endPoint x: 197, endPoint y: 78, distance: 25.9
click at [164, 88] on div "New Service 新增服務項目 一般資訊 代號 代號 名稱 TA3011 XS日本哥德式水妍護髮 85折 2800/2520 名稱 服務類別 ​ 服務類…" at bounding box center [309, 234] width 509 height 433
click at [233, 74] on input "代號" at bounding box center [310, 73] width 223 height 15
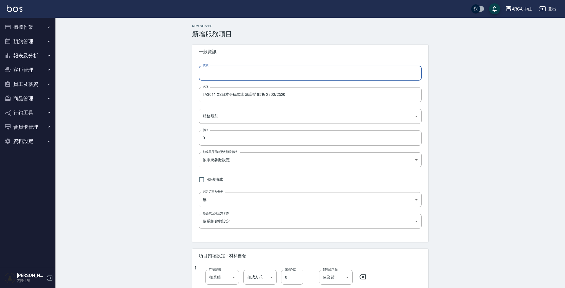
paste input "TA3011"
click at [275, 91] on input "TA3011 XS日本哥德式水妍護髮 85折 2800/2520" at bounding box center [310, 94] width 223 height 15
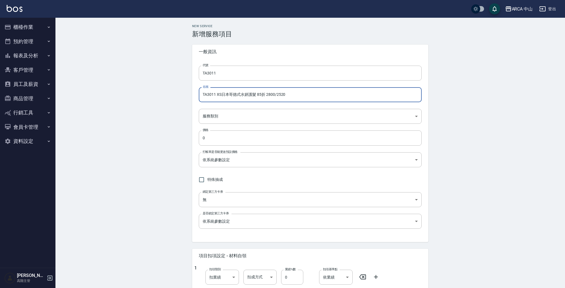
drag, startPoint x: 267, startPoint y: 95, endPoint x: 313, endPoint y: 95, distance: 46.3
click at [312, 95] on input "TA3011 XS日本哥德式水妍護髮 85折 2800/2520" at bounding box center [310, 94] width 223 height 15
drag, startPoint x: 306, startPoint y: 96, endPoint x: 160, endPoint y: 91, distance: 145.3
click at [160, 91] on div "New Service 新增服務項目 一般資訊 代號 TA3011 代號 名稱 TA3011 XS日本哥德式水妍護髮 85折 1500/1275 名稱 服務類…" at bounding box center [309, 234] width 509 height 433
click at [230, 116] on body "ARCA 中山 登出 櫃檯作業 打帳單 帳單列表 掛單列表 座位開單 營業儀表板 現金收支登錄 高階收支登錄 材料自購登錄 每日結帳 排班表 現場電腦打卡 掃…" at bounding box center [284, 225] width 568 height 451
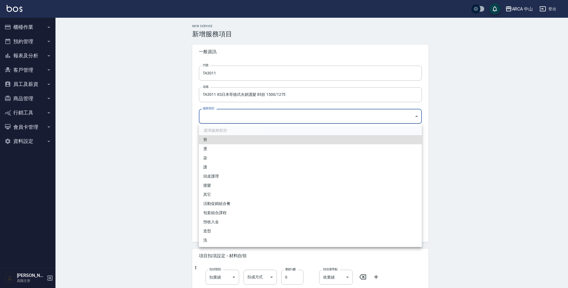
click at [213, 170] on li "護" at bounding box center [310, 167] width 223 height 9
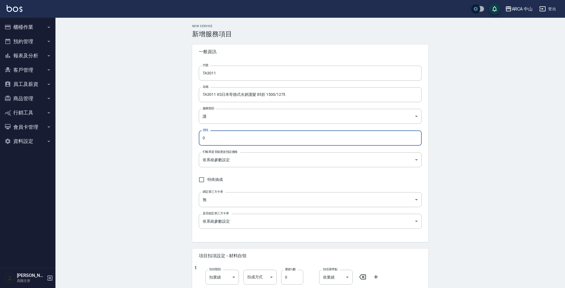
drag, startPoint x: 220, startPoint y: 141, endPoint x: 176, endPoint y: 129, distance: 44.9
click at [178, 130] on div "New Service 新增服務項目 一般資訊 代號 TA3011 代號 名稱 TA3011 XS日本哥德式水妍護髮 85折 1500/1275 名稱 服務類…" at bounding box center [309, 234] width 509 height 433
click at [237, 161] on body "ARCA 中山 登出 櫃檯作業 打帳單 帳單列表 掛單列表 座位開單 營業儀表板 現金收支登錄 高階收支登錄 材料自購登錄 每日結帳 排班表 現場電腦打卡 掃…" at bounding box center [282, 225] width 565 height 451
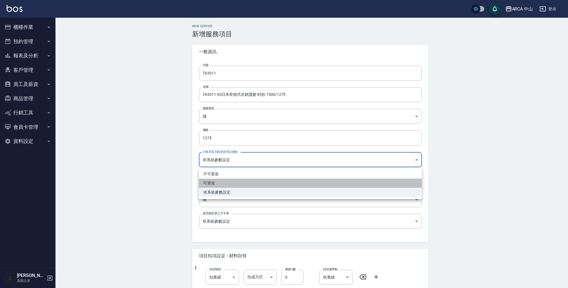
click at [226, 185] on li "可更改" at bounding box center [310, 183] width 223 height 9
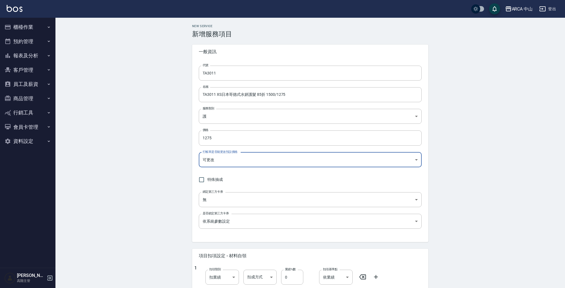
click at [149, 172] on div "New Service 新增服務項目 一般資訊 代號 TA3011 代號 名稱 TA3011 XS日本哥德式水妍護髮 85折 1500/1275 名稱 服務類…" at bounding box center [309, 234] width 509 height 433
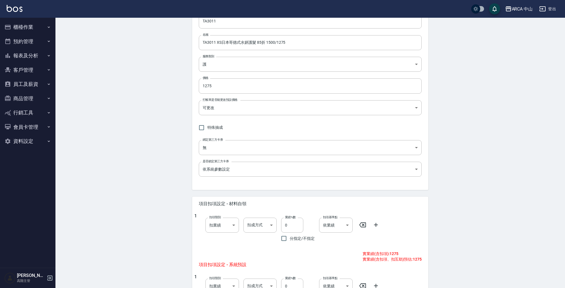
scroll to position [163, 0]
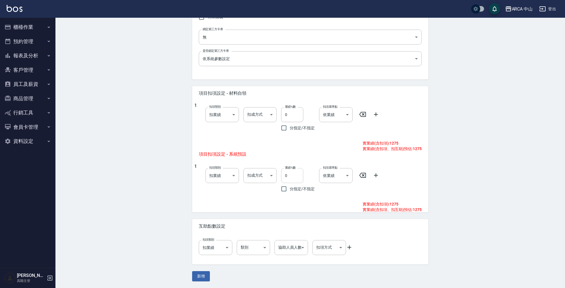
click at [284, 179] on input "0" at bounding box center [292, 175] width 22 height 15
click at [133, 155] on div "New Service 新增服務項目 一般資訊 代號 TA3011 代號 名稱 TA3011 XS日本哥德式水妍護髮 85折 1500/1275 名稱 服務類…" at bounding box center [309, 71] width 509 height 433
click at [196, 273] on button "新增" at bounding box center [201, 276] width 18 height 10
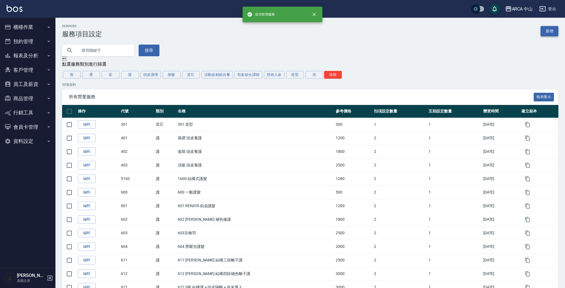
click at [550, 31] on link "新增" at bounding box center [550, 31] width 18 height 10
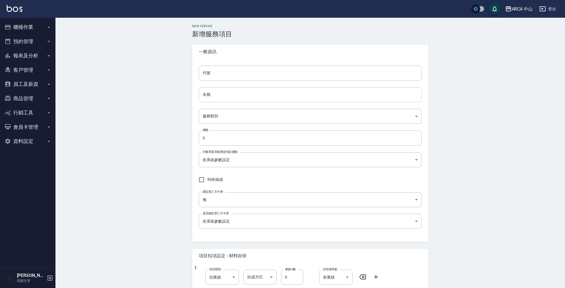
click at [238, 99] on input "名稱" at bounding box center [310, 94] width 223 height 15
paste input "TA3011 XS日本哥德式水妍護髮 85折 1500/1275"
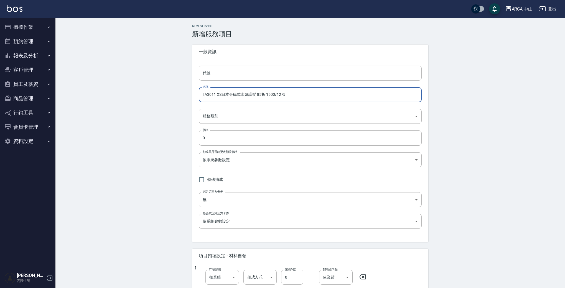
drag, startPoint x: 214, startPoint y: 95, endPoint x: 219, endPoint y: 95, distance: 5.3
click at [219, 95] on input "TA3011 XS日本哥德式水妍護髮 85折 1500/1275" at bounding box center [310, 94] width 223 height 15
drag, startPoint x: 266, startPoint y: 95, endPoint x: 273, endPoint y: 94, distance: 6.4
click at [273, 94] on input "TA3012 S日本哥德式水妍護髮 85折 1500/1275" at bounding box center [310, 94] width 223 height 15
drag, startPoint x: 215, startPoint y: 94, endPoint x: 163, endPoint y: 90, distance: 52.3
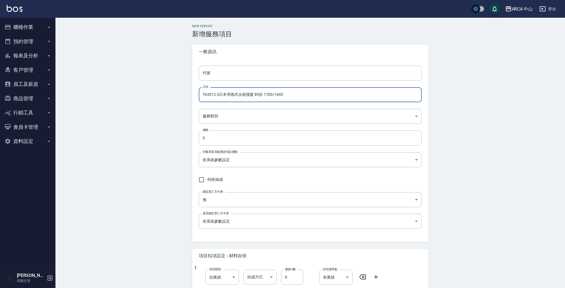
click at [163, 90] on div "New Service 新增服務項目 一般資訊 代號 代號 名稱 TA3012 S日本哥德式水妍護髮 85折 1700/1445 名稱 服務類別 ​ 服務類別…" at bounding box center [309, 234] width 509 height 433
click at [235, 74] on input "代號" at bounding box center [310, 73] width 223 height 15
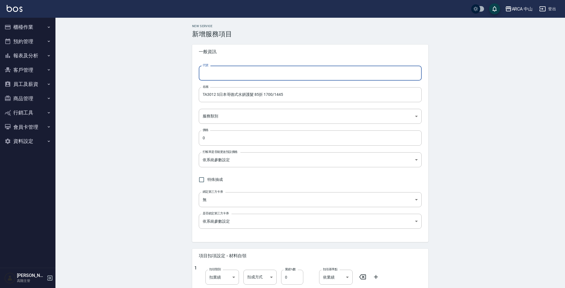
paste input "TA3012"
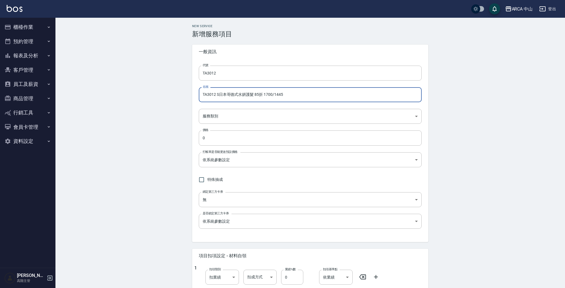
drag, startPoint x: 202, startPoint y: 94, endPoint x: 328, endPoint y: 96, distance: 126.2
click at [325, 96] on input "TA3012 S日本哥德式水妍護髮 85折 1700/1445" at bounding box center [310, 94] width 223 height 15
click at [246, 114] on body "ARCA 中山 登出 櫃檯作業 打帳單 帳單列表 掛單列表 座位開單 營業儀表板 現金收支登錄 高階收支登錄 材料自購登錄 每日結帳 排班表 現場電腦打卡 掃…" at bounding box center [282, 225] width 565 height 451
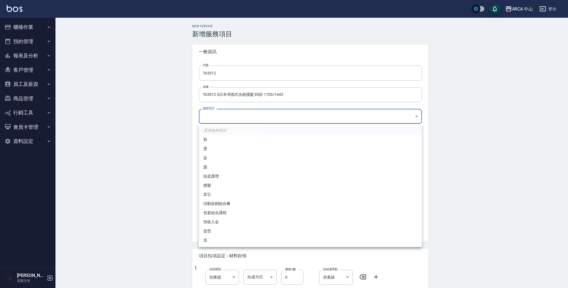
click at [230, 166] on li "護" at bounding box center [310, 167] width 223 height 9
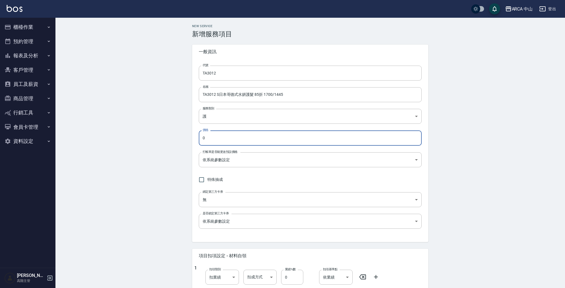
drag, startPoint x: 230, startPoint y: 138, endPoint x: 192, endPoint y: 131, distance: 38.9
click at [187, 133] on div "New Service 新增服務項目 一般資訊 代號 TA3012 代號 名稱 TA3012 S日本哥德式水妍護髮 85折 1700/1445 名稱 服務類別…" at bounding box center [309, 234] width 249 height 420
click at [249, 159] on body "ARCA 中山 登出 櫃檯作業 打帳單 帳單列表 掛單列表 座位開單 營業儀表板 現金收支登錄 高階收支登錄 材料自購登錄 每日結帳 排班表 現場電腦打卡 掃…" at bounding box center [282, 225] width 565 height 451
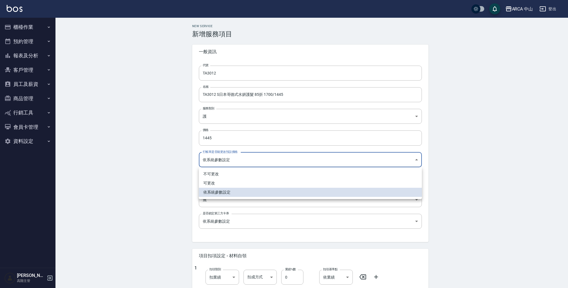
click at [242, 184] on li "可更改" at bounding box center [310, 183] width 223 height 9
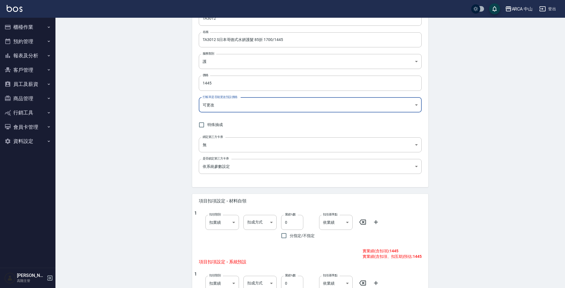
scroll to position [88, 0]
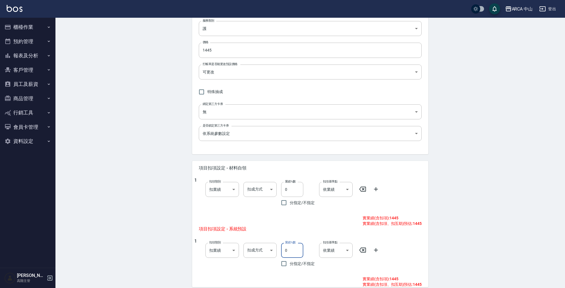
click at [285, 251] on input "0" at bounding box center [292, 250] width 22 height 15
click at [447, 231] on div "New Service 新增服務項目 一般資訊 代號 TA3012 代號 名稱 TA3012 S日本哥德式水妍護髮 85折 1700/1445 名稱 服務類別…" at bounding box center [309, 146] width 509 height 433
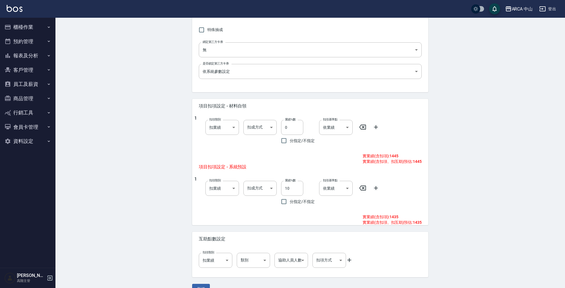
scroll to position [163, 0]
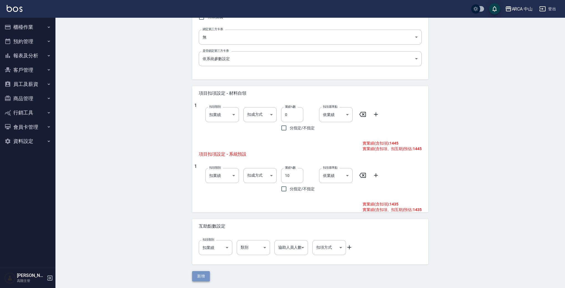
click at [202, 274] on button "新增" at bounding box center [201, 276] width 18 height 10
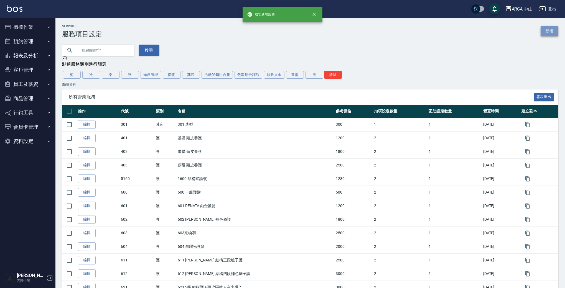
click at [551, 32] on link "新增" at bounding box center [550, 31] width 18 height 10
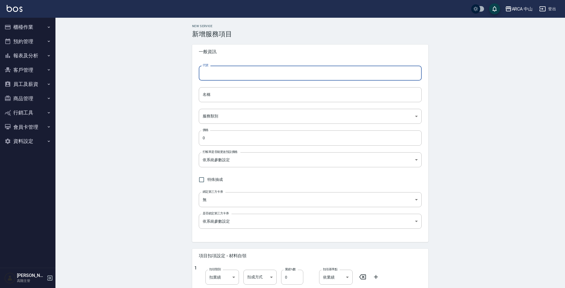
click at [232, 73] on input "代號" at bounding box center [310, 73] width 223 height 15
paste input "TA3012 S日本哥德式水妍護髮 85折 1700/1445"
click at [218, 92] on input "名稱" at bounding box center [310, 94] width 223 height 15
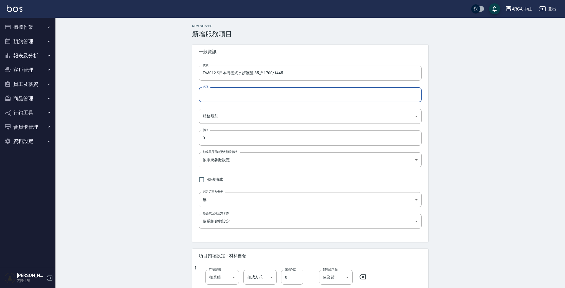
paste input "TA3012 S日本哥德式水妍護髮 85折 1700/1445"
drag, startPoint x: 214, startPoint y: 96, endPoint x: 219, endPoint y: 95, distance: 5.1
click at [219, 95] on input "TA3012 S日本哥德式水妍護髮 85折 1700/1445" at bounding box center [310, 94] width 223 height 15
click at [232, 94] on input "TA3013 日本哥德式水妍護髮 85折 1700/1445" at bounding box center [310, 94] width 223 height 15
drag, startPoint x: 218, startPoint y: 95, endPoint x: 222, endPoint y: 95, distance: 3.3
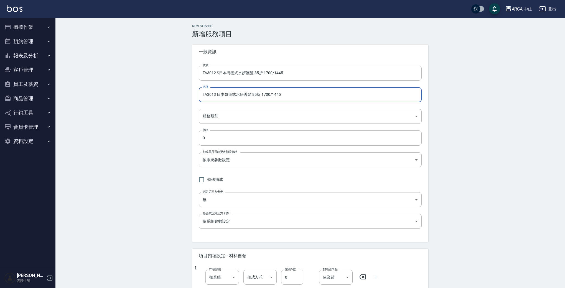
click at [218, 95] on input "TA3013 日本哥德式水妍護髮 85折 1700/1445" at bounding box center [310, 94] width 223 height 15
drag, startPoint x: 266, startPoint y: 95, endPoint x: 305, endPoint y: 98, distance: 39.4
click at [305, 98] on input "TA3013 M日本哥德式水妍護髮 85折 1700/1445" at bounding box center [310, 94] width 223 height 15
drag, startPoint x: 266, startPoint y: 95, endPoint x: 307, endPoint y: 96, distance: 41.0
click at [308, 96] on input "TA3013 M日本哥德式水妍護髮 85折 1700/1445" at bounding box center [310, 94] width 223 height 15
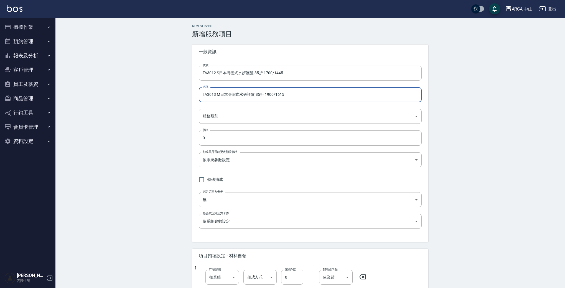
drag, startPoint x: 214, startPoint y: 94, endPoint x: 232, endPoint y: 83, distance: 21.0
click at [155, 87] on div "New Service 新增服務項目 一般資訊 代號 TA3012 S日本哥德式水妍護髮 85折 1700/1445 代號 名稱 TA3013 M日本哥德式水…" at bounding box center [309, 234] width 509 height 433
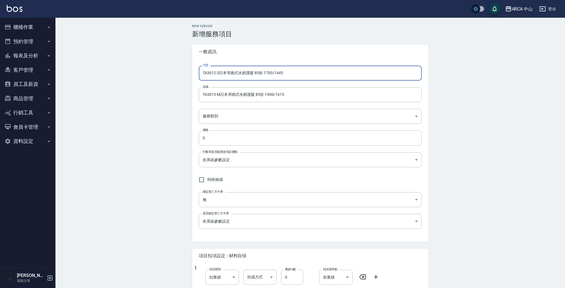
drag, startPoint x: 264, startPoint y: 70, endPoint x: 162, endPoint y: 68, distance: 102.0
click at [165, 68] on div "New Service 新增服務項目 一般資訊 代號 TA3012 S日本哥德式水妍護髮 85折 1700/1445 代號 名稱 TA3013 M日本哥德式水…" at bounding box center [309, 234] width 509 height 433
paste input "3"
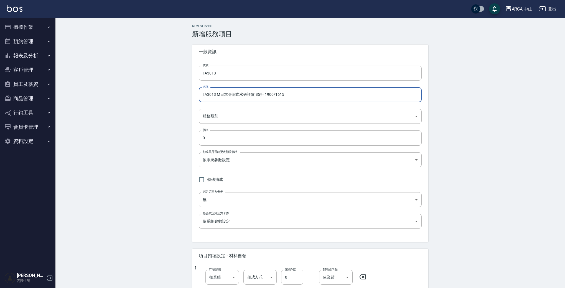
drag, startPoint x: 277, startPoint y: 92, endPoint x: 160, endPoint y: 88, distance: 117.6
click at [160, 88] on div "New Service 新增服務項目 一般資訊 代號 TA3013 代號 名稱 TA3013 M日本哥德式水妍護髮 85折 1900/1615 名稱 服務類別…" at bounding box center [309, 234] width 509 height 433
click at [236, 117] on body "ARCA 中山 登出 櫃檯作業 打帳單 帳單列表 掛單列表 座位開單 營業儀表板 現金收支登錄 高階收支登錄 材料自購登錄 每日結帳 排班表 現場電腦打卡 掃…" at bounding box center [282, 225] width 565 height 451
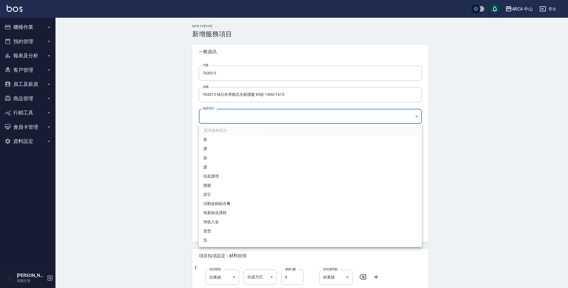
click at [277, 170] on li "護" at bounding box center [310, 167] width 223 height 9
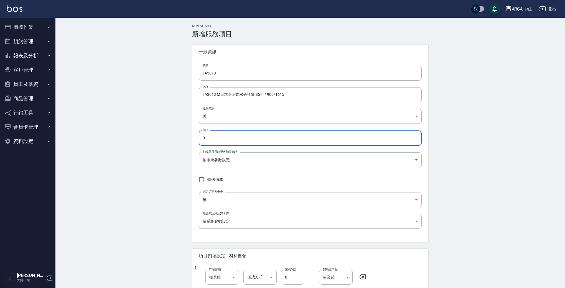
click at [240, 140] on input "0" at bounding box center [310, 138] width 223 height 15
drag, startPoint x: 221, startPoint y: 137, endPoint x: 150, endPoint y: 128, distance: 71.4
click at [150, 129] on div "New Service 新增服務項目 一般資訊 代號 TA3013 代號 名稱 TA3013 M日本哥德式水妍護髮 85折 1900/1615 名稱 服務類別…" at bounding box center [309, 234] width 509 height 433
click at [246, 165] on body "ARCA 中山 登出 櫃檯作業 打帳單 帳單列表 掛單列表 座位開單 營業儀表板 現金收支登錄 高階收支登錄 材料自購登錄 每日結帳 排班表 現場電腦打卡 掃…" at bounding box center [282, 225] width 565 height 451
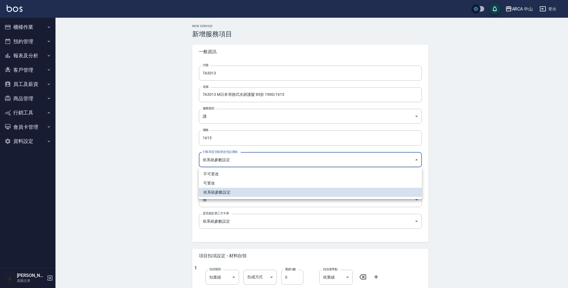
click at [241, 181] on li "可更改" at bounding box center [310, 183] width 223 height 9
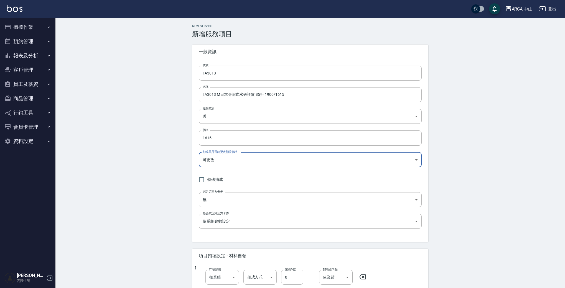
scroll to position [94, 0]
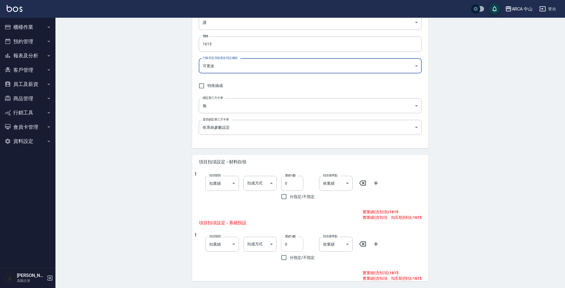
click at [285, 243] on input "0" at bounding box center [292, 244] width 22 height 15
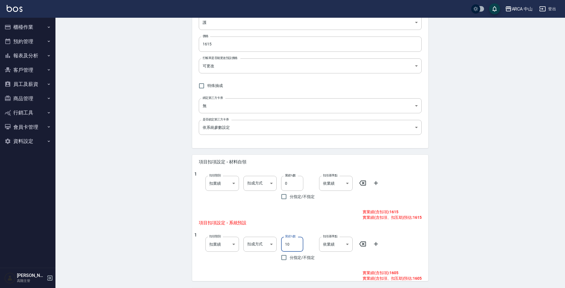
click at [165, 231] on div "New Service 新增服務項目 一般資訊 代號 TA3013 代號 名稱 TA3013 M日本哥德式水妍護髮 85折 1900/1615 名稱 服務類別…" at bounding box center [309, 140] width 509 height 433
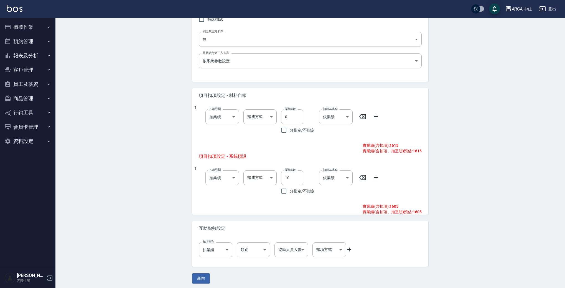
scroll to position [163, 0]
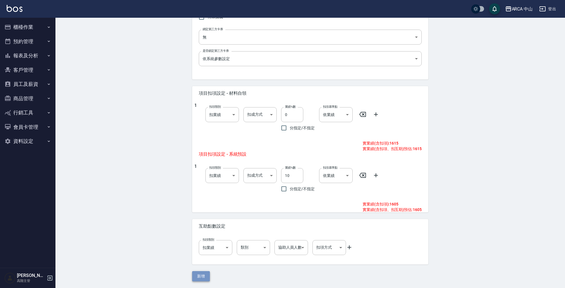
click at [201, 277] on button "新增" at bounding box center [201, 276] width 18 height 10
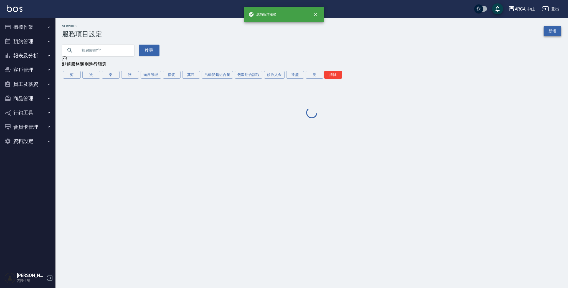
click at [553, 32] on link "新增" at bounding box center [552, 31] width 18 height 10
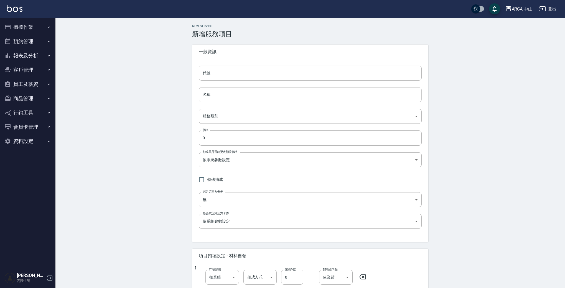
click at [238, 98] on input "名稱" at bounding box center [310, 94] width 223 height 15
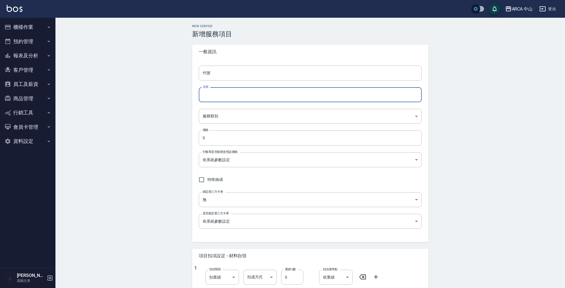
paste input "TA3013 M日本哥德式水妍護髮 85折 1900/1615"
drag, startPoint x: 215, startPoint y: 96, endPoint x: 219, endPoint y: 95, distance: 4.2
click at [219, 95] on input "TA3013 M日本哥德式水妍護髮 85折 1900/1615" at bounding box center [310, 94] width 223 height 15
drag, startPoint x: 264, startPoint y: 95, endPoint x: 303, endPoint y: 94, distance: 38.5
click at [303, 94] on input "TA3014 L日本哥德式水妍護髮 85折 1900/1615" at bounding box center [310, 94] width 223 height 15
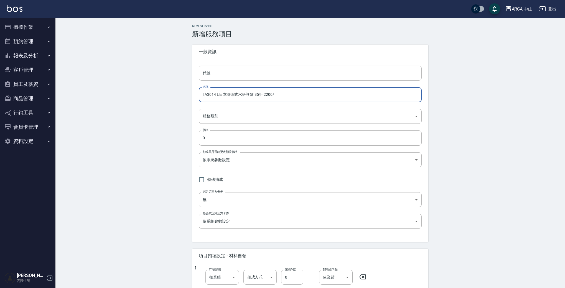
click at [280, 94] on input "TA3014 L日本哥德式水妍護髮 85折 2200/" at bounding box center [310, 94] width 223 height 15
drag, startPoint x: 215, startPoint y: 95, endPoint x: 184, endPoint y: 86, distance: 32.3
click at [181, 89] on div "New Service 新增服務項目 一般資訊 代號 代號 名稱 TA3014 L日本哥德式水妍護髮 85折 2200/1870 名稱 服務類別 ​ 服務類別…" at bounding box center [309, 234] width 509 height 433
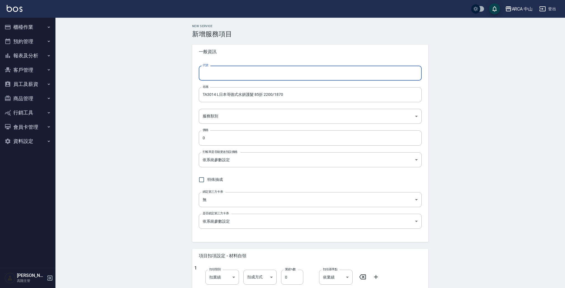
click at [241, 70] on input "代號" at bounding box center [310, 73] width 223 height 15
paste input "TA3014"
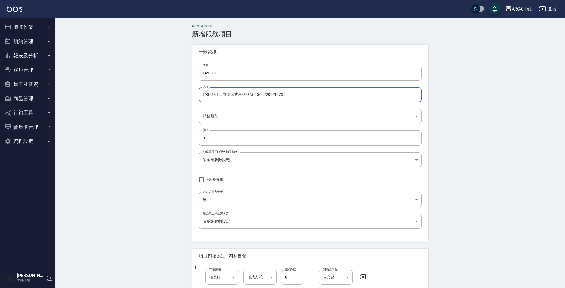
drag, startPoint x: 202, startPoint y: 94, endPoint x: 307, endPoint y: 95, distance: 105.1
click at [307, 95] on input "TA3014 L日本哥德式水妍護髮 85折 2200/1870" at bounding box center [310, 94] width 223 height 15
click at [249, 115] on body "ARCA 中山 登出 櫃檯作業 打帳單 帳單列表 掛單列表 座位開單 營業儀表板 現金收支登錄 高階收支登錄 材料自購登錄 每日結帳 排班表 現場電腦打卡 掃…" at bounding box center [282, 225] width 565 height 451
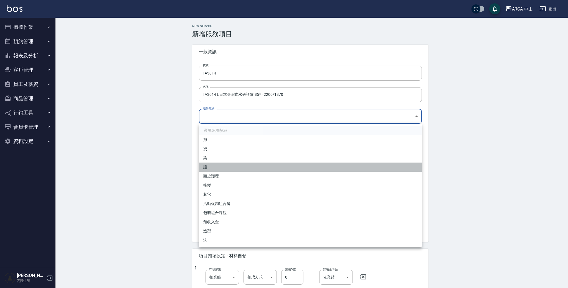
click at [233, 164] on li "護" at bounding box center [310, 167] width 223 height 9
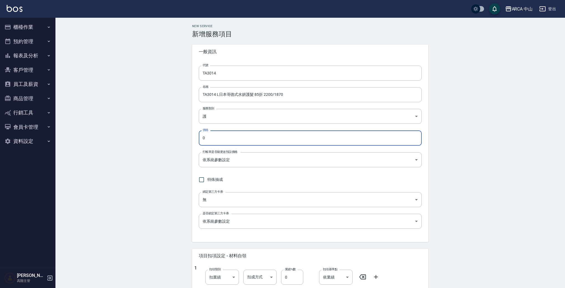
drag, startPoint x: 236, startPoint y: 141, endPoint x: 176, endPoint y: 134, distance: 60.3
click at [177, 134] on div "New Service 新增服務項目 一般資訊 代號 TA3014 代號 名稱 TA3014 L日本哥德式水妍護髮 85折 2200/1870 名稱 服務類別…" at bounding box center [309, 234] width 509 height 433
click at [223, 159] on body "ARCA 中山 登出 櫃檯作業 打帳單 帳單列表 掛單列表 座位開單 營業儀表板 現金收支登錄 高階收支登錄 材料自購登錄 每日結帳 排班表 現場電腦打卡 掃…" at bounding box center [282, 225] width 565 height 451
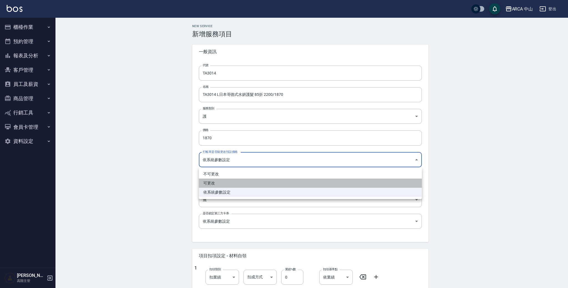
click at [225, 185] on li "可更改" at bounding box center [310, 183] width 223 height 9
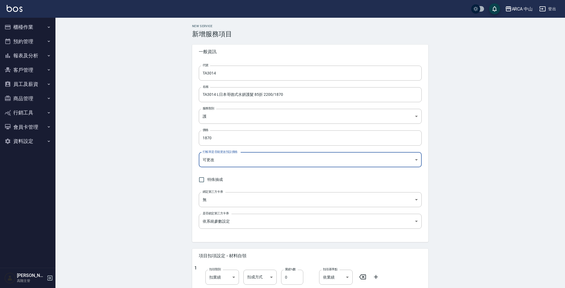
click at [525, 146] on div "New Service 新增服務項目 一般資訊 代號 TA3014 代號 名稱 TA3014 L日本哥德式水妍護髮 85折 2200/1870 名稱 服務類別…" at bounding box center [309, 234] width 509 height 433
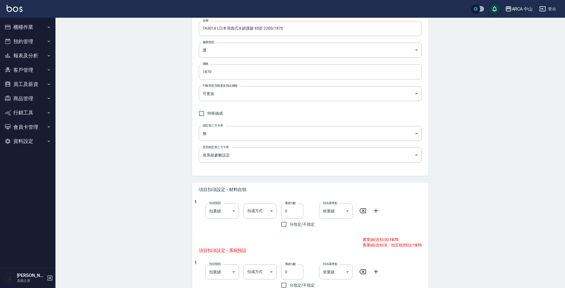
scroll to position [68, 0]
click at [284, 266] on input "0" at bounding box center [292, 270] width 22 height 15
click at [488, 198] on div "New Service 新增服務項目 一般資訊 代號 TA3014 代號 名稱 TA3014 L日本哥德式水妍護髮 85折 2200/1870 名稱 服務類別…" at bounding box center [309, 166] width 509 height 433
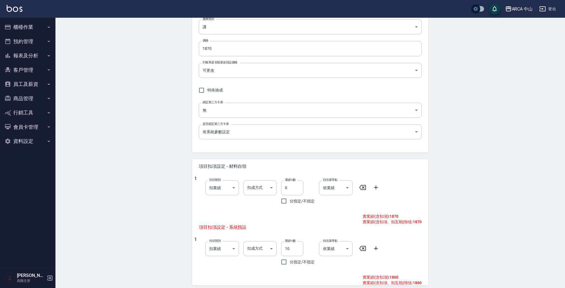
scroll to position [163, 0]
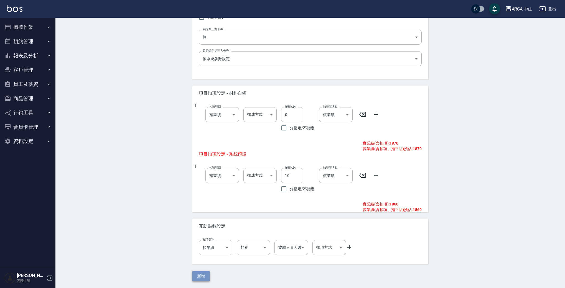
click at [199, 276] on button "新增" at bounding box center [201, 276] width 18 height 10
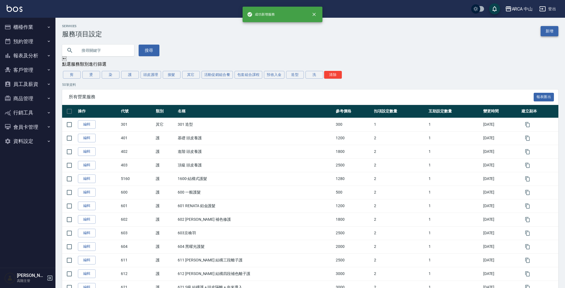
click at [554, 30] on link "新增" at bounding box center [550, 31] width 18 height 10
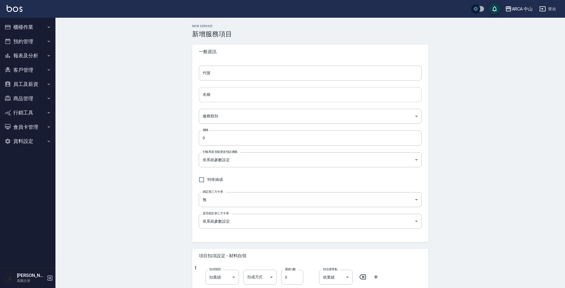
click at [274, 94] on input "名稱" at bounding box center [310, 94] width 223 height 15
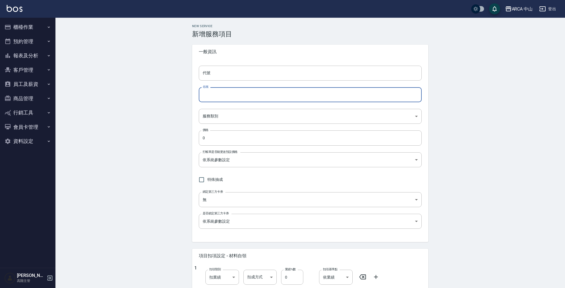
paste input "TA3014 L日本哥德式水妍護髮 85折 2200/1870"
drag, startPoint x: 214, startPoint y: 95, endPoint x: 218, endPoint y: 94, distance: 4.2
click at [218, 94] on input "TA3014 L日本哥德式水妍護髮 85折 2200/1870" at bounding box center [310, 94] width 223 height 15
click at [258, 76] on input "代號" at bounding box center [310, 73] width 223 height 15
drag, startPoint x: 215, startPoint y: 95, endPoint x: 198, endPoint y: 85, distance: 19.6
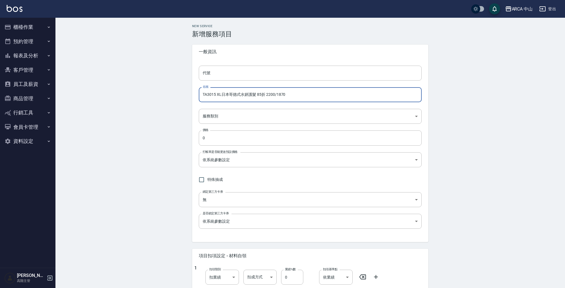
click at [181, 90] on div "New Service 新增服務項目 一般資訊 代號 代號 名稱 TA3015 XL日本哥德式水妍護髮 85折 2200/1870 名稱 服務類別 ​ 服務類…" at bounding box center [309, 234] width 509 height 433
click at [223, 75] on input "代號" at bounding box center [310, 73] width 223 height 15
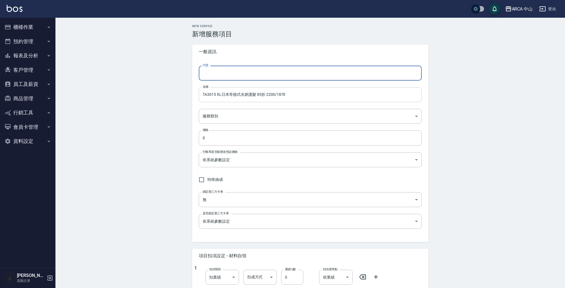
paste input "TA3015"
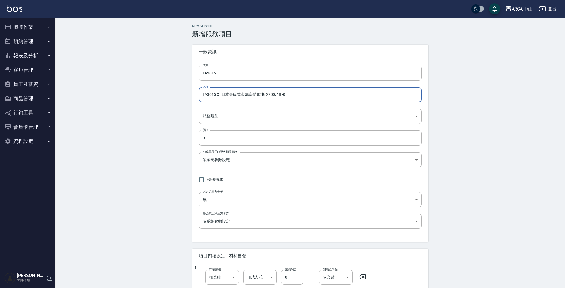
drag, startPoint x: 266, startPoint y: 95, endPoint x: 294, endPoint y: 95, distance: 28.0
click at [294, 95] on input "TA3015 XL日本哥德式水妍護髮 85折 2200/1870" at bounding box center [310, 94] width 223 height 15
drag, startPoint x: 298, startPoint y: 95, endPoint x: 172, endPoint y: 89, distance: 125.7
click at [172, 89] on div "New Service 新增服務項目 一般資訊 代號 TA3015 代號 名稱 TA3015 XL日本哥德式水妍護髮 85折 2500/2125 名稱 服務類…" at bounding box center [309, 234] width 509 height 433
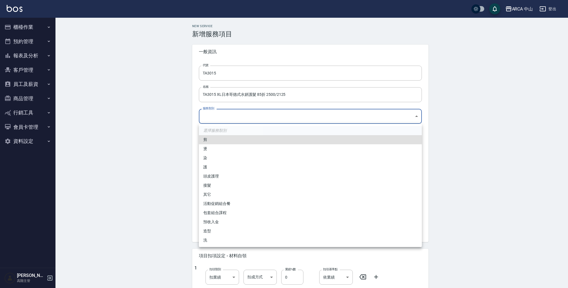
click at [244, 115] on body "ARCA 中山 登出 櫃檯作業 打帳單 帳單列表 掛單列表 座位開單 營業儀表板 現金收支登錄 高階收支登錄 材料自購登錄 每日結帳 排班表 現場電腦打卡 掃…" at bounding box center [284, 225] width 568 height 451
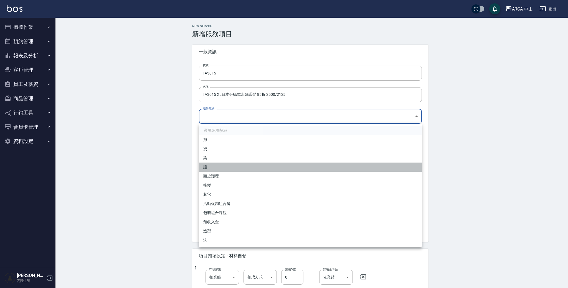
click at [228, 164] on li "護" at bounding box center [310, 167] width 223 height 9
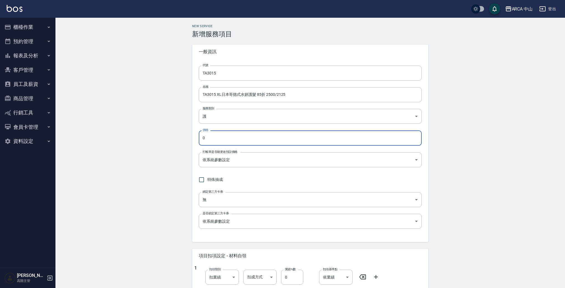
drag, startPoint x: 175, startPoint y: 133, endPoint x: 148, endPoint y: 133, distance: 26.6
click at [148, 133] on div "New Service 新增服務項目 一般資訊 代號 TA3015 代號 名稱 TA3015 XL日本哥德式水妍護髮 85折 2500/2125 名稱 服務類…" at bounding box center [309, 234] width 509 height 433
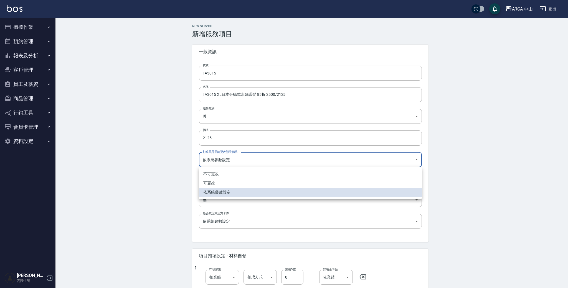
click at [210, 159] on body "ARCA 中山 登出 櫃檯作業 打帳單 帳單列表 掛單列表 座位開單 營業儀表板 現金收支登錄 高階收支登錄 材料自購登錄 每日結帳 排班表 現場電腦打卡 掃…" at bounding box center [284, 225] width 568 height 451
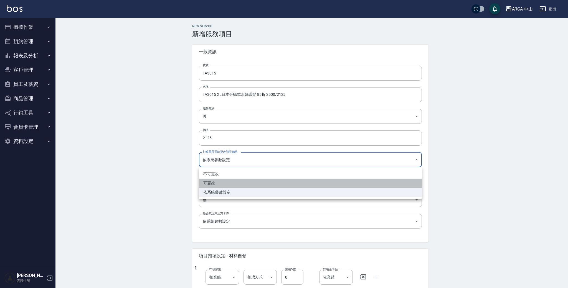
click at [230, 185] on li "可更改" at bounding box center [310, 183] width 223 height 9
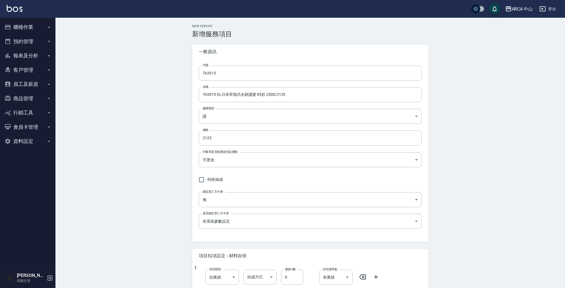
click at [129, 180] on div "New Service 新增服務項目 一般資訊 代號 TA3015 代號 名稱 TA3015 XL日本哥德式水妍護髮 85折 2500/2125 名稱 服務類…" at bounding box center [309, 234] width 509 height 433
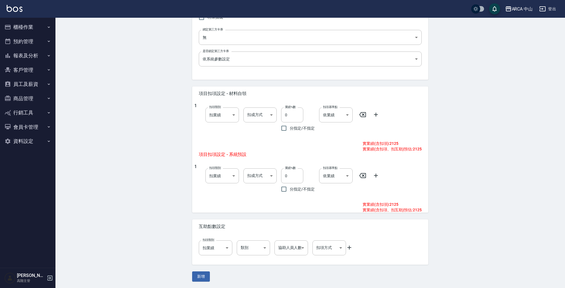
scroll to position [163, 0]
click at [285, 174] on input "0" at bounding box center [292, 175] width 22 height 15
click at [455, 165] on div "New Service 新增服務項目 一般資訊 代號 TA3015 代號 名稱 TA3015 XL日本哥德式水妍護髮 85折 2500/2125 名稱 服務類…" at bounding box center [309, 71] width 509 height 433
click at [200, 274] on button "新增" at bounding box center [201, 276] width 18 height 10
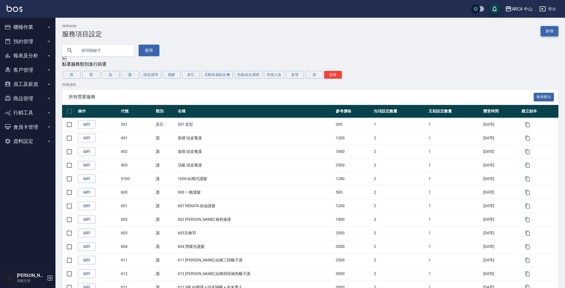
click at [549, 33] on link "新增" at bounding box center [550, 31] width 18 height 10
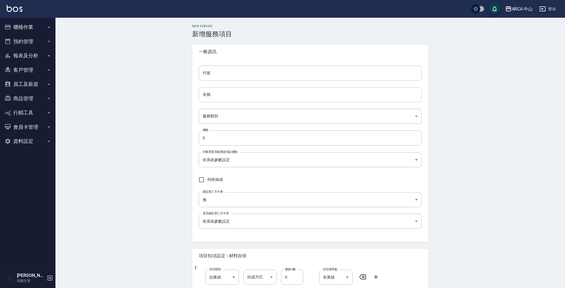
click at [261, 96] on input "名稱" at bounding box center [310, 94] width 223 height 15
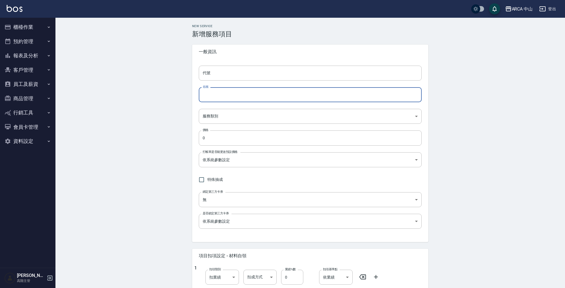
paste input "TA3015 XL日本哥德式水妍護髮 85折 2500/2125"
click at [215, 96] on input "TA3015 XL日本哥德式水妍護髮 85折 2500/2125" at bounding box center [310, 94] width 223 height 15
click at [216, 95] on input "TA3016 XL日本哥德式水妍護髮 85折 2500/2125" at bounding box center [310, 94] width 223 height 15
drag, startPoint x: 269, startPoint y: 95, endPoint x: 329, endPoint y: 94, distance: 60.7
click at [329, 94] on input "TA3016 XXL日本哥德式水妍護髮 85折 2500/2125" at bounding box center [310, 94] width 223 height 15
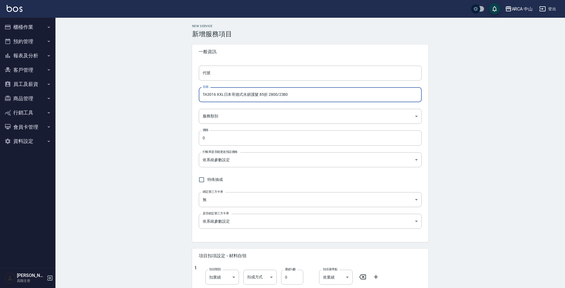
drag, startPoint x: 205, startPoint y: 95, endPoint x: 216, endPoint y: 95, distance: 10.8
click at [216, 95] on input "TA3016 XXL日本哥德式水妍護髮 85折 2800/2380" at bounding box center [310, 94] width 223 height 15
click at [226, 72] on input "代號" at bounding box center [310, 73] width 223 height 15
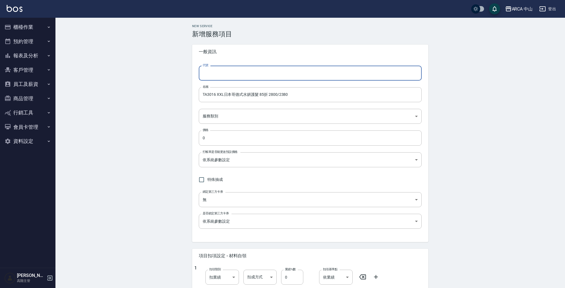
paste input "TA3016"
click at [304, 93] on input "TA3016 XXL日本哥德式水妍護髮 85折 2800/2380" at bounding box center [310, 94] width 223 height 15
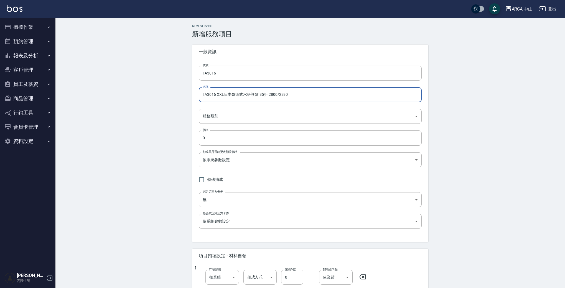
drag, startPoint x: 202, startPoint y: 95, endPoint x: 324, endPoint y: 100, distance: 122.3
click at [324, 100] on input "TA3016 XXL日本哥德式水妍護髮 85折 2800/2380" at bounding box center [310, 94] width 223 height 15
click at [259, 119] on body "ARCA 中山 登出 櫃檯作業 打帳單 帳單列表 掛單列表 座位開單 營業儀表板 現金收支登錄 高階收支登錄 材料自購登錄 每日結帳 排班表 現場電腦打卡 掃…" at bounding box center [282, 225] width 565 height 451
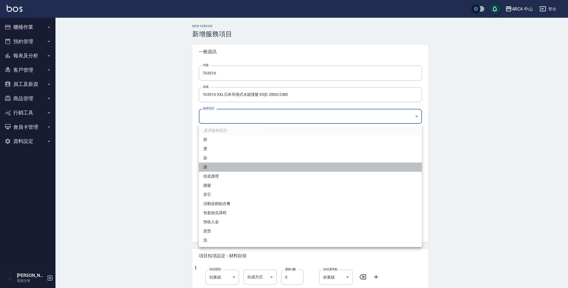
click at [241, 164] on li "護" at bounding box center [310, 167] width 223 height 9
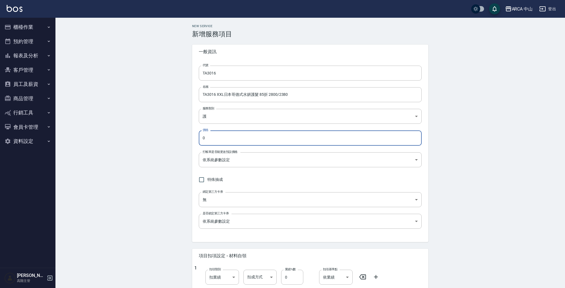
click at [255, 138] on input "0" at bounding box center [310, 138] width 223 height 15
drag, startPoint x: 255, startPoint y: 138, endPoint x: 193, endPoint y: 132, distance: 62.6
click at [193, 133] on div "代號 TA3016 代號 名稱 TA3016 XXL日本哥德式水妍護髮 85折 2800/2380 名稱 服務類別 護 62b87afc-db31-4c04-…" at bounding box center [310, 150] width 236 height 183
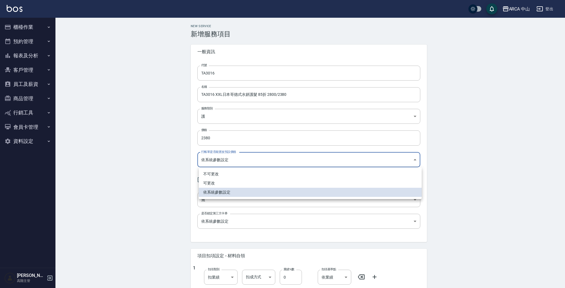
click at [305, 157] on body "ARCA 中山 登出 櫃檯作業 打帳單 帳單列表 掛單列表 座位開單 營業儀表板 現金收支登錄 高階收支登錄 材料自購登錄 每日結帳 排班表 現場電腦打卡 掃…" at bounding box center [282, 225] width 565 height 451
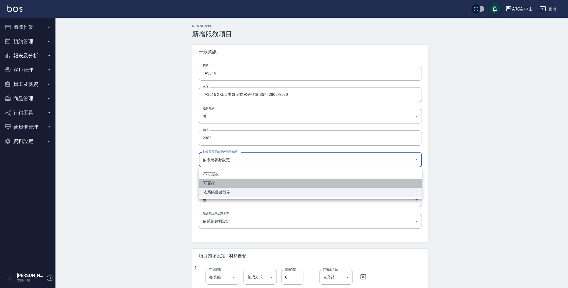
click at [254, 182] on li "可更改" at bounding box center [310, 183] width 223 height 9
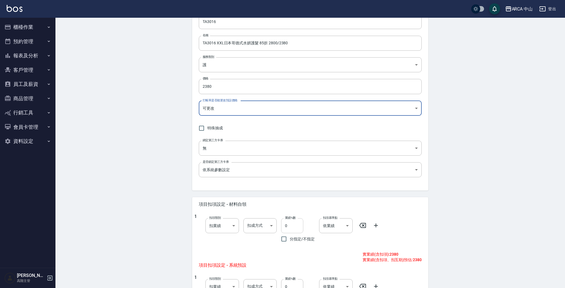
scroll to position [73, 0]
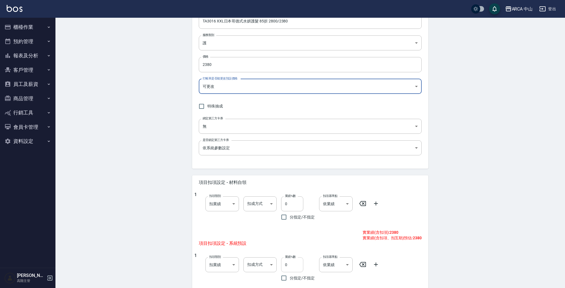
click at [284, 266] on input "0" at bounding box center [292, 265] width 22 height 15
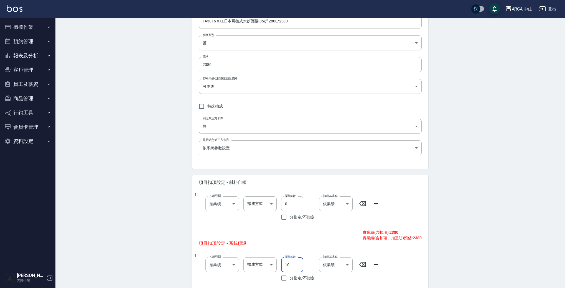
drag, startPoint x: 508, startPoint y: 203, endPoint x: 500, endPoint y: 203, distance: 7.5
click at [508, 203] on div "New Service 新增服務項目 一般資訊 代號 TA3016 代號 名稱 TA3016 XXL日本哥德式水妍護髮 85折 2800/2380 名稱 服務…" at bounding box center [309, 160] width 509 height 433
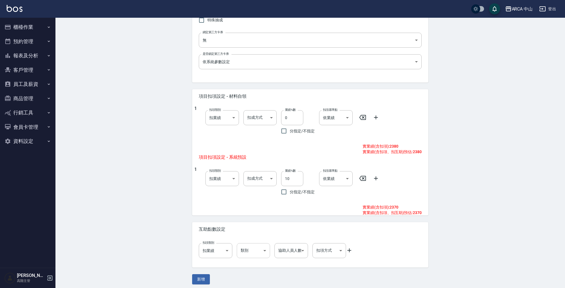
scroll to position [163, 0]
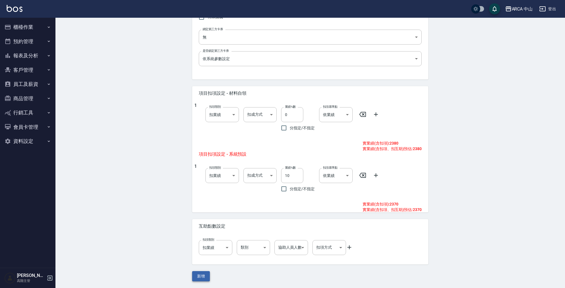
click at [205, 275] on button "新增" at bounding box center [201, 276] width 18 height 10
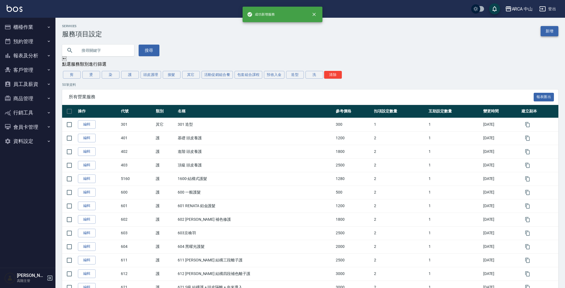
click at [552, 35] on link "新增" at bounding box center [550, 31] width 18 height 10
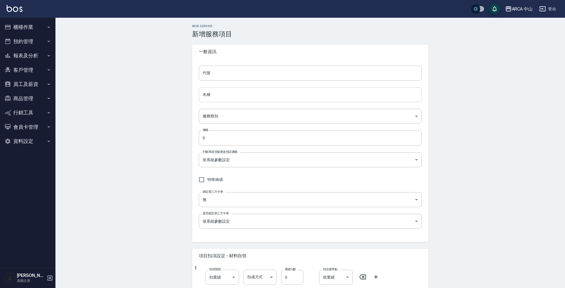
click at [241, 94] on input "名稱" at bounding box center [310, 94] width 223 height 15
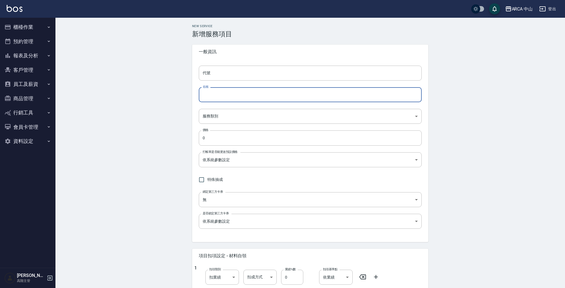
paste input "TA3016 XXL日本哥德式水妍護髮 85折 2800/2380"
drag, startPoint x: 212, startPoint y: 95, endPoint x: 215, endPoint y: 95, distance: 3.7
click at [215, 95] on input "TA3016 XXL日本哥德式水妍護髮 85折 2800/2380" at bounding box center [310, 94] width 223 height 15
drag, startPoint x: 220, startPoint y: 98, endPoint x: 224, endPoint y: 97, distance: 4.0
click at [224, 97] on input "TA3021 XXL日本哥德式水妍護髮 85折 2800/2380" at bounding box center [310, 94] width 223 height 15
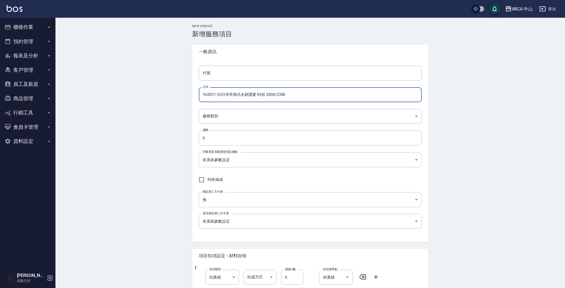
drag, startPoint x: 260, startPoint y: 96, endPoint x: 266, endPoint y: 95, distance: 6.3
click at [266, 95] on input "TA3021 XS日本哥德式水妍護髮 85折 2800/2380" at bounding box center [310, 94] width 223 height 15
click at [262, 95] on input "TA3021 XS日本哥德式水妍護髮 85折 2800/2380" at bounding box center [310, 94] width 223 height 15
drag, startPoint x: 265, startPoint y: 94, endPoint x: 297, endPoint y: 94, distance: 32.2
click at [297, 94] on input "TA3021 XS日本哥德式水妍護髮 8折 2800/2380" at bounding box center [310, 94] width 223 height 15
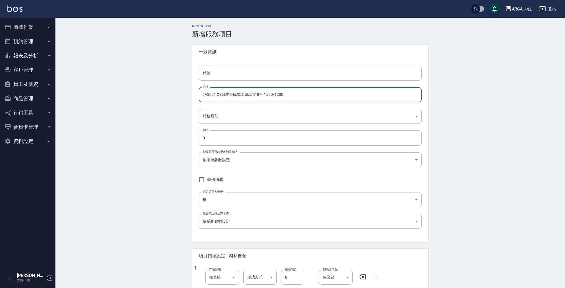
drag, startPoint x: 215, startPoint y: 96, endPoint x: 183, endPoint y: 89, distance: 33.0
click at [170, 92] on div "New Service 新增服務項目 一般資訊 代號 代號 名稱 TA3021 XS日本哥德式水妍護髮 8折 1500/1200 名稱 服務類別 ​ 服務類別…" at bounding box center [309, 234] width 509 height 433
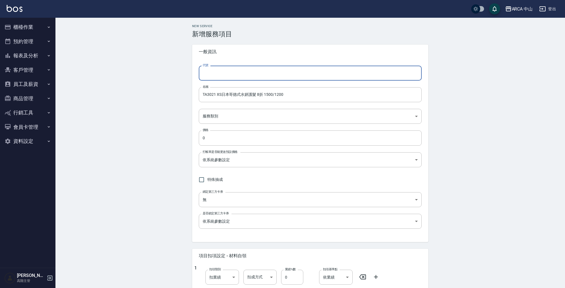
click at [231, 72] on input "代號" at bounding box center [310, 73] width 223 height 15
paste input "TA3021"
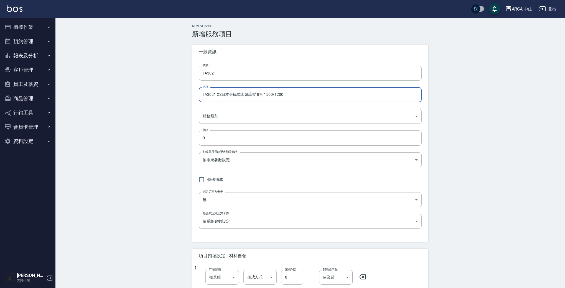
drag, startPoint x: 294, startPoint y: 97, endPoint x: 152, endPoint y: 93, distance: 142.3
click at [152, 93] on div "New Service 新增服務項目 一般資訊 代號 TA3021 代號 名稱 TA3021 XS日本哥德式水妍護髮 8折 1500/1200 名稱 服務類別…" at bounding box center [309, 234] width 509 height 433
click at [245, 117] on body "ARCA 中山 登出 櫃檯作業 打帳單 帳單列表 掛單列表 座位開單 營業儀表板 現金收支登錄 高階收支登錄 材料自購登錄 每日結帳 排班表 現場電腦打卡 掃…" at bounding box center [282, 225] width 565 height 451
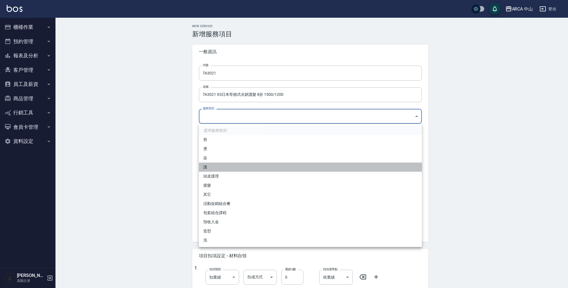
click at [231, 167] on li "護" at bounding box center [310, 167] width 223 height 9
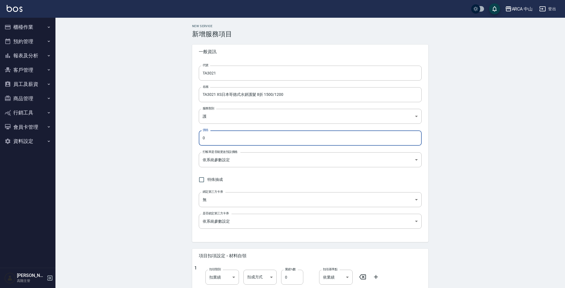
drag, startPoint x: 253, startPoint y: 138, endPoint x: 148, endPoint y: 128, distance: 105.8
click at [148, 129] on div "New Service 新增服務項目 一般資訊 代號 TA3021 代號 名稱 TA3021 XS日本哥德式水妍護髮 8折 1500/1200 名稱 服務類別…" at bounding box center [309, 234] width 509 height 433
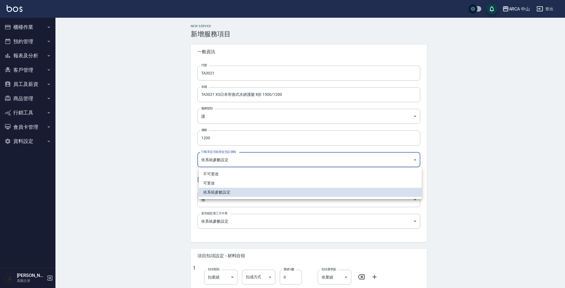
click at [310, 165] on body "ARCA 中山 登出 櫃檯作業 打帳單 帳單列表 掛單列表 座位開單 營業儀表板 現金收支登錄 高階收支登錄 材料自購登錄 每日結帳 排班表 現場電腦打卡 掃…" at bounding box center [282, 225] width 565 height 451
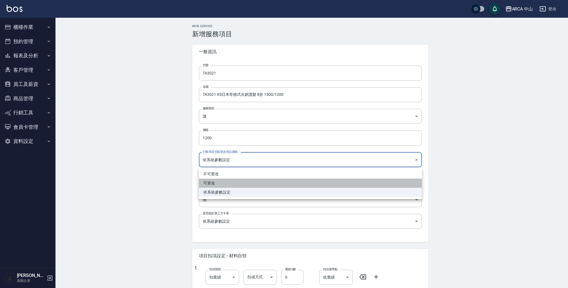
click at [290, 185] on li "可更改" at bounding box center [310, 183] width 223 height 9
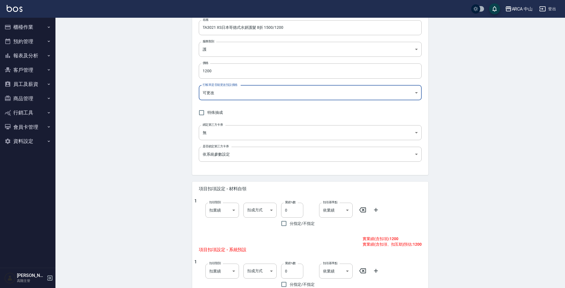
scroll to position [146, 0]
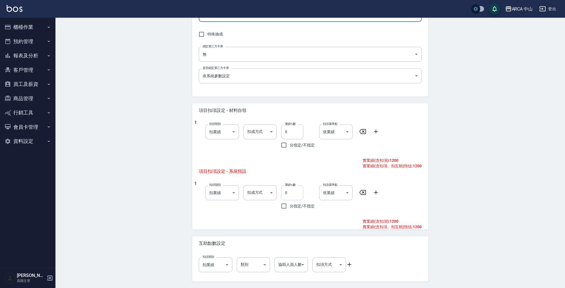
click at [285, 195] on input "0" at bounding box center [292, 192] width 22 height 15
click at [513, 173] on div "New Service 新增服務項目 一般資訊 代號 TA3021 代號 名稱 TA3021 XS日本哥德式水妍護髮 8折 1500/1200 名稱 服務類別…" at bounding box center [309, 88] width 509 height 433
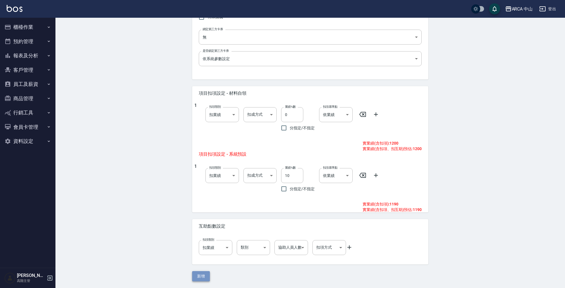
click at [203, 276] on button "新增" at bounding box center [201, 276] width 18 height 10
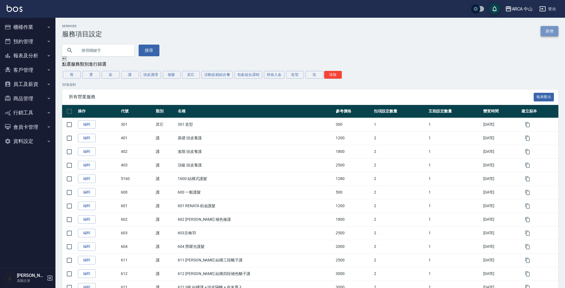
click at [548, 32] on link "新增" at bounding box center [550, 31] width 18 height 10
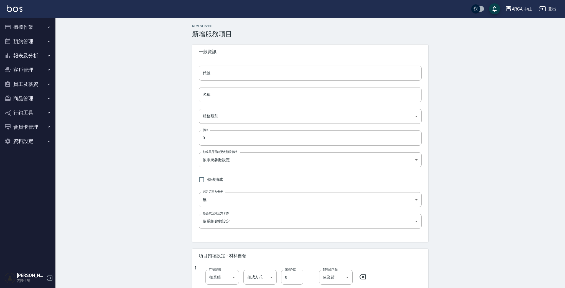
click at [230, 91] on input "名稱" at bounding box center [310, 94] width 223 height 15
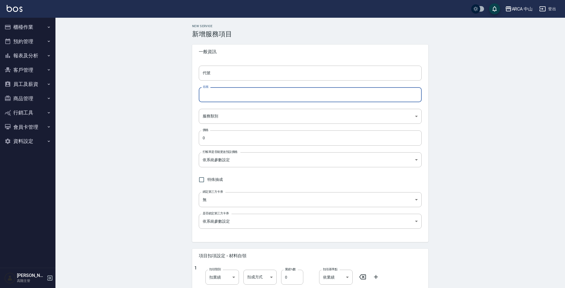
paste input "TA3021 XS日本哥德式水妍護髮 8折 1500/1200"
drag, startPoint x: 213, startPoint y: 96, endPoint x: 219, endPoint y: 96, distance: 5.8
click at [219, 96] on input "TA3021 XS日本哥德式水妍護髮 8折 1500/1200" at bounding box center [310, 94] width 223 height 15
drag, startPoint x: 263, startPoint y: 96, endPoint x: 306, endPoint y: 96, distance: 43.2
click at [306, 96] on input "TA3022 S日本哥德式水妍護髮 8折 1500/1200" at bounding box center [310, 94] width 223 height 15
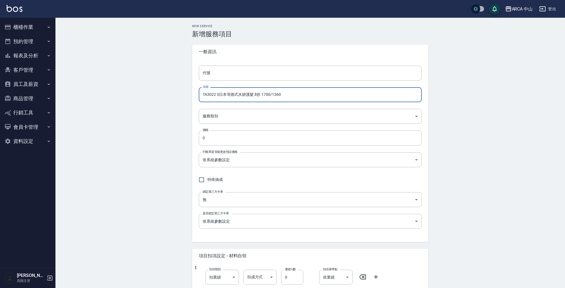
drag, startPoint x: 215, startPoint y: 95, endPoint x: 186, endPoint y: 94, distance: 28.6
click at [186, 94] on div "New Service 新增服務項目 一般資訊 代號 代號 名稱 TA3022 S日本哥德式水妍護髮 8折 1700/1360 名稱 服務類別 ​ 服務類別 …" at bounding box center [309, 234] width 249 height 420
drag, startPoint x: 216, startPoint y: 93, endPoint x: 187, endPoint y: 93, distance: 29.4
click at [185, 93] on div "New Service 新增服務項目 一般資訊 代號 代號 名稱 TA3022 S日本哥德式水妍護髮 8折 1700/1360 名稱 服務類別 ​ 服務類別 …" at bounding box center [309, 234] width 249 height 420
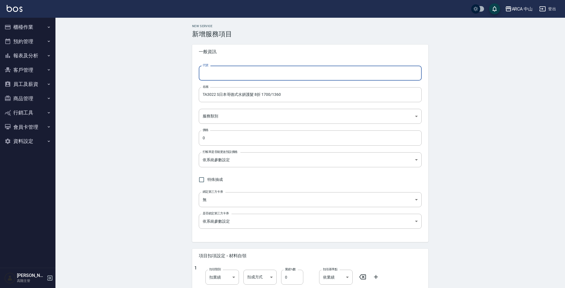
click at [245, 75] on input "代號" at bounding box center [310, 73] width 223 height 15
paste input "TA3022"
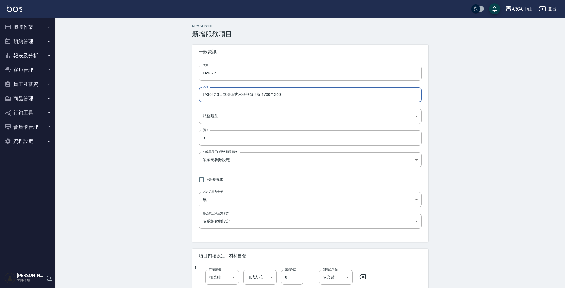
drag, startPoint x: 300, startPoint y: 94, endPoint x: 163, endPoint y: 94, distance: 137.2
click at [163, 94] on div "New Service 新增服務項目 一般資訊 代號 TA3022 代號 名稱 TA3022 S日本哥德式水妍護髮 8折 1700/1360 名稱 服務類別 …" at bounding box center [309, 234] width 509 height 433
click at [240, 116] on body "ARCA 中山 登出 櫃檯作業 打帳單 帳單列表 掛單列表 座位開單 營業儀表板 現金收支登錄 高階收支登錄 材料自購登錄 每日結帳 排班表 現場電腦打卡 掃…" at bounding box center [282, 225] width 565 height 451
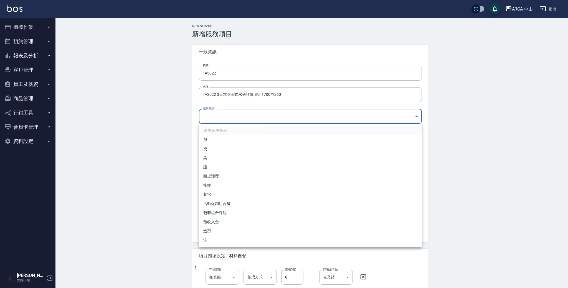
click at [230, 167] on li "護" at bounding box center [310, 167] width 223 height 9
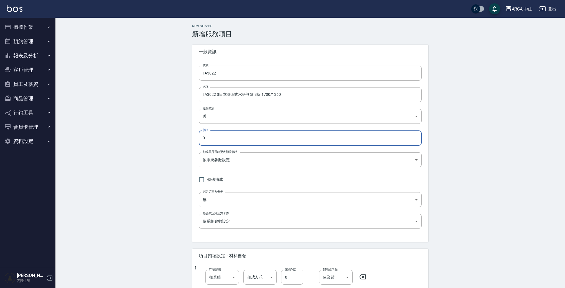
drag, startPoint x: 213, startPoint y: 136, endPoint x: 164, endPoint y: 133, distance: 49.2
click at [164, 133] on div "New Service 新增服務項目 一般資訊 代號 TA3022 代號 名稱 TA3022 S日本哥德式水妍護髮 8折 1700/1360 名稱 服務類別 …" at bounding box center [309, 234] width 509 height 433
click at [262, 154] on body "ARCA 中山 登出 櫃檯作業 打帳單 帳單列表 掛單列表 座位開單 營業儀表板 現金收支登錄 高階收支登錄 材料自購登錄 每日結帳 排班表 現場電腦打卡 掃…" at bounding box center [282, 225] width 565 height 451
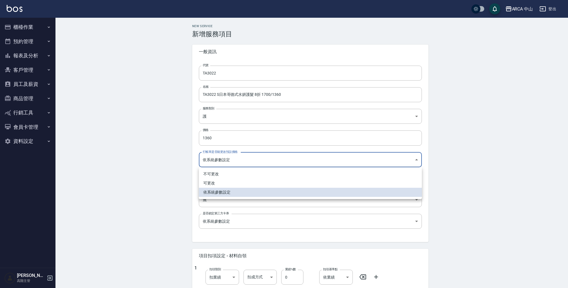
click at [244, 182] on li "可更改" at bounding box center [310, 183] width 223 height 9
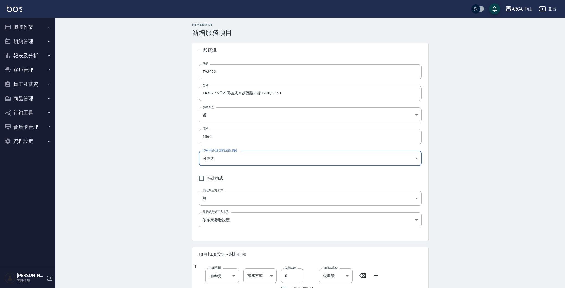
scroll to position [163, 0]
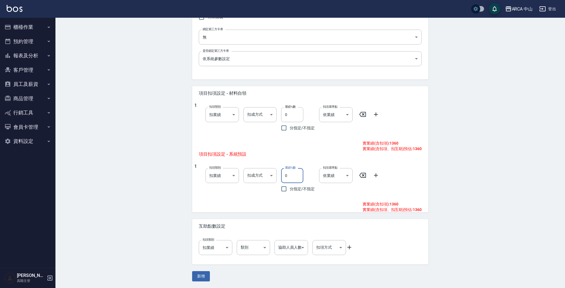
click at [285, 177] on input "0" at bounding box center [292, 175] width 22 height 15
click at [203, 277] on button "新增" at bounding box center [201, 276] width 18 height 10
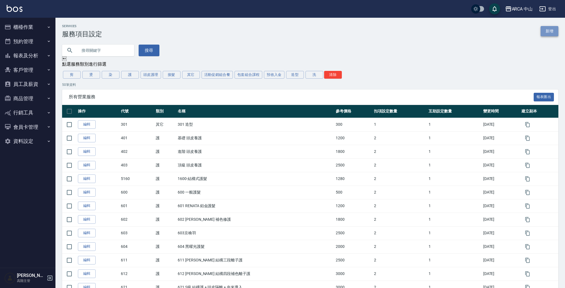
click at [551, 34] on link "新增" at bounding box center [550, 31] width 18 height 10
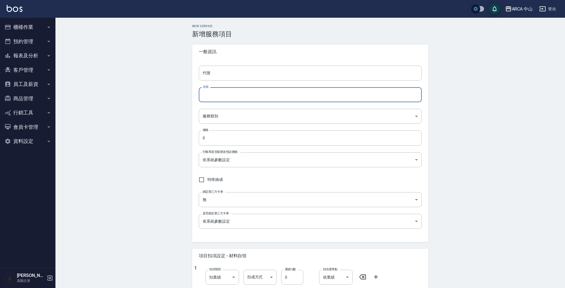
click at [246, 94] on input "名稱" at bounding box center [310, 94] width 223 height 15
paste input "TA3022 S日本哥德式水妍護髮 8折 1700/1360"
drag, startPoint x: 214, startPoint y: 96, endPoint x: 219, endPoint y: 96, distance: 5.0
click at [219, 96] on input "TA3022 S日本哥德式水妍護髮 8折 1700/1360" at bounding box center [310, 94] width 223 height 15
drag, startPoint x: 264, startPoint y: 96, endPoint x: 300, endPoint y: 98, distance: 36.4
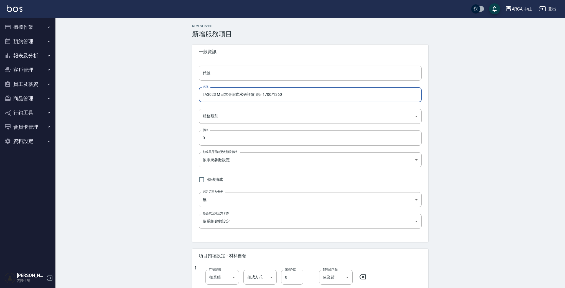
click at [300, 98] on input "TA3023 M日本哥德式水妍護髮 8折 1700/1360" at bounding box center [310, 94] width 223 height 15
drag, startPoint x: 216, startPoint y: 94, endPoint x: 190, endPoint y: 93, distance: 25.6
click at [194, 94] on div "代號 代號 名稱 TA3023 M日本哥德式水妍護髮 8折 1900/1520 名稱 服務類別 ​ 服務類別 價格 0 價格 打帳單是否能更改預設價格 依系統…" at bounding box center [310, 150] width 236 height 183
click at [233, 72] on input "代號" at bounding box center [310, 73] width 223 height 15
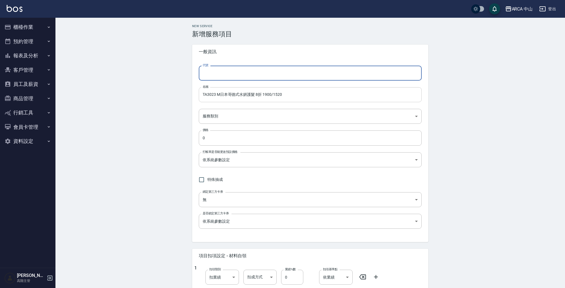
paste input "TA3023"
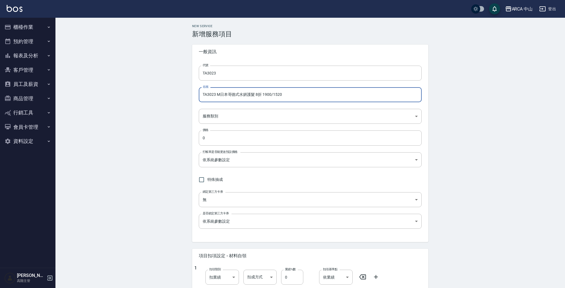
drag, startPoint x: 301, startPoint y: 95, endPoint x: 163, endPoint y: 91, distance: 138.7
click at [162, 91] on div "New Service 新增服務項目 一般資訊 代號 TA3023 代號 名稱 TA3023 M日本哥德式水妍護髮 8折 1900/1520 名稱 服務類別 …" at bounding box center [309, 234] width 509 height 433
click at [253, 117] on body "ARCA 中山 登出 櫃檯作業 打帳單 帳單列表 掛單列表 座位開單 營業儀表板 現金收支登錄 高階收支登錄 材料自購登錄 每日結帳 排班表 現場電腦打卡 掃…" at bounding box center [284, 225] width 568 height 451
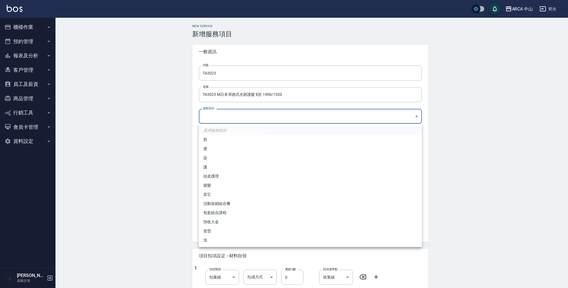
click at [241, 165] on li "護" at bounding box center [310, 167] width 223 height 9
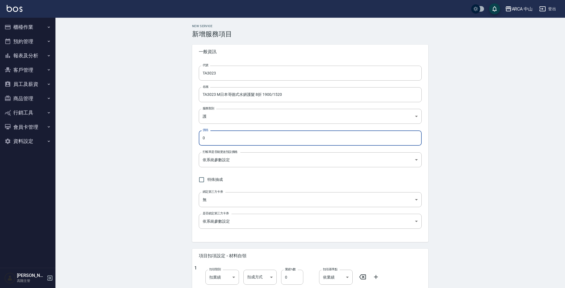
drag, startPoint x: 238, startPoint y: 141, endPoint x: 172, endPoint y: 132, distance: 66.8
click at [146, 133] on div "New Service 新增服務項目 一般資訊 代號 TA3023 代號 名稱 TA3023 M日本哥德式水妍護髮 8折 1900/1520 名稱 服務類別 …" at bounding box center [309, 234] width 509 height 433
click at [272, 159] on body "ARCA 中山 登出 櫃檯作業 打帳單 帳單列表 掛單列表 座位開單 營業儀表板 現金收支登錄 高階收支登錄 材料自購登錄 每日結帳 排班表 現場電腦打卡 掃…" at bounding box center [284, 225] width 568 height 451
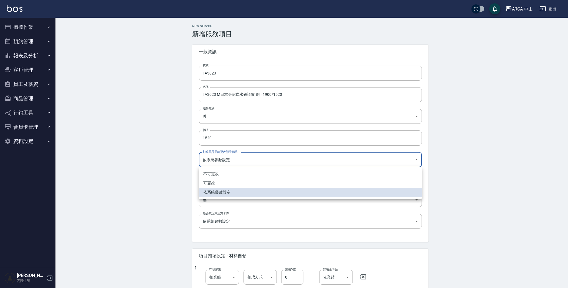
click at [226, 182] on li "可更改" at bounding box center [310, 183] width 223 height 9
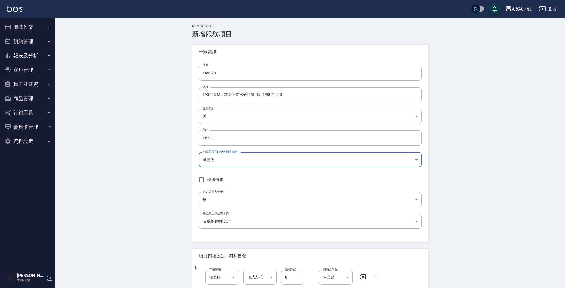
click at [310, 180] on div "特殊抽成" at bounding box center [310, 180] width 223 height 12
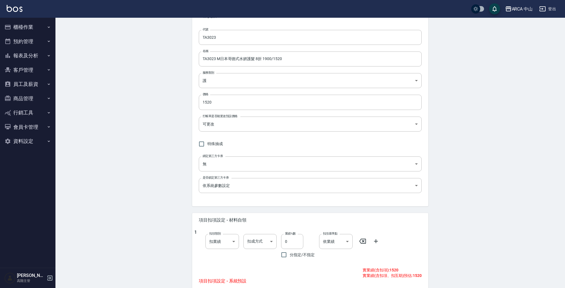
scroll to position [68, 0]
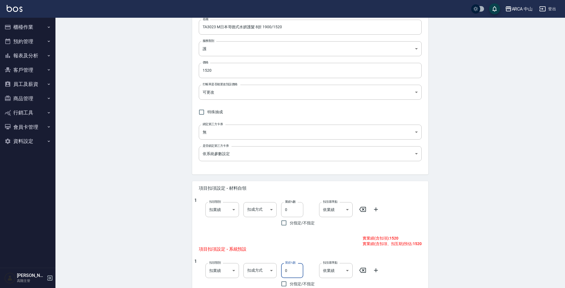
drag, startPoint x: 284, startPoint y: 270, endPoint x: 323, endPoint y: 253, distance: 43.1
click at [284, 270] on input "0" at bounding box center [292, 270] width 22 height 15
click at [473, 225] on div "New Service 新增服務項目 一般資訊 代號 TA3023 代號 名稱 TA3023 M日本哥德式水妍護髮 8折 1900/1520 名稱 服務類別 …" at bounding box center [309, 166] width 509 height 433
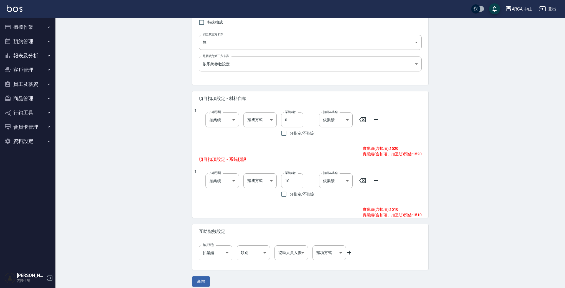
scroll to position [163, 0]
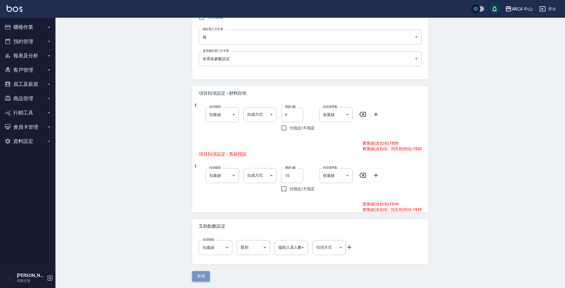
click at [200, 276] on button "新增" at bounding box center [201, 276] width 18 height 10
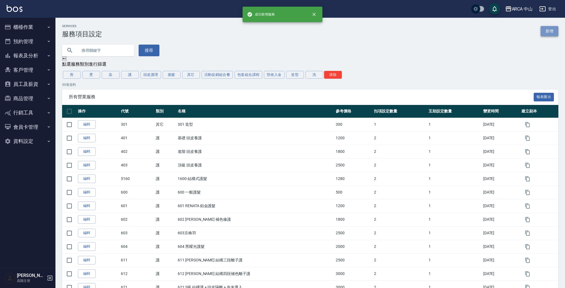
click at [549, 32] on link "新增" at bounding box center [550, 31] width 18 height 10
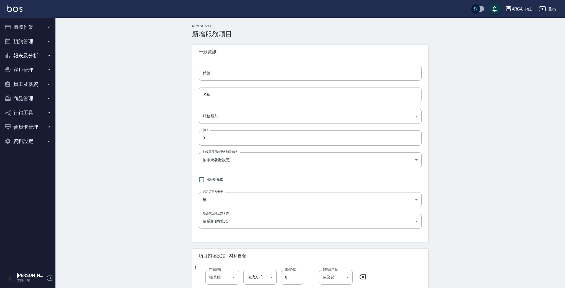
click at [256, 90] on input "名稱" at bounding box center [310, 94] width 223 height 15
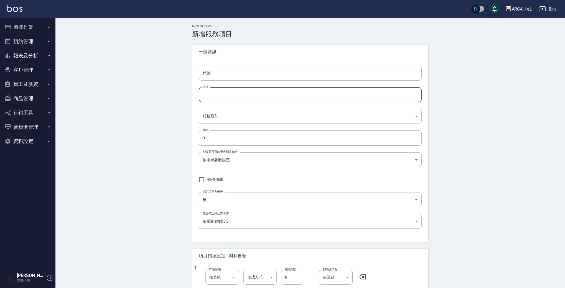
paste input "TA3023 M日本哥德式水妍護髮 8折 1900/1520"
drag, startPoint x: 216, startPoint y: 95, endPoint x: 220, endPoint y: 95, distance: 4.2
click at [220, 95] on input "TA3023 M日本哥德式水妍護髮 8折 1900/1520" at bounding box center [310, 94] width 223 height 15
drag, startPoint x: 262, startPoint y: 95, endPoint x: 305, endPoint y: 95, distance: 42.7
click at [305, 95] on input "TA3024 L日本哥德式水妍護髮 8折 1900/1520" at bounding box center [310, 94] width 223 height 15
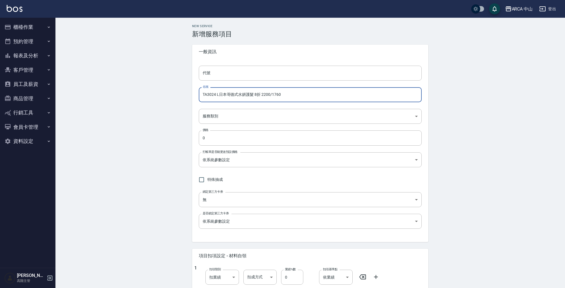
drag, startPoint x: 215, startPoint y: 93, endPoint x: 173, endPoint y: 91, distance: 41.6
click at [173, 91] on div "New Service 新增服務項目 一般資訊 代號 代號 名稱 TA3024 L日本哥德式水妍護髮 8折 2200/1760 名稱 服務類別 ​ 服務類別 …" at bounding box center [309, 234] width 509 height 433
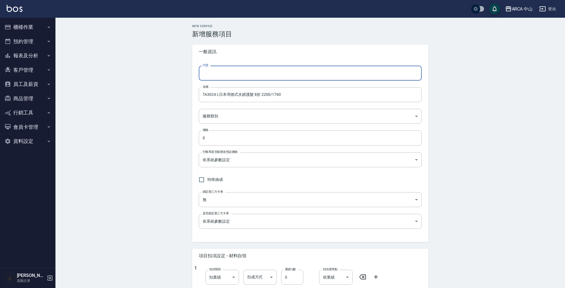
click at [228, 72] on input "代號" at bounding box center [310, 73] width 223 height 15
paste input "TA3024"
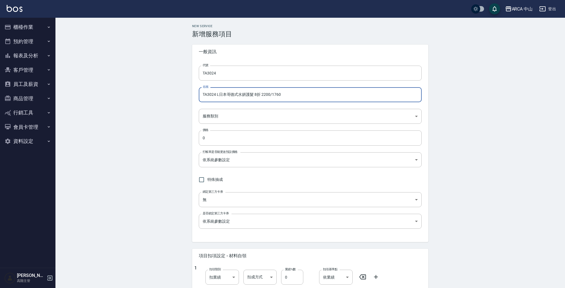
drag, startPoint x: 203, startPoint y: 94, endPoint x: 321, endPoint y: 95, distance: 117.8
click at [321, 95] on input "TA3024 L日本哥德式水妍護髮 8折 2200/1760" at bounding box center [310, 94] width 223 height 15
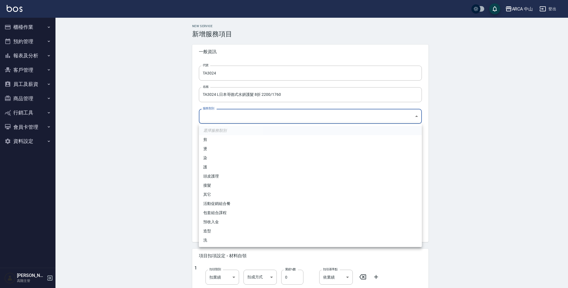
click at [243, 117] on body "ARCA 中山 登出 櫃檯作業 打帳單 帳單列表 掛單列表 座位開單 營業儀表板 現金收支登錄 高階收支登錄 材料自購登錄 每日結帳 排班表 現場電腦打卡 掃…" at bounding box center [284, 225] width 568 height 451
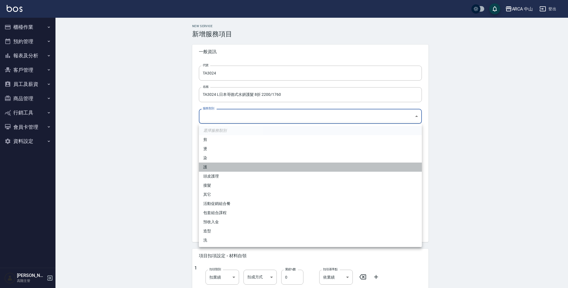
click at [235, 166] on li "護" at bounding box center [310, 167] width 223 height 9
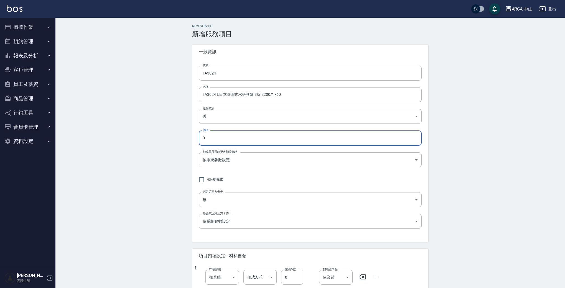
drag, startPoint x: 241, startPoint y: 138, endPoint x: 152, endPoint y: 136, distance: 89.3
click at [149, 137] on div "New Service 新增服務項目 一般資訊 代號 TA3024 代號 名稱 TA3024 L日本哥德式水妍護髮 8折 2200/1760 名稱 服務類別 …" at bounding box center [309, 234] width 509 height 433
click at [227, 155] on body "ARCA 中山 登出 櫃檯作業 打帳單 帳單列表 掛單列表 座位開單 營業儀表板 現金收支登錄 高階收支登錄 材料自購登錄 每日結帳 排班表 現場電腦打卡 掃…" at bounding box center [282, 225] width 565 height 451
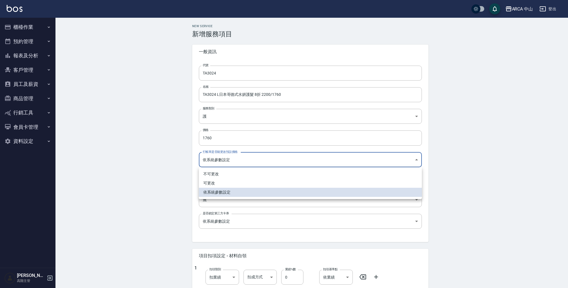
click at [236, 184] on li "可更改" at bounding box center [310, 183] width 223 height 9
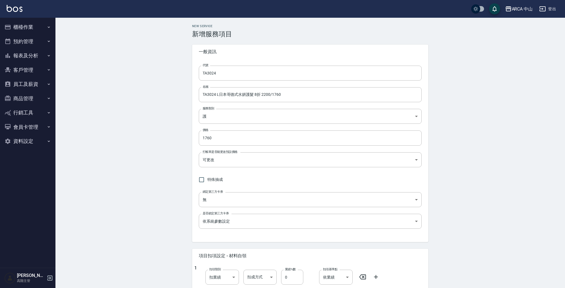
click at [163, 172] on div "New Service 新增服務項目 一般資訊 代號 TA3024 代號 名稱 TA3024 L日本哥德式水妍護髮 8折 2200/1760 名稱 服務類別 …" at bounding box center [309, 234] width 509 height 433
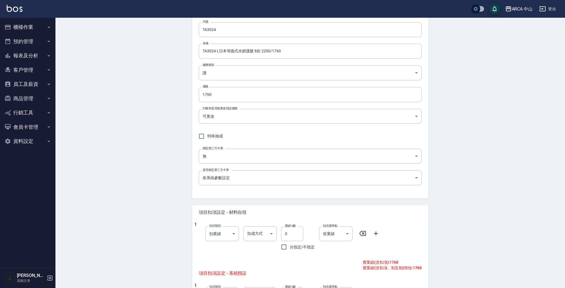
scroll to position [163, 0]
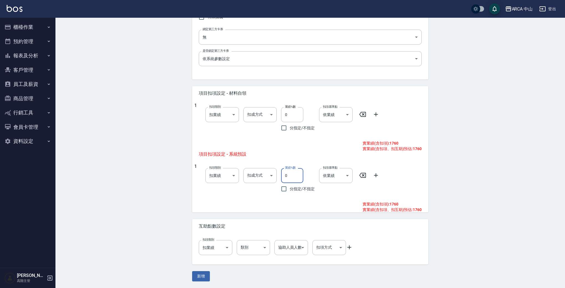
click at [284, 177] on input "0" at bounding box center [292, 175] width 22 height 15
drag, startPoint x: 60, startPoint y: 178, endPoint x: 144, endPoint y: 215, distance: 91.2
click at [60, 178] on div "New Service 新增服務項目 一般資訊 代號 TA3024 代號 名稱 TA3024 L日本哥德式水妍護髮 8折 2200/1760 名稱 服務類別 …" at bounding box center [309, 71] width 509 height 433
click at [202, 276] on button "新增" at bounding box center [201, 276] width 18 height 10
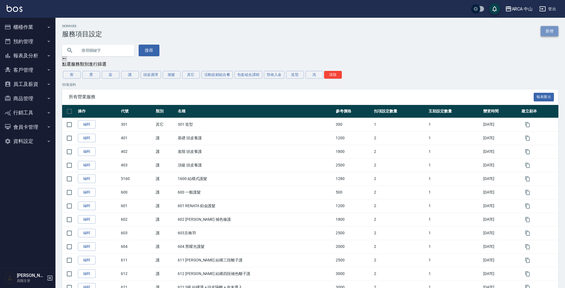
click at [553, 30] on link "新增" at bounding box center [550, 31] width 18 height 10
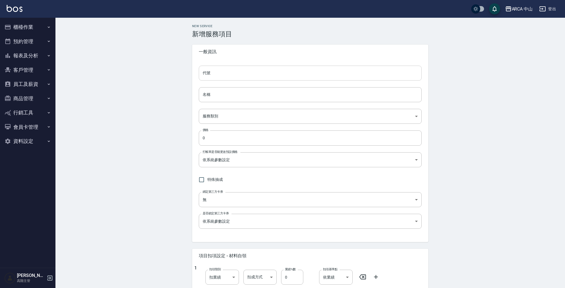
click at [240, 72] on input "代號" at bounding box center [310, 73] width 223 height 15
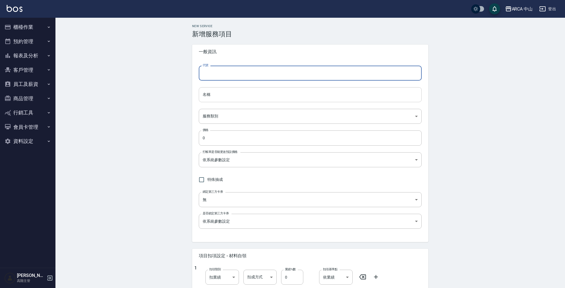
click at [233, 94] on input "名稱" at bounding box center [310, 94] width 223 height 15
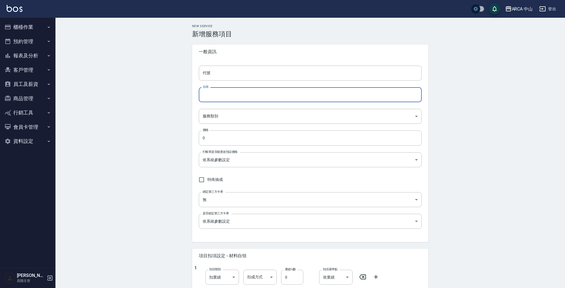
paste input "TA3024 L日本哥德式水妍護髮 8折 2200/1760"
drag, startPoint x: 214, startPoint y: 96, endPoint x: 218, endPoint y: 95, distance: 3.7
click at [218, 95] on input "TA3024 L日本哥德式水妍護髮 8折 2200/1760" at bounding box center [310, 94] width 223 height 15
drag, startPoint x: 266, startPoint y: 95, endPoint x: 299, endPoint y: 97, distance: 32.8
click at [299, 97] on input "TA3025 XL日本哥德式水妍護髮 8折 2200/1760" at bounding box center [310, 94] width 223 height 15
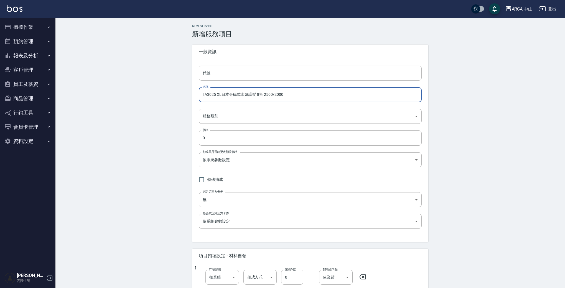
drag, startPoint x: 296, startPoint y: 99, endPoint x: 193, endPoint y: 95, distance: 102.9
click at [190, 95] on div "New Service 新增服務項目 一般資訊 代號 代號 名稱 TA3025 XL日本哥德式水妍護髮 8折 2500/2000 名稱 服務類別 ​ 服務類別…" at bounding box center [309, 234] width 249 height 420
click at [223, 93] on input "TA3025 XL日本哥德式水妍護髮 8折 2500/2000" at bounding box center [310, 94] width 223 height 15
drag, startPoint x: 200, startPoint y: 94, endPoint x: 164, endPoint y: 89, distance: 36.1
click at [164, 89] on div "New Service 新增服務項目 一般資訊 代號 代號 名稱 TA3025 XL日本哥德式水妍護髮 8折 2500/2000 名稱 服務類別 ​ 服務類別…" at bounding box center [309, 234] width 509 height 433
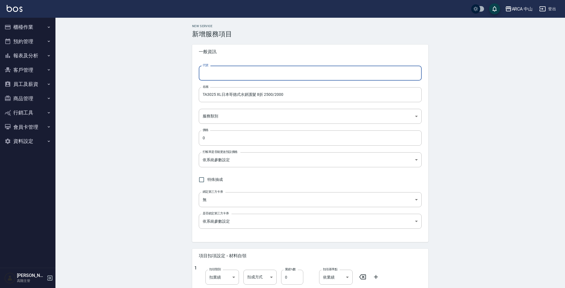
click at [241, 74] on input "代號" at bounding box center [310, 73] width 223 height 15
paste input "TA3025"
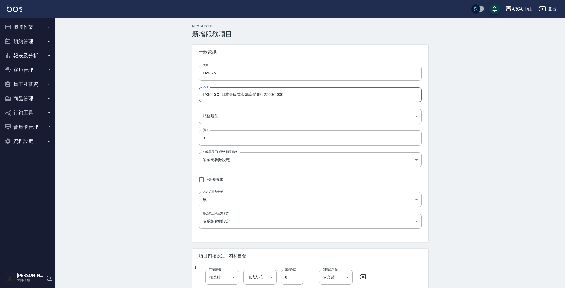
drag, startPoint x: 203, startPoint y: 94, endPoint x: 314, endPoint y: 95, distance: 110.3
click at [314, 95] on input "TA3025 XL日本哥德式水妍護髮 8折 2500/2000" at bounding box center [310, 94] width 223 height 15
click at [251, 116] on body "ARCA 中山 登出 櫃檯作業 打帳單 帳單列表 掛單列表 座位開單 營業儀表板 現金收支登錄 高階收支登錄 材料自購登錄 每日結帳 排班表 現場電腦打卡 掃…" at bounding box center [282, 225] width 565 height 451
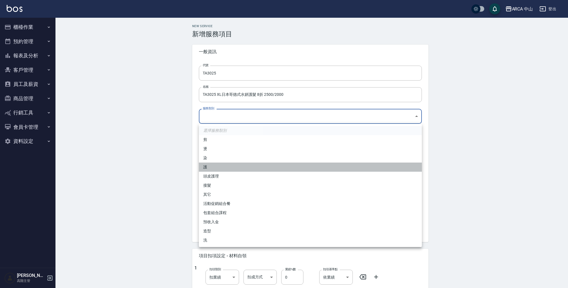
click at [222, 166] on li "護" at bounding box center [310, 167] width 223 height 9
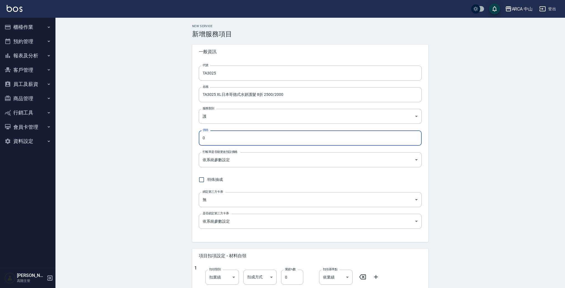
drag, startPoint x: 237, startPoint y: 137, endPoint x: 167, endPoint y: 133, distance: 70.2
click at [141, 132] on div "New Service 新增服務項目 一般資訊 代號 TA3025 代號 名稱 TA3025 XL日本哥德式水妍護髮 8折 2500/2000 名稱 服務類別…" at bounding box center [309, 234] width 509 height 433
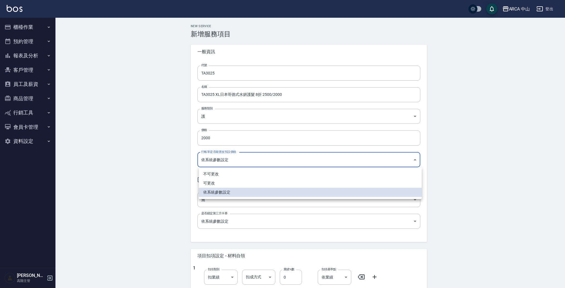
click at [286, 157] on body "ARCA 中山 登出 櫃檯作業 打帳單 帳單列表 掛單列表 座位開單 營業儀表板 現金收支登錄 高階收支登錄 材料自購登錄 每日結帳 排班表 現場電腦打卡 掃…" at bounding box center [282, 225] width 565 height 451
click at [240, 184] on li "可更改" at bounding box center [310, 183] width 223 height 9
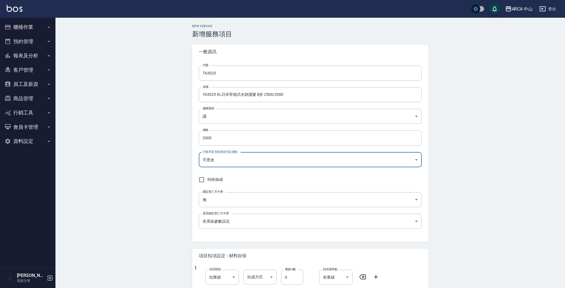
click at [142, 169] on div "New Service 新增服務項目 一般資訊 代號 TA3025 代號 名稱 TA3025 XL日本哥德式水妍護髮 8折 2500/2000 名稱 服務類別…" at bounding box center [309, 234] width 509 height 433
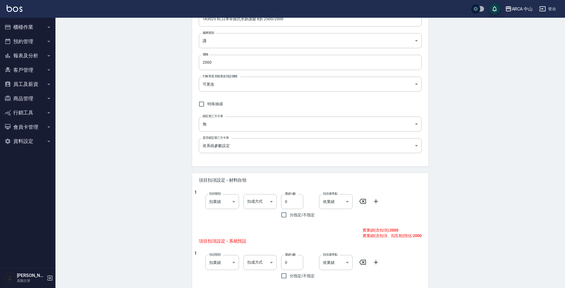
scroll to position [82, 0]
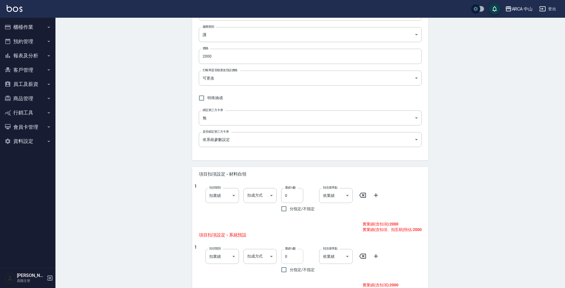
click at [286, 257] on input "0" at bounding box center [292, 256] width 22 height 15
click at [526, 199] on div "New Service 新增服務項目 一般資訊 代號 TA3025 代號 名稱 TA3025 XL日本哥德式水妍護髮 8折 2500/2000 名稱 服務類別…" at bounding box center [309, 152] width 509 height 433
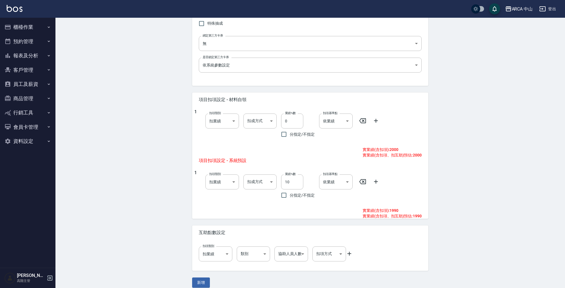
scroll to position [163, 0]
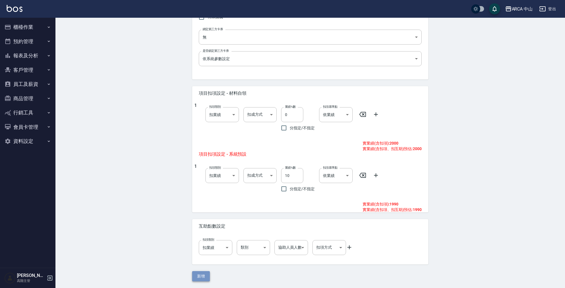
click at [200, 277] on button "新增" at bounding box center [201, 276] width 18 height 10
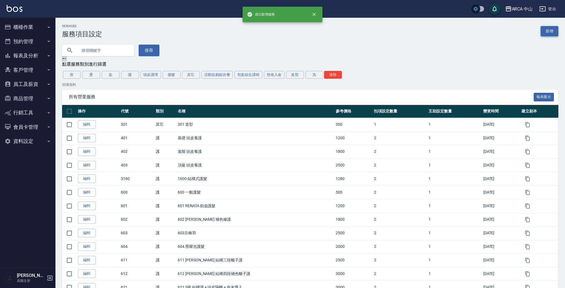
click at [546, 32] on link "新增" at bounding box center [550, 31] width 18 height 10
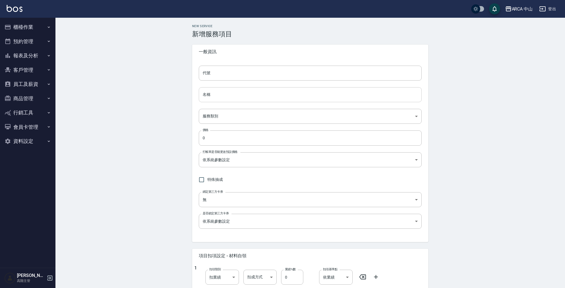
click at [248, 95] on input "名稱" at bounding box center [310, 94] width 223 height 15
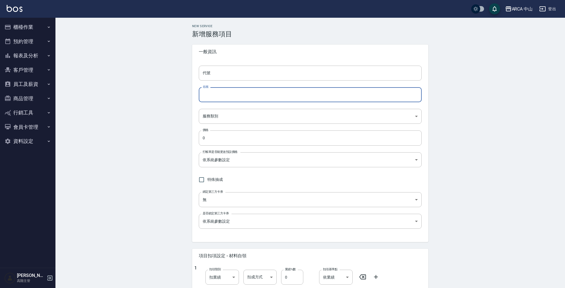
paste
drag, startPoint x: 218, startPoint y: 94, endPoint x: 251, endPoint y: 96, distance: 32.7
click at [218, 94] on input "TA3025 XL日本哥德式水妍護髮 8折 2500/2000" at bounding box center [310, 94] width 223 height 15
click at [215, 94] on input "TA3025 XXL日本哥德式水妍護髮 8折 2500/2000" at bounding box center [310, 94] width 223 height 15
drag, startPoint x: 267, startPoint y: 95, endPoint x: 319, endPoint y: 98, distance: 52.0
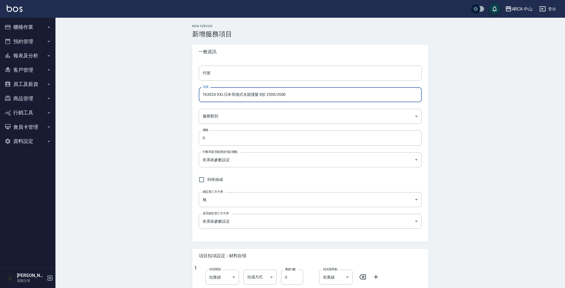
click at [319, 98] on input "TA3026 XXL日本哥德式水妍護髮 8折 2500/2000" at bounding box center [310, 94] width 223 height 15
drag, startPoint x: 269, startPoint y: 95, endPoint x: 314, endPoint y: 96, distance: 45.8
click at [314, 96] on input "TA3026 XXL日本哥德式水妍護髮 8折 2500/2000" at bounding box center [310, 94] width 223 height 15
drag, startPoint x: 215, startPoint y: 95, endPoint x: 187, endPoint y: 93, distance: 28.6
click at [187, 93] on div "New Service 新增服務項目 一般資訊 代號 代號 名稱 TA3026 XXL日本哥德式水妍護髮 8折 2800/2240 名稱 服務類別 ​ 服務類…" at bounding box center [309, 234] width 249 height 420
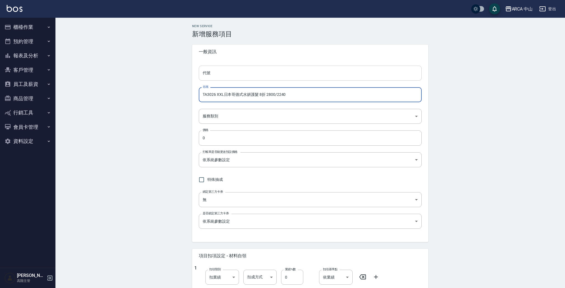
click at [229, 73] on input "代號" at bounding box center [310, 73] width 223 height 15
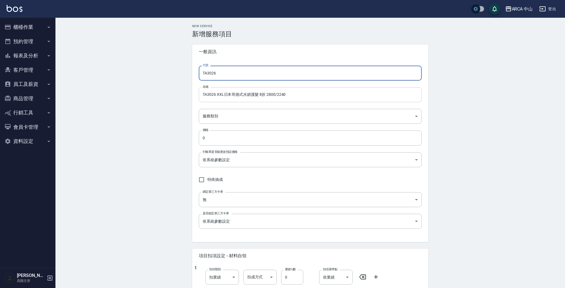
click at [297, 98] on input "TA3026 XXL日本哥德式水妍護髮 8折 2800/2240" at bounding box center [310, 94] width 223 height 15
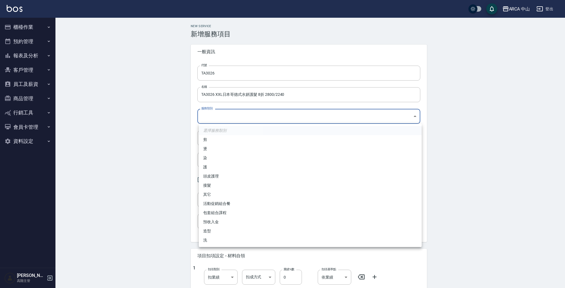
click at [213, 113] on body "ARCA 中山 登出 櫃檯作業 打帳單 帳單列表 掛單列表 座位開單 營業儀表板 現金收支登錄 高階收支登錄 材料自購登錄 每日結帳 排班表 現場電腦打卡 掃…" at bounding box center [282, 225] width 565 height 451
click at [259, 164] on li "護" at bounding box center [310, 167] width 223 height 9
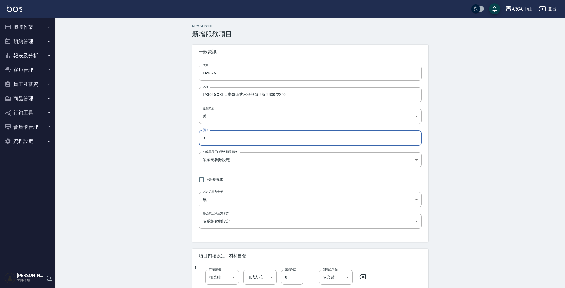
drag, startPoint x: 181, startPoint y: 133, endPoint x: 148, endPoint y: 129, distance: 32.6
click at [146, 131] on div "New Service 新增服務項目 一般資訊 代號 TA3026 代號 名稱 TA3026 XXL日本哥德式水妍護髮 8折 2800/2240 名稱 服務類…" at bounding box center [309, 234] width 509 height 433
click at [248, 159] on body "ARCA 中山 登出 櫃檯作業 打帳單 帳單列表 掛單列表 座位開單 營業儀表板 現金收支登錄 高階收支登錄 材料自購登錄 每日結帳 排班表 現場電腦打卡 掃…" at bounding box center [282, 225] width 565 height 451
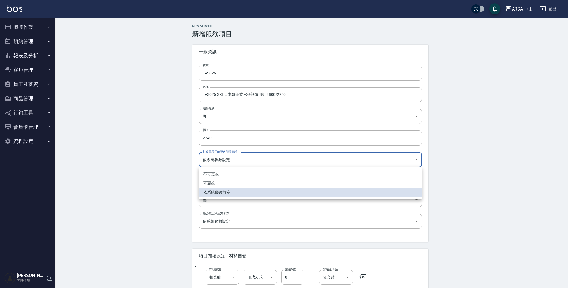
click at [254, 184] on li "可更改" at bounding box center [310, 183] width 223 height 9
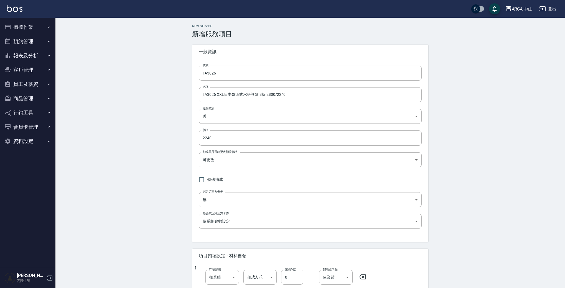
drag, startPoint x: 154, startPoint y: 156, endPoint x: 188, endPoint y: 153, distance: 34.4
click at [154, 156] on div "New Service 新增服務項目 一般資訊 代號 TA3026 代號 名稱 TA3026 XXL日本哥德式水妍護髮 8折 2800/2240 名稱 服務類…" at bounding box center [309, 234] width 509 height 433
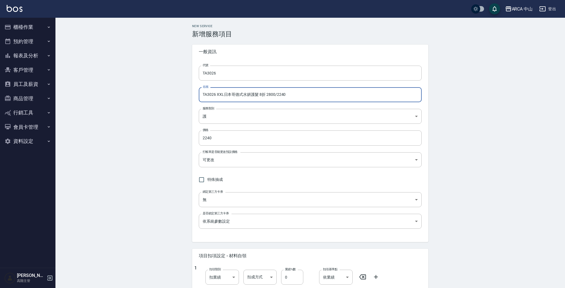
drag, startPoint x: 294, startPoint y: 94, endPoint x: 167, endPoint y: 91, distance: 127.6
click at [167, 91] on div "New Service 新增服務項目 一般資訊 代號 TA3026 代號 名稱 TA3026 XXL日本哥德式水妍護髮 8折 2800/2240 名稱 服務類…" at bounding box center [309, 234] width 509 height 433
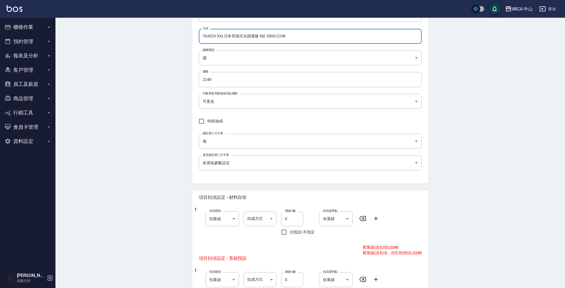
scroll to position [163, 0]
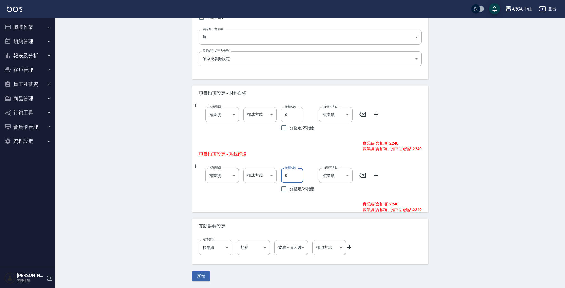
click at [285, 175] on input "0" at bounding box center [292, 175] width 22 height 15
click at [541, 172] on div "New Service 新增服務項目 一般資訊 代號 TA3026 代號 名稱 TA3026 XXL日本哥德式水妍護髮 8折 2800/2240 名稱 服務類…" at bounding box center [309, 71] width 509 height 433
click at [207, 277] on button "新增" at bounding box center [201, 276] width 18 height 10
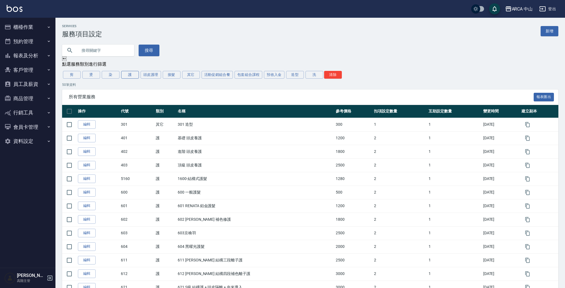
click at [126, 76] on button "護" at bounding box center [130, 75] width 18 height 8
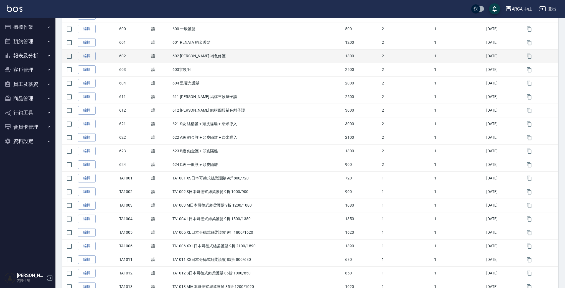
scroll to position [182, 0]
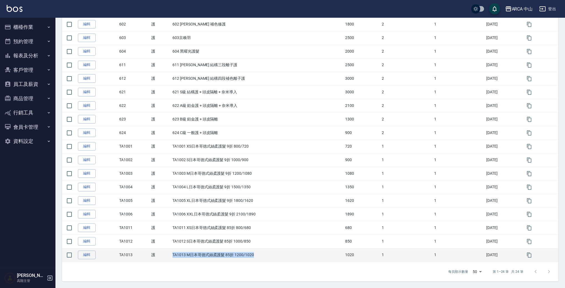
drag, startPoint x: 170, startPoint y: 256, endPoint x: 260, endPoint y: 253, distance: 89.6
click at [260, 253] on td "TA1013 M日本哥德式絲柔護髮 85折 1200/1020" at bounding box center [257, 255] width 172 height 14
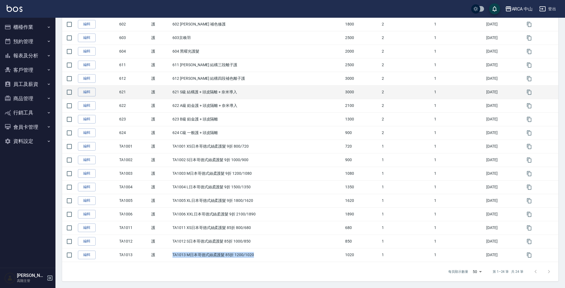
copy td "TA1013 M日本哥德式絲柔護髮 85折 1200/1020"
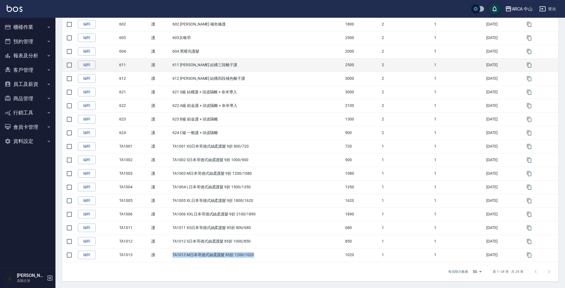
copy td "TA1013 M日本哥德式絲柔護髮 85折 1200/1020"
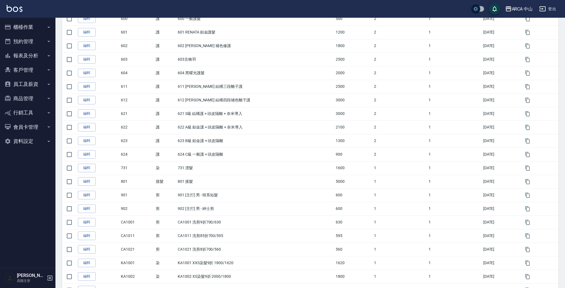
scroll to position [22, 0]
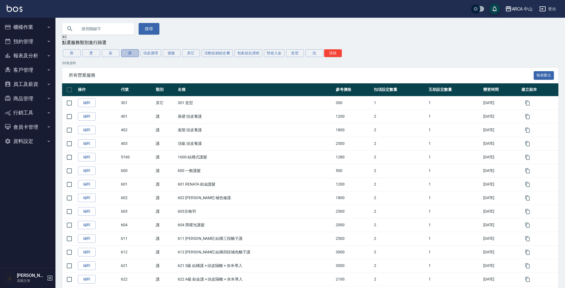
click at [123, 54] on button "護" at bounding box center [130, 53] width 18 height 8
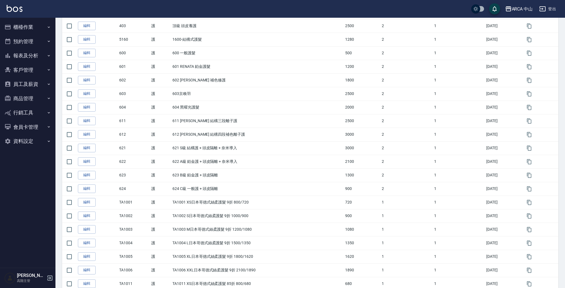
scroll to position [209, 0]
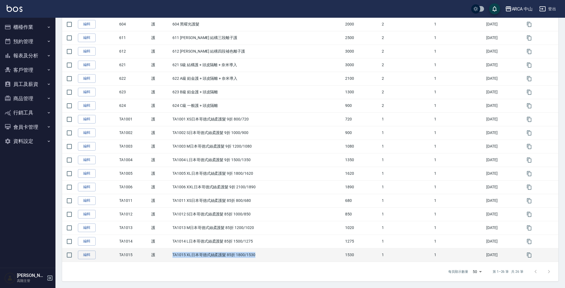
drag, startPoint x: 183, startPoint y: 254, endPoint x: 262, endPoint y: 253, distance: 79.0
click at [262, 253] on tr "編輯 TA1015 護 TA1015 XL日本哥德式絲柔護髮 85折 1800/1530 1530 1 1 2025/09/18" at bounding box center [310, 255] width 496 height 14
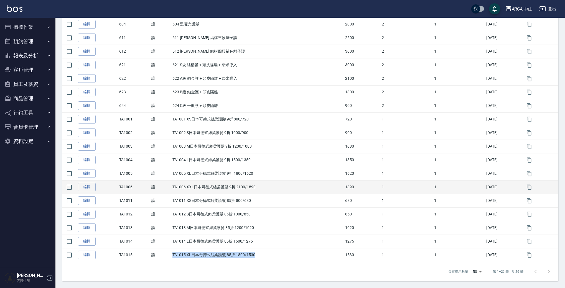
copy tr "護 TA1015 XL日本哥德式絲柔護髮 85折 1800/1530"
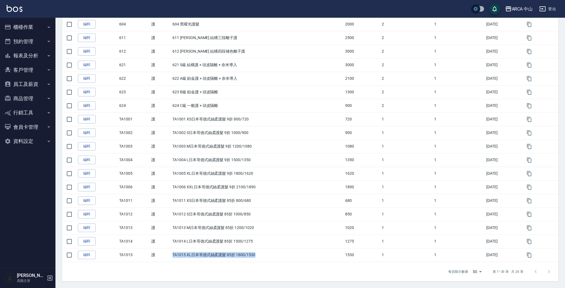
scroll to position [115, 0]
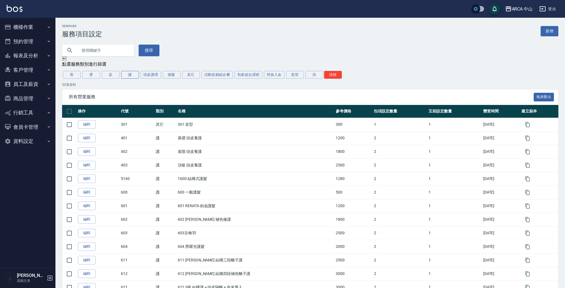
click at [126, 76] on button "護" at bounding box center [130, 75] width 18 height 8
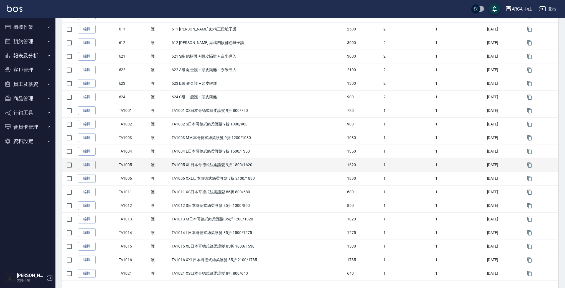
scroll to position [236, 0]
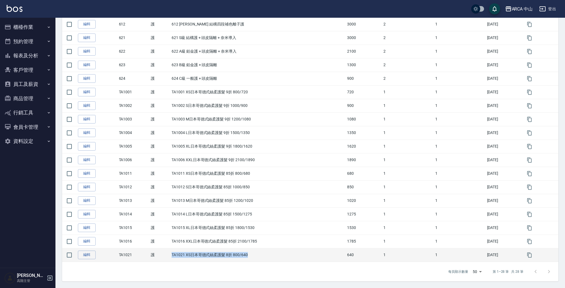
drag, startPoint x: 255, startPoint y: 256, endPoint x: 169, endPoint y: 255, distance: 86.5
click at [170, 255] on td "TA1021 XS日本哥德式絲柔護髮 8折 800/640" at bounding box center [257, 255] width 175 height 14
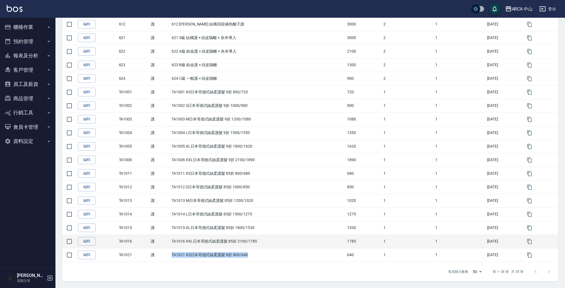
copy td "TA1021 XS日本哥德式絲柔護髮 8折 800/640"
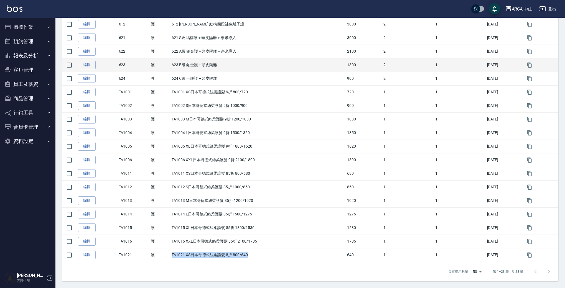
copy td "TA1021 XS日本哥德式絲柔護髮 8折 800/640"
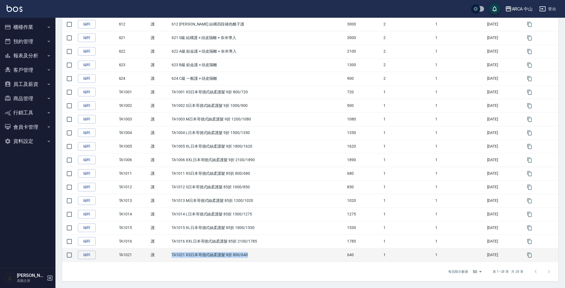
click at [179, 260] on td "TA1021 XS日本哥德式絲柔護髮 8折 800/640" at bounding box center [257, 255] width 175 height 14
drag, startPoint x: 170, startPoint y: 255, endPoint x: 257, endPoint y: 257, distance: 86.2
click at [257, 257] on td "TA1021 XS日本哥德式絲柔護髮 8折 800/640" at bounding box center [257, 255] width 175 height 14
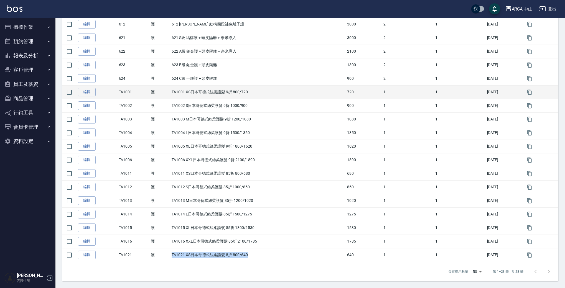
copy td "TA1021 XS日本哥德式絲柔護髮 8折 800/640"
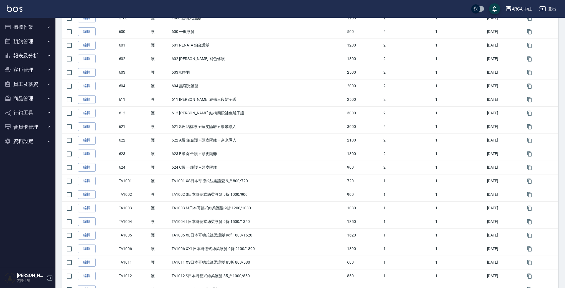
scroll to position [17, 0]
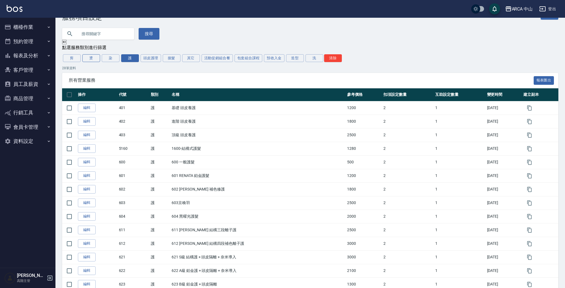
click at [91, 60] on button "燙" at bounding box center [91, 58] width 18 height 8
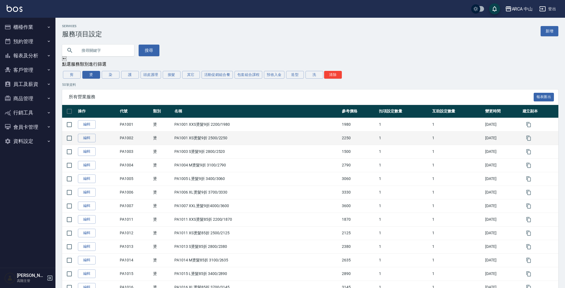
scroll to position [355, 0]
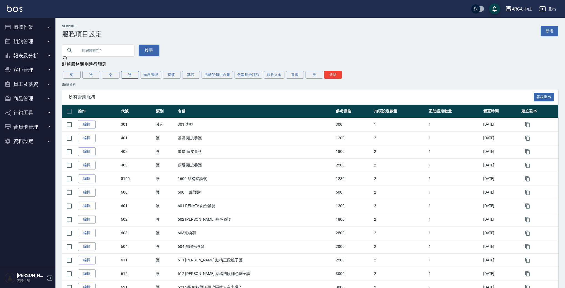
click at [133, 75] on button "護" at bounding box center [130, 75] width 18 height 8
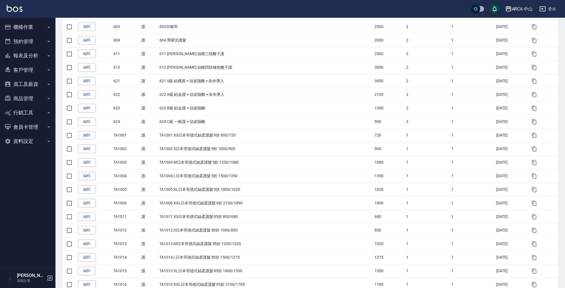
scroll to position [30, 0]
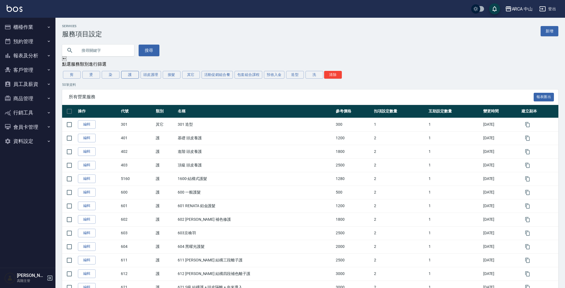
click at [129, 76] on button "護" at bounding box center [130, 75] width 18 height 8
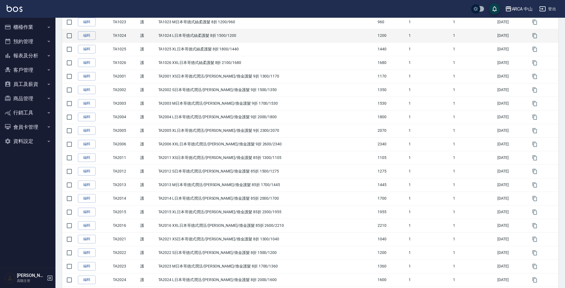
scroll to position [535, 0]
